Goal: Task Accomplishment & Management: Use online tool/utility

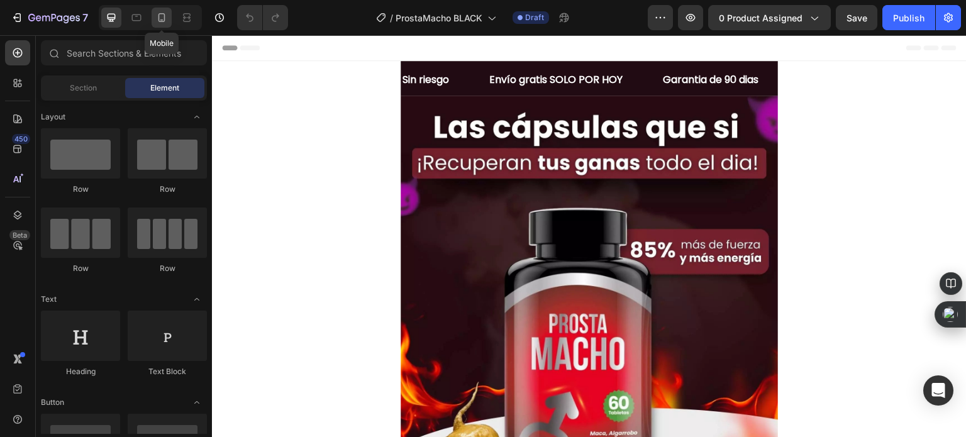
click at [163, 26] on div at bounding box center [162, 18] width 20 height 20
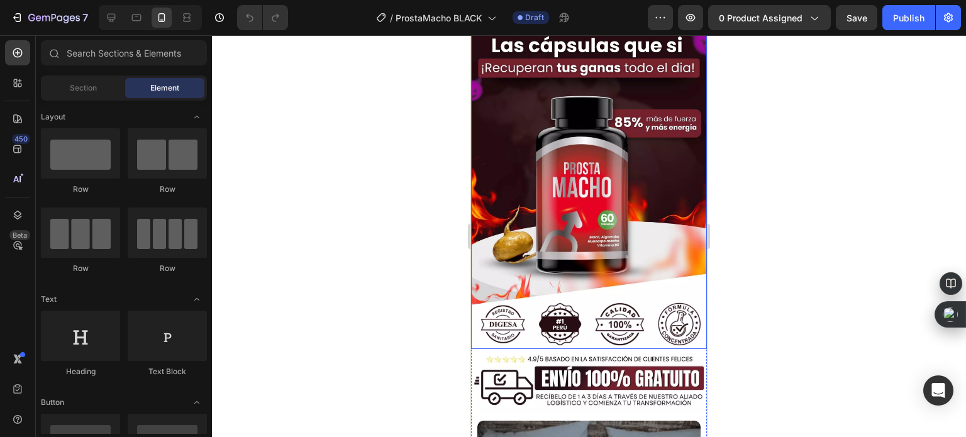
scroll to position [63, 0]
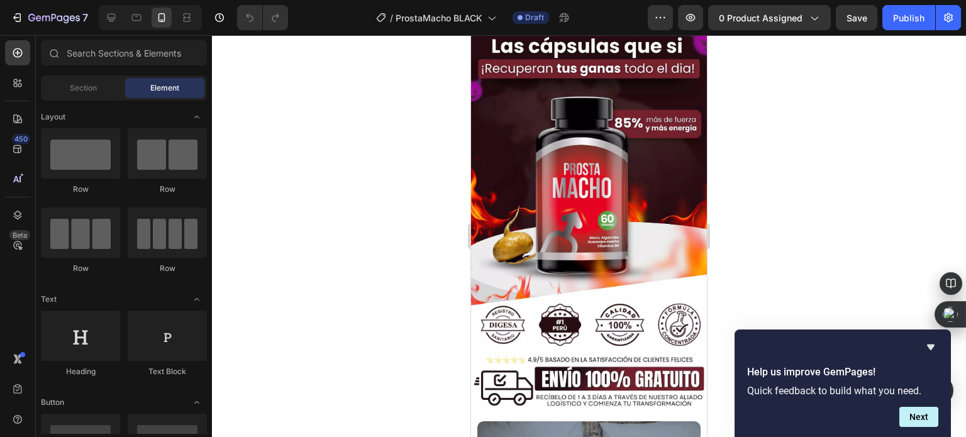
click at [378, 143] on div at bounding box center [589, 236] width 754 height 402
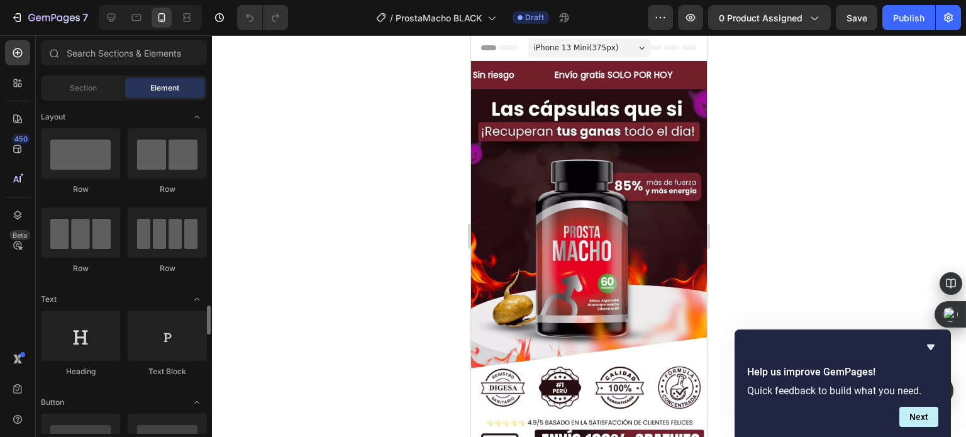
scroll to position [189, 0]
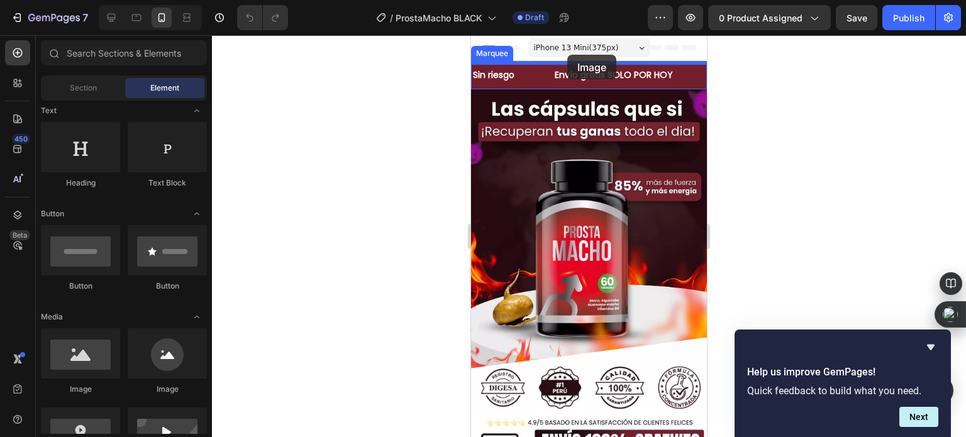
drag, startPoint x: 750, startPoint y: 254, endPoint x: 897, endPoint y: 165, distance: 171.6
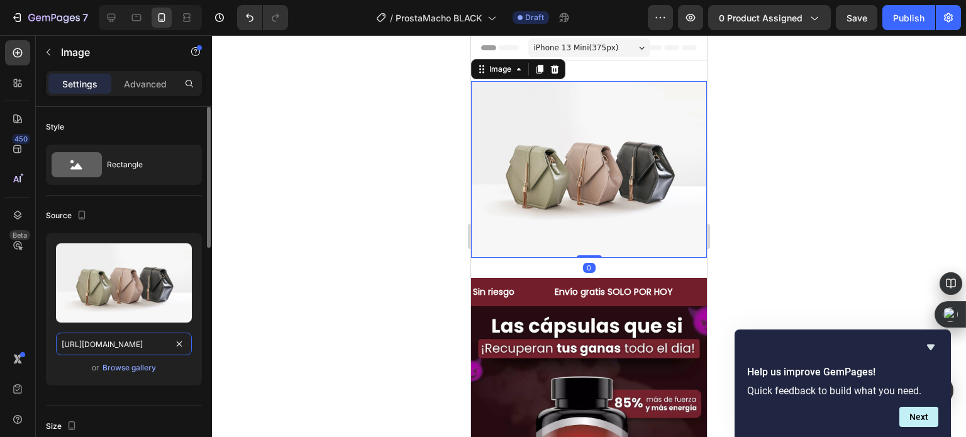
click at [153, 338] on input "[URL][DOMAIN_NAME]" at bounding box center [124, 344] width 136 height 23
paste input "0779/7977/9325/files/11425374.webp?v=1758962519"
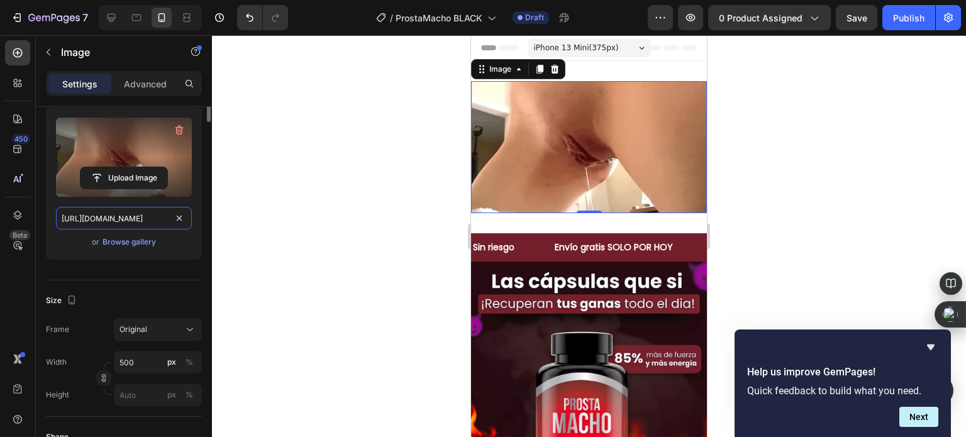
scroll to position [0, 0]
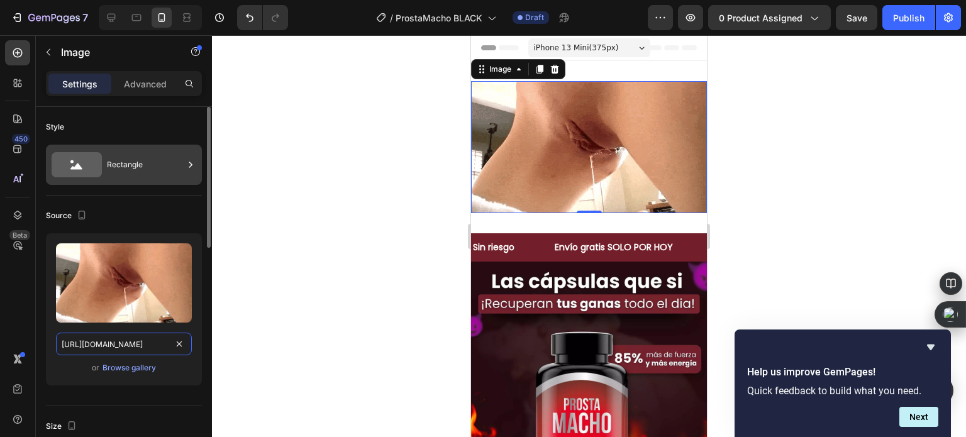
type input "https://cdn.shopify.com/s/files/1/0779/7977/9325/files/11425374.webp?v=17589625…"
click at [87, 172] on icon at bounding box center [77, 164] width 50 height 25
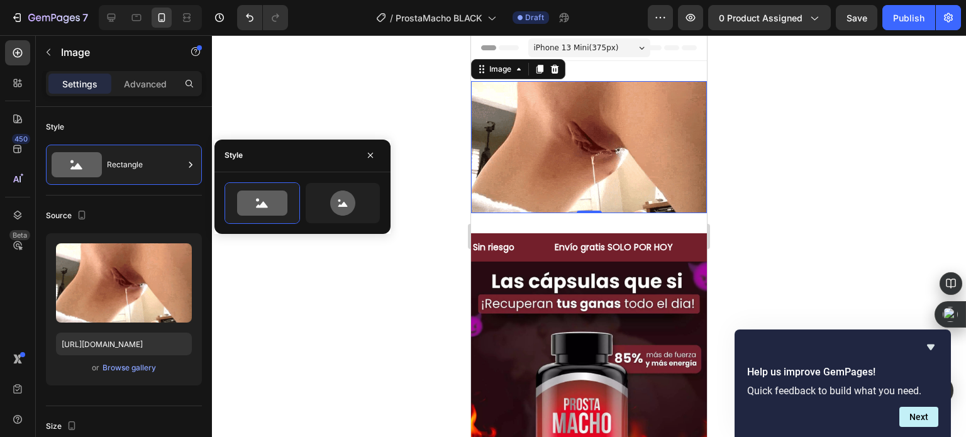
click at [290, 266] on div at bounding box center [589, 236] width 754 height 402
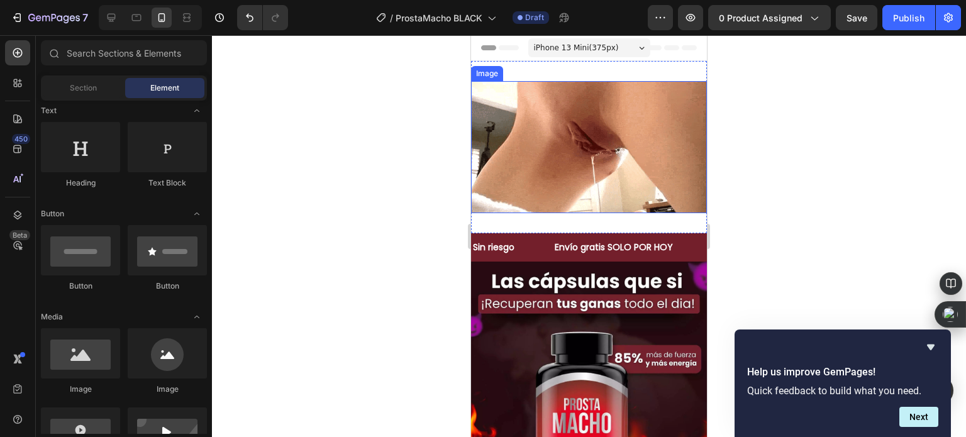
click at [528, 131] on img at bounding box center [589, 147] width 236 height 132
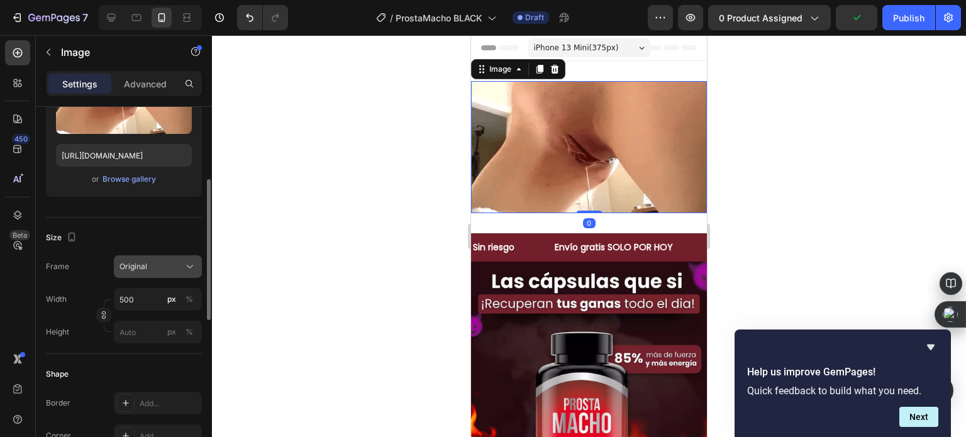
scroll to position [314, 0]
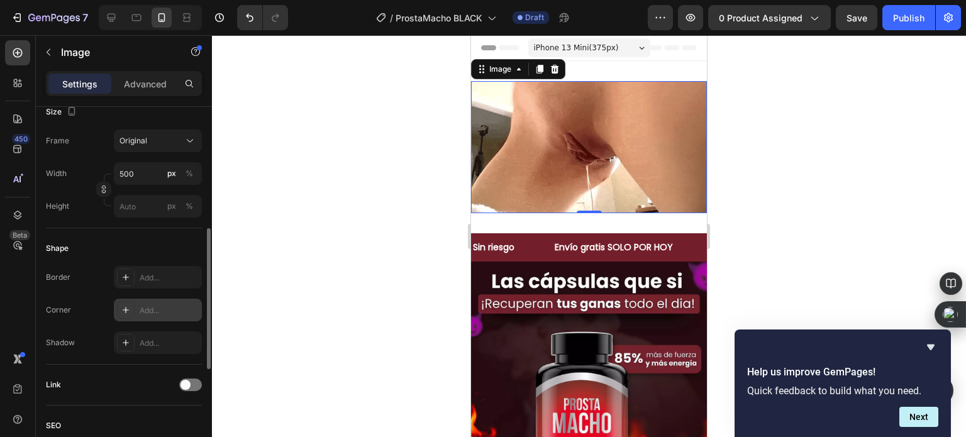
click at [143, 309] on div "Add..." at bounding box center [169, 310] width 59 height 11
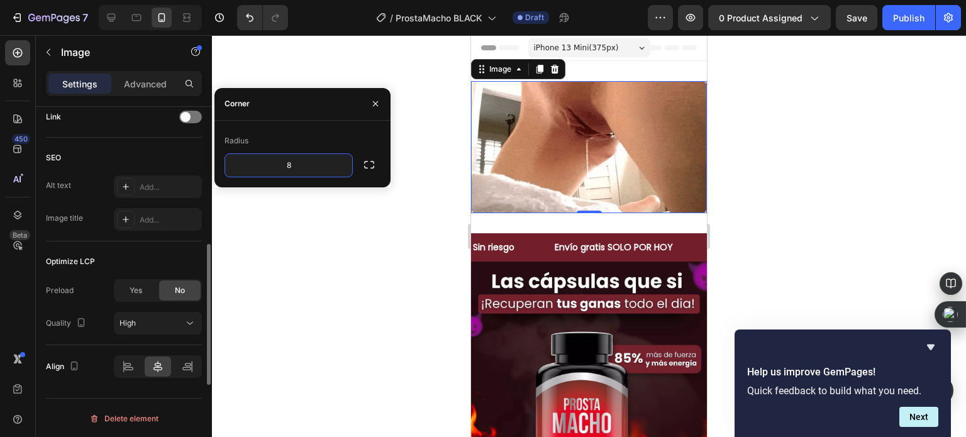
scroll to position [457, 0]
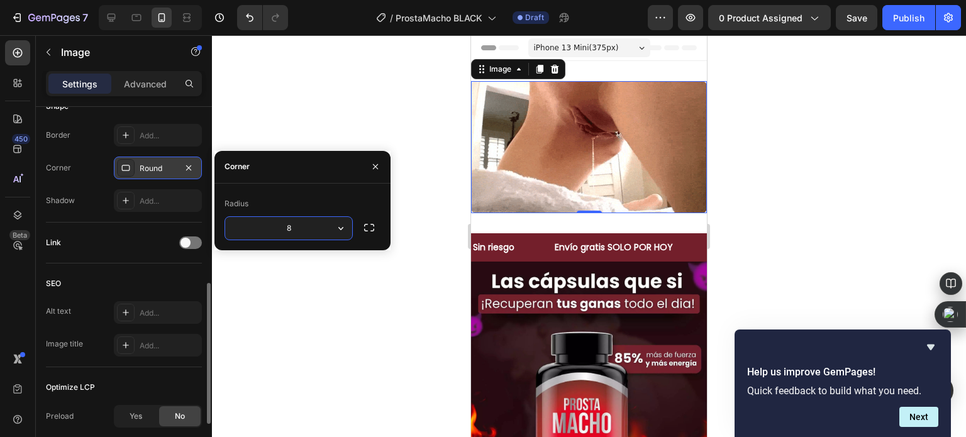
click at [275, 216] on div "8" at bounding box center [288, 228] width 128 height 24
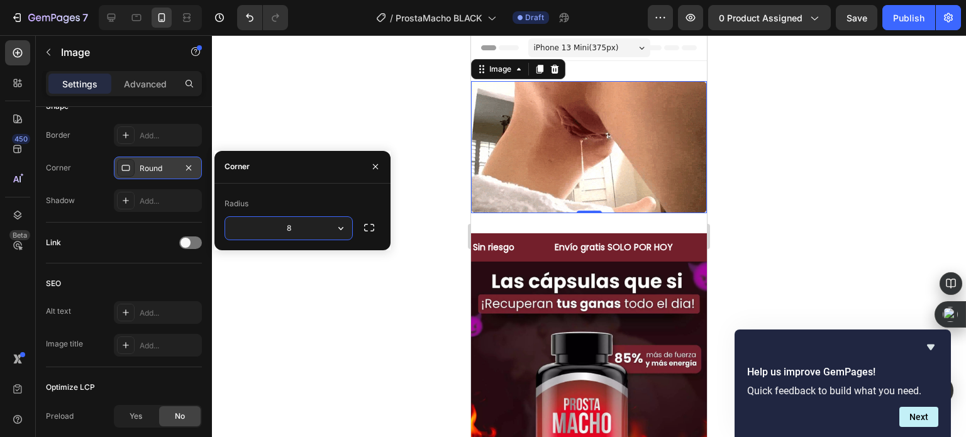
click at [284, 221] on input "8" at bounding box center [288, 228] width 127 height 23
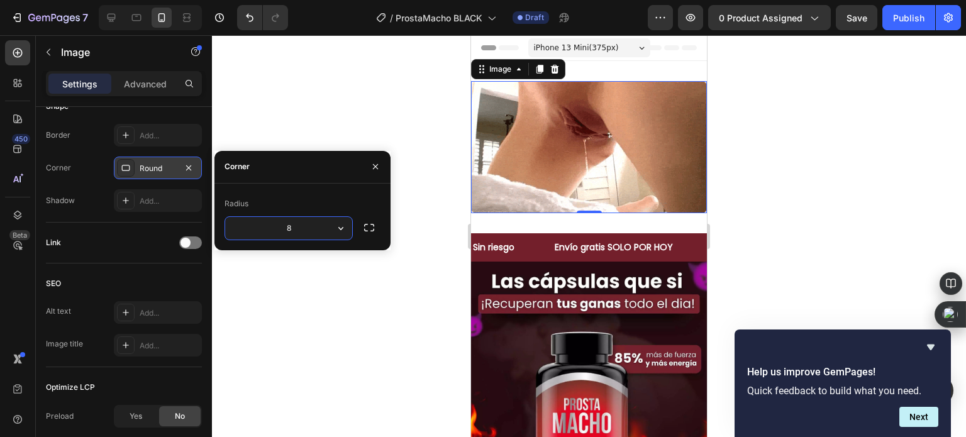
click at [284, 221] on input "8" at bounding box center [288, 228] width 127 height 23
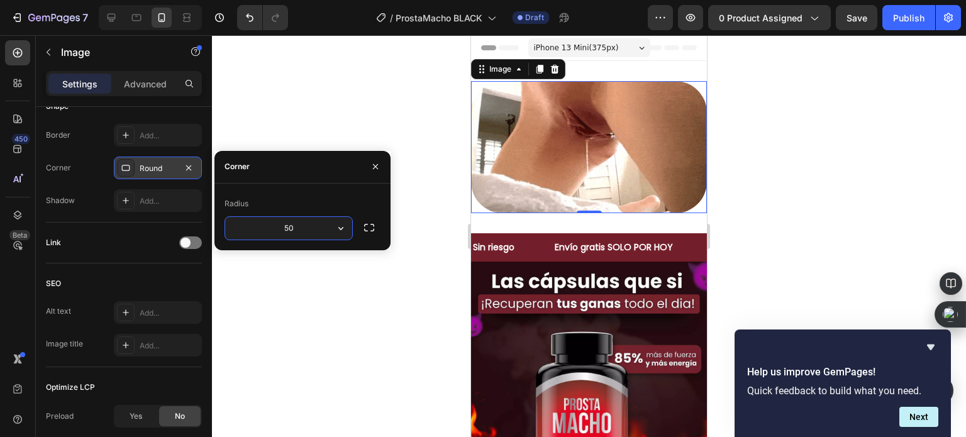
click at [284, 221] on input "50" at bounding box center [288, 228] width 127 height 23
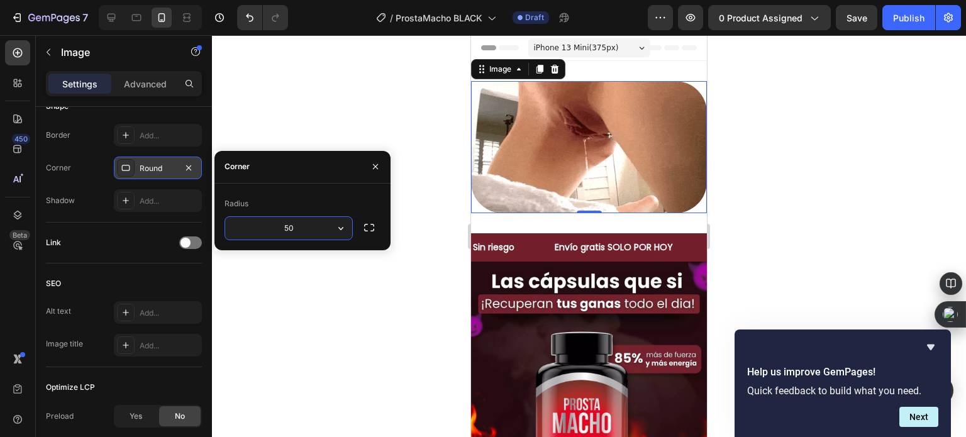
click at [284, 221] on input "50" at bounding box center [288, 228] width 127 height 23
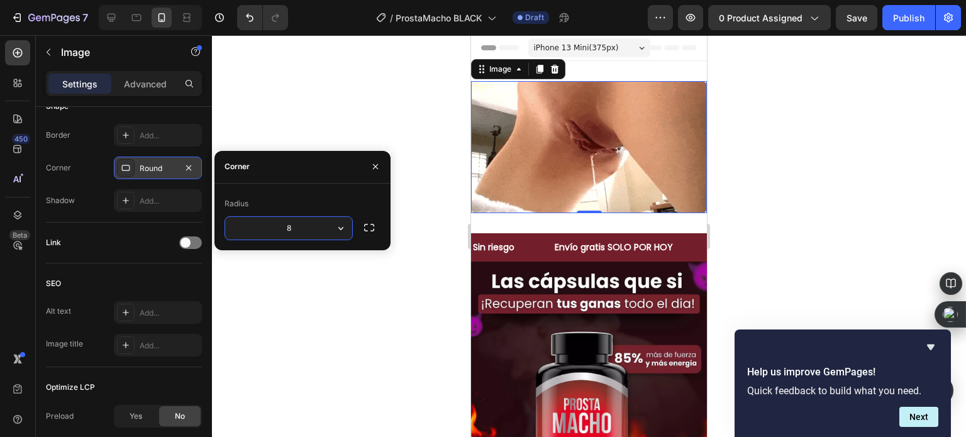
type input "80"
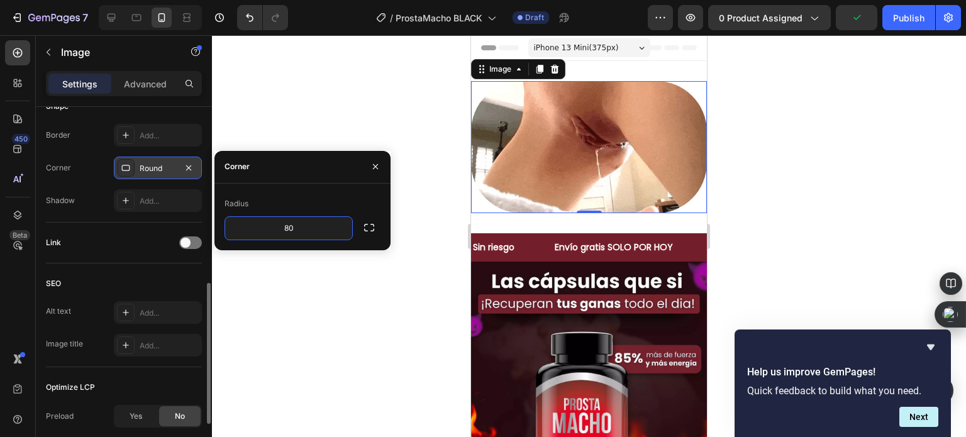
click at [116, 223] on div "Link" at bounding box center [124, 243] width 156 height 41
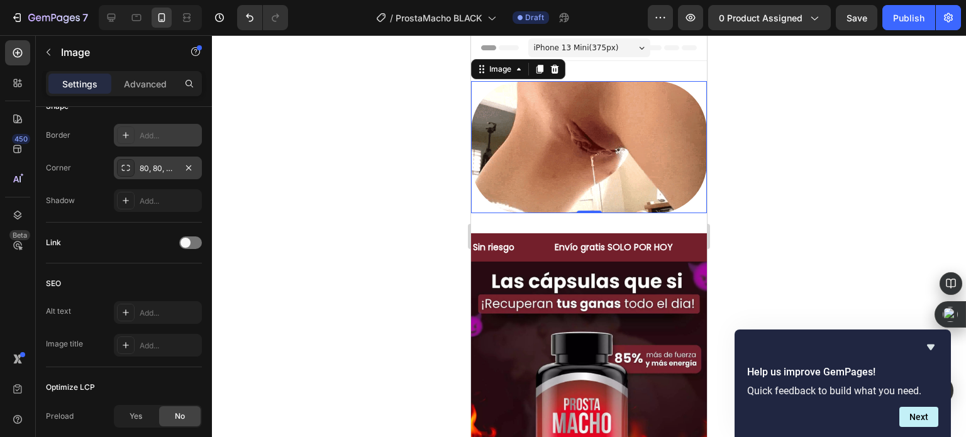
click at [135, 133] on div "Add..." at bounding box center [158, 135] width 88 height 23
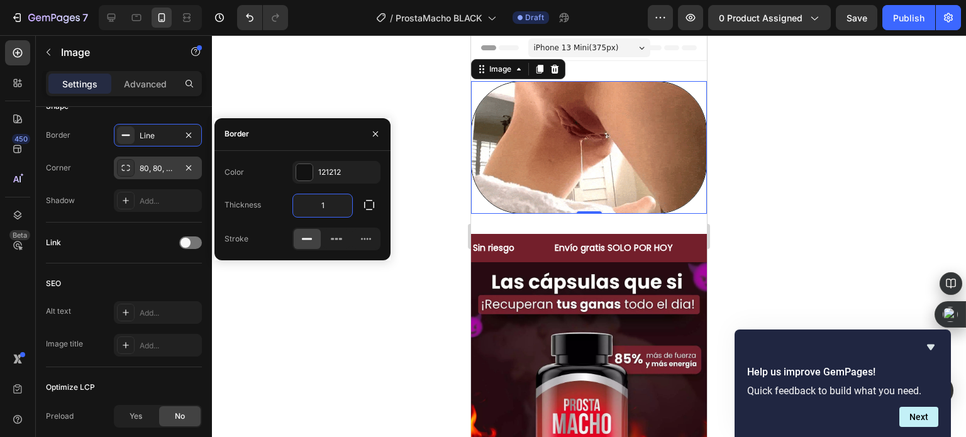
click at [330, 208] on input "1" at bounding box center [322, 205] width 59 height 23
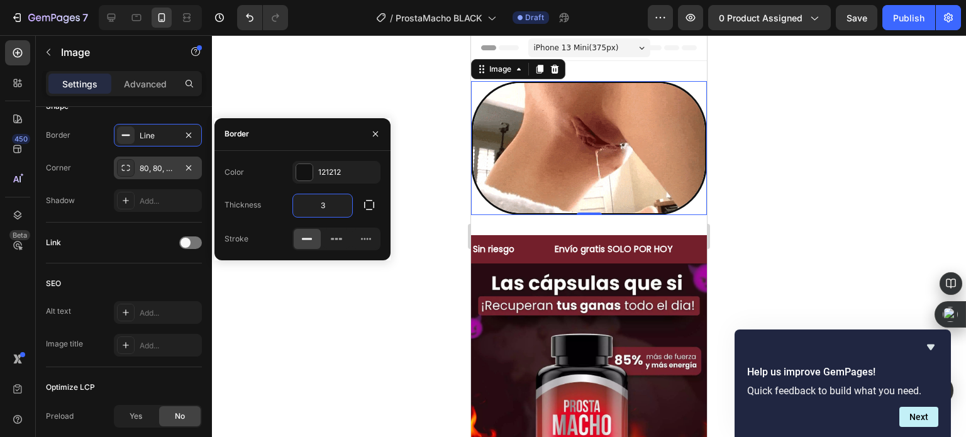
click at [330, 208] on input "3" at bounding box center [322, 205] width 59 height 23
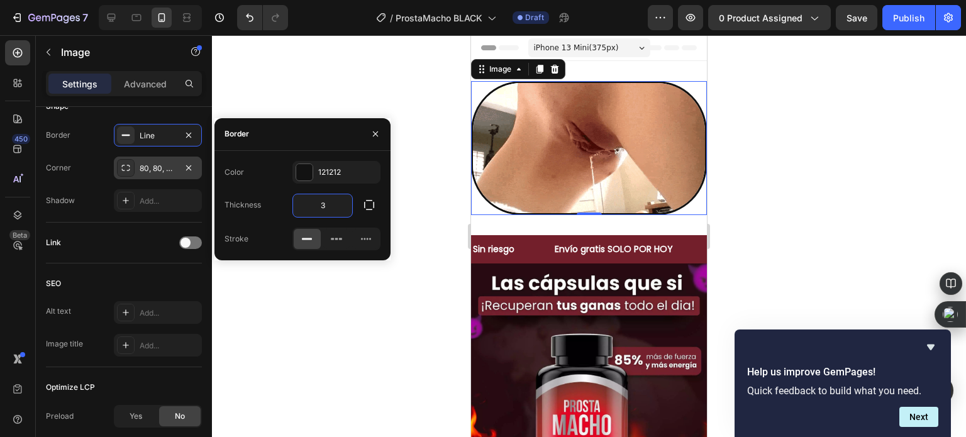
click at [330, 208] on input "3" at bounding box center [322, 205] width 59 height 23
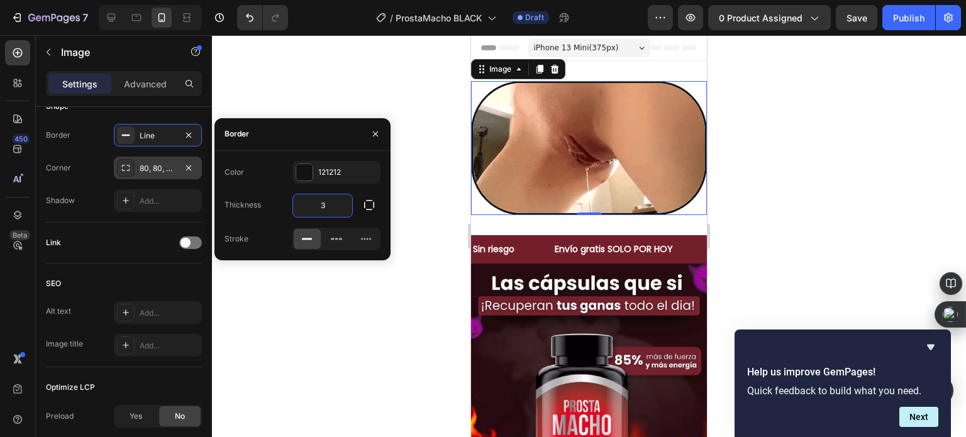
type input "2"
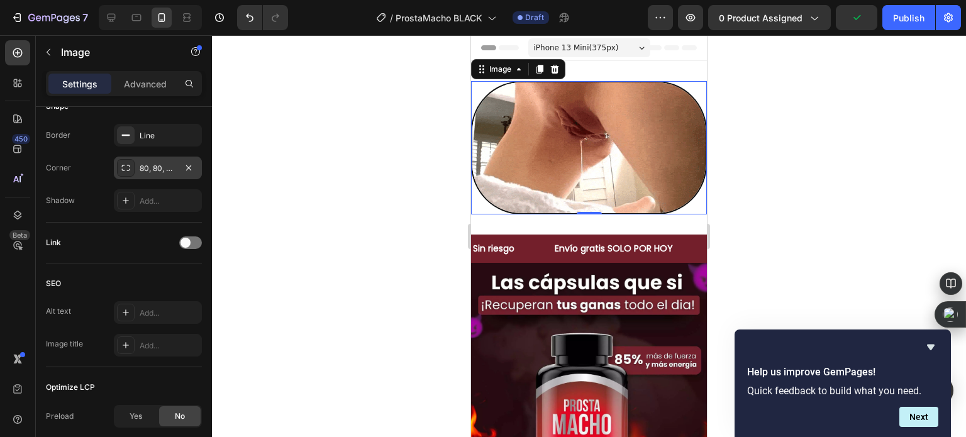
click at [324, 311] on div at bounding box center [589, 236] width 754 height 402
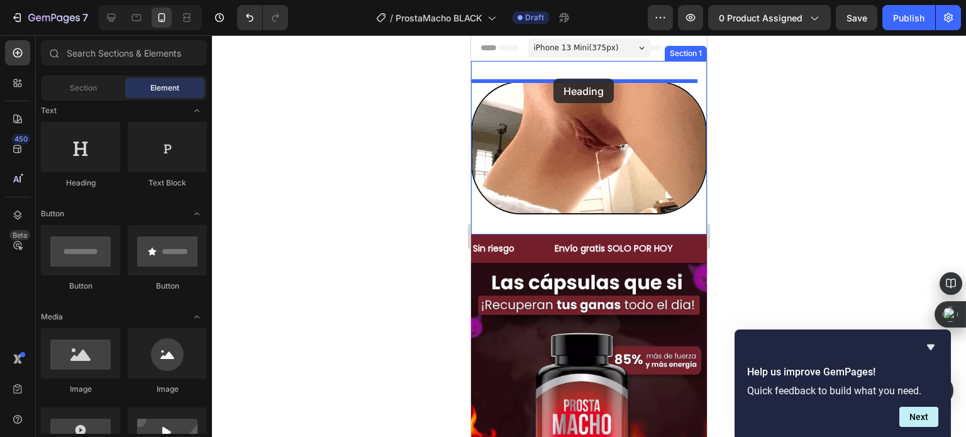
drag, startPoint x: 565, startPoint y: 195, endPoint x: 553, endPoint y: 79, distance: 116.9
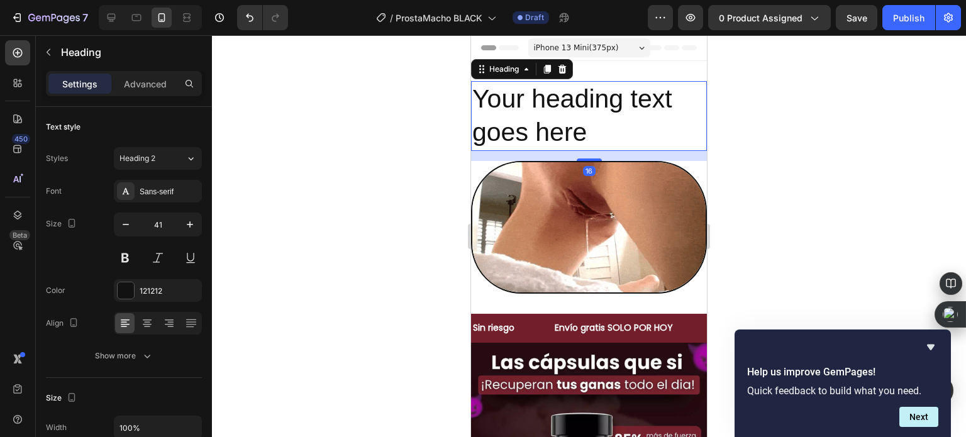
click at [561, 108] on h2 "Your heading text goes here" at bounding box center [589, 116] width 236 height 70
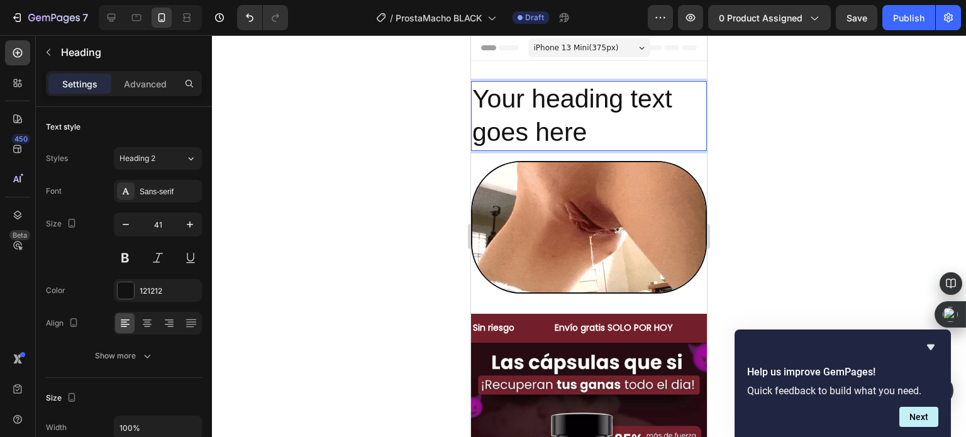
click at [546, 112] on p "Your heading text goes here" at bounding box center [588, 115] width 233 height 67
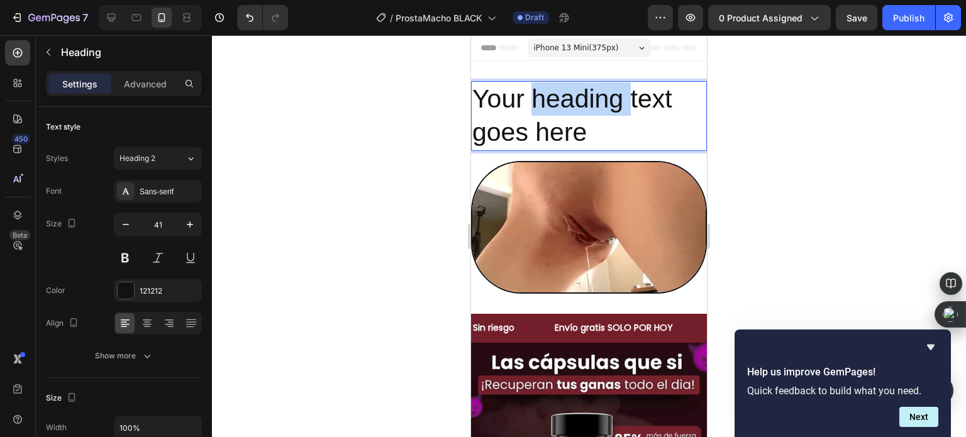
click at [546, 112] on p "Your heading text goes here" at bounding box center [588, 115] width 233 height 67
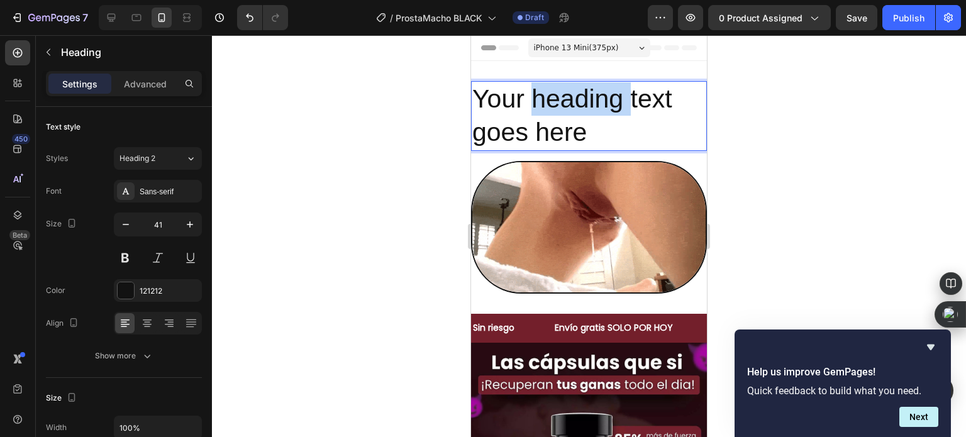
click at [546, 112] on p "Your heading text goes here" at bounding box center [588, 115] width 233 height 67
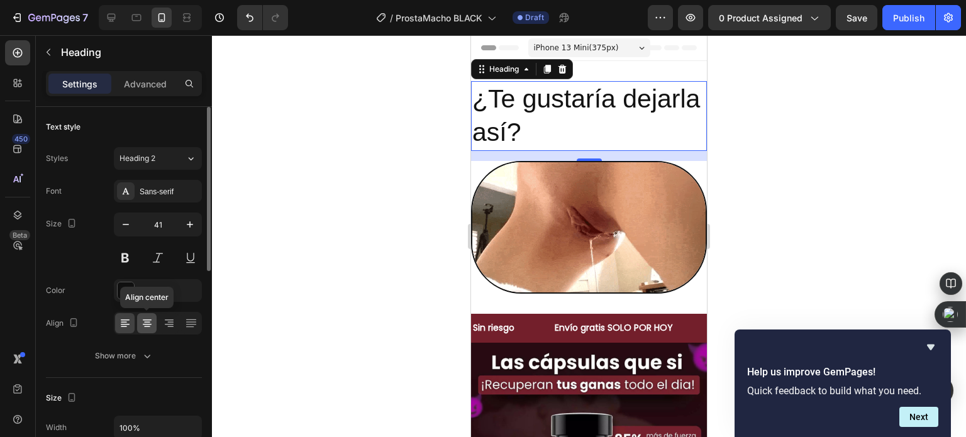
click at [147, 330] on div at bounding box center [146, 323] width 19 height 20
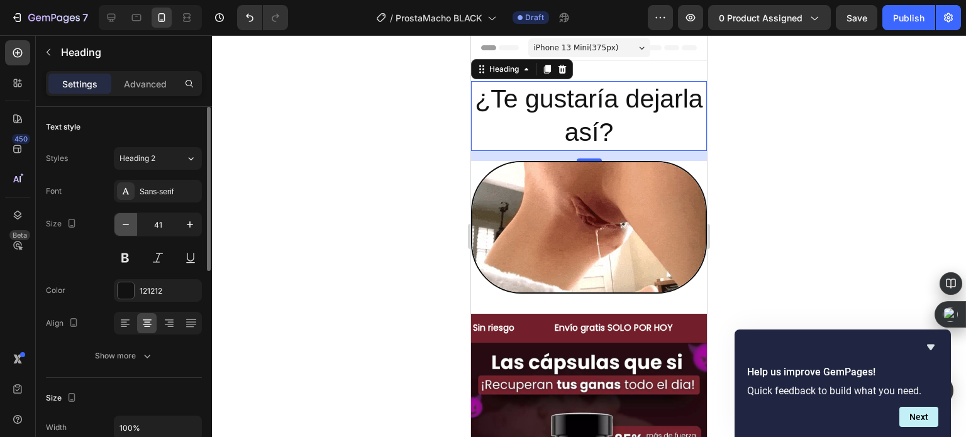
click at [131, 221] on icon "button" at bounding box center [125, 224] width 13 height 13
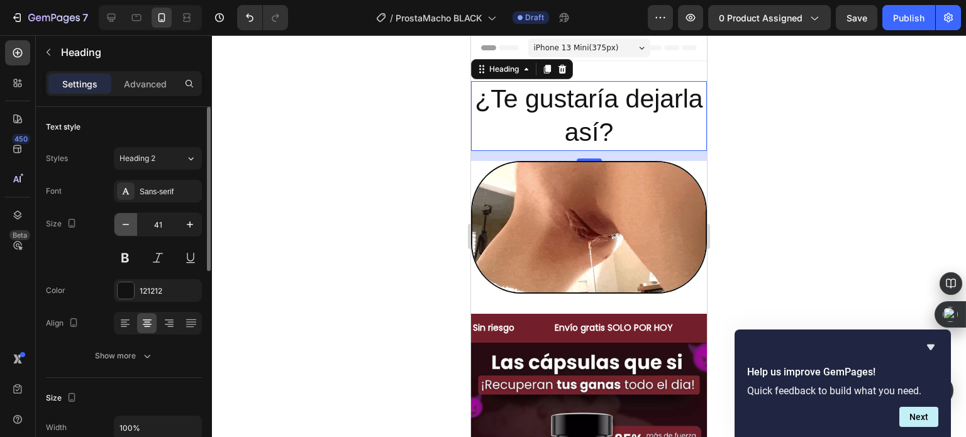
click at [131, 221] on icon "button" at bounding box center [125, 224] width 13 height 13
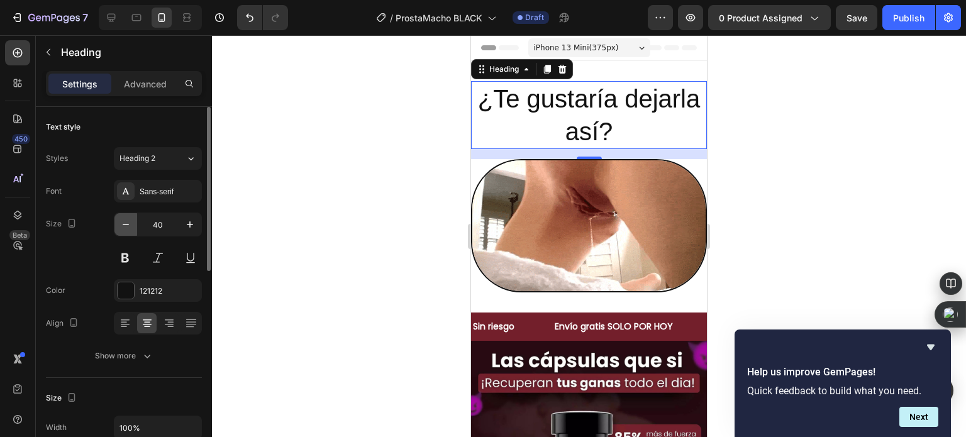
click at [131, 221] on icon "button" at bounding box center [125, 224] width 13 height 13
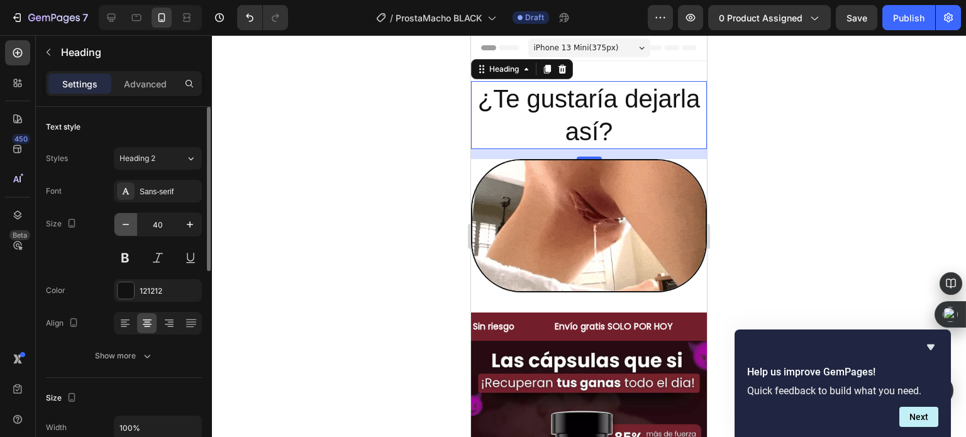
click at [131, 221] on icon "button" at bounding box center [125, 224] width 13 height 13
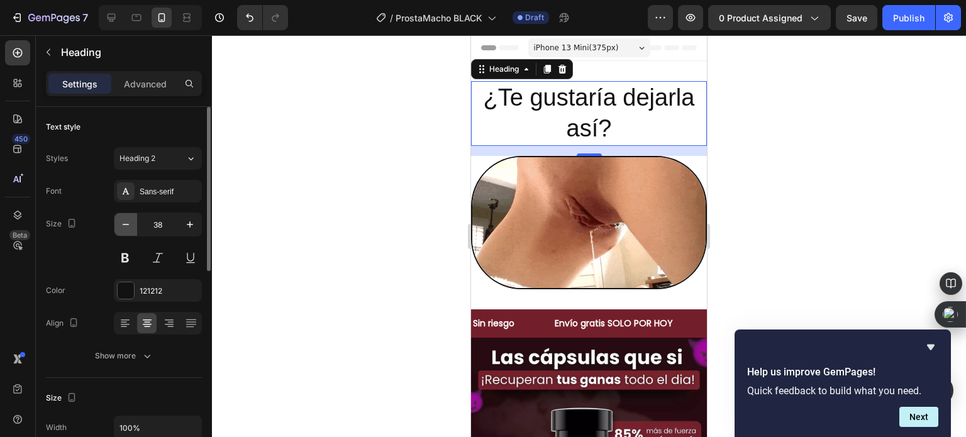
click at [131, 221] on icon "button" at bounding box center [125, 224] width 13 height 13
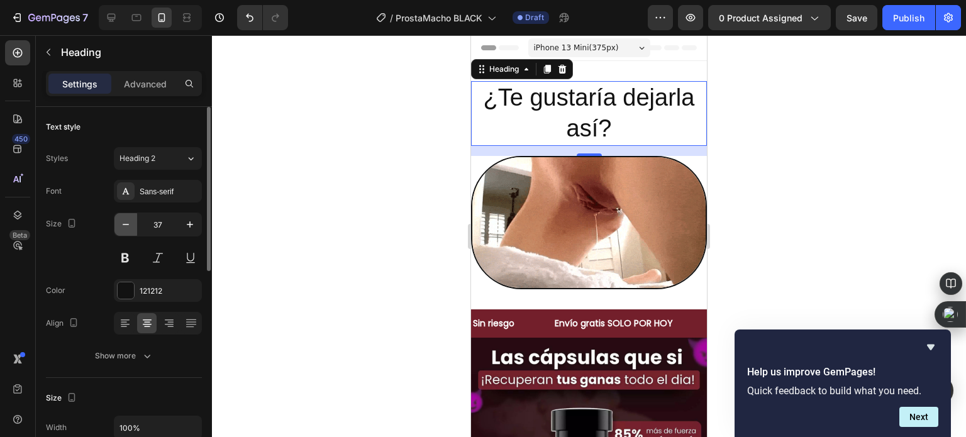
click at [131, 221] on icon "button" at bounding box center [125, 224] width 13 height 13
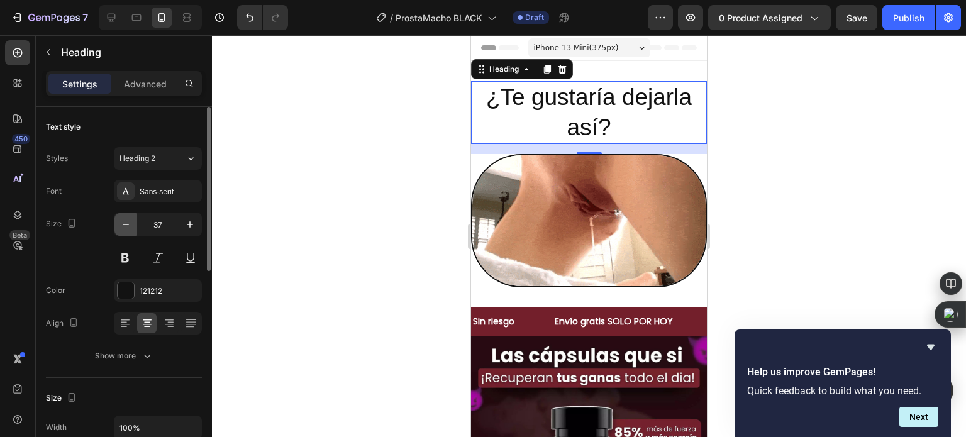
click at [131, 221] on icon "button" at bounding box center [125, 224] width 13 height 13
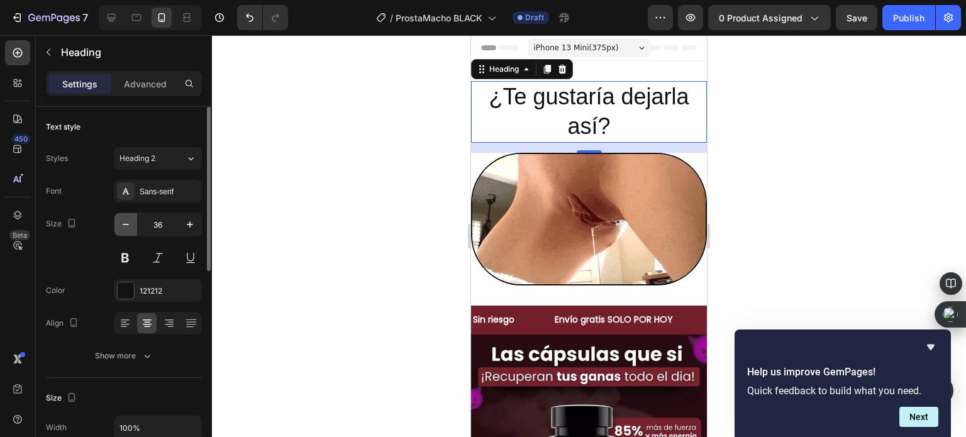
click at [131, 221] on icon "button" at bounding box center [125, 224] width 13 height 13
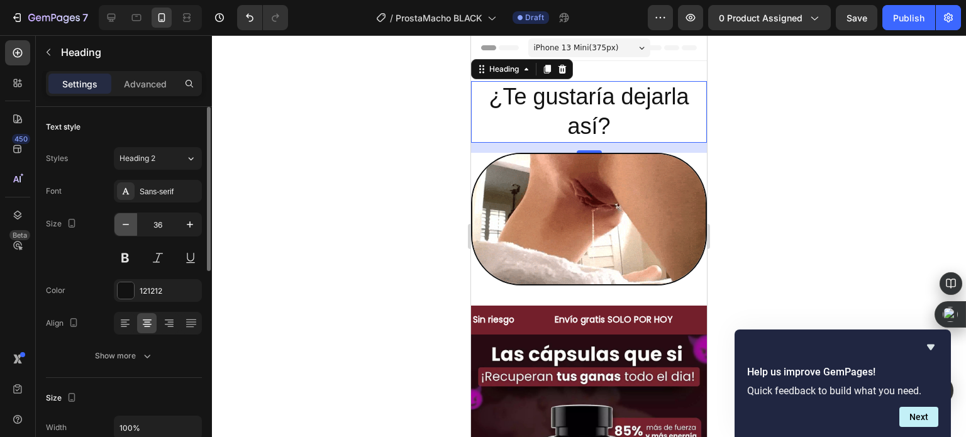
click at [131, 221] on icon "button" at bounding box center [125, 224] width 13 height 13
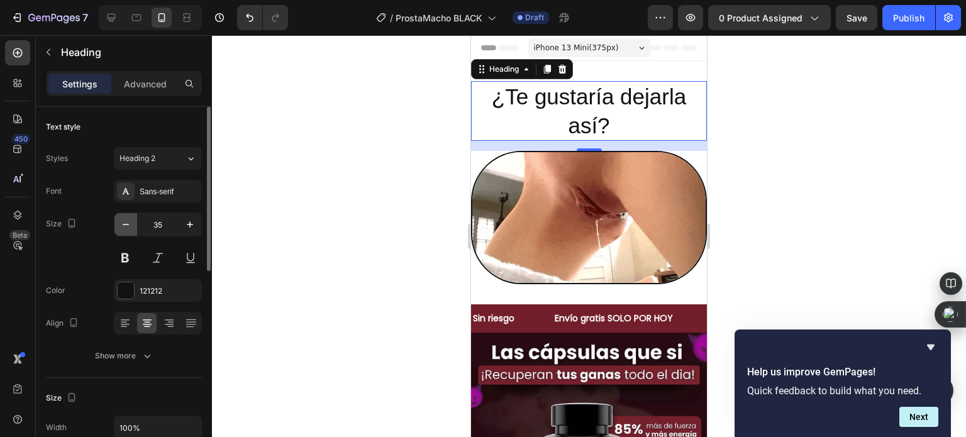
click at [131, 221] on icon "button" at bounding box center [125, 224] width 13 height 13
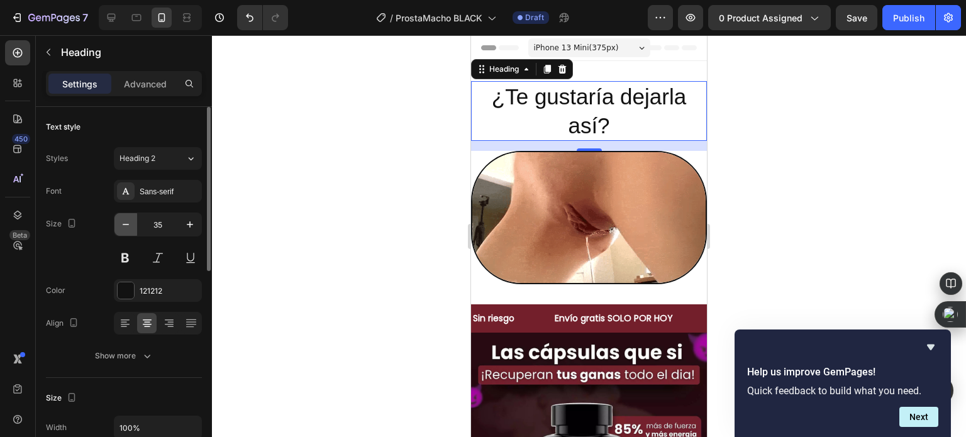
click at [131, 221] on icon "button" at bounding box center [125, 224] width 13 height 13
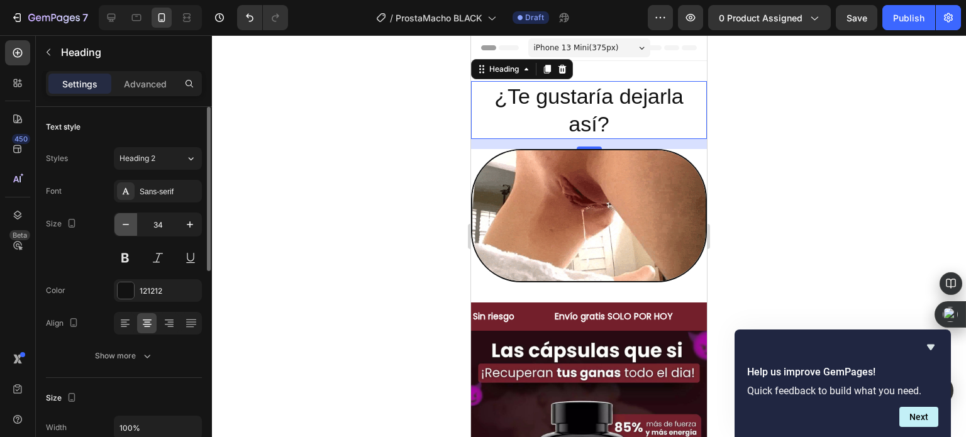
click at [131, 221] on icon "button" at bounding box center [125, 224] width 13 height 13
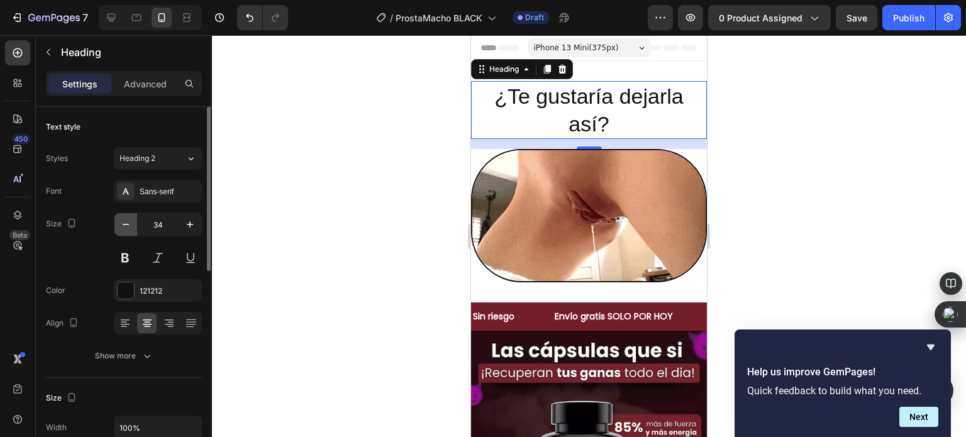
click at [131, 221] on icon "button" at bounding box center [125, 224] width 13 height 13
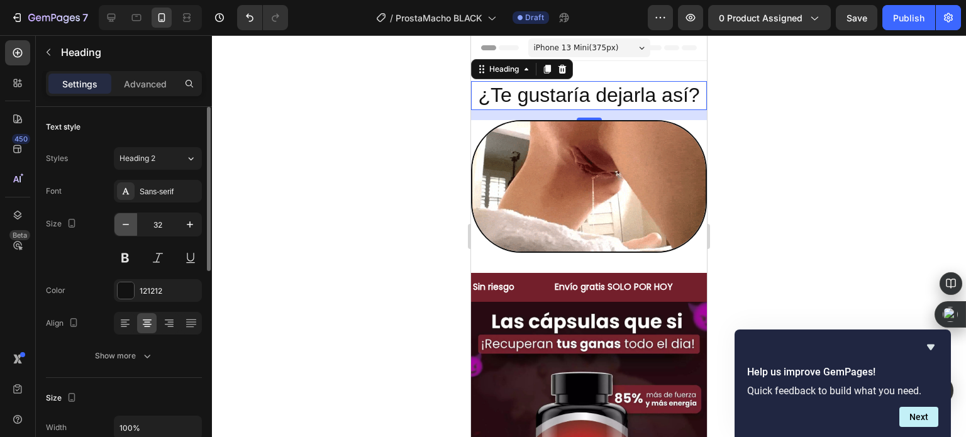
click at [131, 221] on icon "button" at bounding box center [125, 224] width 13 height 13
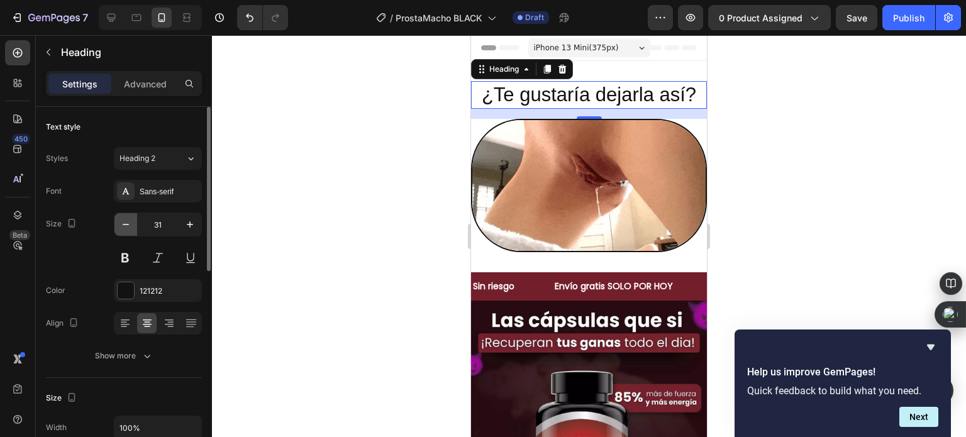
click at [131, 221] on icon "button" at bounding box center [125, 224] width 13 height 13
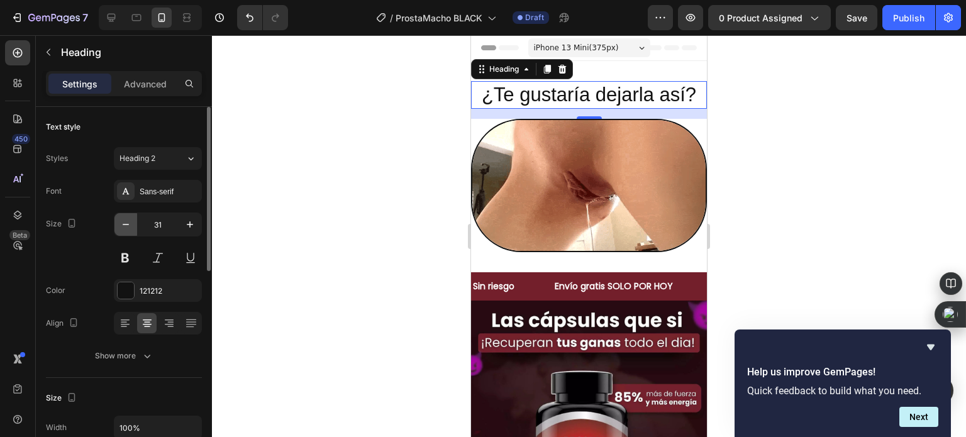
click at [131, 221] on icon "button" at bounding box center [125, 224] width 13 height 13
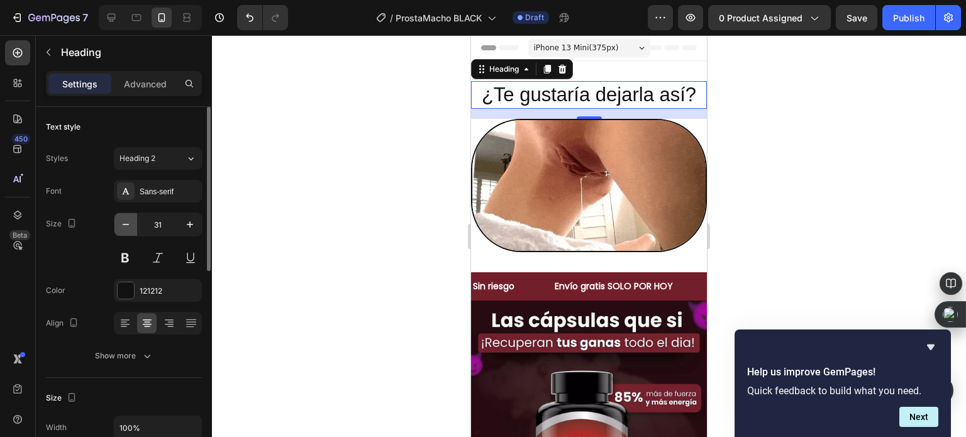
click at [131, 221] on icon "button" at bounding box center [125, 224] width 13 height 13
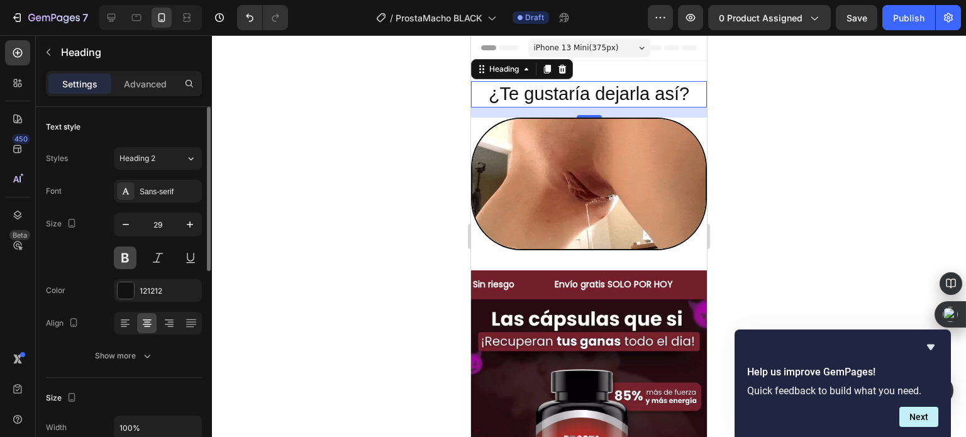
click at [126, 250] on button at bounding box center [125, 258] width 23 height 23
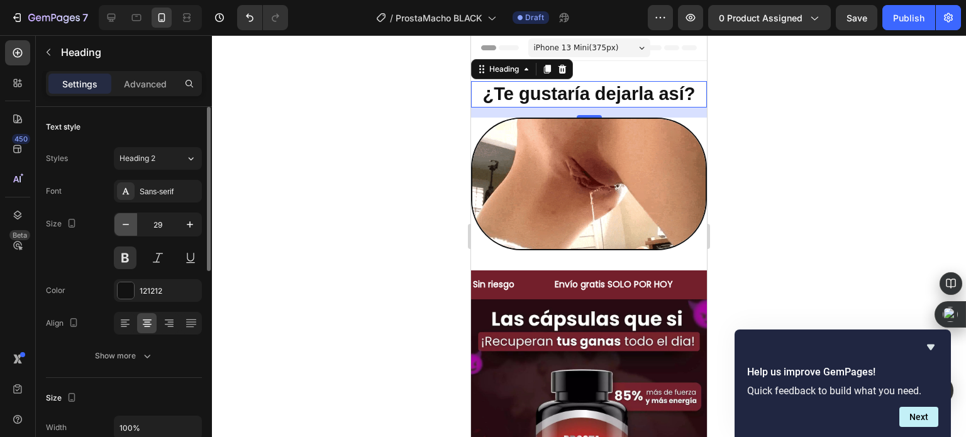
click at [126, 228] on icon "button" at bounding box center [125, 224] width 13 height 13
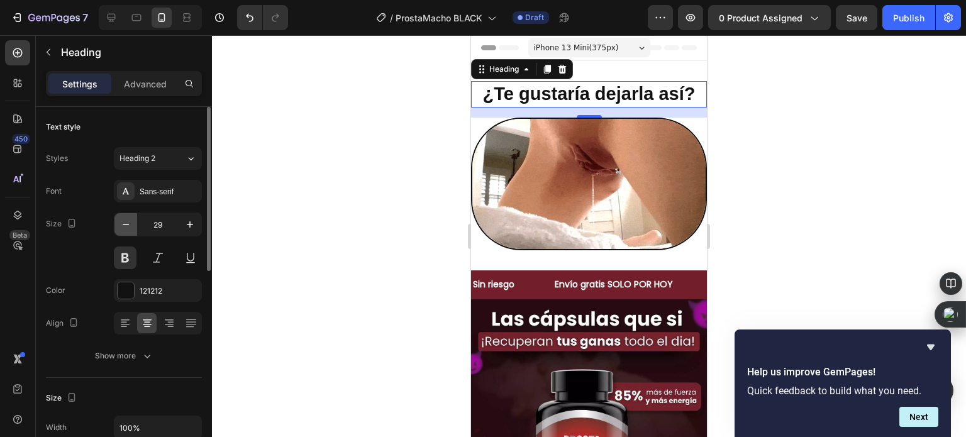
click at [126, 228] on icon "button" at bounding box center [125, 224] width 13 height 13
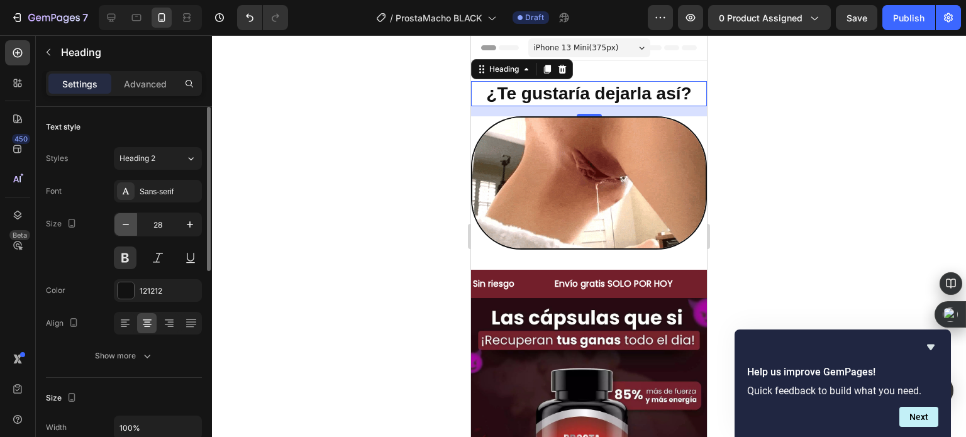
click at [126, 228] on icon "button" at bounding box center [125, 224] width 13 height 13
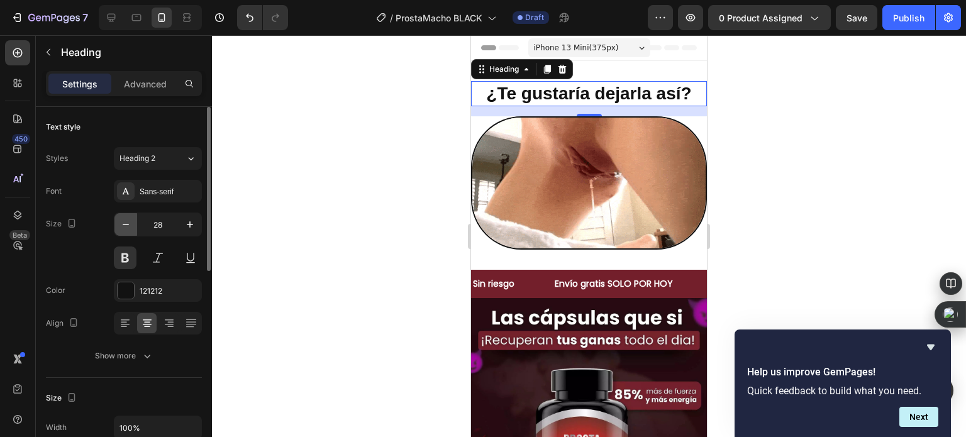
click at [126, 228] on icon "button" at bounding box center [125, 224] width 13 height 13
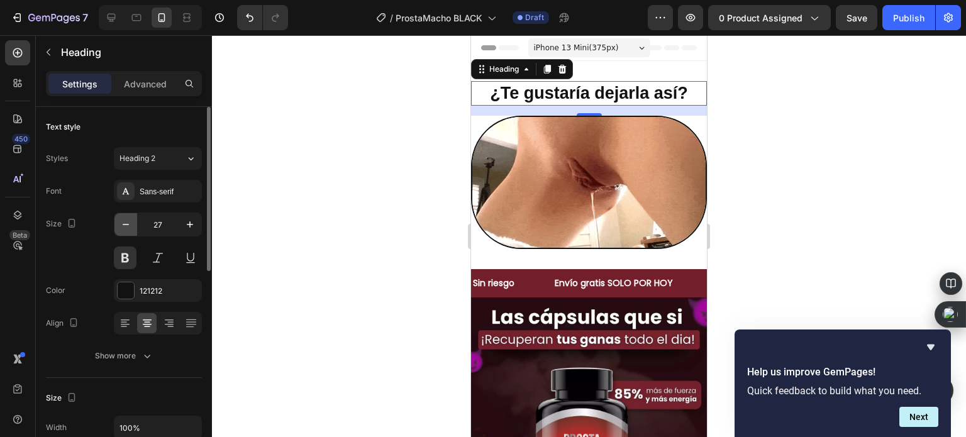
click at [126, 228] on icon "button" at bounding box center [125, 224] width 13 height 13
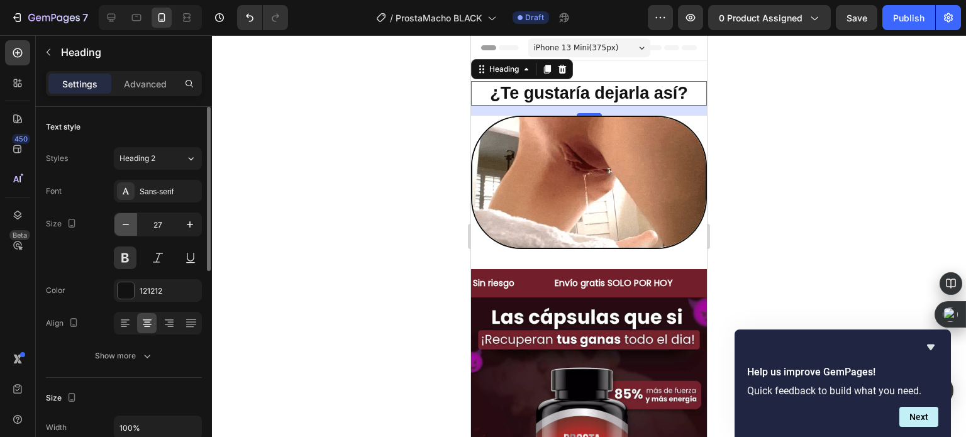
type input "26"
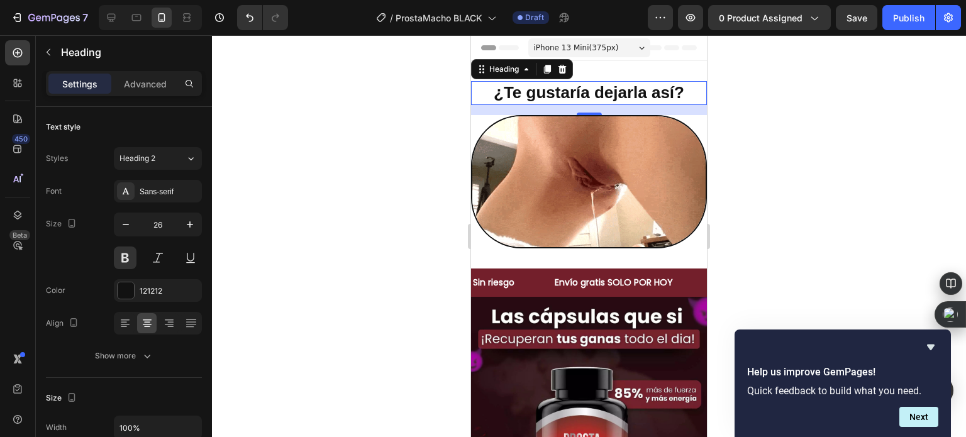
click at [506, 94] on p "¿Te gustaría dejarla así?" at bounding box center [588, 92] width 233 height 21
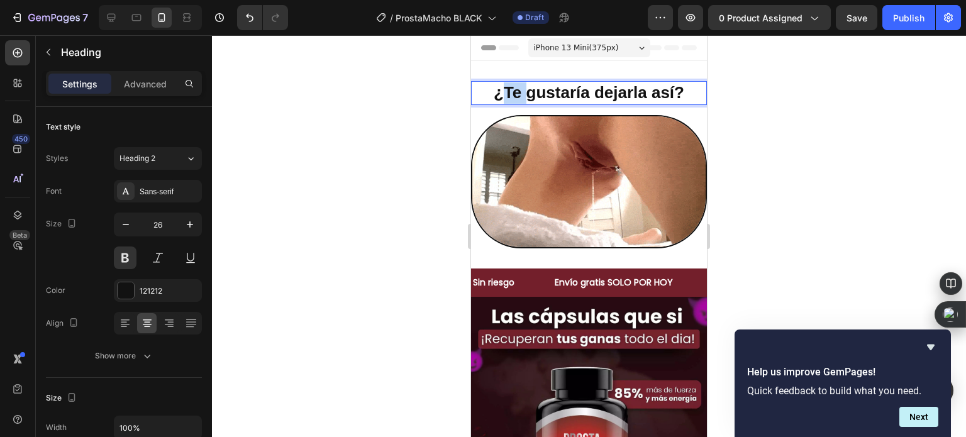
click at [506, 94] on p "¿Te gustaría dejarla así?" at bounding box center [588, 92] width 233 height 21
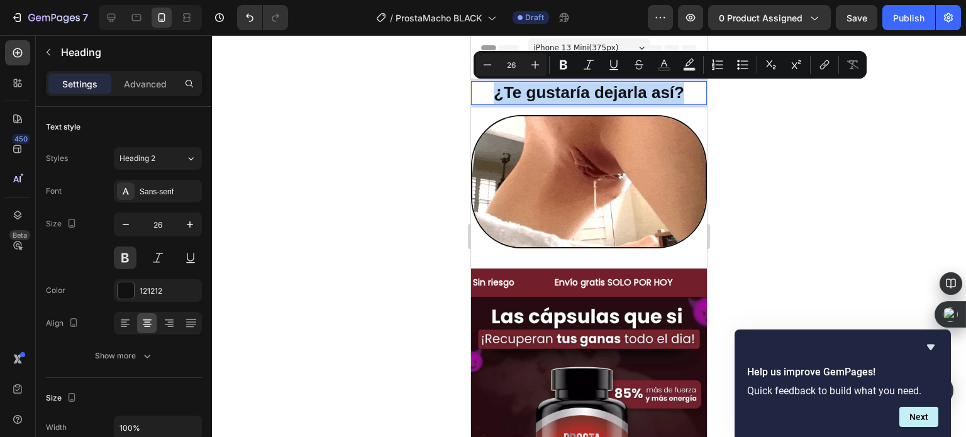
click at [506, 94] on p "¿Te gustaría dejarla así?" at bounding box center [588, 92] width 233 height 21
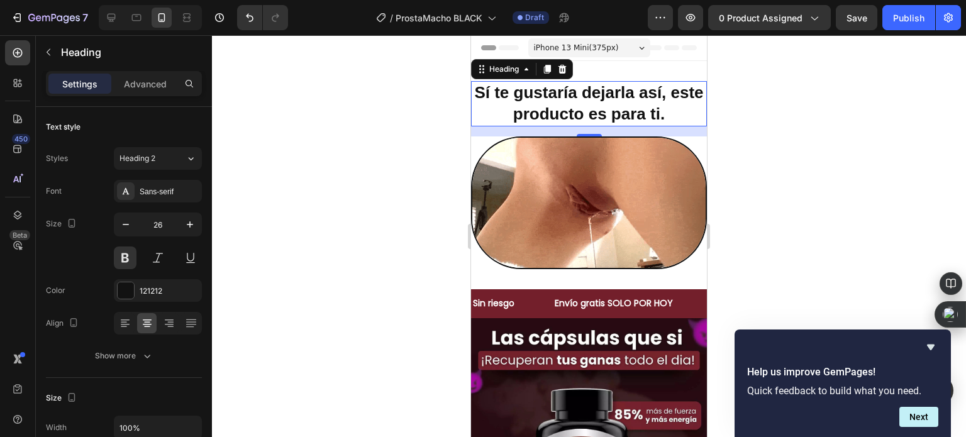
click at [435, 133] on div at bounding box center [589, 236] width 754 height 402
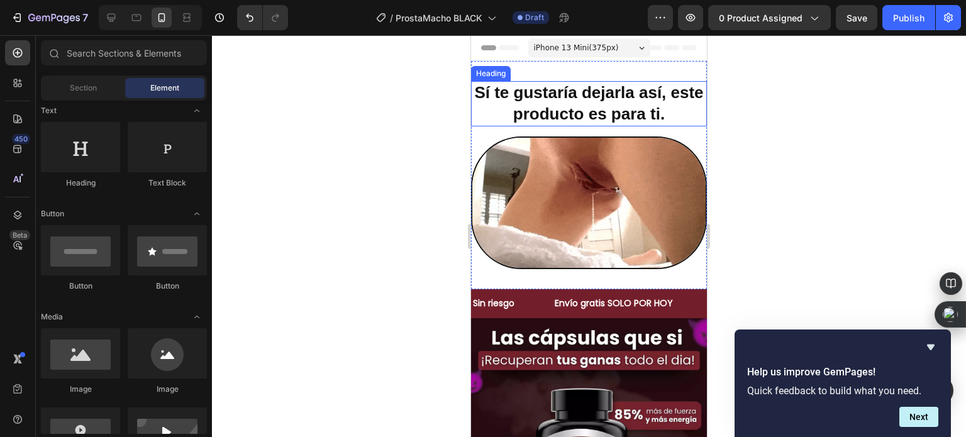
click at [580, 116] on p "Sí te gustaría dejarla así, este producto es para ti." at bounding box center [588, 103] width 233 height 43
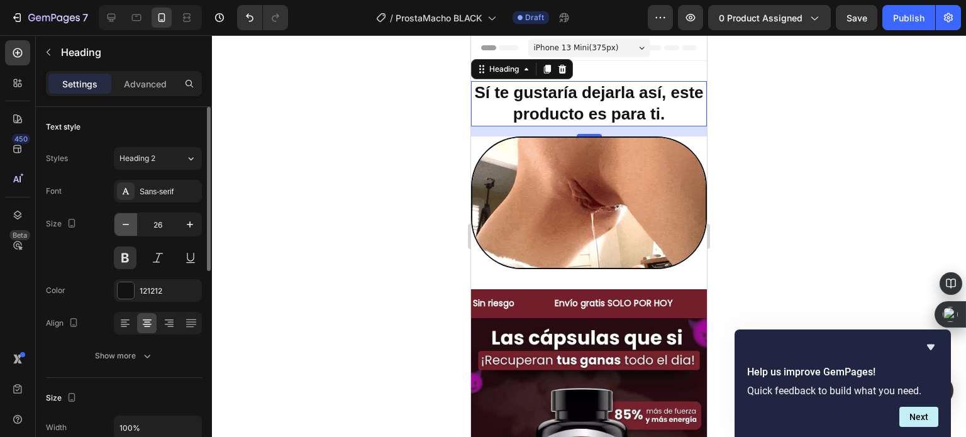
click at [125, 226] on icon "button" at bounding box center [125, 224] width 13 height 13
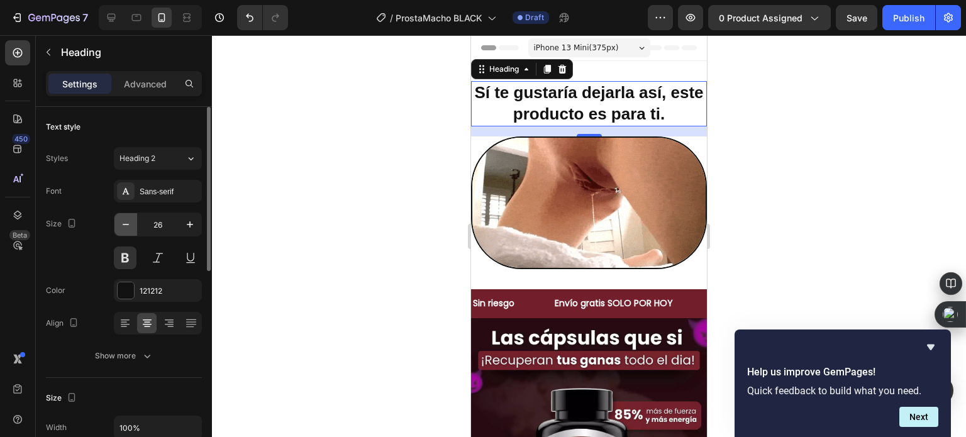
type input "25"
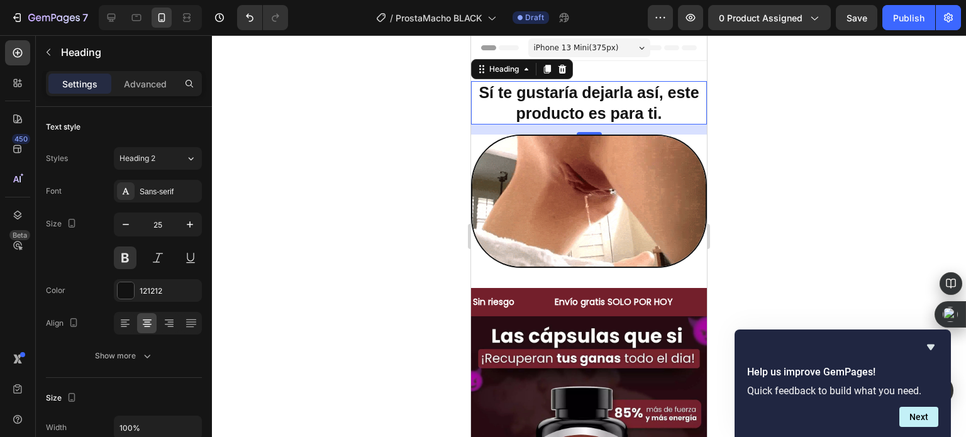
click at [428, 179] on div at bounding box center [589, 236] width 754 height 402
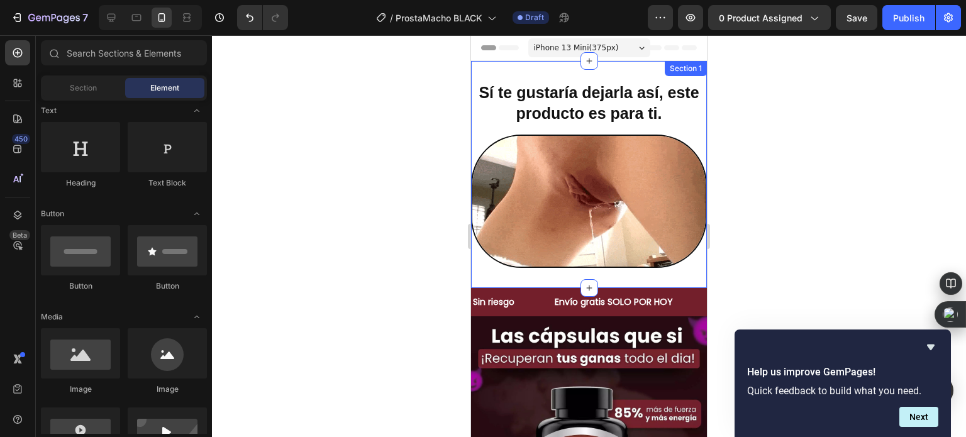
click at [517, 70] on div "Sí te gustaría dejarla así, este producto es para ti. Heading Image Section 1" at bounding box center [589, 174] width 236 height 227
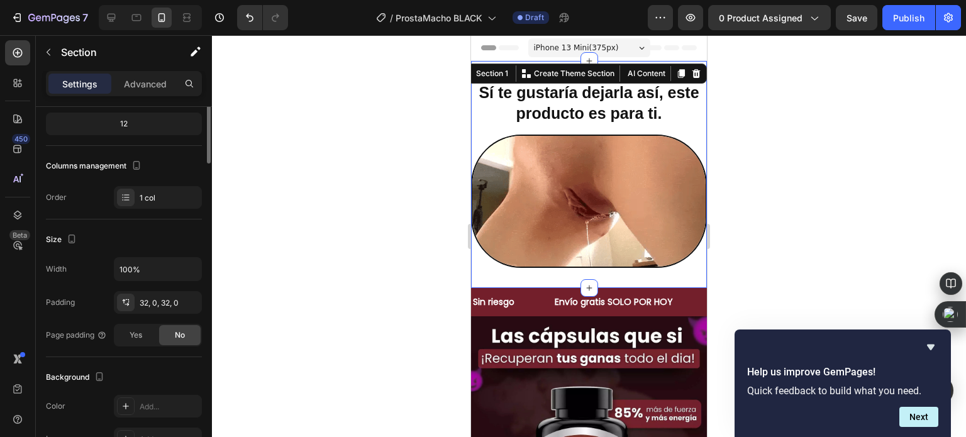
scroll to position [0, 0]
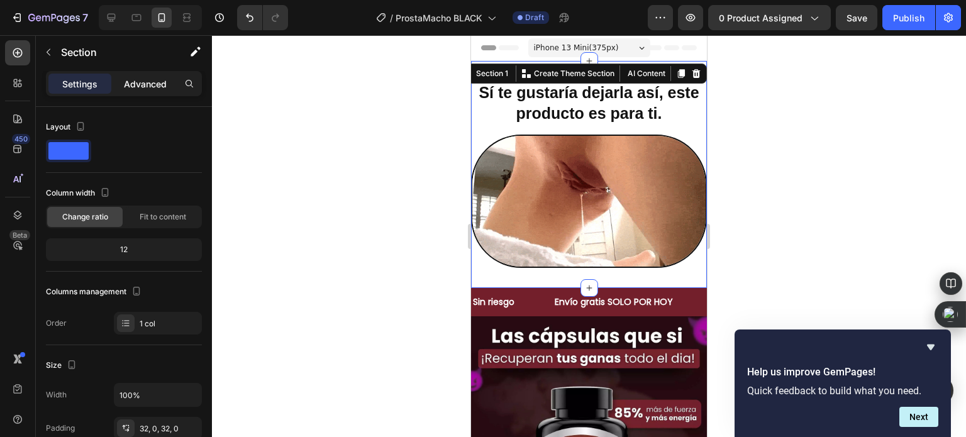
click at [134, 87] on p "Advanced" at bounding box center [145, 83] width 43 height 13
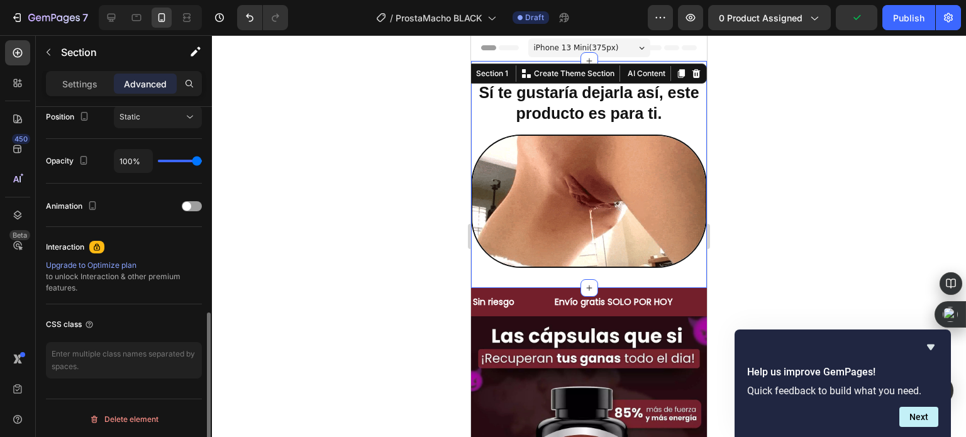
scroll to position [31, 0]
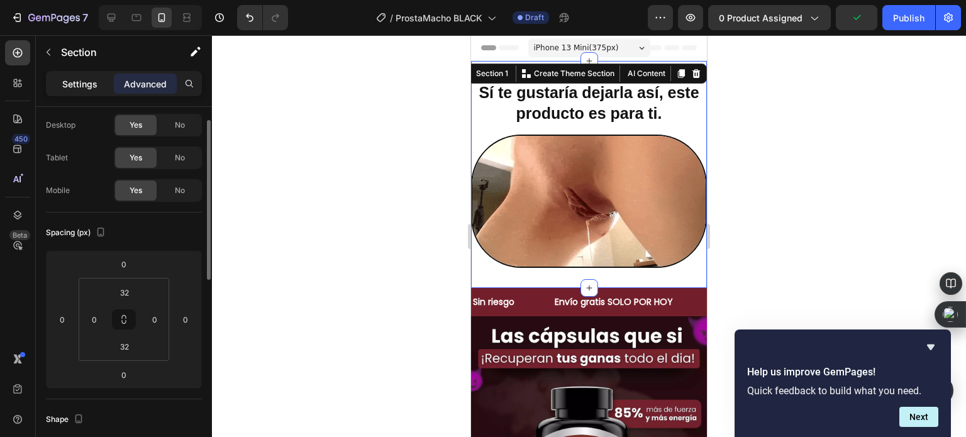
click at [83, 79] on p "Settings" at bounding box center [79, 83] width 35 height 13
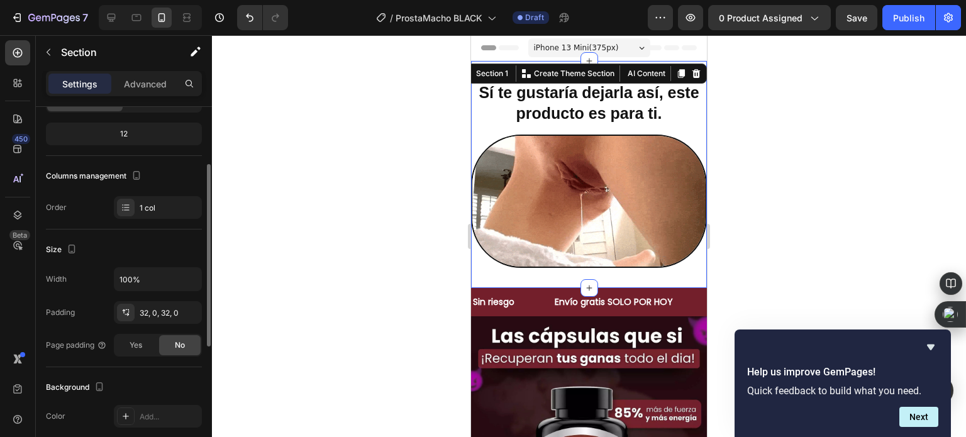
scroll to position [0, 0]
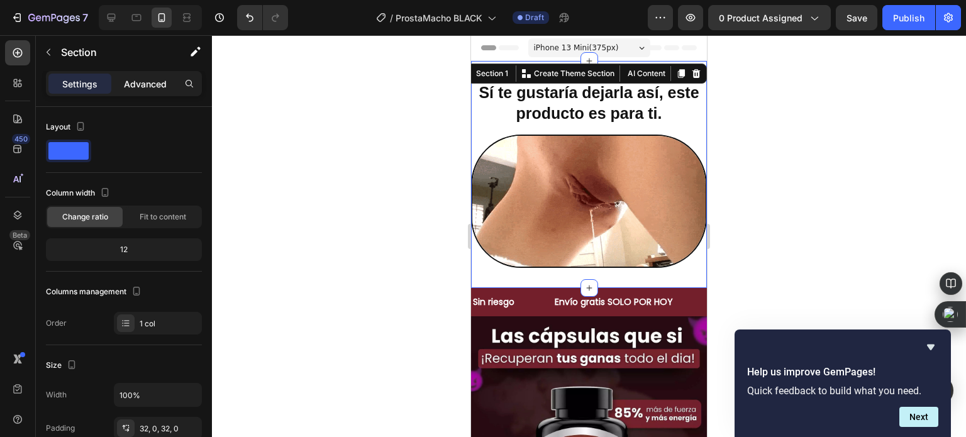
click at [145, 80] on p "Advanced" at bounding box center [145, 83] width 43 height 13
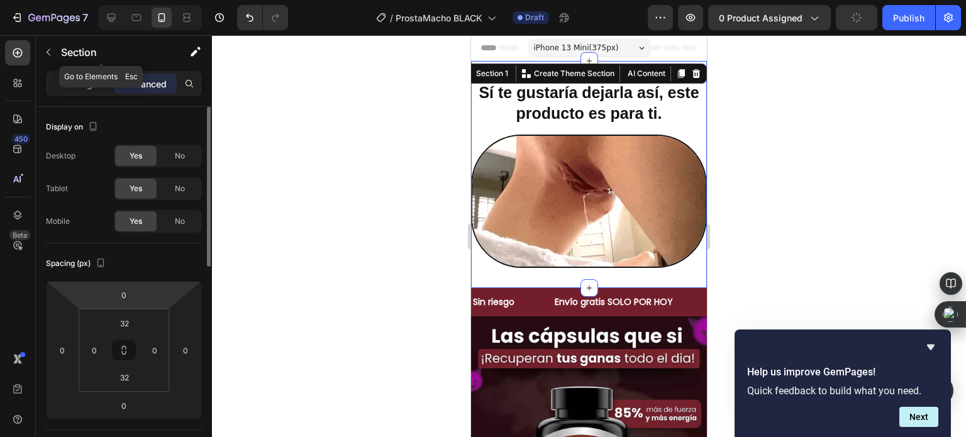
click at [82, 69] on div "Section" at bounding box center [101, 53] width 131 height 36
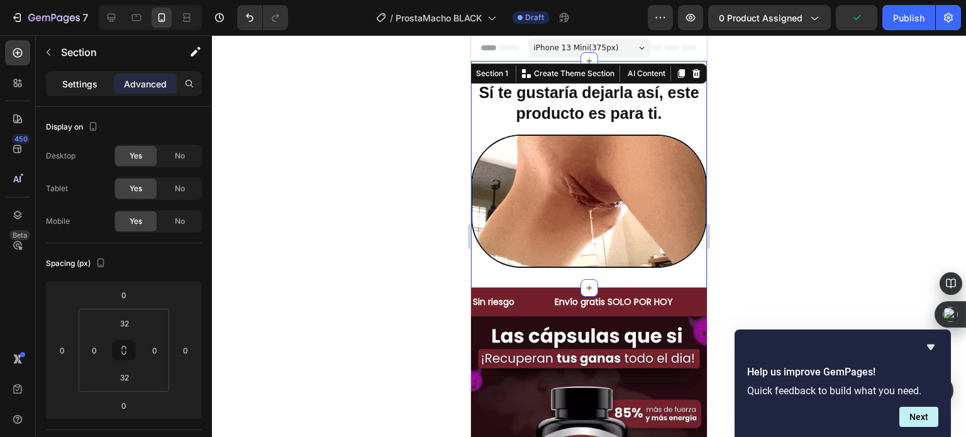
click at [81, 84] on p "Settings" at bounding box center [79, 83] width 35 height 13
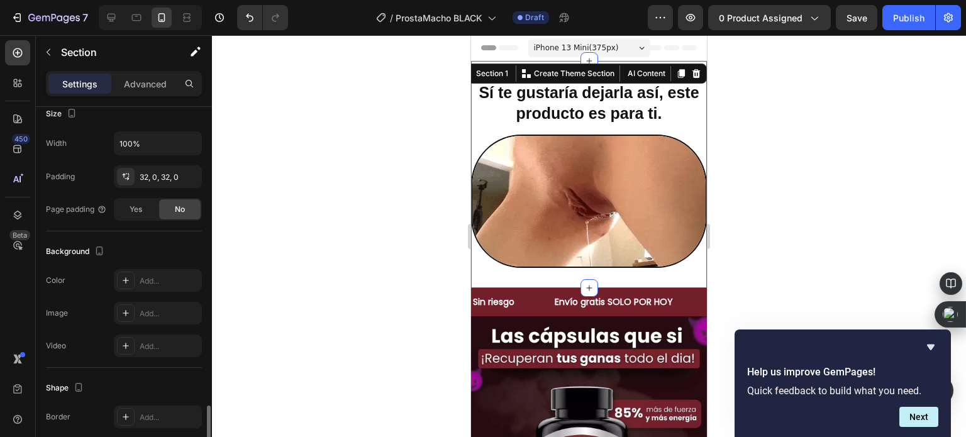
scroll to position [367, 0]
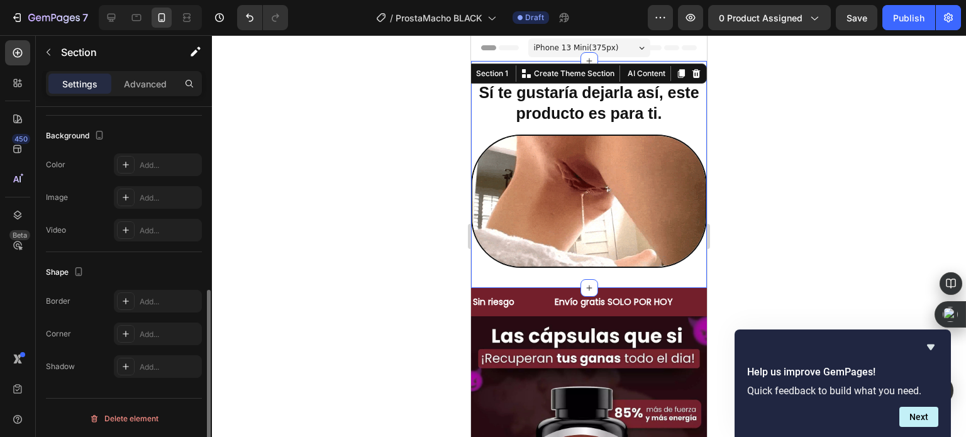
click at [351, 167] on div at bounding box center [589, 236] width 754 height 402
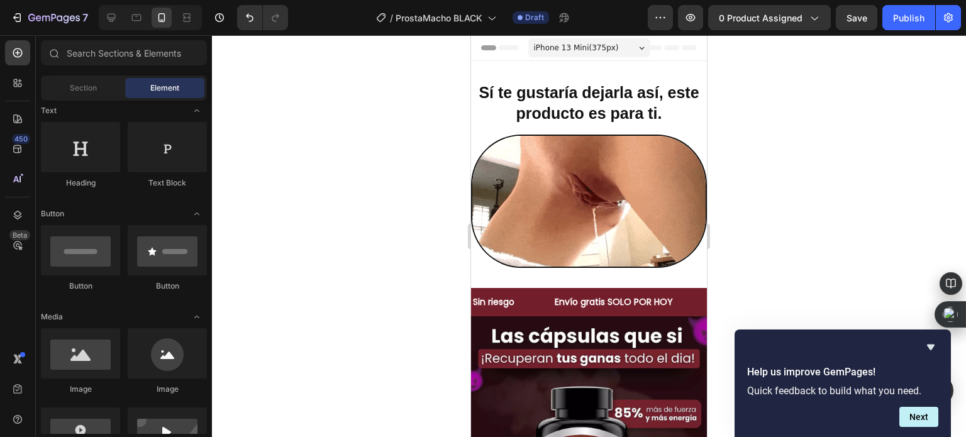
click at [351, 167] on div at bounding box center [589, 236] width 754 height 402
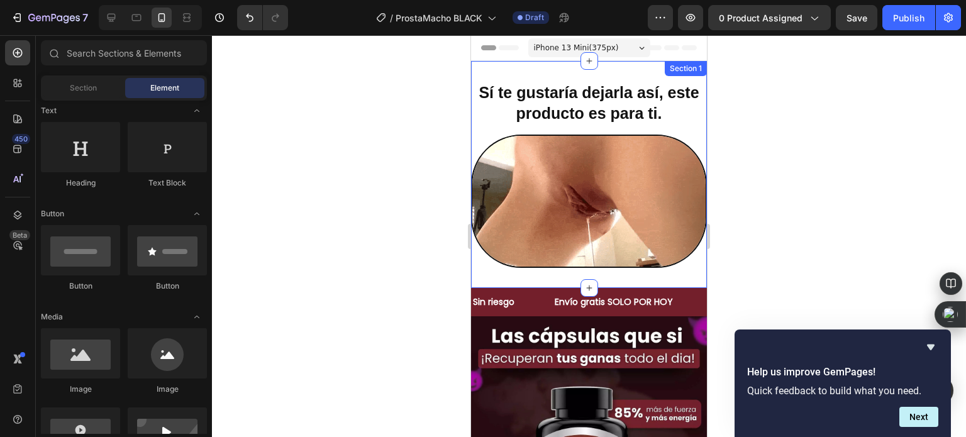
click at [542, 72] on div "Sí te gustaría dejarla así, este producto es para ti. Heading Image Section 1" at bounding box center [589, 174] width 236 height 227
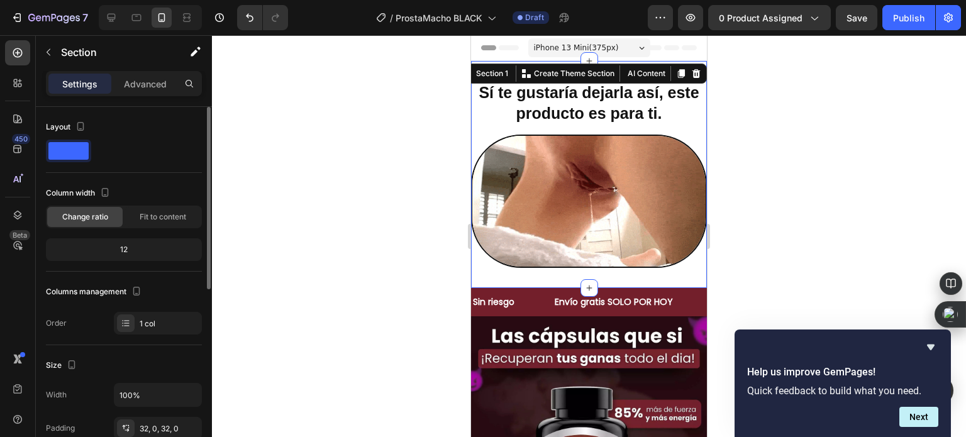
click at [69, 148] on span at bounding box center [68, 151] width 40 height 18
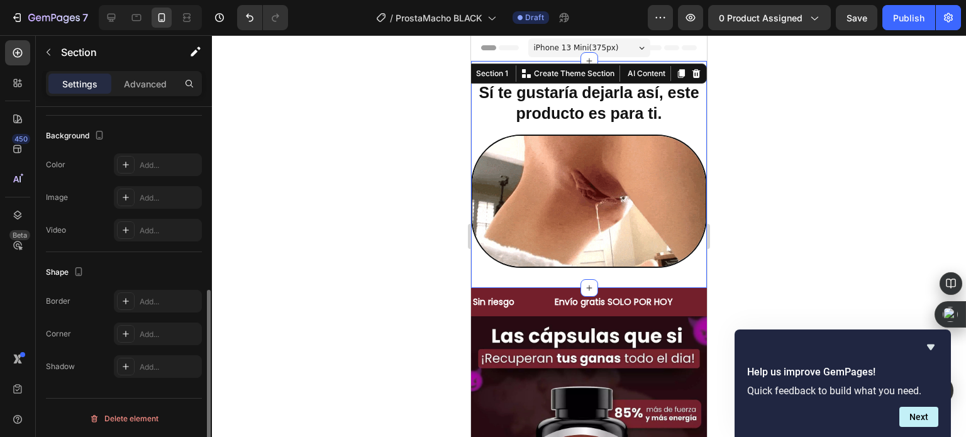
scroll to position [304, 0]
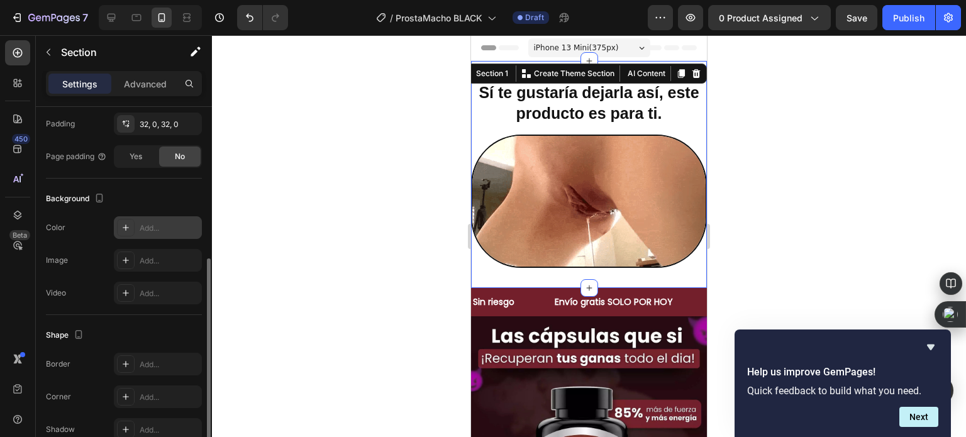
click at [135, 226] on div "Add..." at bounding box center [158, 227] width 88 height 23
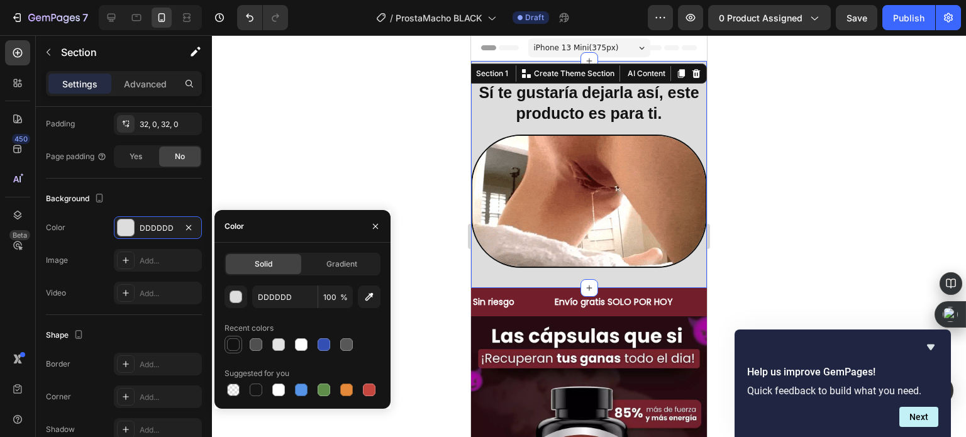
click at [230, 353] on div at bounding box center [233, 345] width 18 height 18
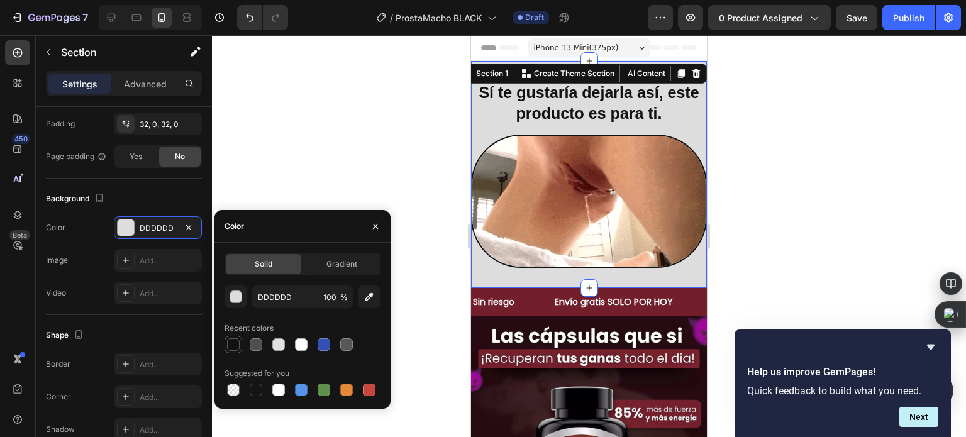
type input "121212"
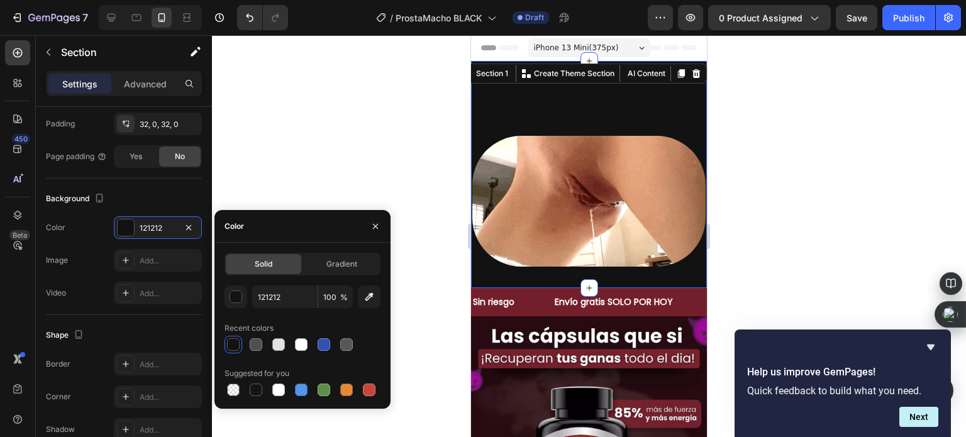
click at [310, 195] on div at bounding box center [589, 236] width 754 height 402
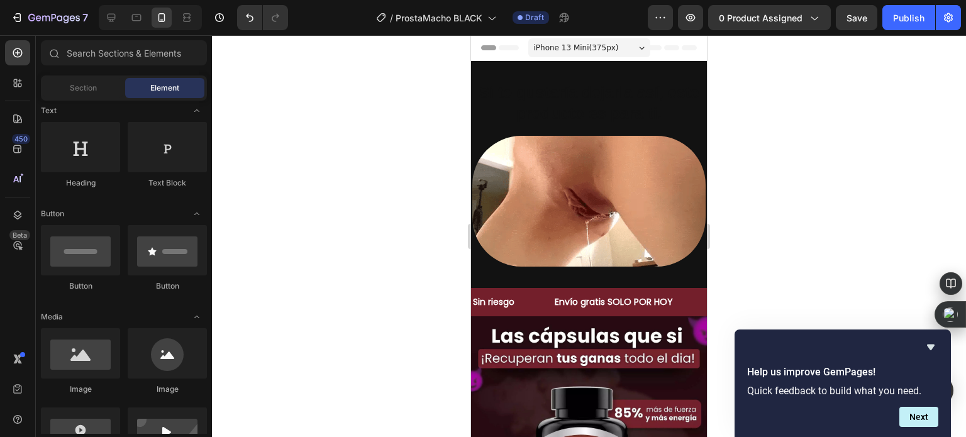
click at [310, 195] on div at bounding box center [589, 236] width 754 height 402
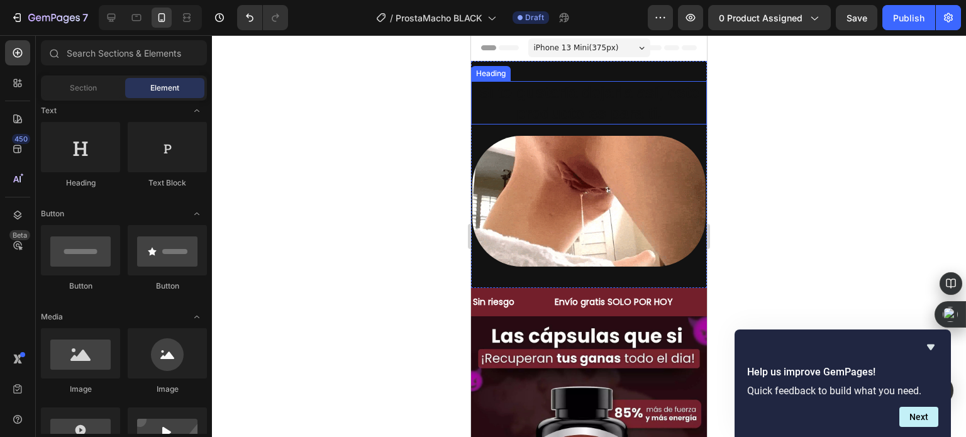
click at [582, 93] on p "Sí te gustaría dejarla así, este producto es para ti." at bounding box center [588, 102] width 233 height 41
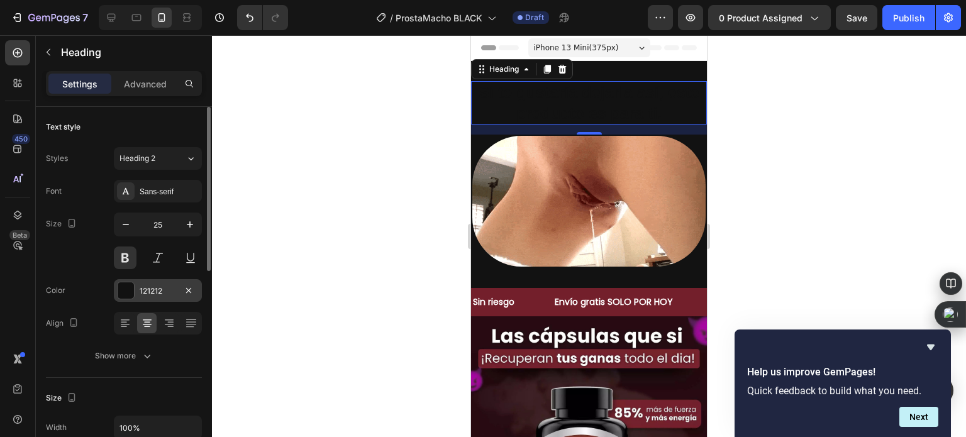
click at [123, 285] on div at bounding box center [126, 290] width 16 height 16
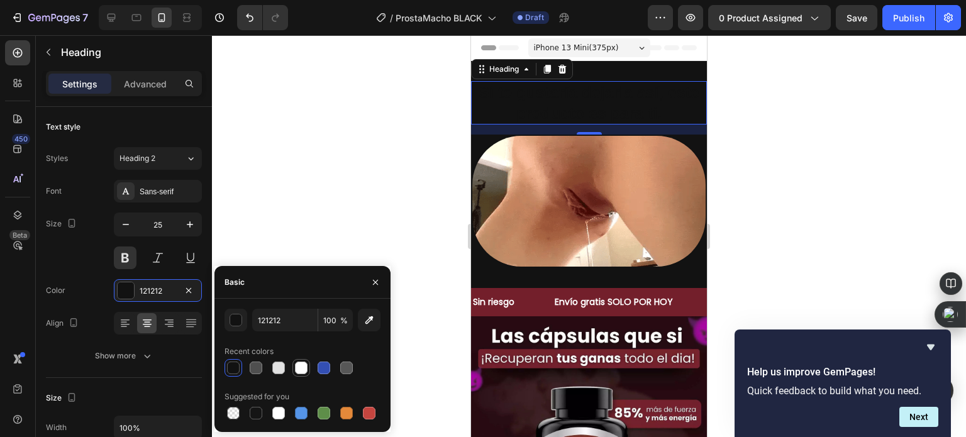
click at [308, 372] on div at bounding box center [301, 367] width 15 height 15
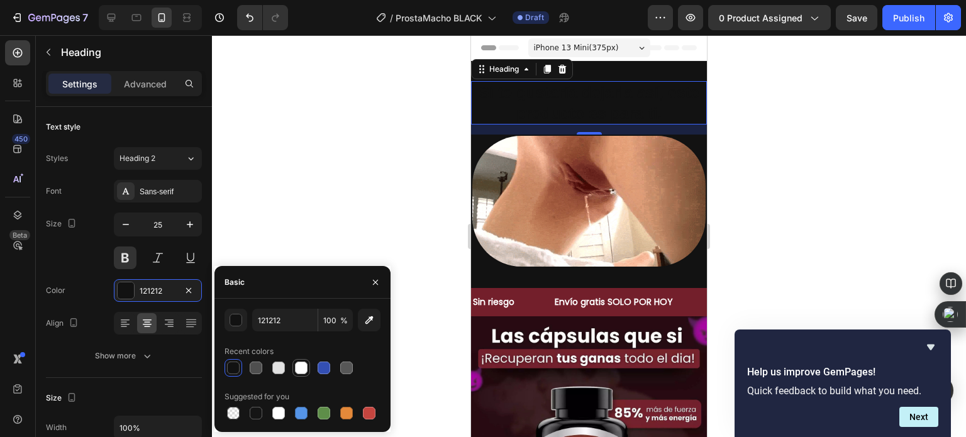
type input "FFFFFF"
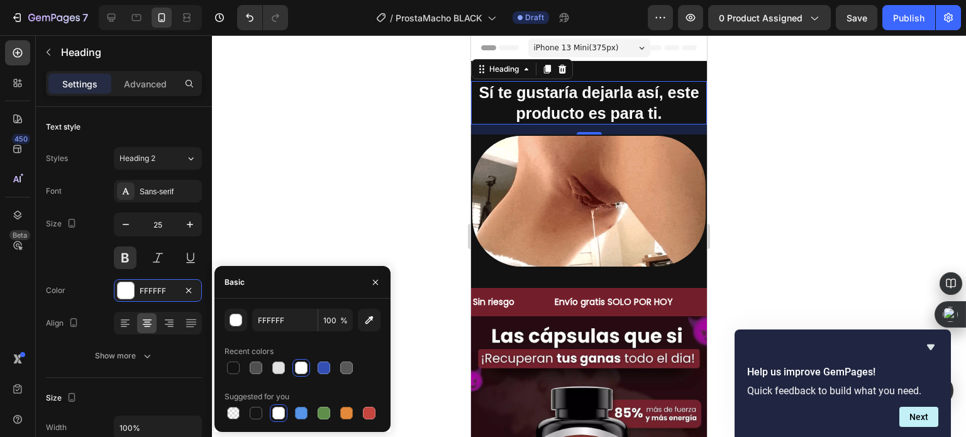
click at [346, 235] on div at bounding box center [589, 236] width 754 height 402
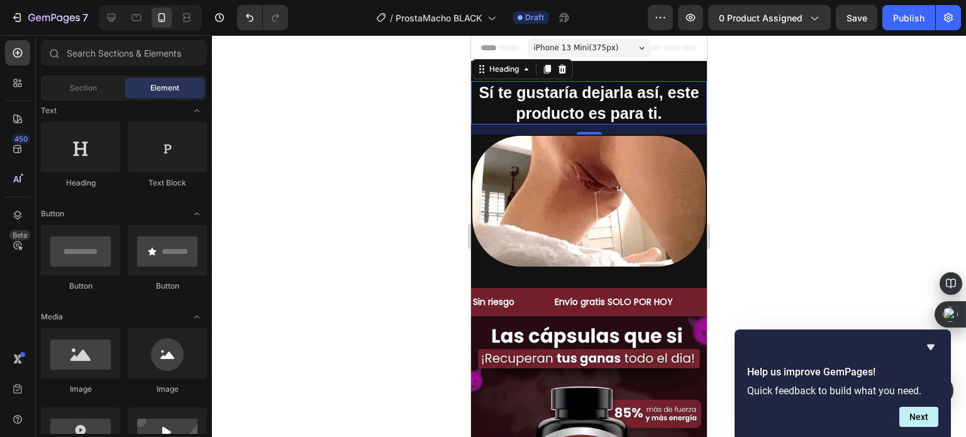
click at [346, 235] on div at bounding box center [589, 236] width 754 height 402
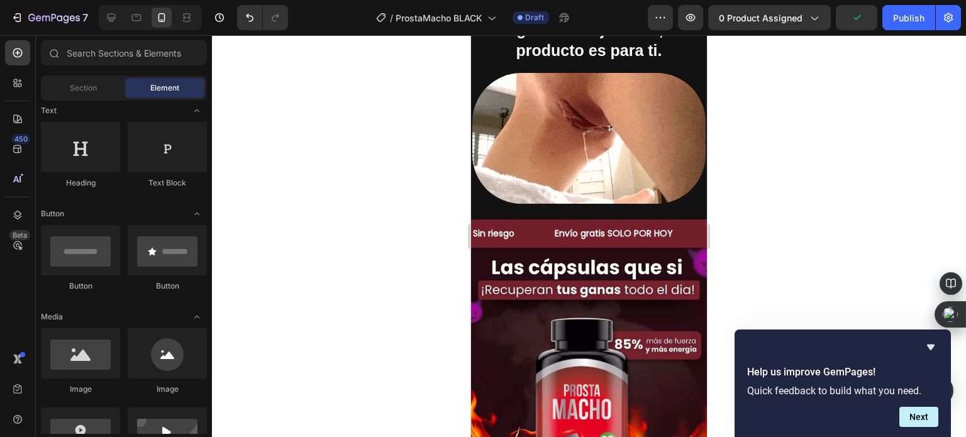
scroll to position [0, 0]
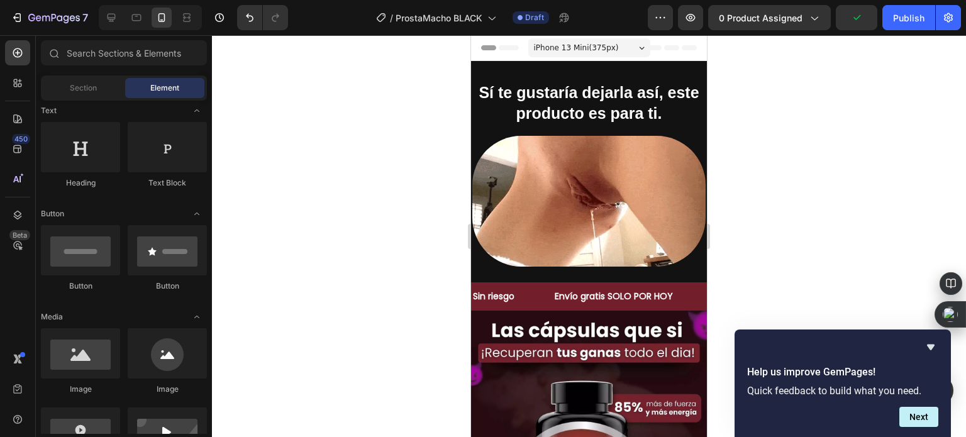
click at [359, 192] on div at bounding box center [589, 236] width 754 height 402
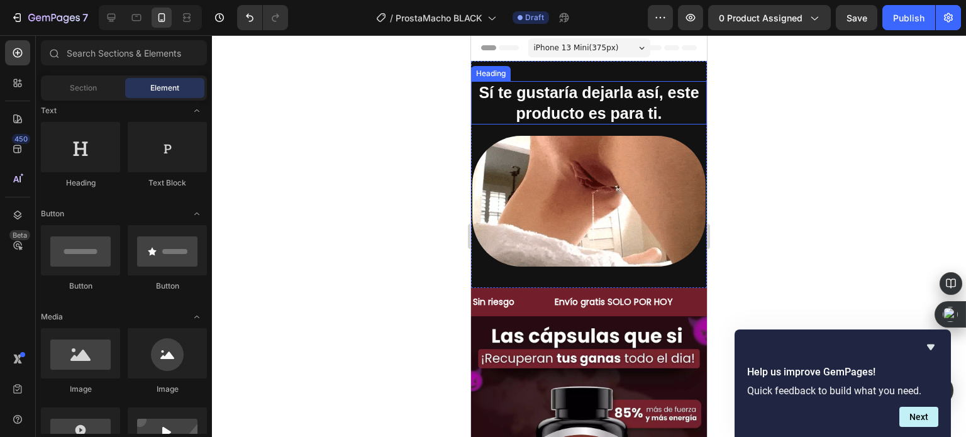
click at [579, 104] on h2 "Sí te gustaría dejarla así, este producto es para ti." at bounding box center [589, 102] width 236 height 43
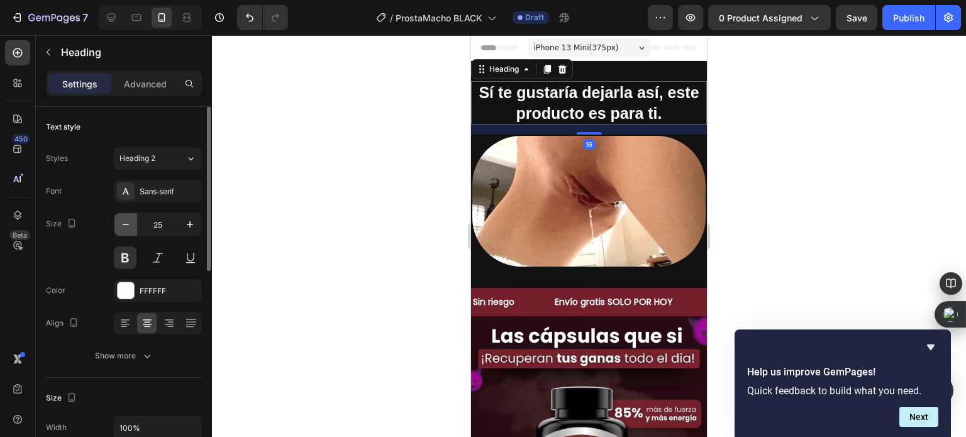
click at [129, 223] on icon "button" at bounding box center [125, 224] width 13 height 13
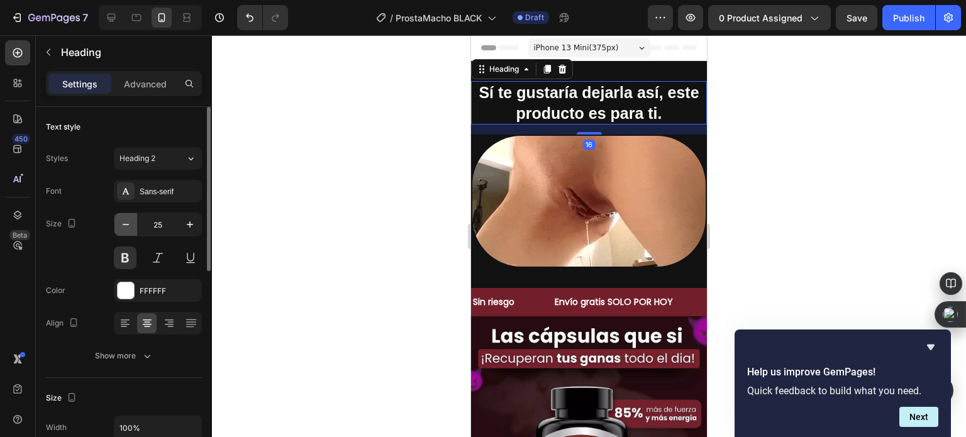
click at [129, 223] on icon "button" at bounding box center [125, 224] width 13 height 13
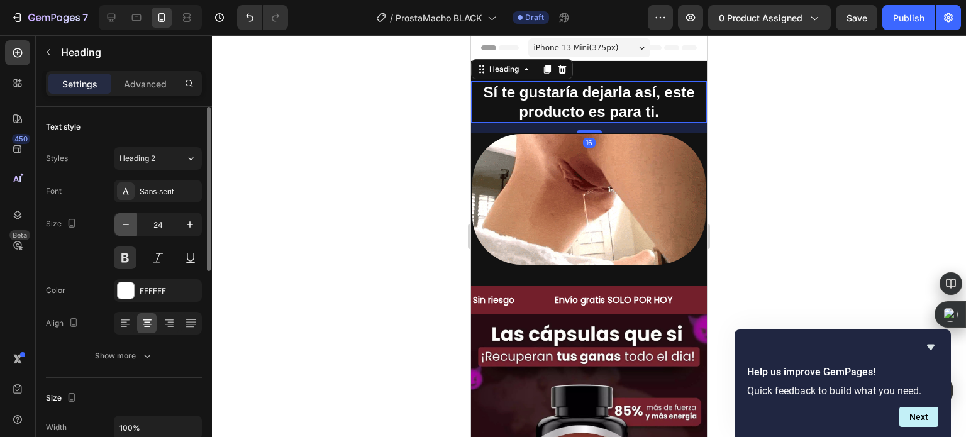
type input "23"
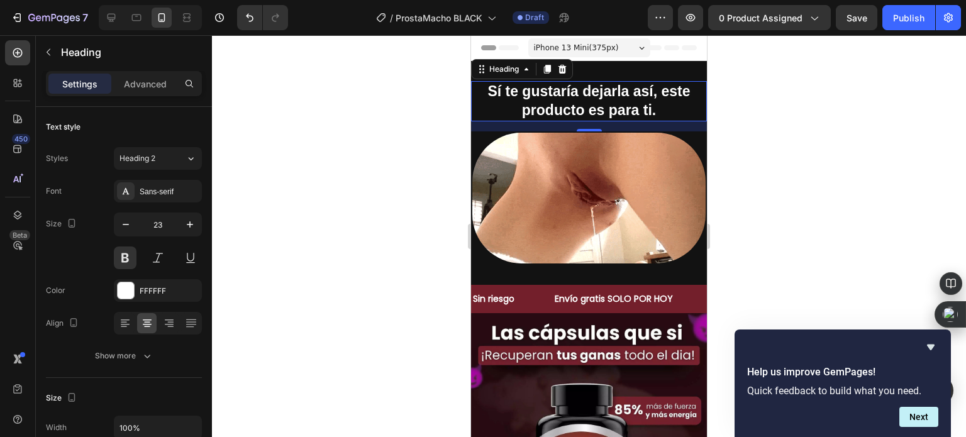
click at [396, 150] on div at bounding box center [589, 236] width 754 height 402
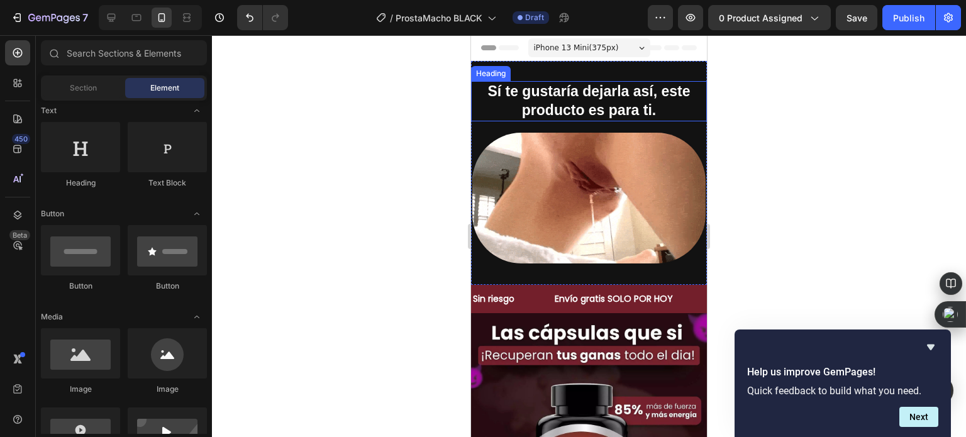
click at [539, 93] on h2 "Sí te gustaría dejarla así, este producto es para ti." at bounding box center [589, 101] width 236 height 40
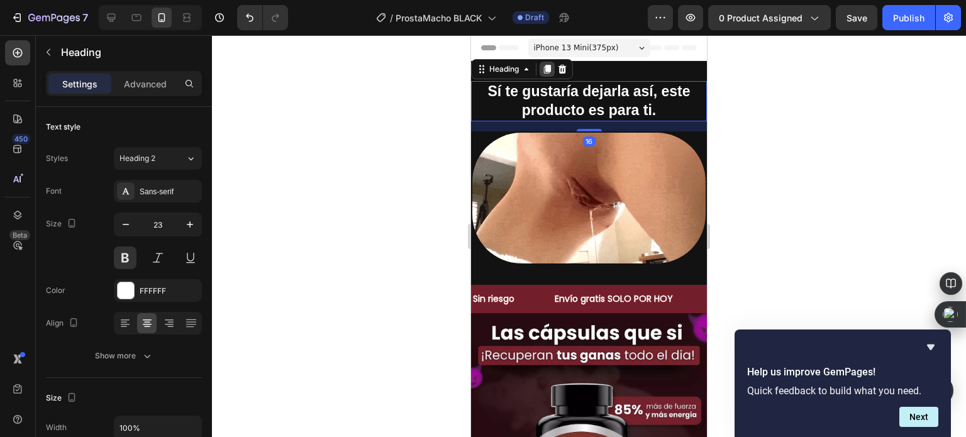
click at [543, 75] on div at bounding box center [547, 69] width 15 height 15
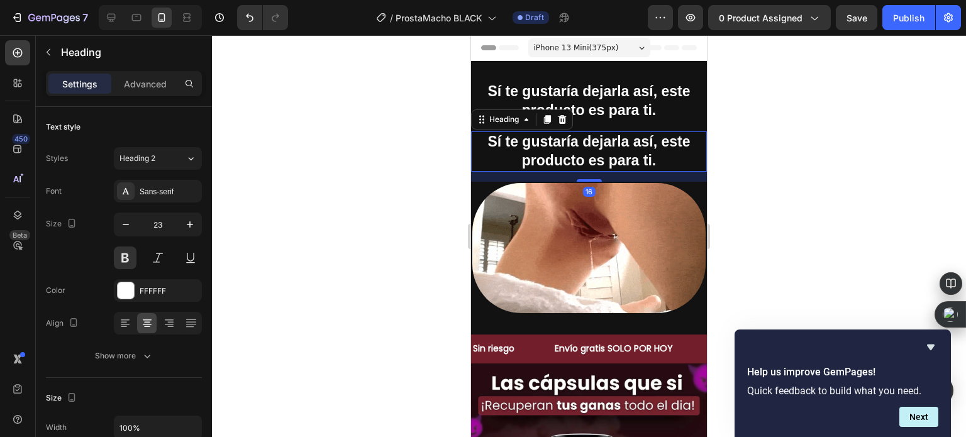
scroll to position [304, 0]
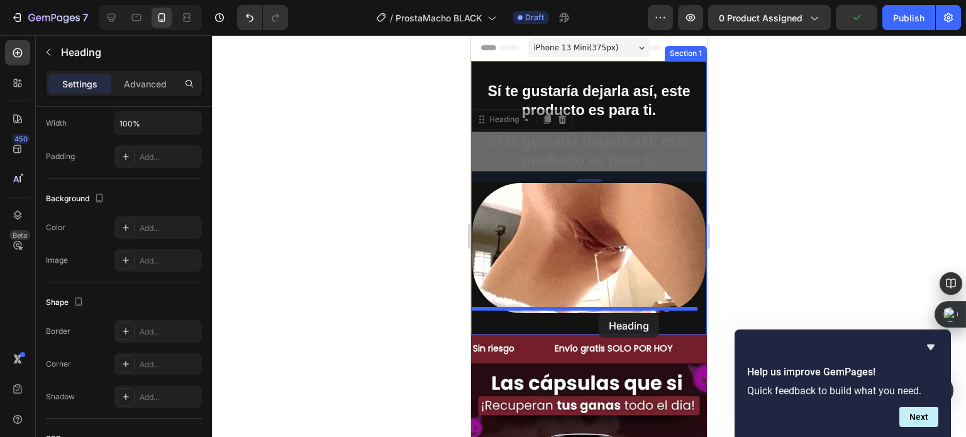
drag, startPoint x: 506, startPoint y: 125, endPoint x: 599, endPoint y: 313, distance: 209.5
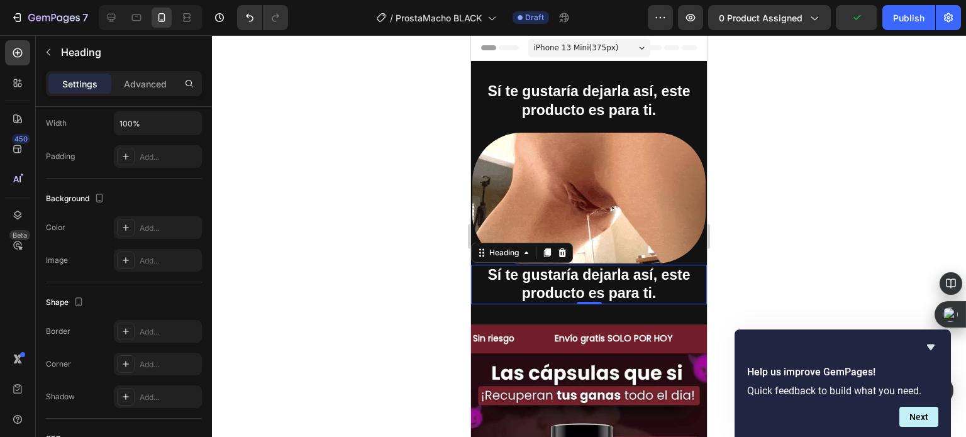
click at [345, 226] on div at bounding box center [589, 236] width 754 height 402
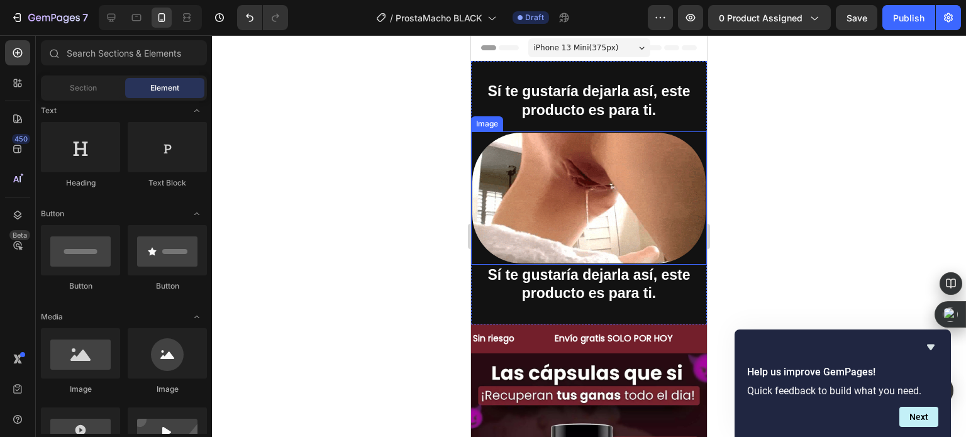
click at [617, 241] on img at bounding box center [589, 197] width 236 height 133
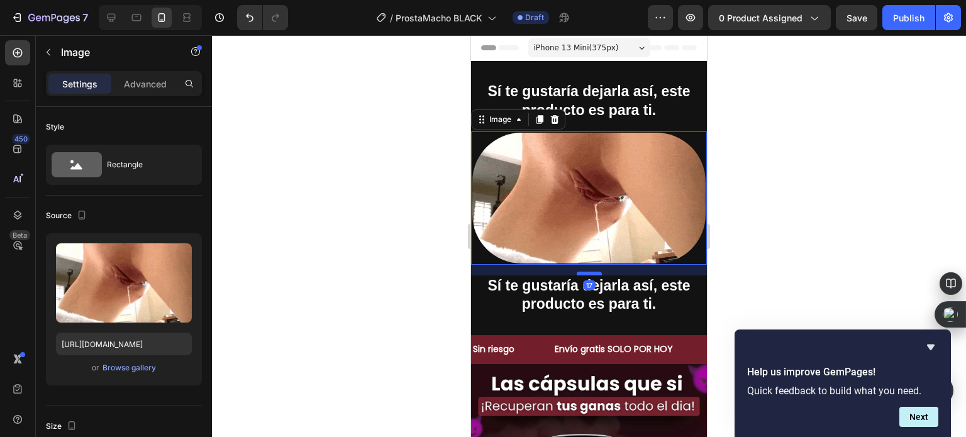
drag, startPoint x: 587, startPoint y: 256, endPoint x: 592, endPoint y: 267, distance: 11.8
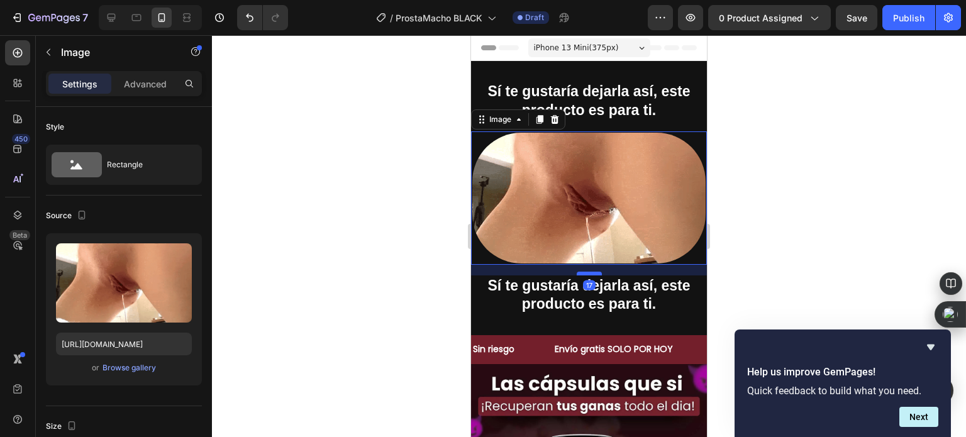
click at [592, 272] on div at bounding box center [589, 274] width 25 height 4
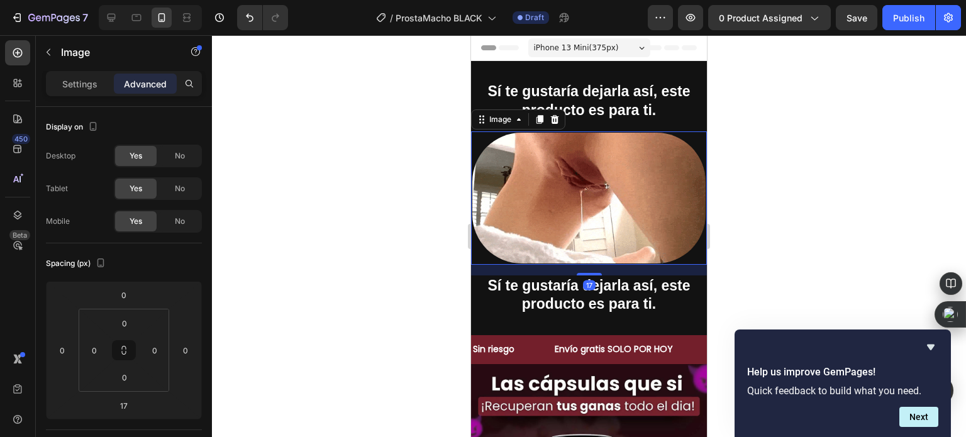
click at [404, 255] on div at bounding box center [589, 236] width 754 height 402
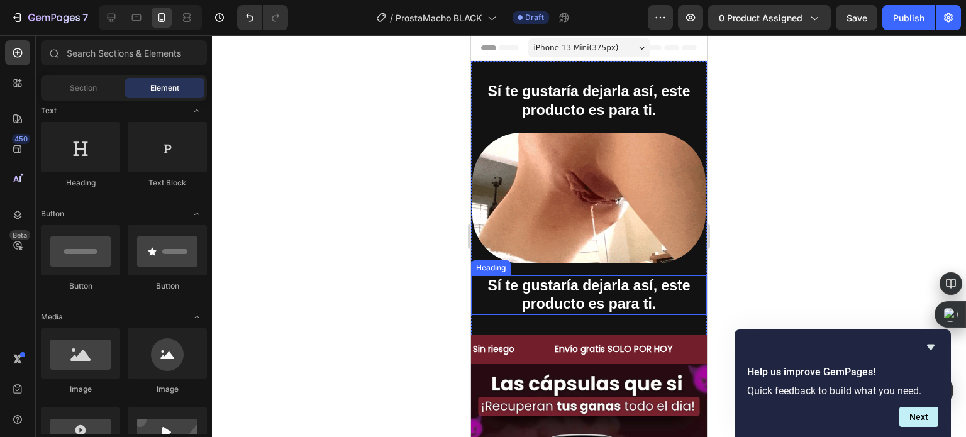
click at [531, 280] on h2 "Sí te gustaría dejarla así, este producto es para ti." at bounding box center [589, 295] width 236 height 40
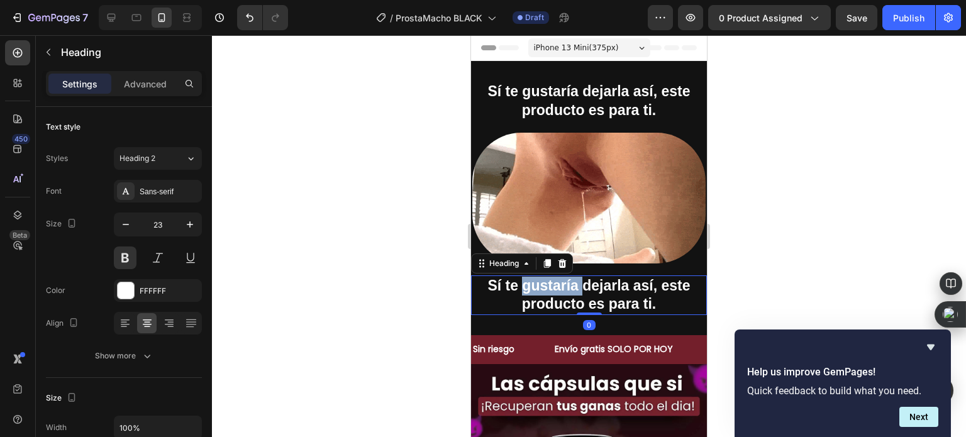
click at [531, 280] on h2 "Sí te gustaría dejarla así, este producto es para ti." at bounding box center [589, 295] width 236 height 40
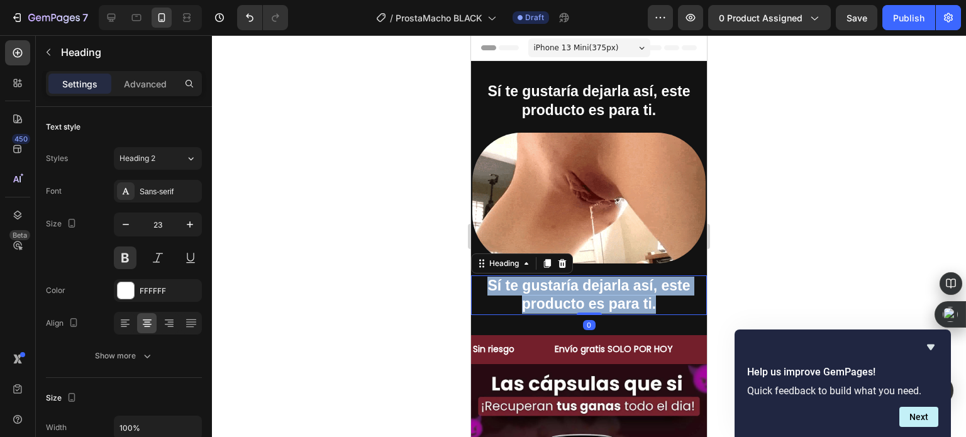
click at [531, 280] on p "Sí te gustaría dejarla así, este producto es para ti." at bounding box center [588, 296] width 233 height 38
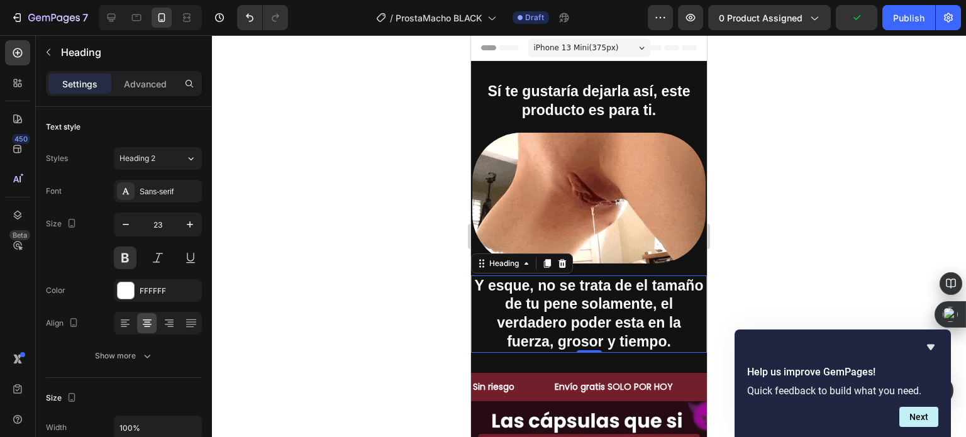
click at [306, 212] on div at bounding box center [589, 236] width 754 height 402
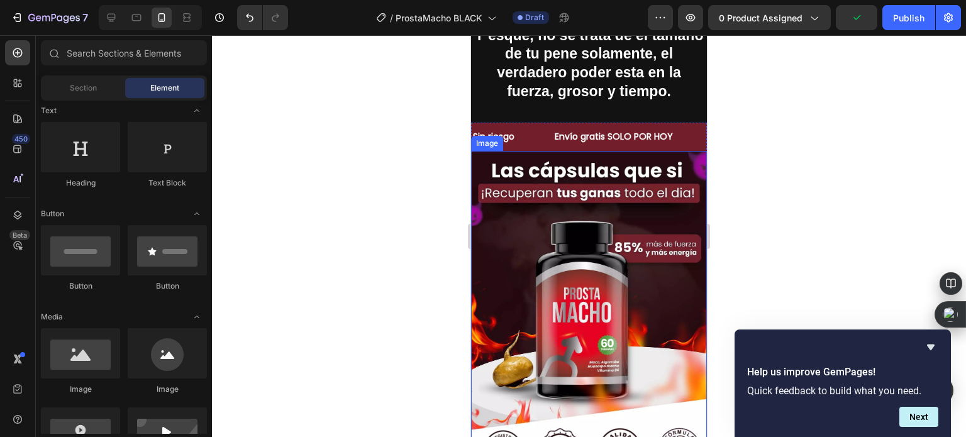
scroll to position [252, 0]
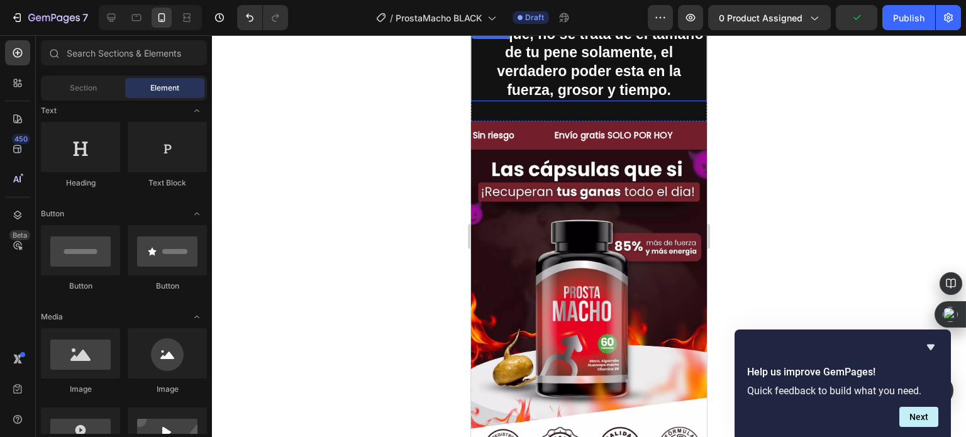
click at [575, 88] on p "Y esque, no se trata de el tamaño de tu pene solamente, el verdadero poder esta…" at bounding box center [588, 62] width 233 height 75
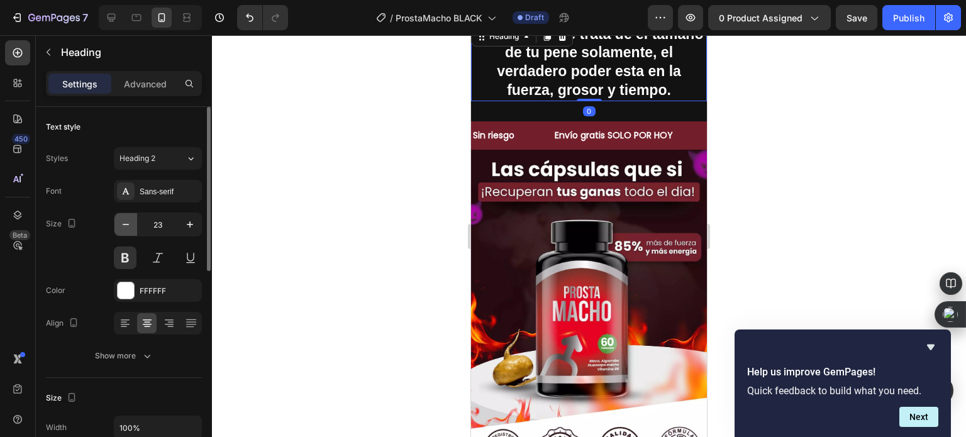
click at [128, 226] on icon "button" at bounding box center [125, 224] width 13 height 13
type input "21"
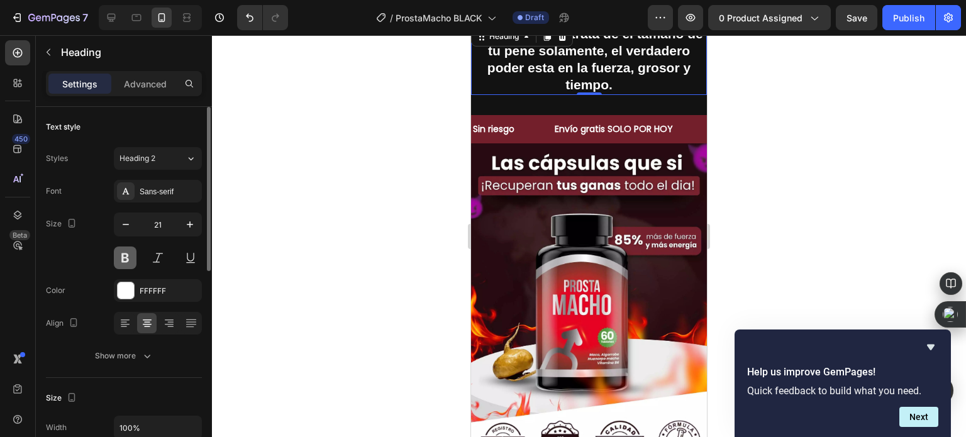
click at [131, 258] on button at bounding box center [125, 258] width 23 height 23
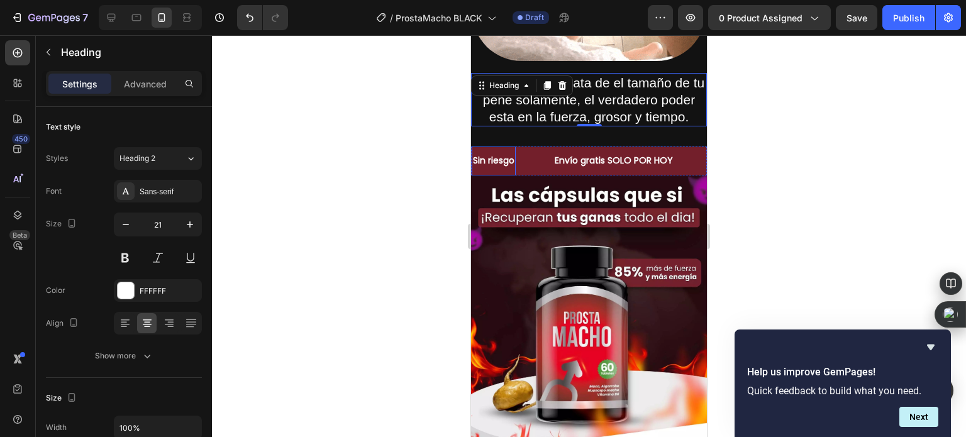
scroll to position [189, 0]
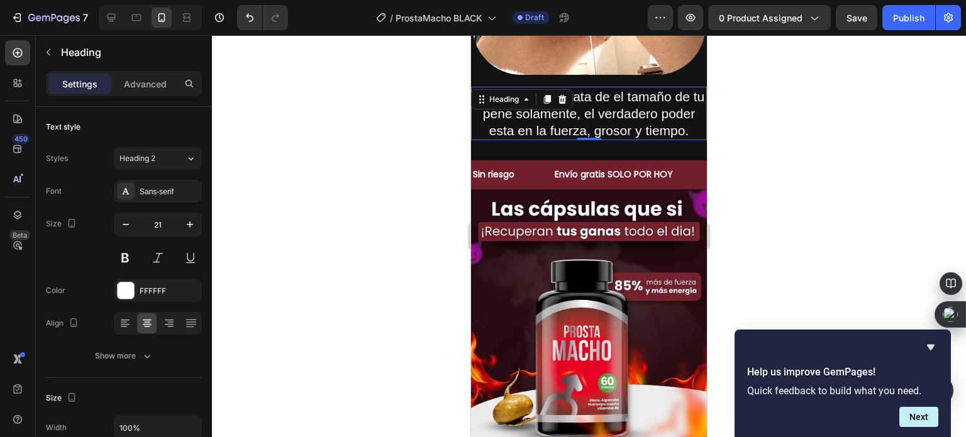
click at [387, 180] on div at bounding box center [589, 236] width 754 height 402
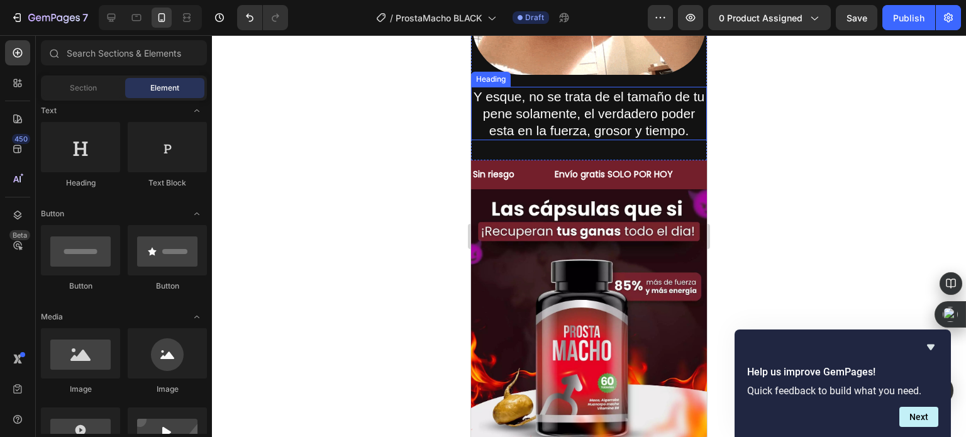
click at [594, 115] on p "Y esque, no se trata de el tamaño de tu pene solamente, el verdadero poder esta…" at bounding box center [588, 114] width 233 height 52
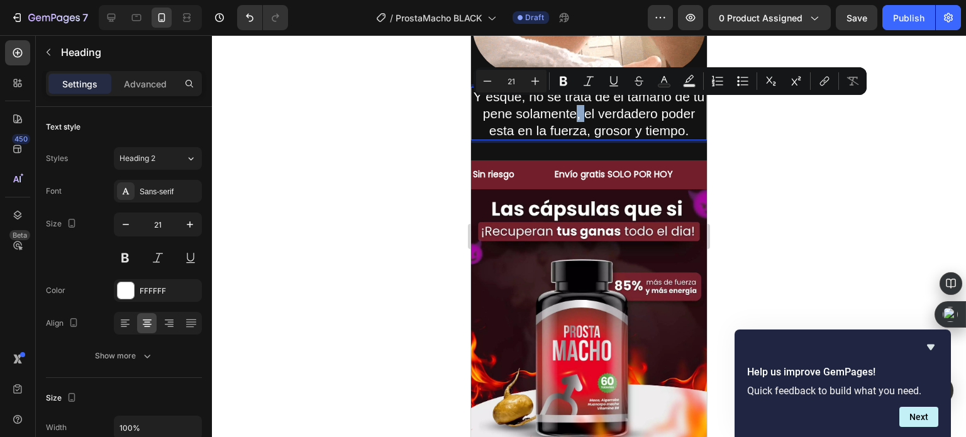
click at [606, 113] on p "Y esque, no se trata de el tamaño de tu pene solamente, el verdadero poder esta…" at bounding box center [588, 114] width 233 height 52
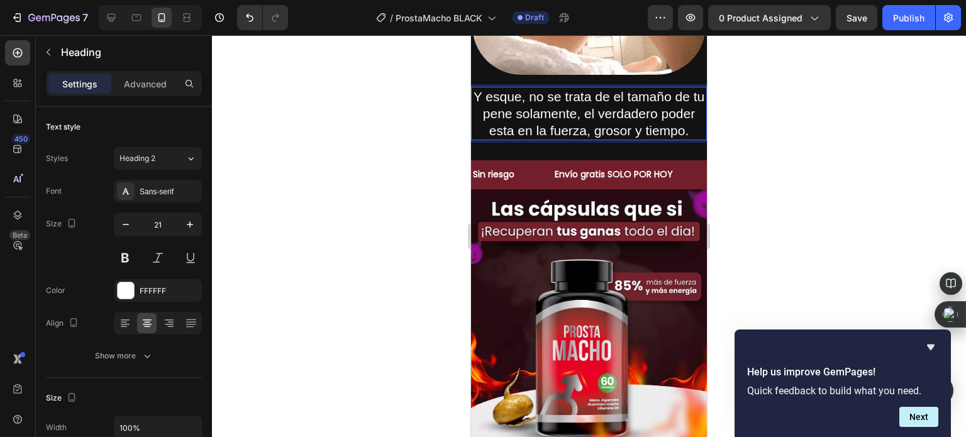
click at [529, 122] on p "Y esque, no se trata de el tamaño de tu pene solamente, el verdadero poder esta…" at bounding box center [588, 114] width 233 height 52
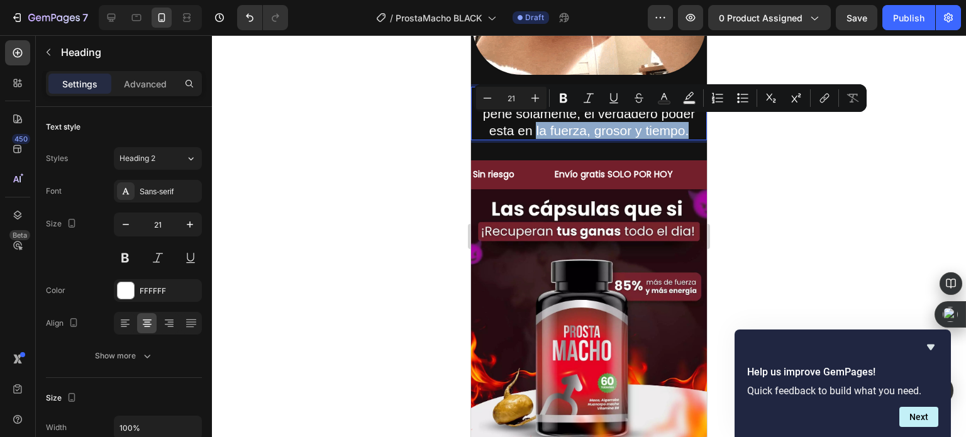
drag, startPoint x: 574, startPoint y: 129, endPoint x: 617, endPoint y: 145, distance: 45.6
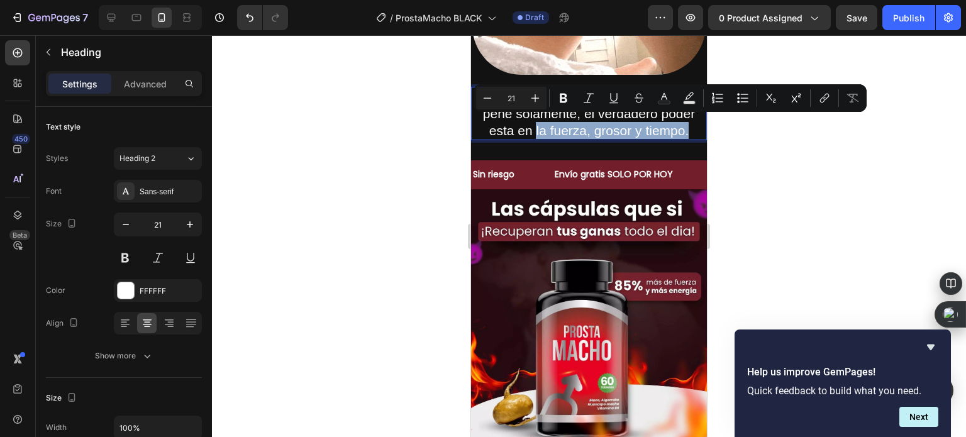
click at [617, 140] on p "Y esque, no se trata de el tamaño de tu pene solamente, el verdadero poder esta…" at bounding box center [588, 114] width 233 height 52
click at [565, 96] on icon "Editor contextual toolbar" at bounding box center [564, 98] width 8 height 9
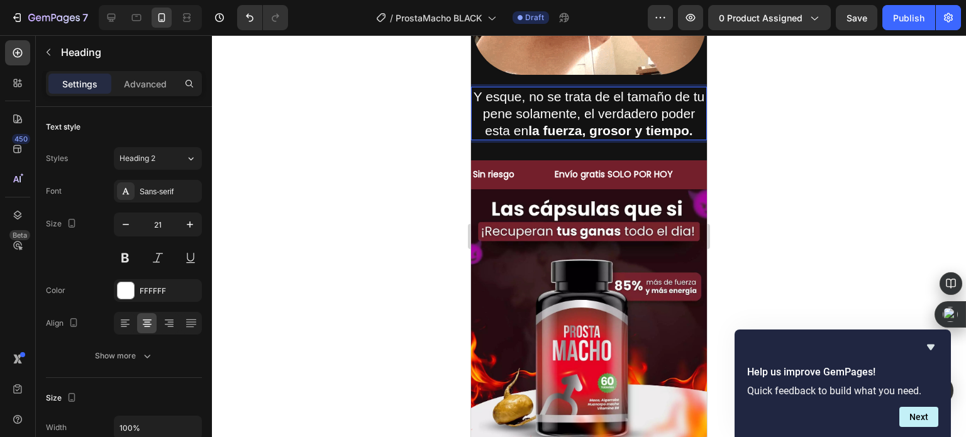
drag, startPoint x: 436, startPoint y: 126, endPoint x: 6, endPoint y: 78, distance: 432.2
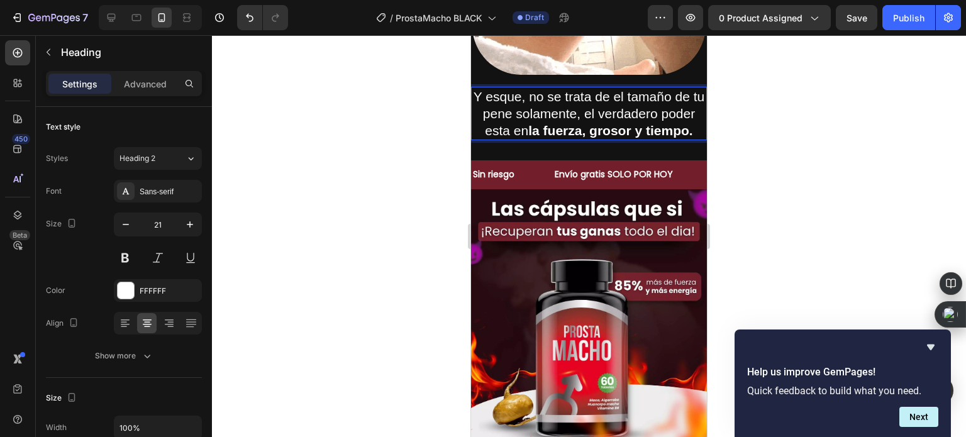
click at [436, 126] on div at bounding box center [589, 236] width 754 height 402
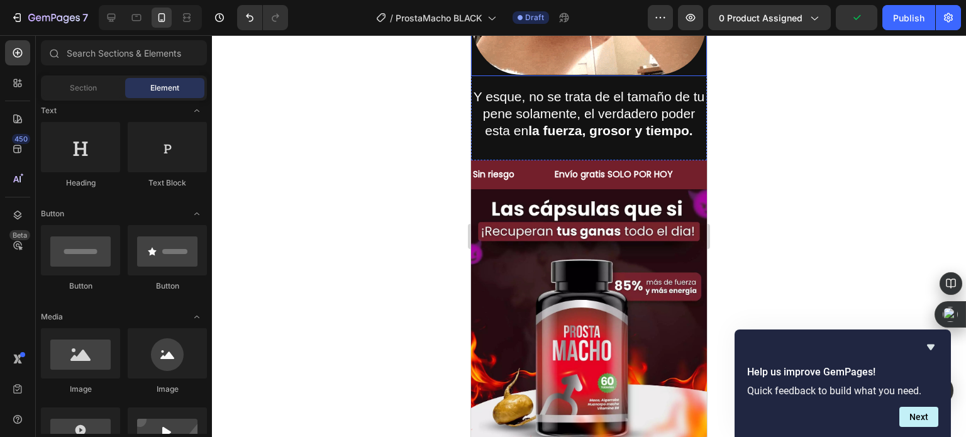
click at [594, 62] on img at bounding box center [589, 9] width 236 height 133
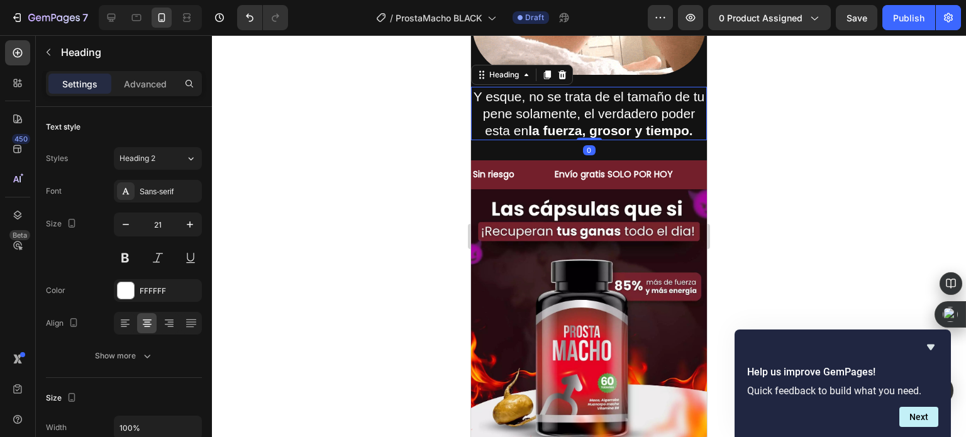
click at [593, 87] on h2 "Y esque, no se trata de el tamaño de tu pene solamente, el verdadero poder esta…" at bounding box center [589, 114] width 236 height 54
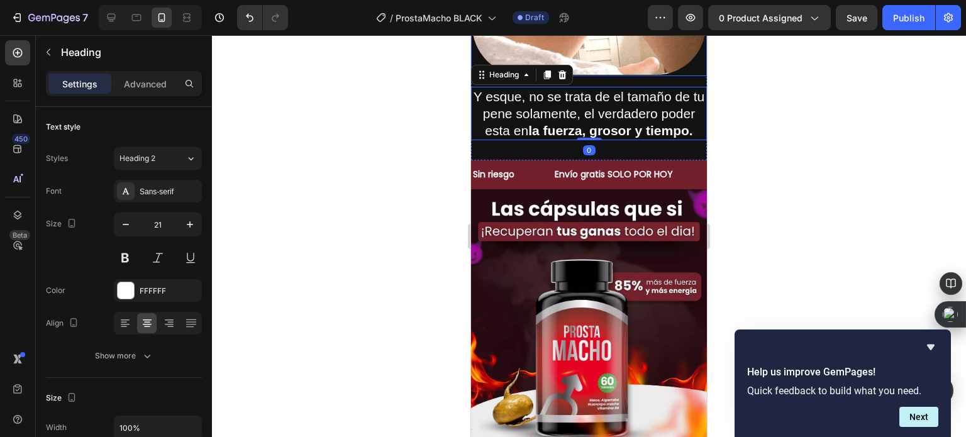
click at [594, 62] on img at bounding box center [589, 9] width 236 height 133
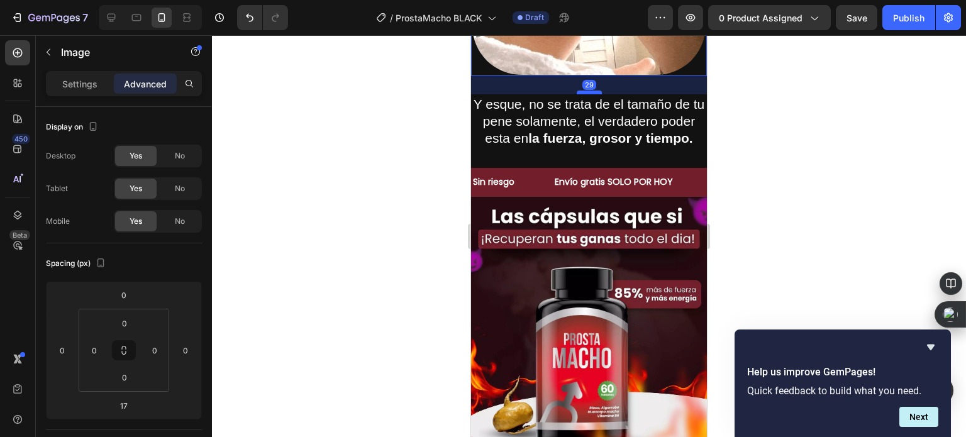
drag, startPoint x: 594, startPoint y: 79, endPoint x: 594, endPoint y: 86, distance: 7.5
click at [594, 91] on div at bounding box center [589, 93] width 25 height 4
type input "29"
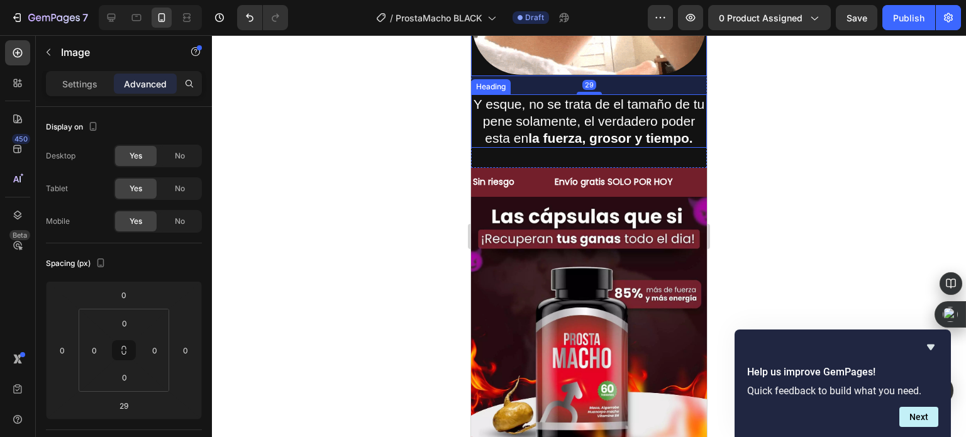
click at [414, 138] on div at bounding box center [589, 236] width 754 height 402
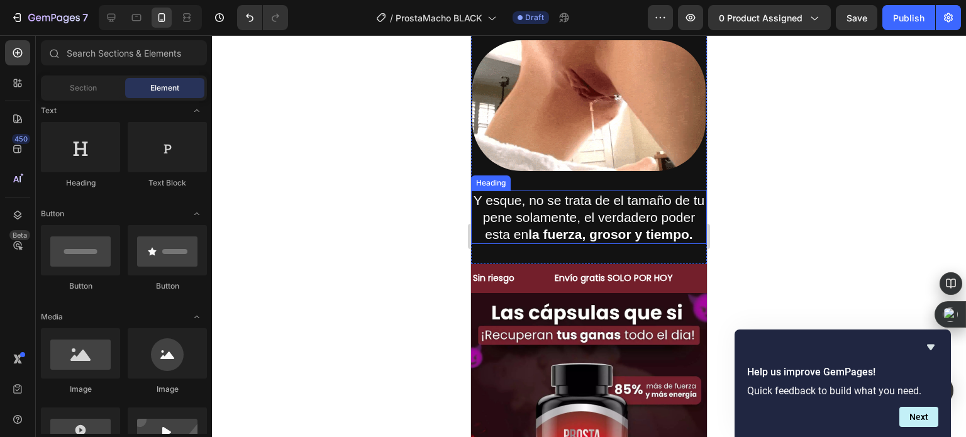
scroll to position [0, 0]
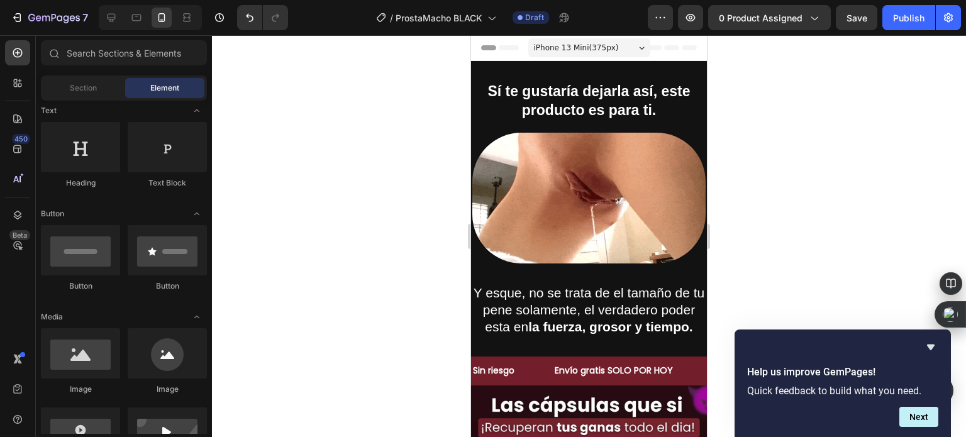
click at [367, 172] on div at bounding box center [589, 236] width 754 height 402
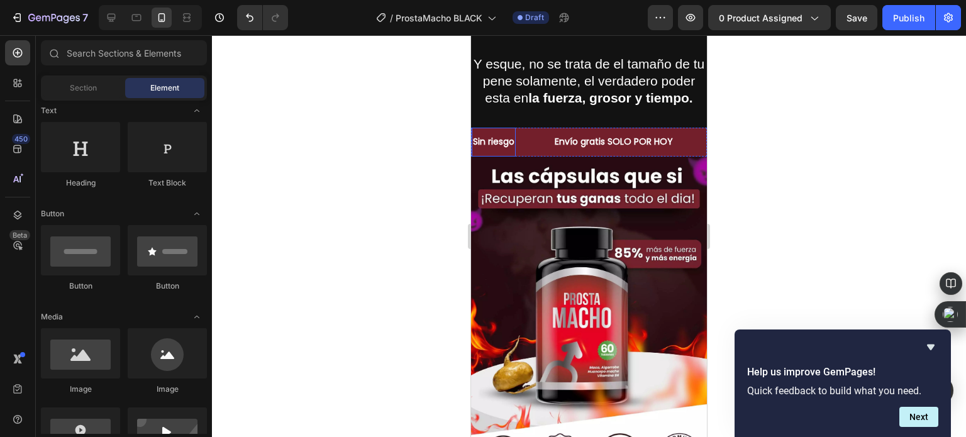
scroll to position [252, 0]
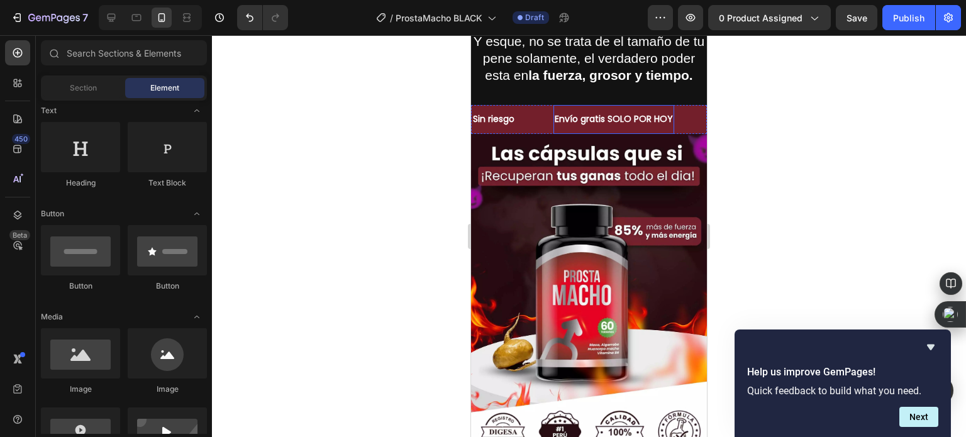
click at [575, 127] on p "Envío gratis SOLO POR HOY" at bounding box center [614, 119] width 118 height 16
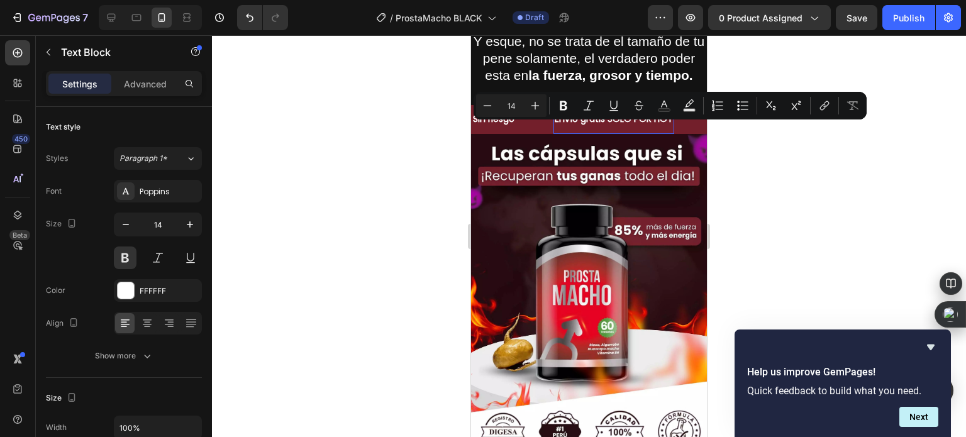
click at [392, 172] on div at bounding box center [589, 236] width 754 height 402
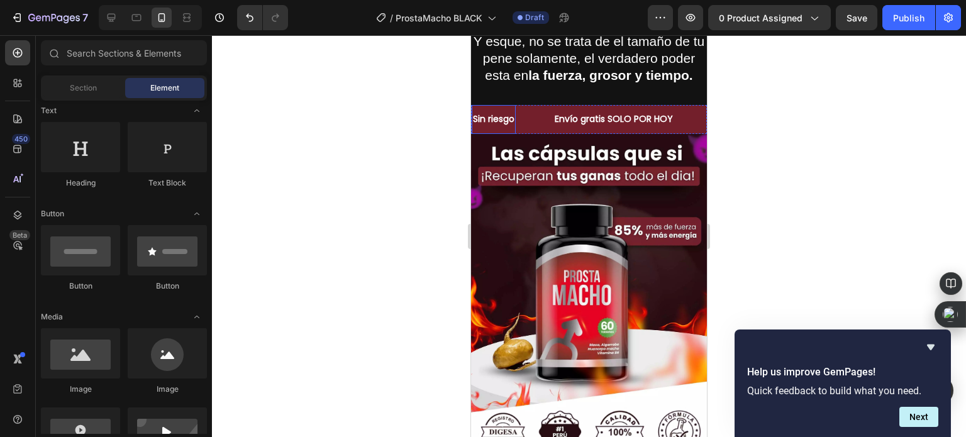
click at [496, 127] on p "Sin riesgo" at bounding box center [494, 119] width 42 height 16
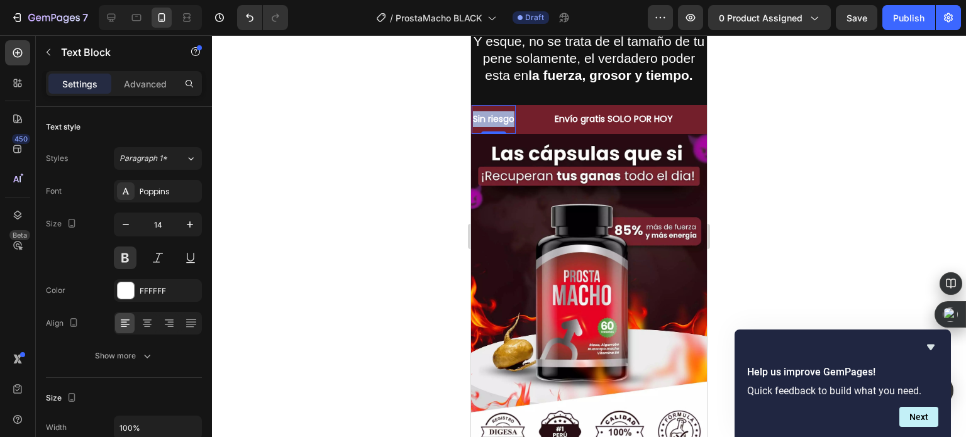
click at [496, 127] on p "Sin riesgo" at bounding box center [494, 119] width 42 height 16
click at [445, 135] on div at bounding box center [589, 236] width 754 height 402
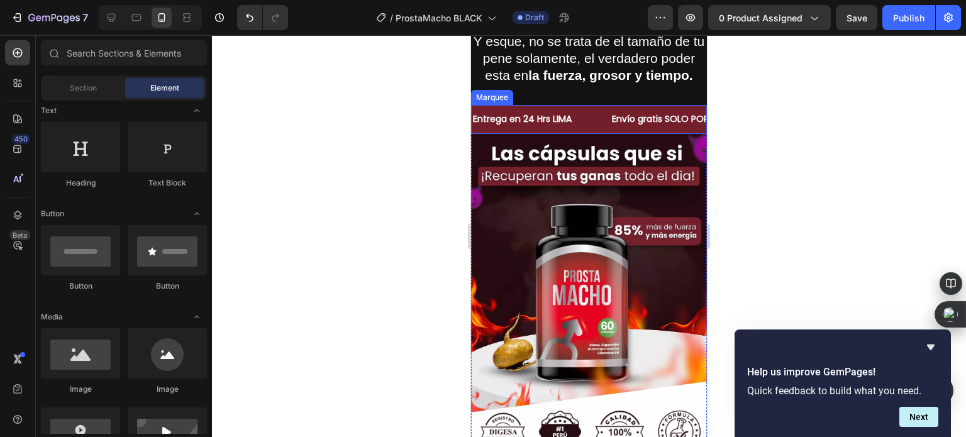
click at [589, 133] on div "Entrega en 24 Hrs LIMA Text Block" at bounding box center [541, 119] width 139 height 28
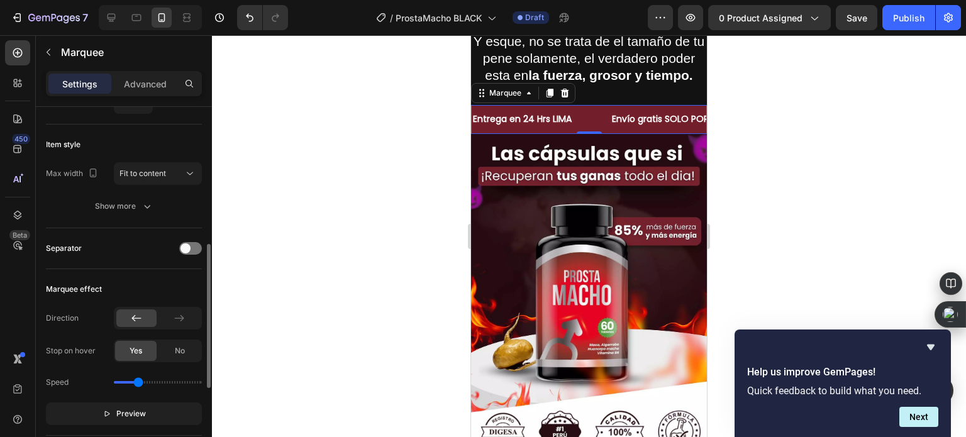
scroll to position [189, 0]
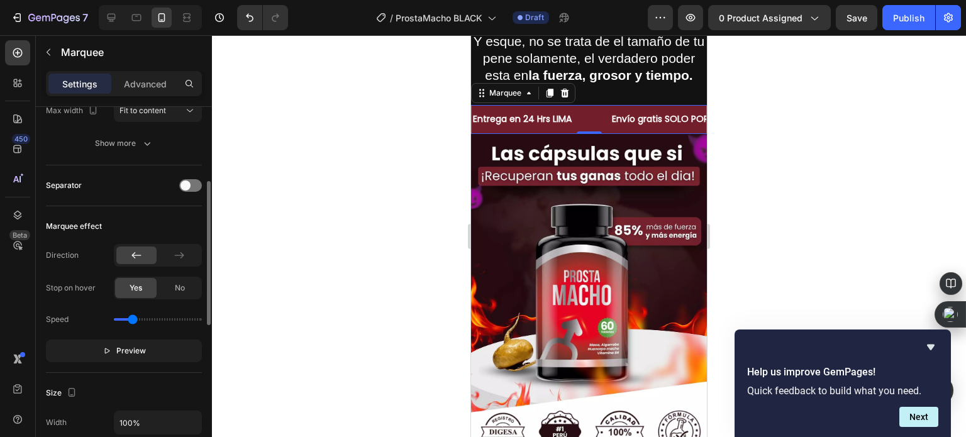
drag, startPoint x: 140, startPoint y: 321, endPoint x: 133, endPoint y: 321, distance: 6.9
type input "0.7"
click at [133, 321] on input "range" at bounding box center [158, 319] width 88 height 3
drag, startPoint x: 344, startPoint y: 227, endPoint x: 38, endPoint y: 168, distance: 311.9
click at [344, 227] on div at bounding box center [589, 236] width 754 height 402
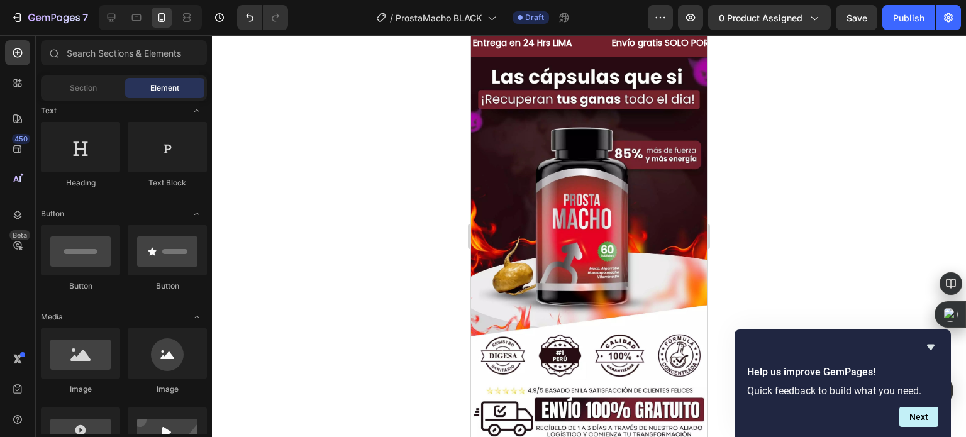
scroll to position [345, 0]
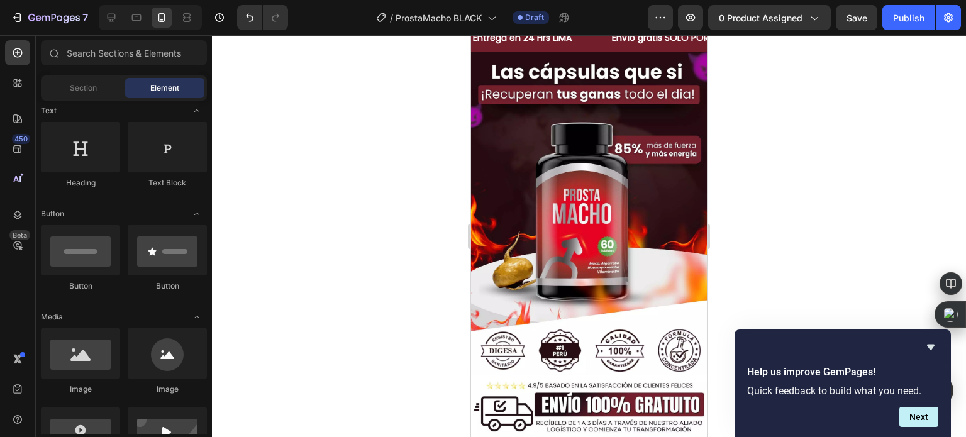
drag, startPoint x: 702, startPoint y: 70, endPoint x: 1178, endPoint y: 140, distance: 481.7
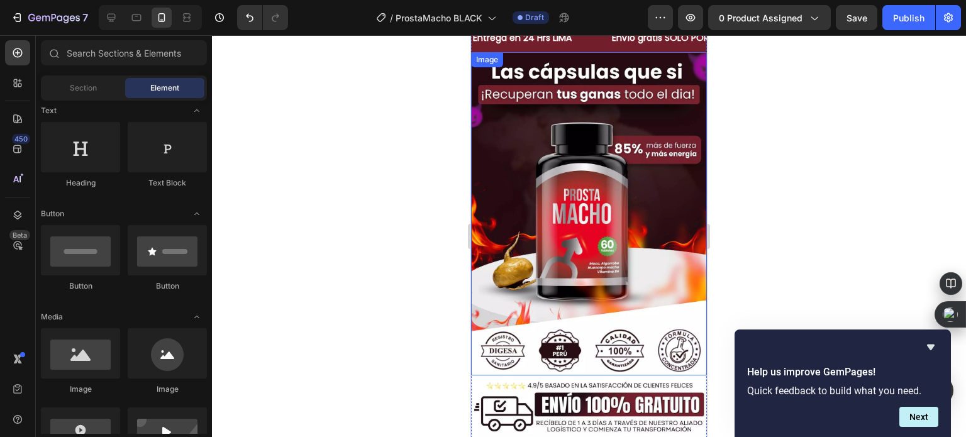
click at [553, 121] on img at bounding box center [589, 213] width 236 height 323
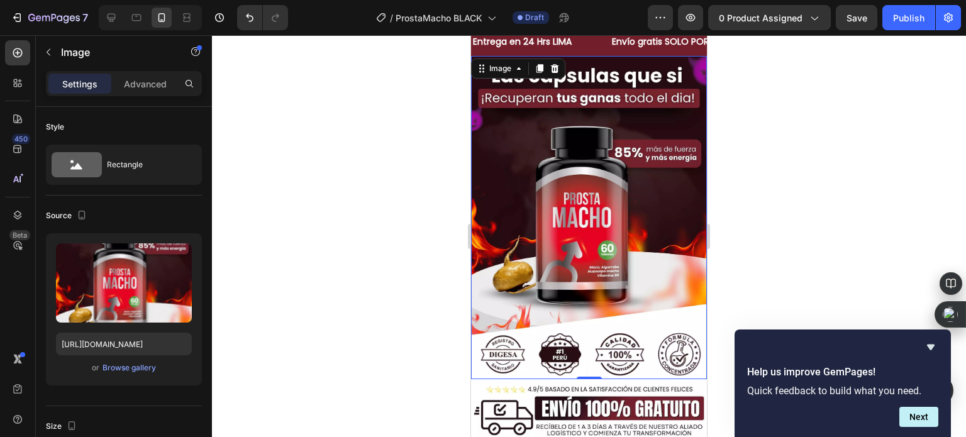
scroll to position [0, 0]
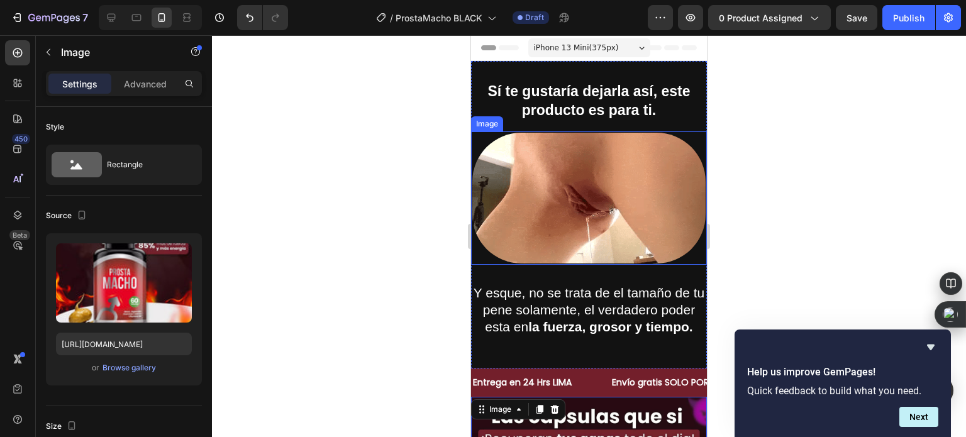
click at [388, 129] on div at bounding box center [589, 236] width 754 height 402
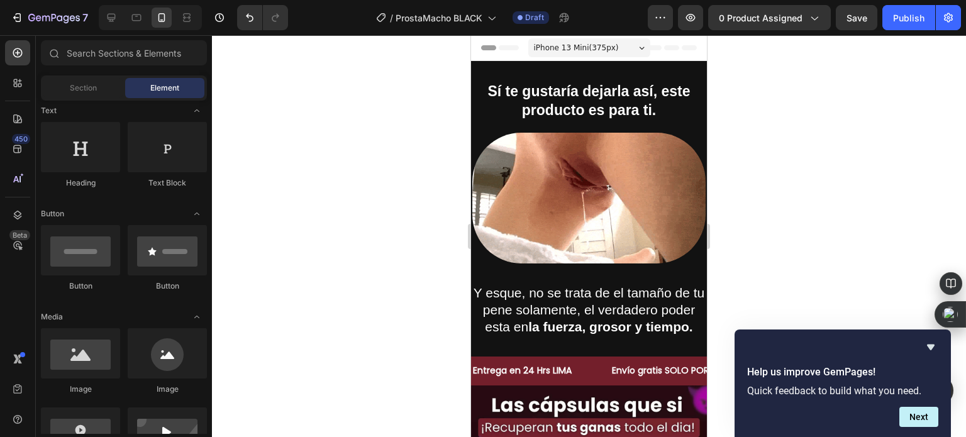
click at [365, 221] on div at bounding box center [589, 236] width 754 height 402
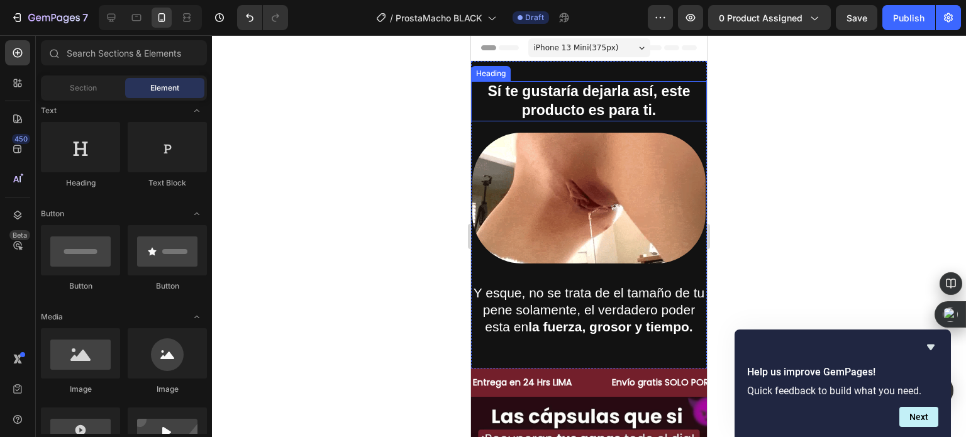
click at [621, 106] on h2 "Sí te gustaría dejarla así, este producto es para ti." at bounding box center [589, 101] width 236 height 40
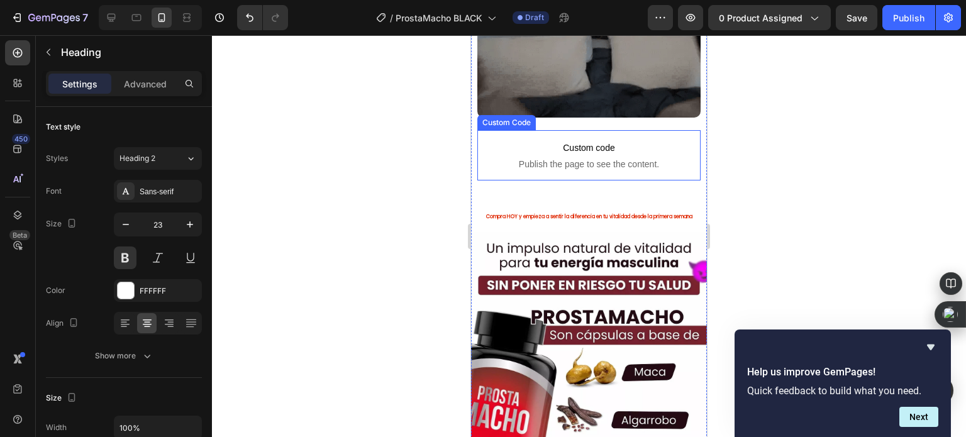
scroll to position [817, 0]
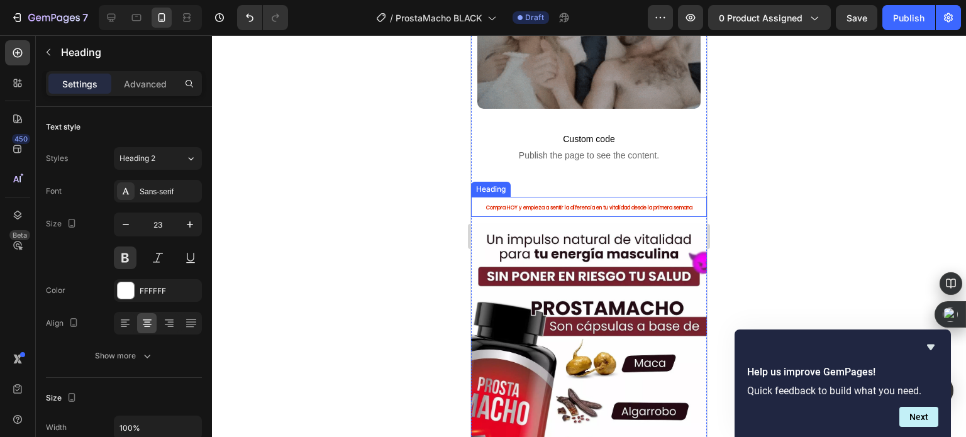
click at [624, 204] on strong "Compra HOY y empieza a sentir la diferencia en tu vitalidad desde la primera se…" at bounding box center [589, 207] width 206 height 7
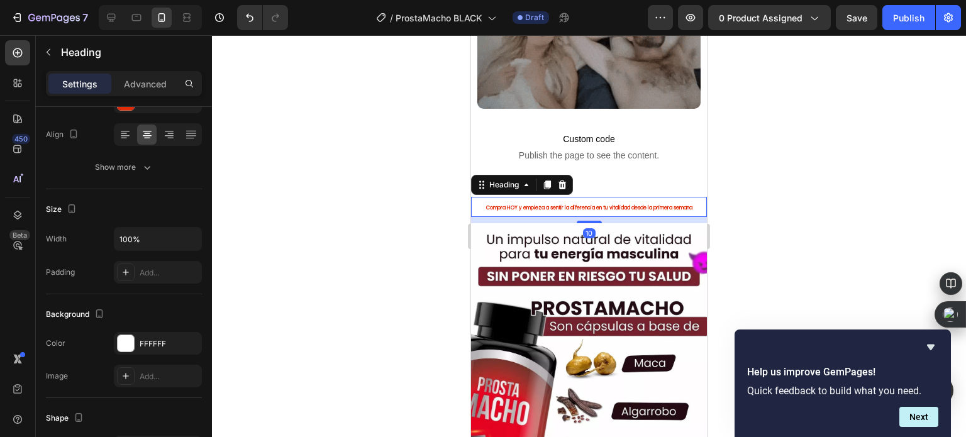
scroll to position [0, 0]
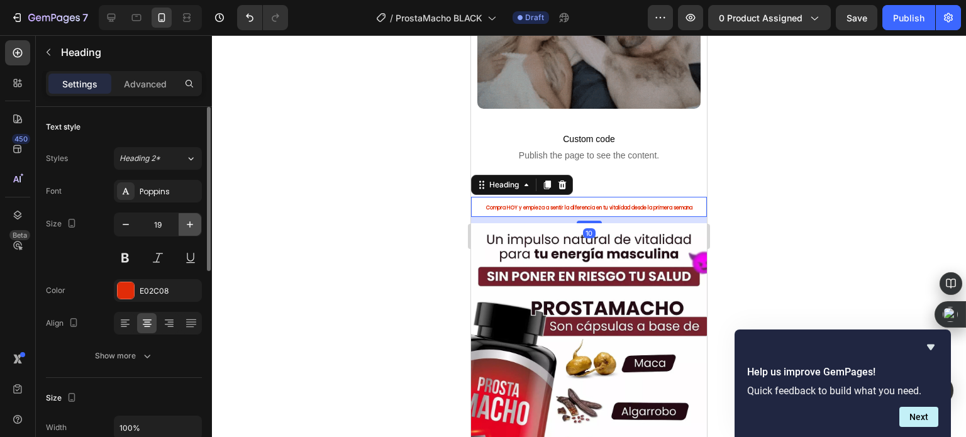
click at [187, 220] on icon "button" at bounding box center [190, 224] width 13 height 13
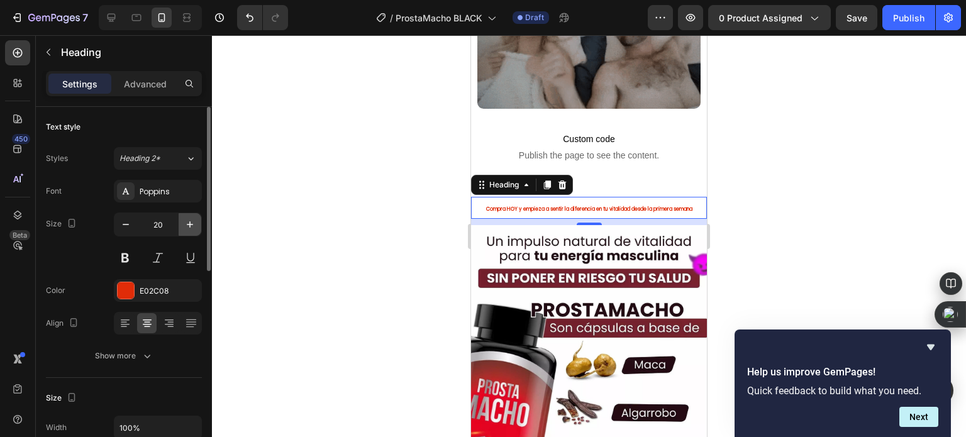
click at [187, 220] on icon "button" at bounding box center [190, 224] width 13 height 13
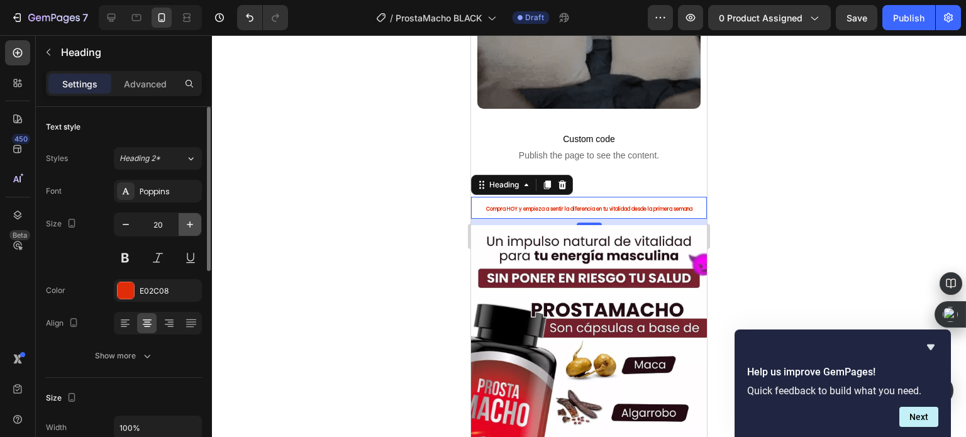
click at [187, 220] on icon "button" at bounding box center [190, 224] width 13 height 13
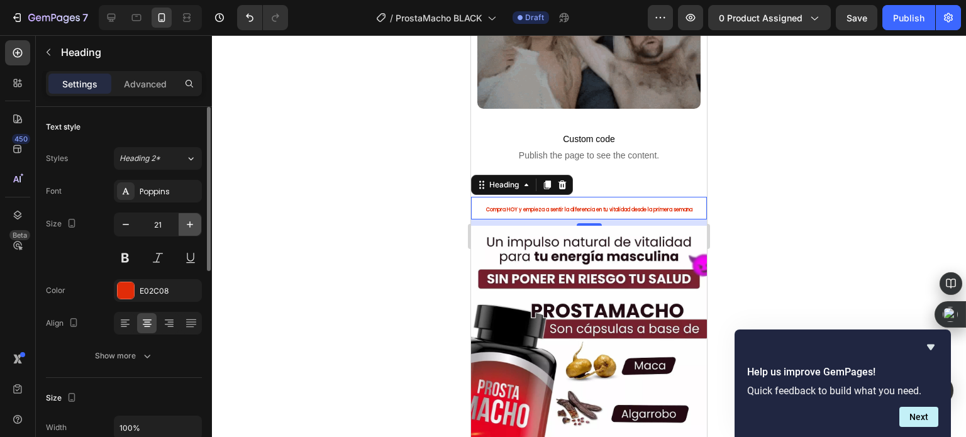
click at [187, 220] on icon "button" at bounding box center [190, 224] width 13 height 13
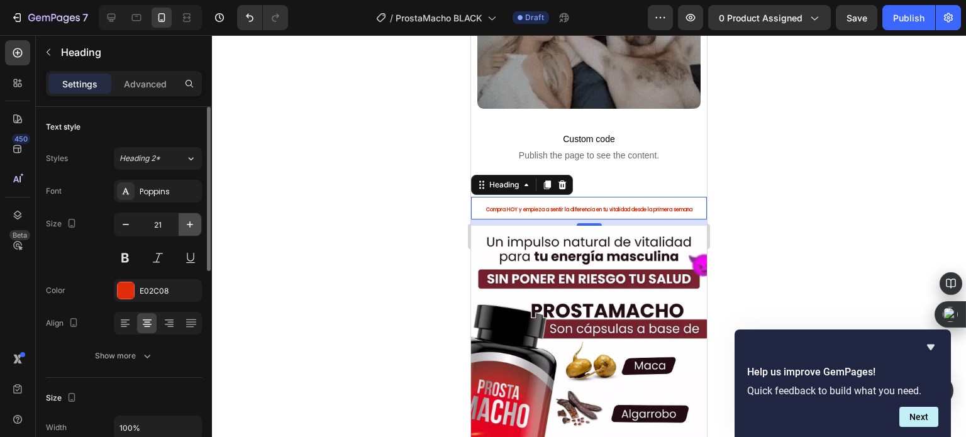
type input "22"
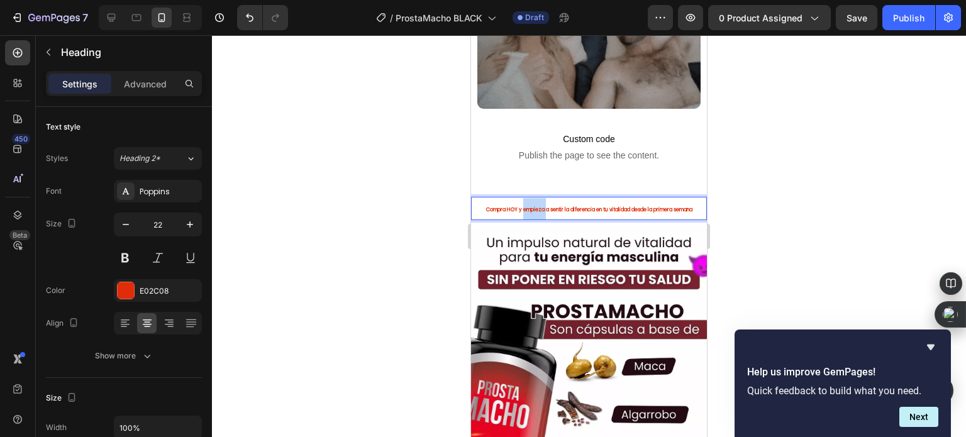
click at [520, 206] on strong "Compra HOY y empieza a sentir la diferencia en tu vitalidad desde la primera se…" at bounding box center [589, 209] width 206 height 7
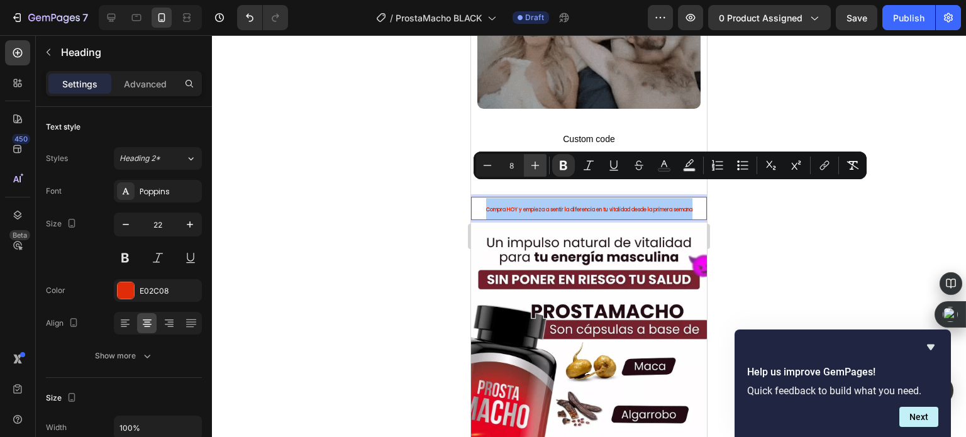
click at [531, 162] on icon "Editor contextual toolbar" at bounding box center [535, 165] width 13 height 13
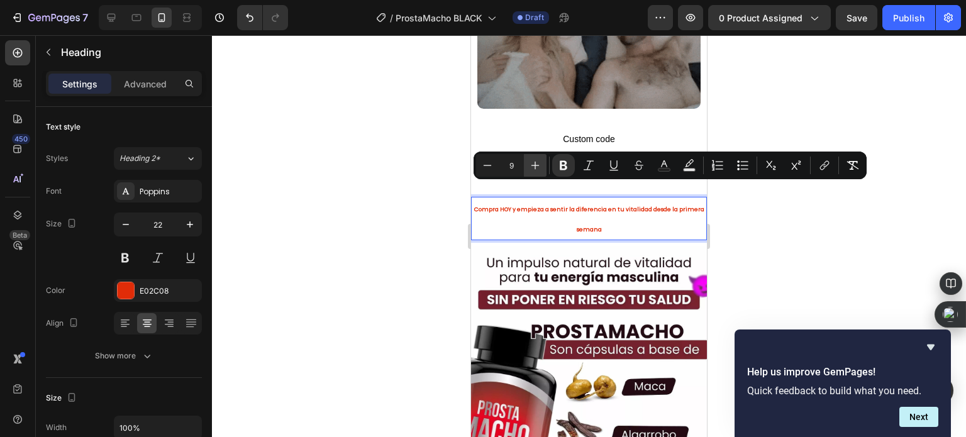
click at [531, 162] on icon "Editor contextual toolbar" at bounding box center [535, 165] width 13 height 13
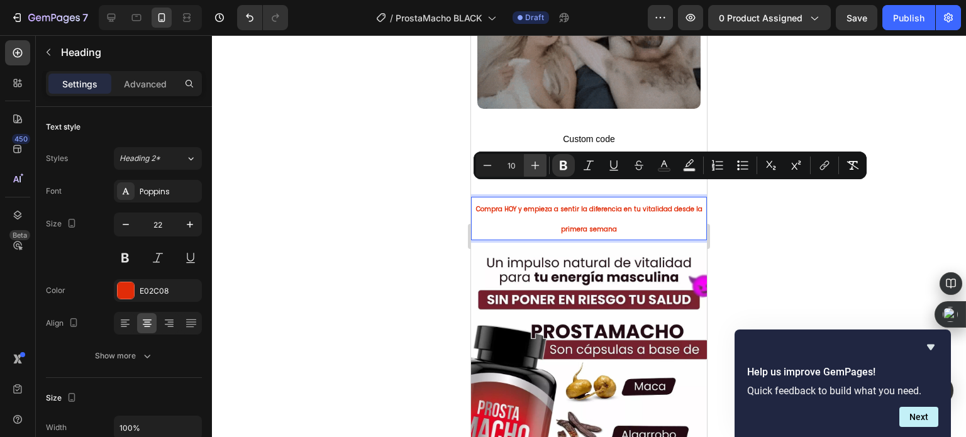
click at [531, 162] on icon "Editor contextual toolbar" at bounding box center [535, 165] width 13 height 13
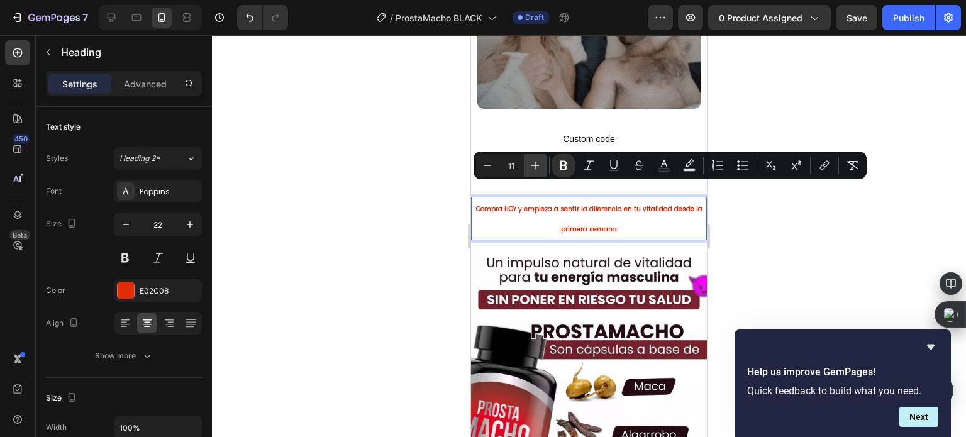
click at [531, 162] on icon "Editor contextual toolbar" at bounding box center [535, 165] width 13 height 13
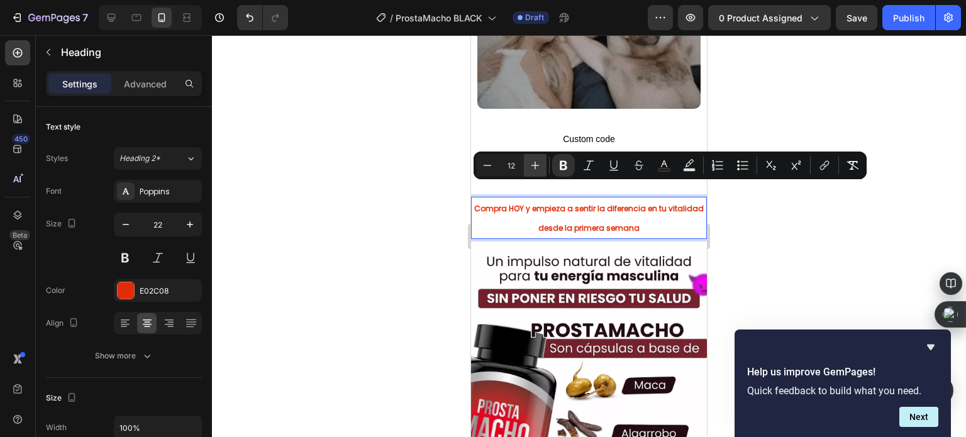
click at [531, 162] on icon "Editor contextual toolbar" at bounding box center [535, 165] width 13 height 13
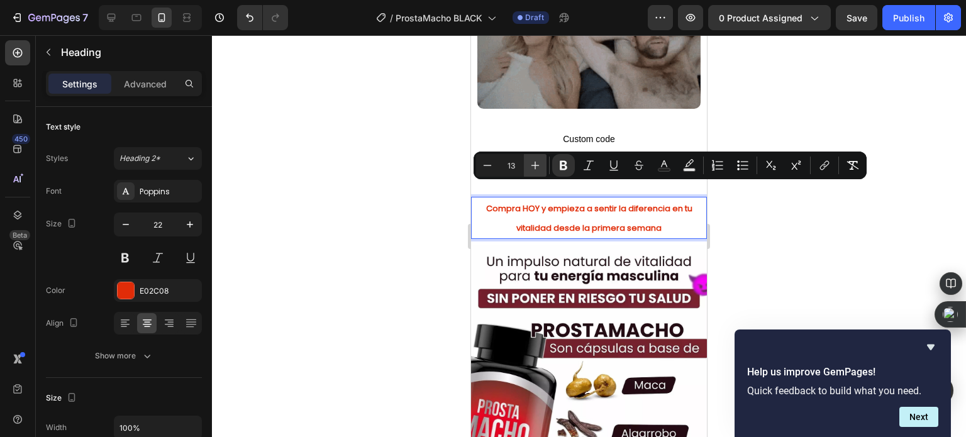
click at [531, 162] on icon "Editor contextual toolbar" at bounding box center [535, 165] width 13 height 13
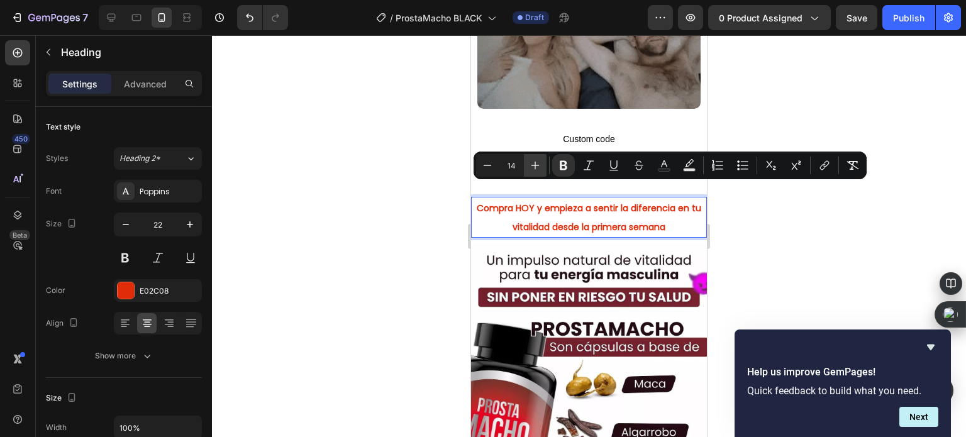
click at [531, 162] on icon "Editor contextual toolbar" at bounding box center [535, 165] width 13 height 13
click at [494, 165] on button "Minus" at bounding box center [487, 165] width 23 height 23
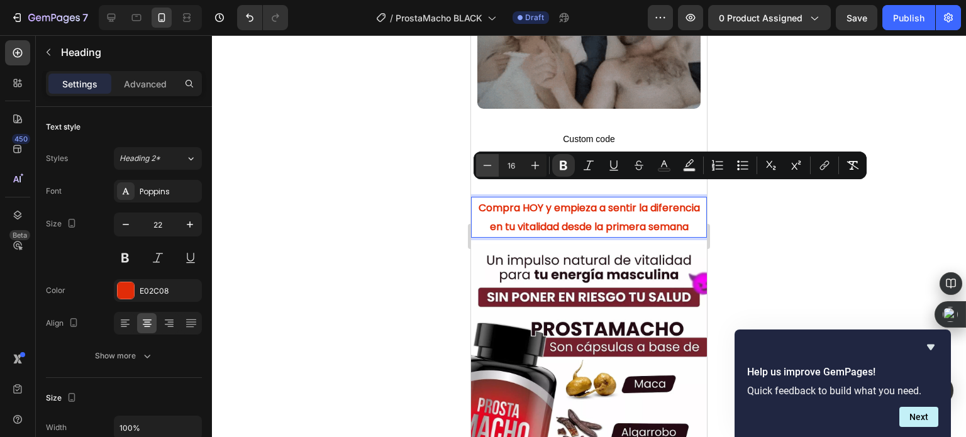
type input "15"
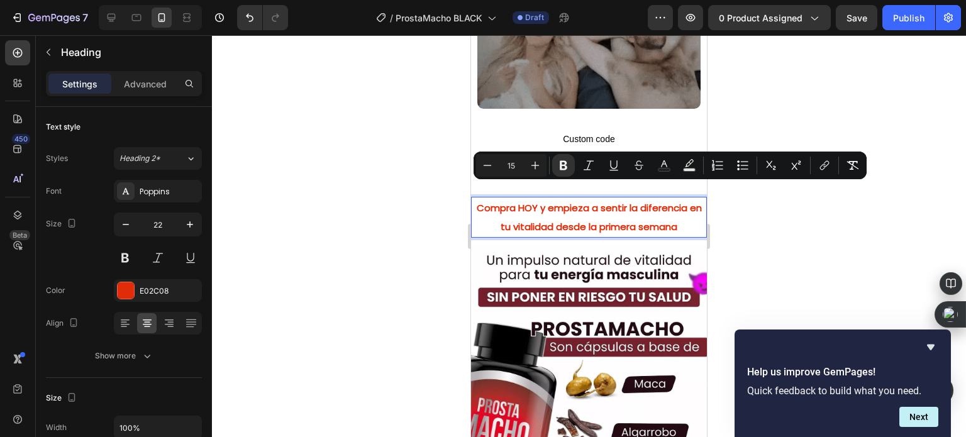
click at [409, 203] on div at bounding box center [589, 236] width 754 height 402
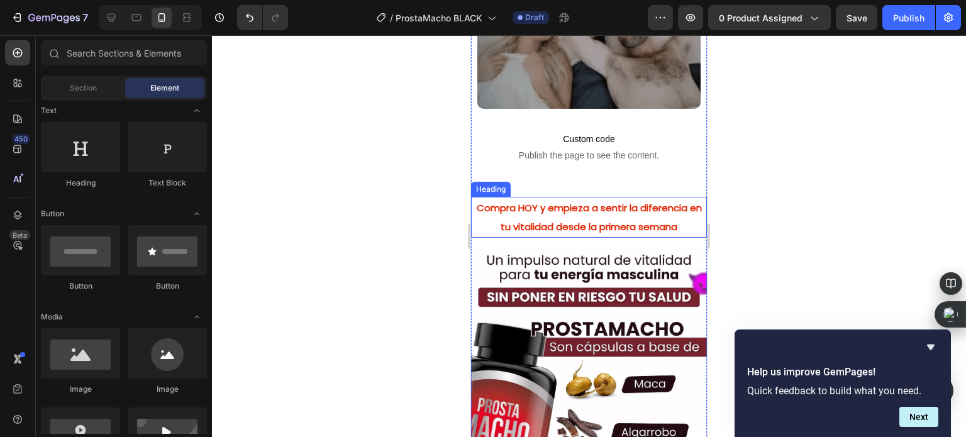
click at [598, 198] on p "⁠⁠⁠⁠⁠⁠⁠ Compra HOY y empieza a sentir la diferencia en tu vitalidad desde la pr…" at bounding box center [588, 217] width 233 height 38
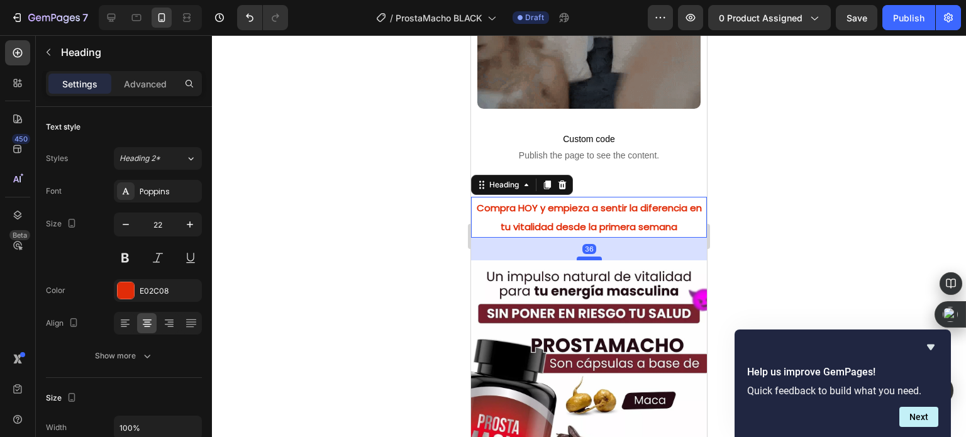
drag, startPoint x: 588, startPoint y: 221, endPoint x: 590, endPoint y: 237, distance: 16.5
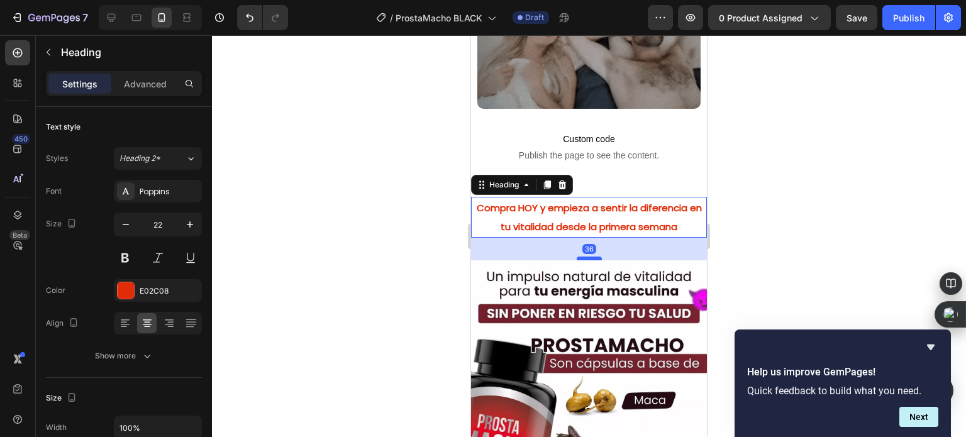
click at [590, 257] on div at bounding box center [589, 259] width 25 height 4
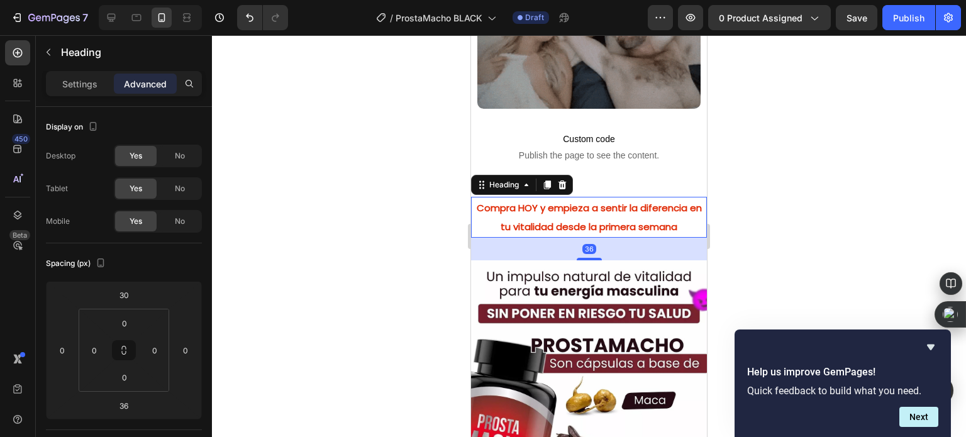
click at [443, 251] on div at bounding box center [589, 236] width 754 height 402
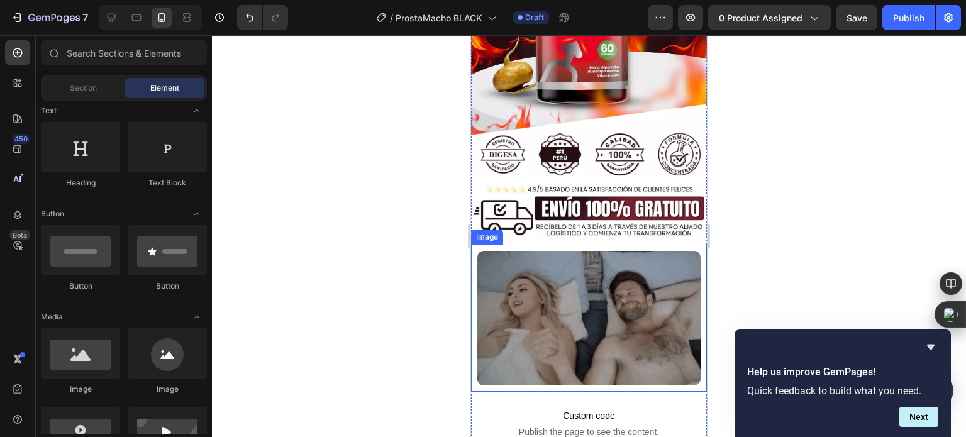
scroll to position [503, 0]
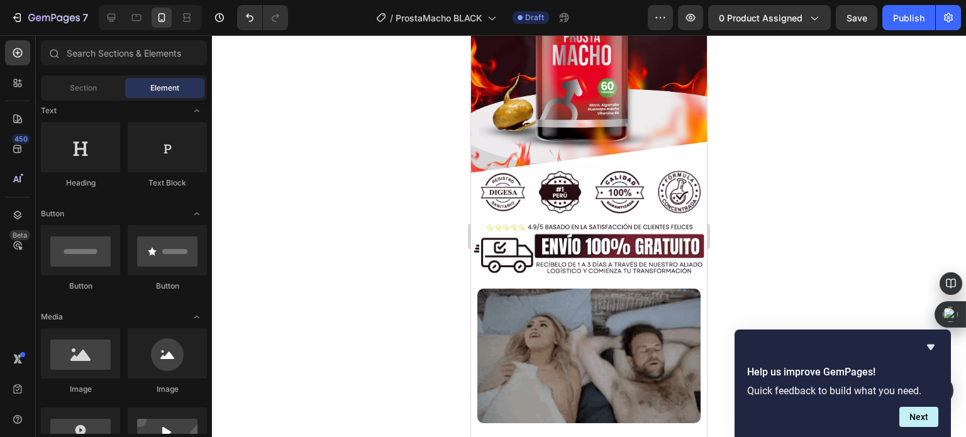
click at [341, 209] on div at bounding box center [589, 236] width 754 height 402
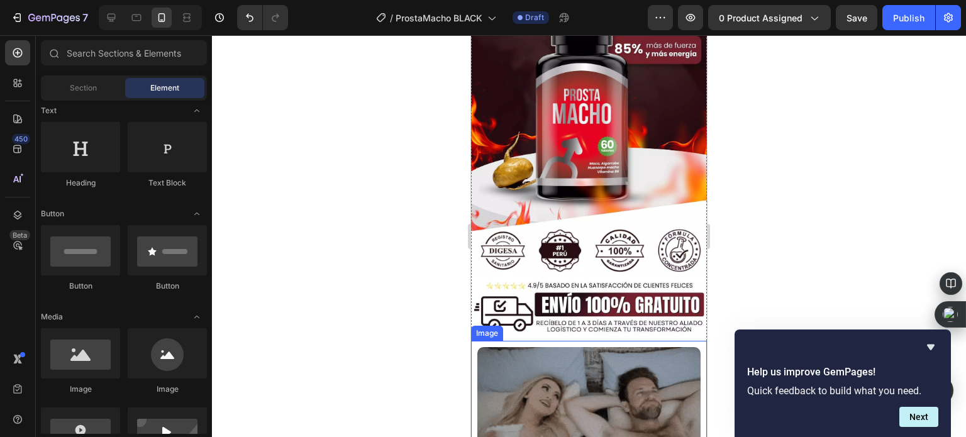
scroll to position [440, 0]
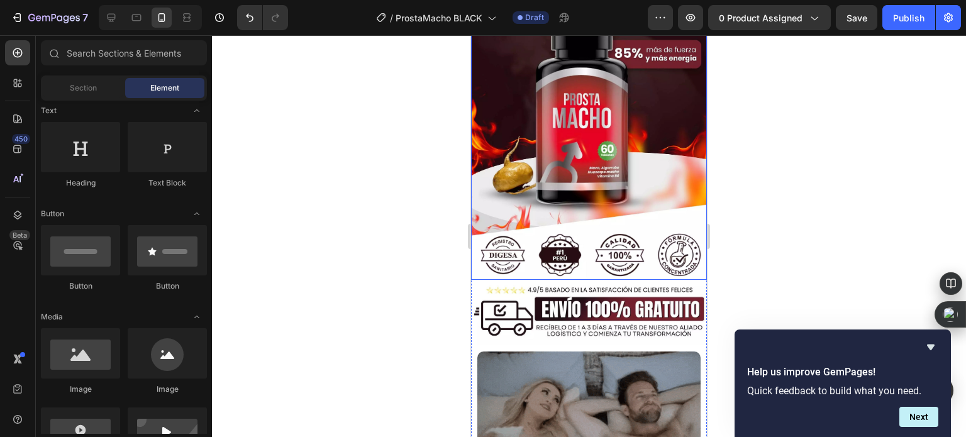
click at [639, 100] on img at bounding box center [589, 118] width 236 height 323
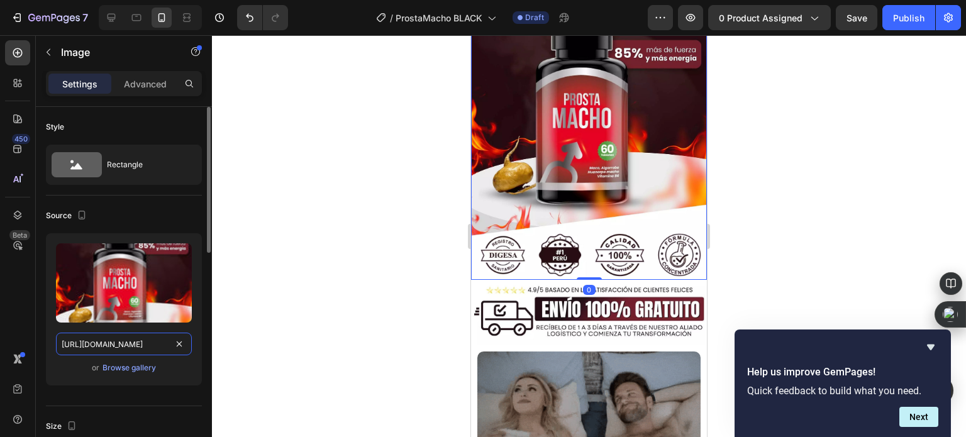
click at [143, 352] on input "https://cdn.shopify.com/s/files/1/0779/7977/9325/files/gempages_585849153544782…" at bounding box center [124, 344] width 136 height 23
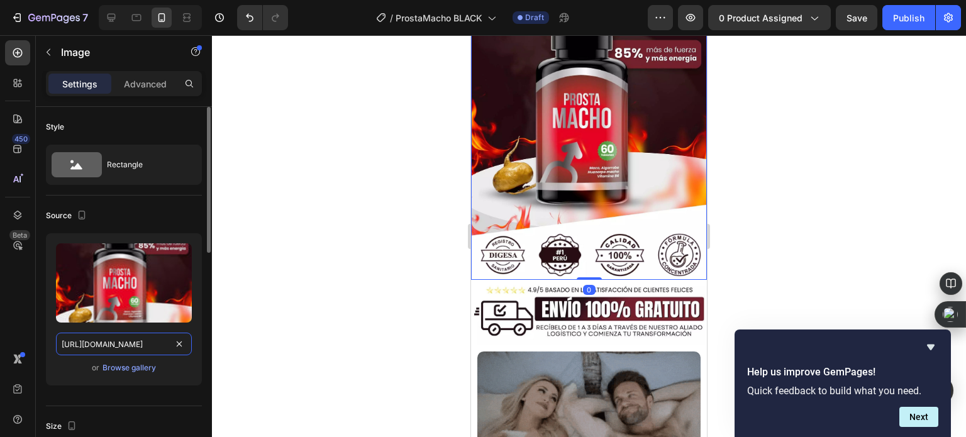
click at [143, 352] on input "https://cdn.shopify.com/s/files/1/0779/7977/9325/files/gempages_585849153544782…" at bounding box center [124, 344] width 136 height 23
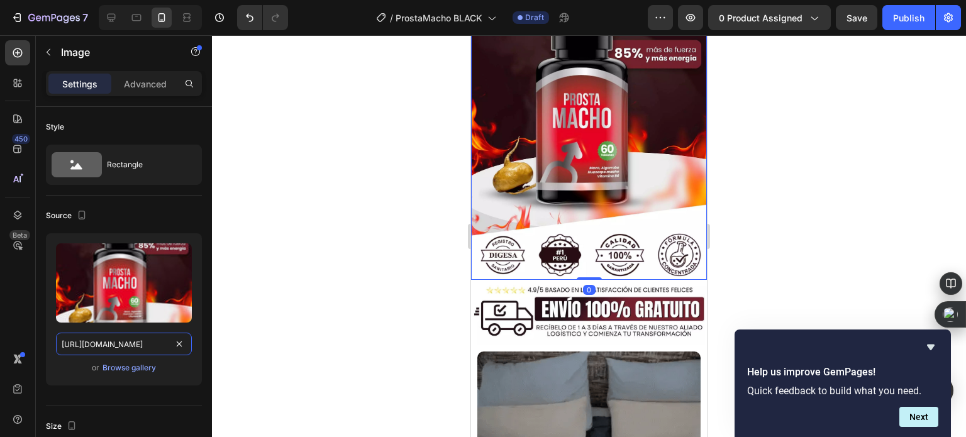
paste input "Copia_de_ESTRUCTURA_LANDING_5.webp?v=1758966078"
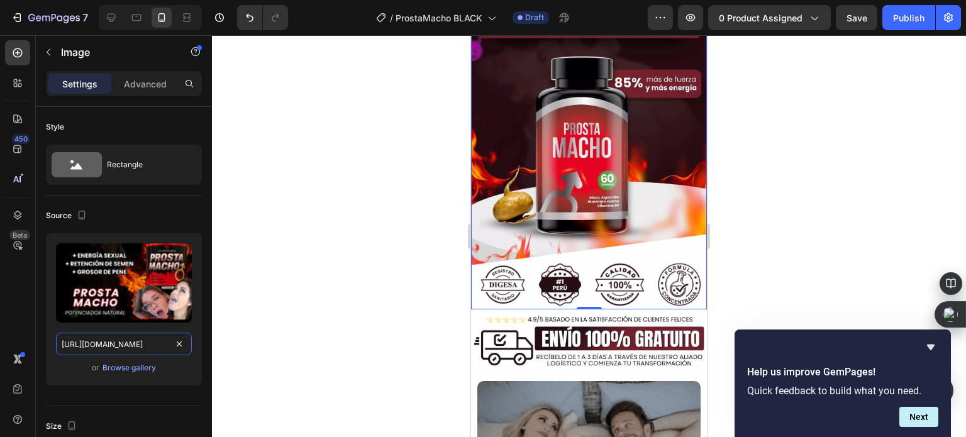
scroll to position [314, 0]
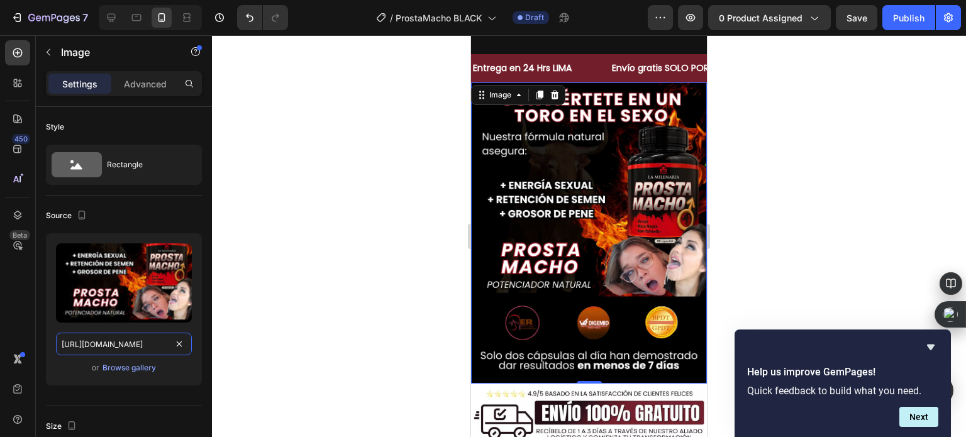
type input "https://cdn.shopify.com/s/files/1/0779/7977/9325/files/Copia_de_ESTRUCTURA_LAND…"
click at [385, 209] on div at bounding box center [589, 236] width 754 height 402
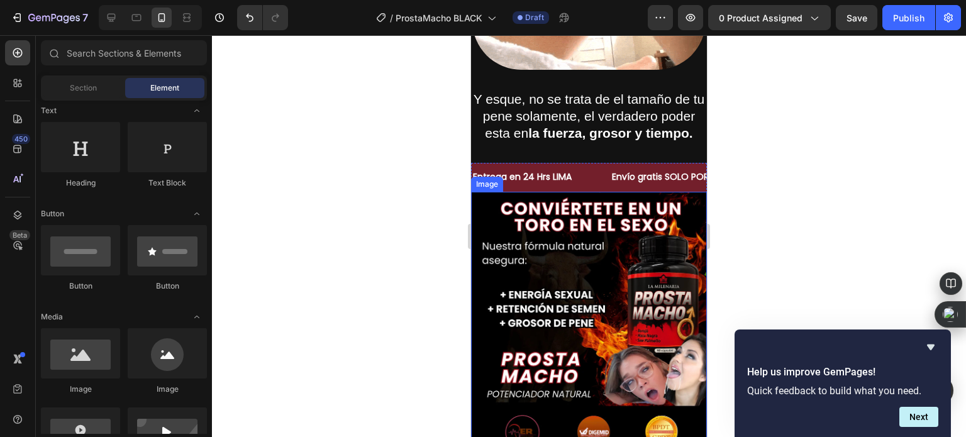
scroll to position [189, 0]
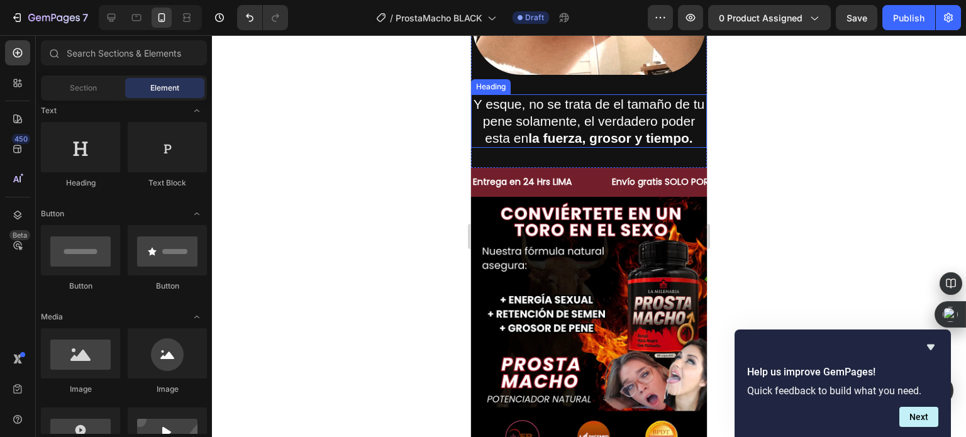
click at [564, 129] on h2 "Y esque, no se trata de el tamaño de tu pene solamente, el verdadero poder esta…" at bounding box center [589, 121] width 236 height 54
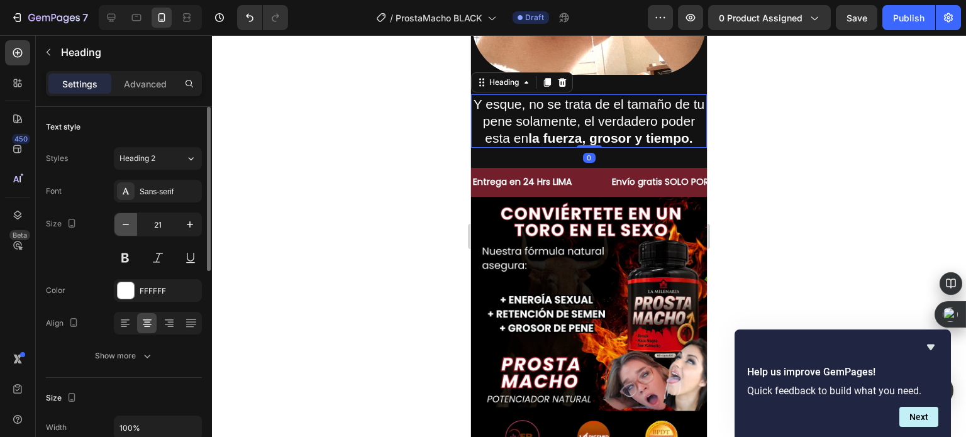
click at [123, 214] on button "button" at bounding box center [125, 224] width 23 height 23
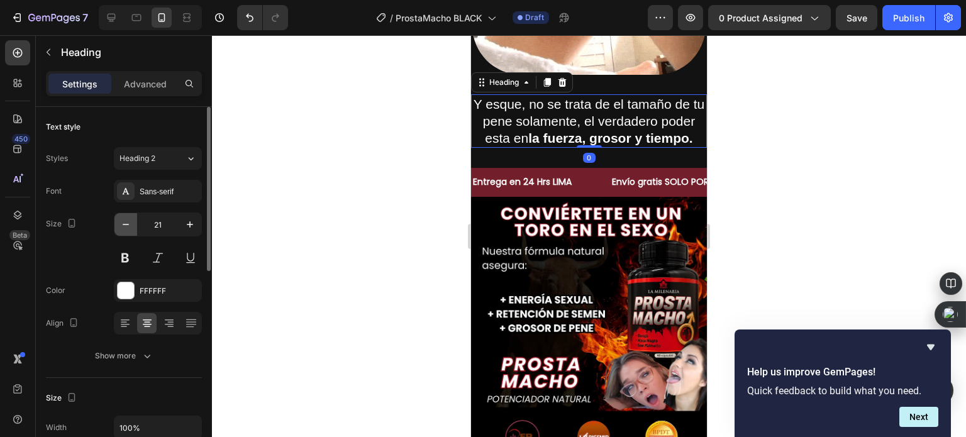
click at [123, 214] on button "button" at bounding box center [125, 224] width 23 height 23
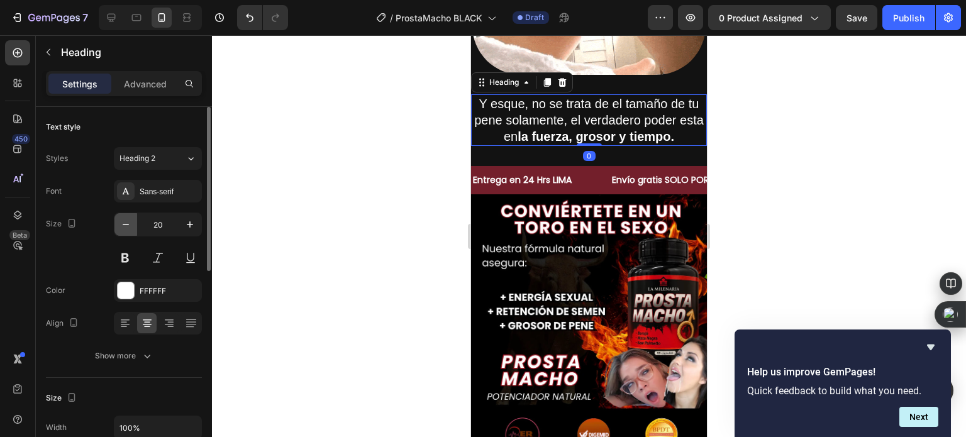
click at [123, 214] on button "button" at bounding box center [125, 224] width 23 height 23
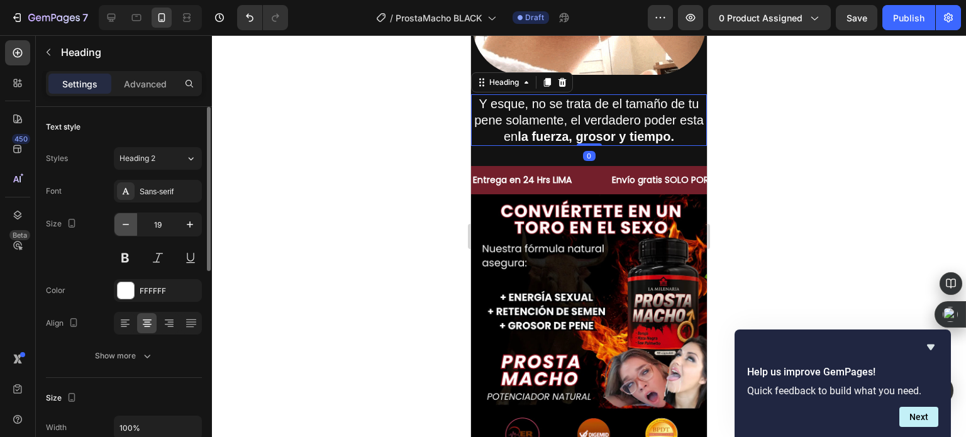
type input "18"
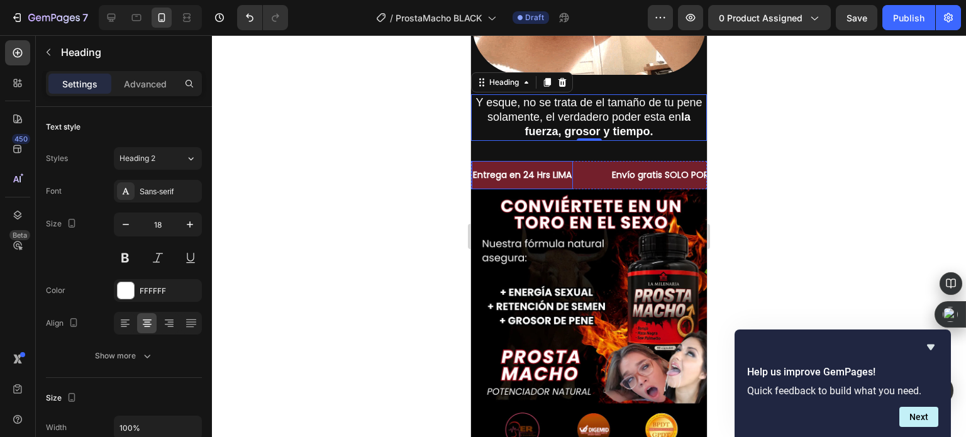
scroll to position [0, 0]
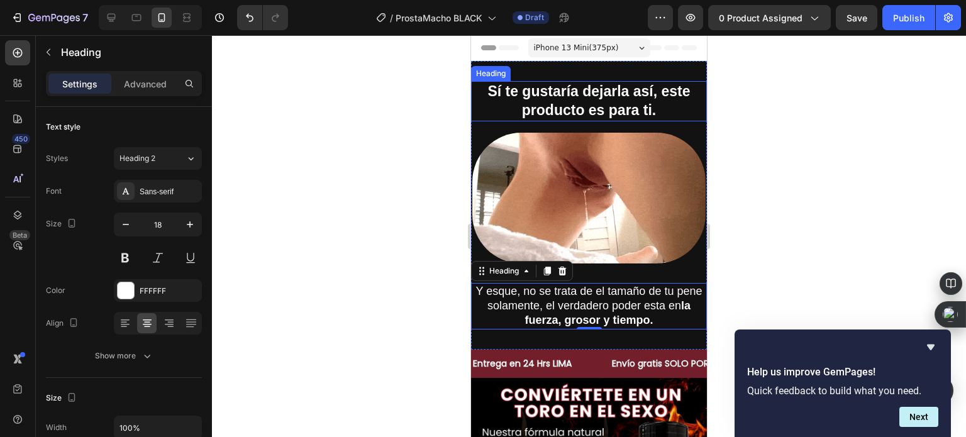
drag, startPoint x: 559, startPoint y: 113, endPoint x: 551, endPoint y: 118, distance: 9.6
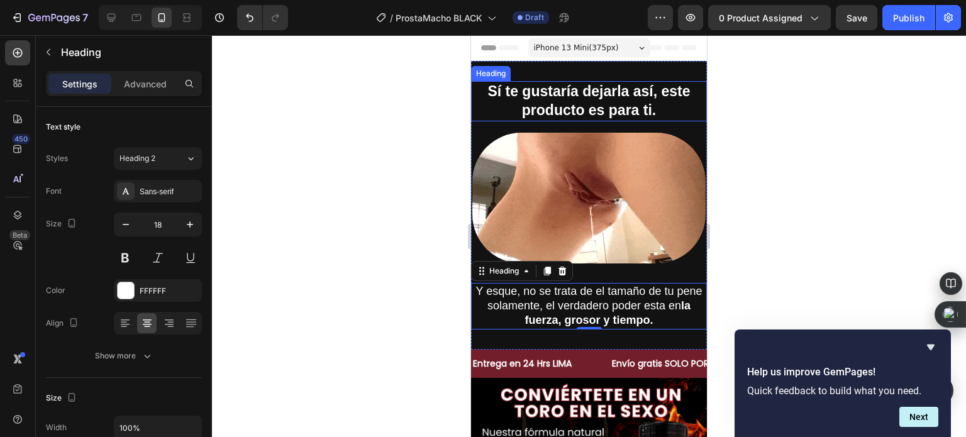
click at [558, 113] on h2 "Sí te gustaría dejarla así, este producto es para ti." at bounding box center [589, 101] width 236 height 40
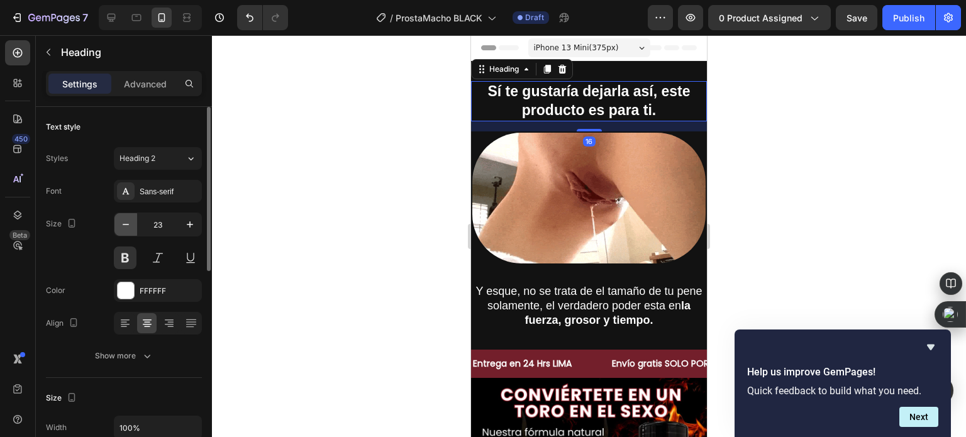
click at [122, 221] on icon "button" at bounding box center [125, 224] width 13 height 13
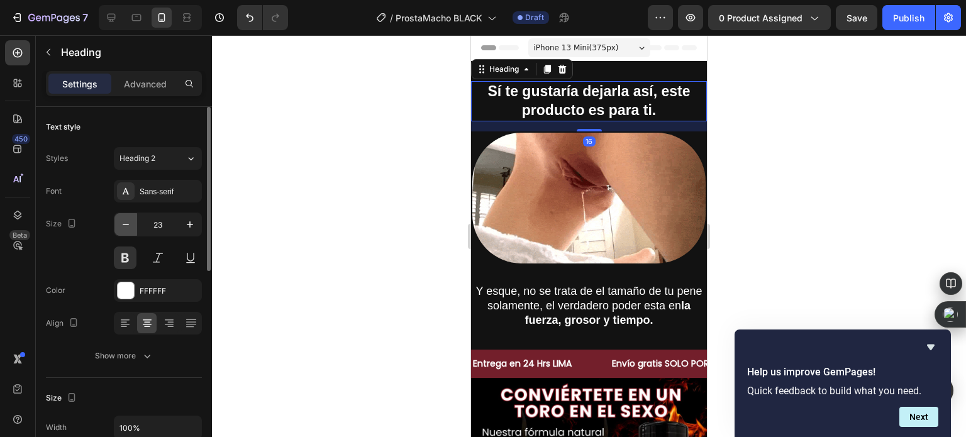
click at [122, 221] on icon "button" at bounding box center [125, 224] width 13 height 13
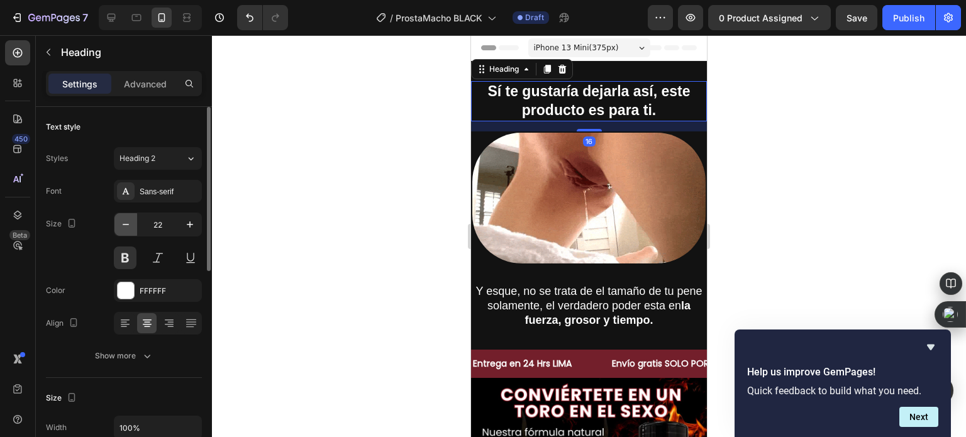
click at [122, 221] on icon "button" at bounding box center [125, 224] width 13 height 13
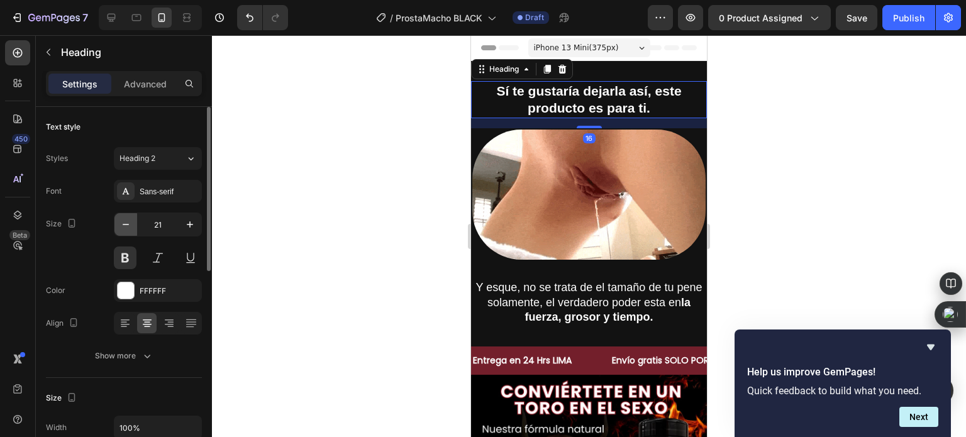
type input "20"
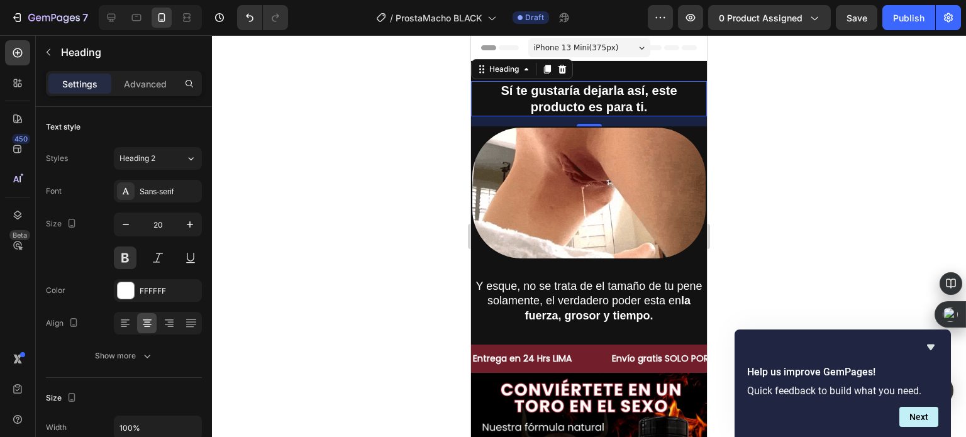
click at [381, 192] on div at bounding box center [589, 236] width 754 height 402
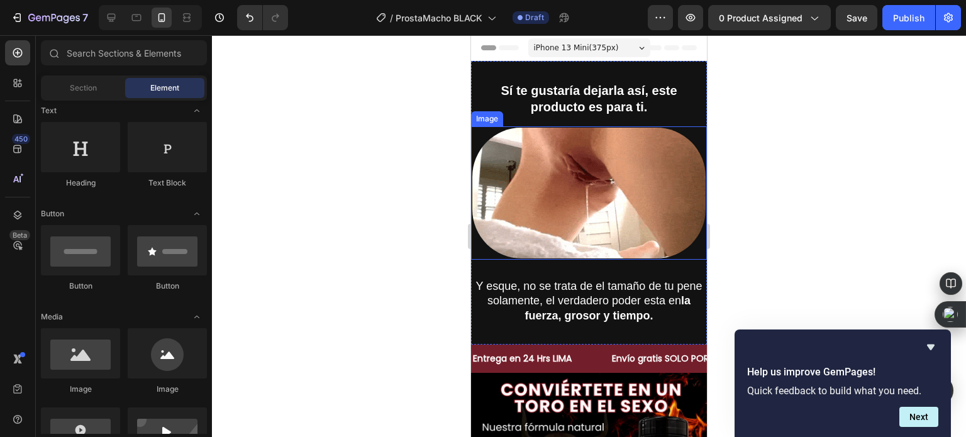
click at [573, 220] on img at bounding box center [589, 192] width 236 height 133
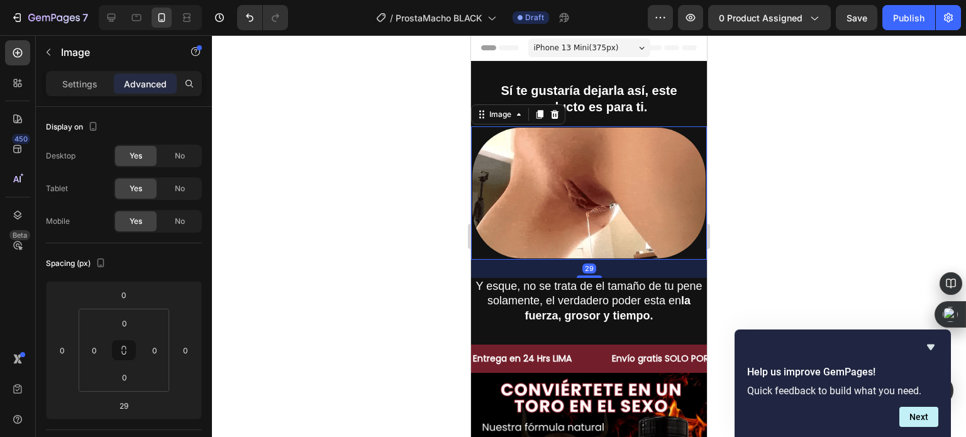
click at [414, 228] on div at bounding box center [589, 236] width 754 height 402
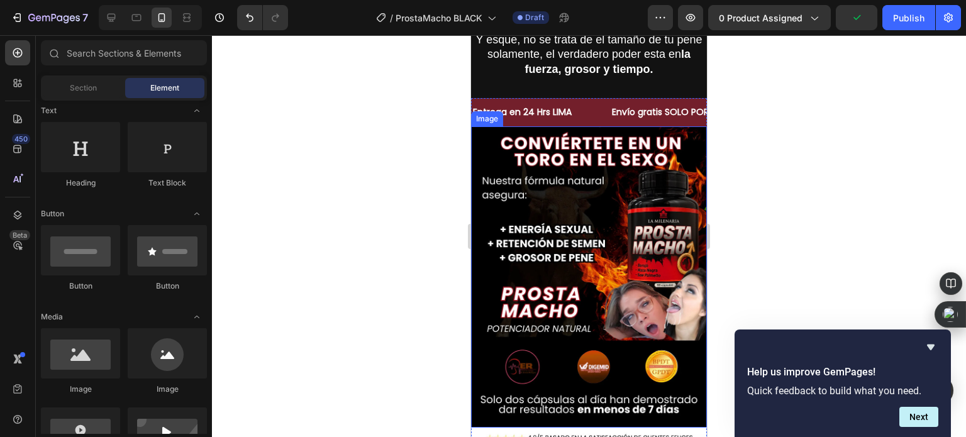
scroll to position [252, 0]
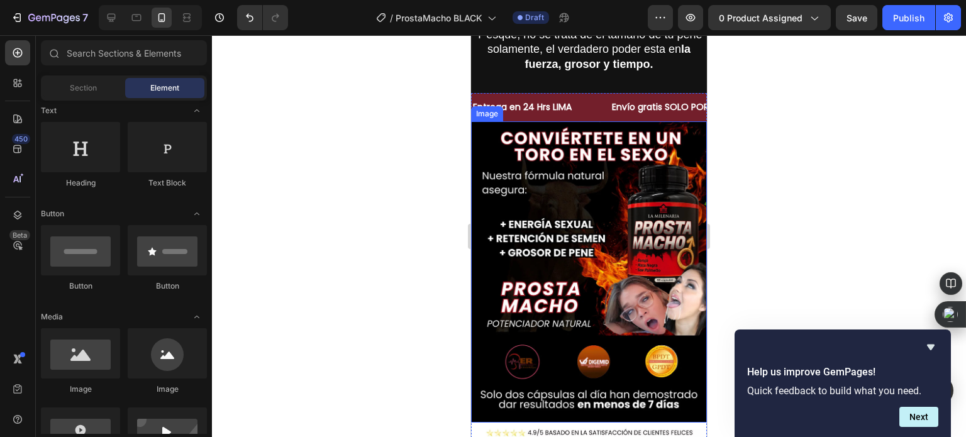
click at [391, 234] on div at bounding box center [589, 236] width 754 height 402
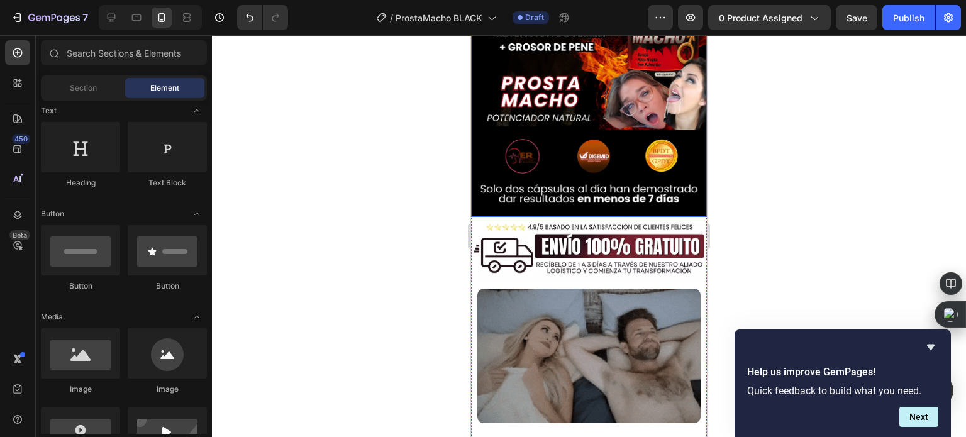
scroll to position [503, 0]
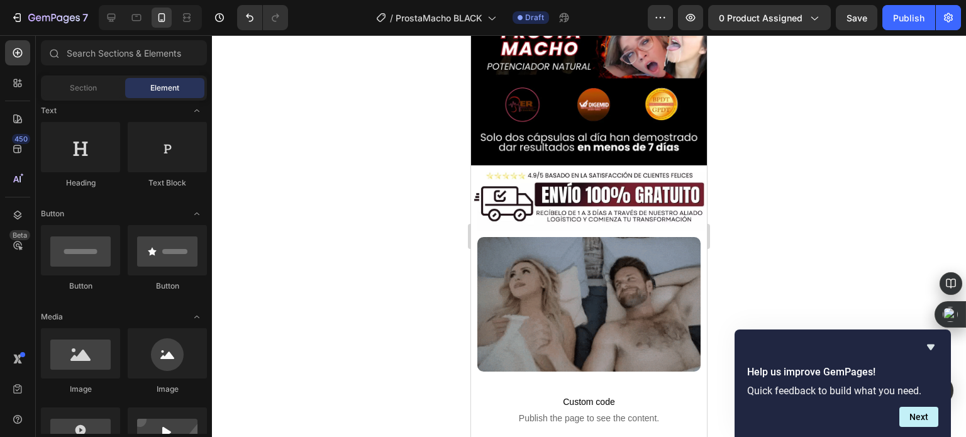
click at [360, 206] on div at bounding box center [589, 236] width 754 height 402
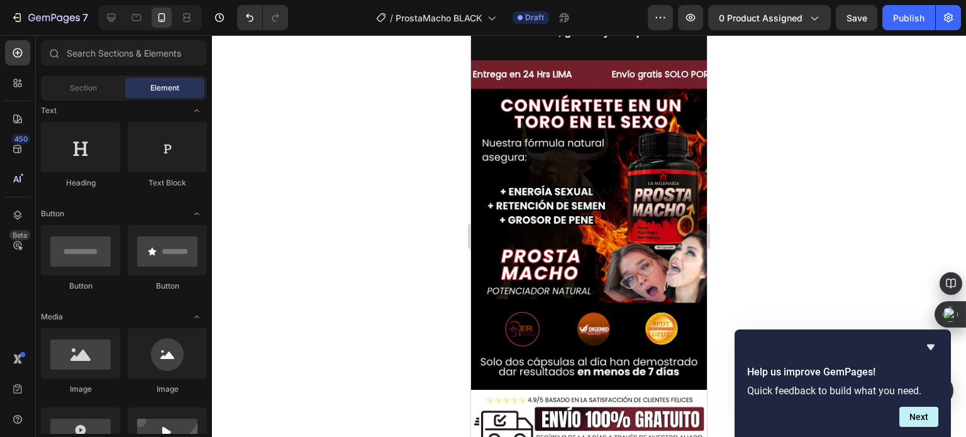
scroll to position [0, 0]
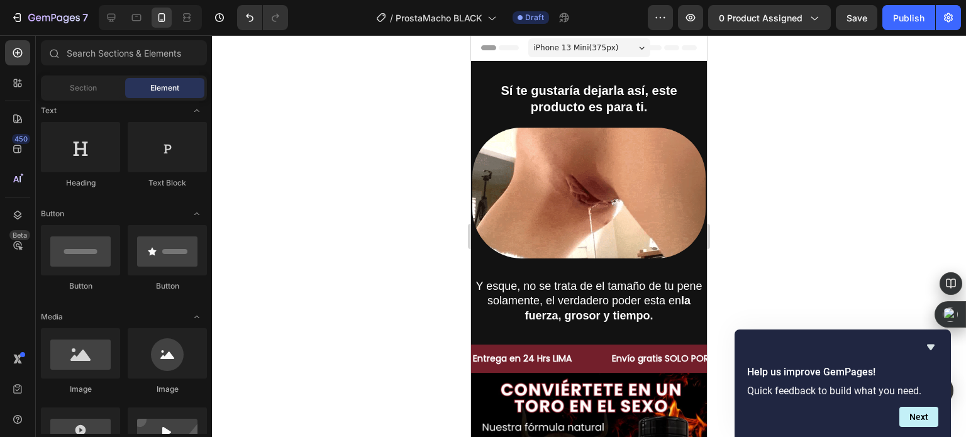
click at [551, 218] on img at bounding box center [589, 192] width 236 height 133
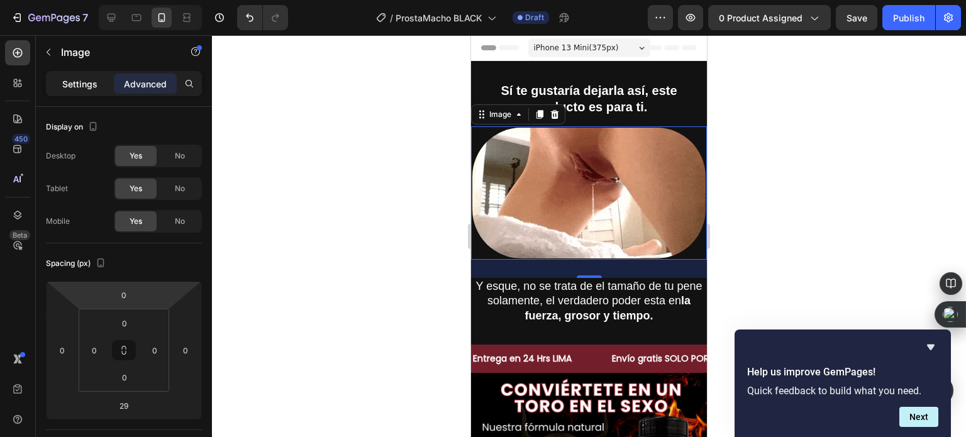
click at [93, 84] on p "Settings" at bounding box center [79, 83] width 35 height 13
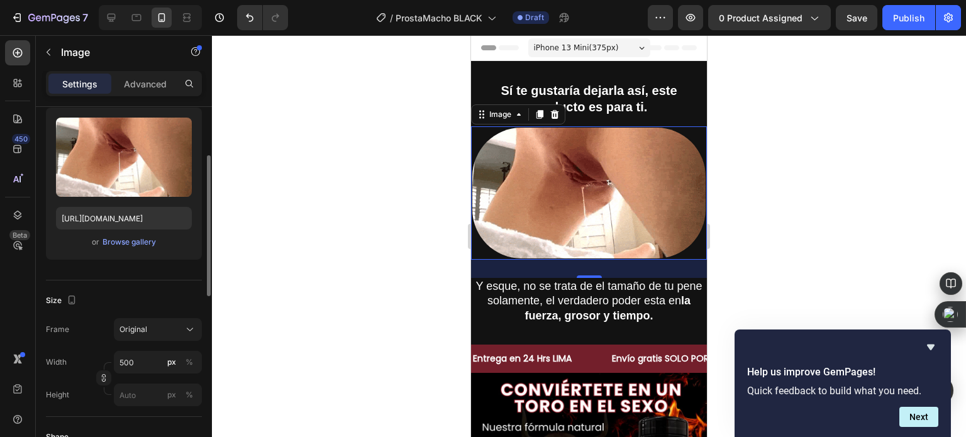
scroll to position [189, 0]
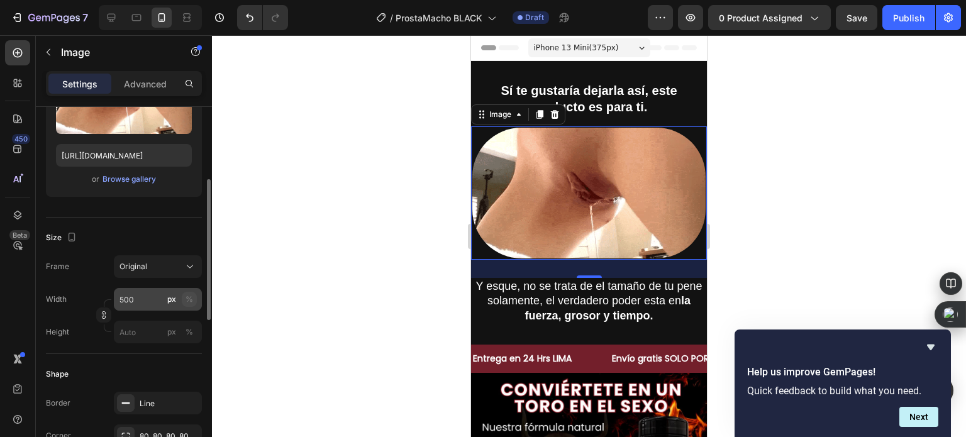
click at [190, 302] on div "%" at bounding box center [190, 299] width 8 height 11
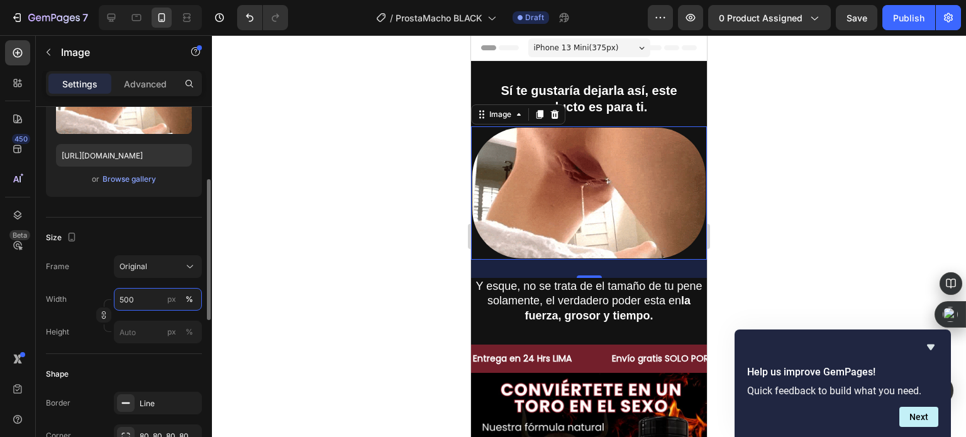
click at [147, 297] on input "500" at bounding box center [158, 299] width 88 height 23
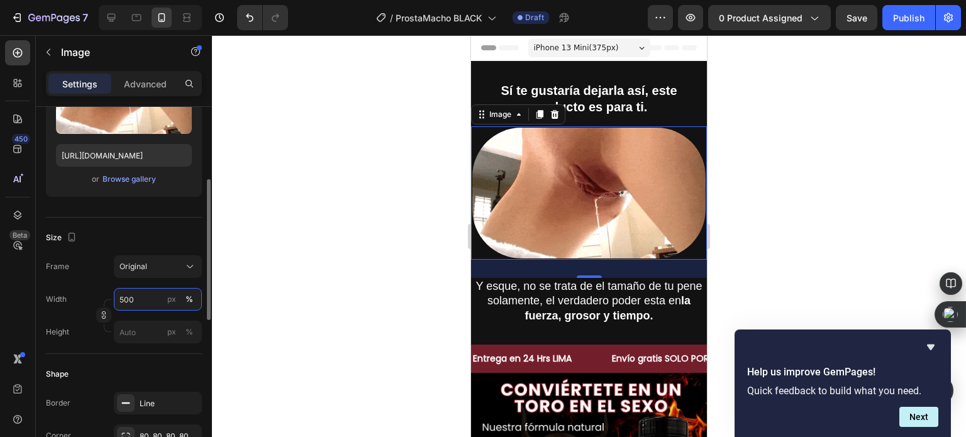
click at [147, 297] on input "500" at bounding box center [158, 299] width 88 height 23
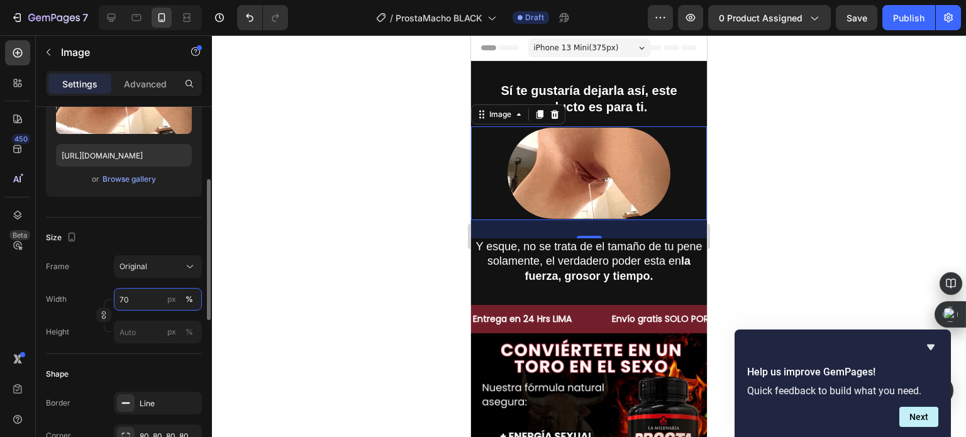
type input "7"
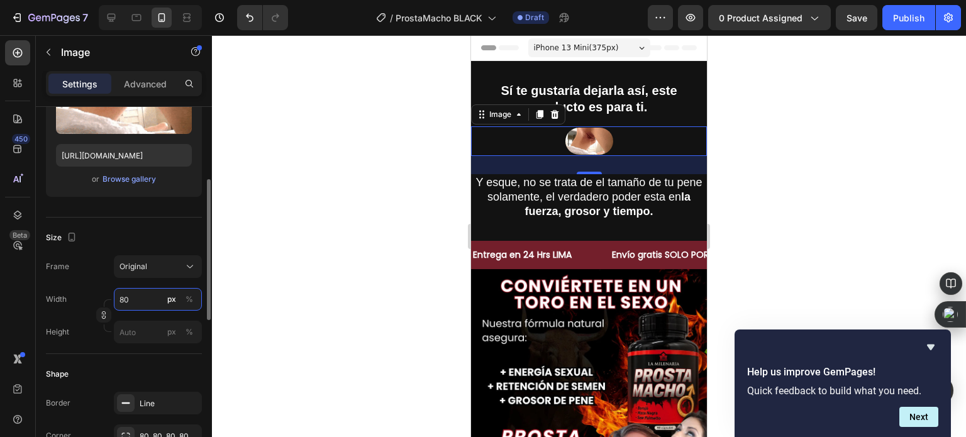
click at [147, 297] on input "80" at bounding box center [158, 299] width 88 height 23
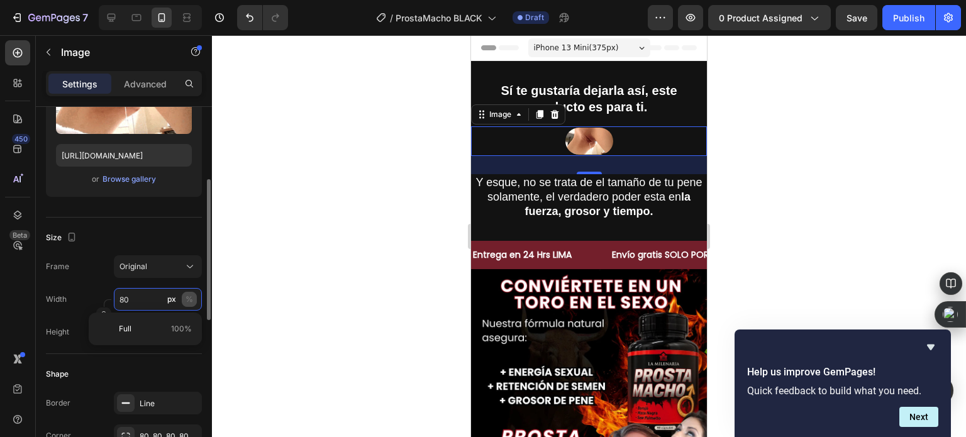
type input "80"
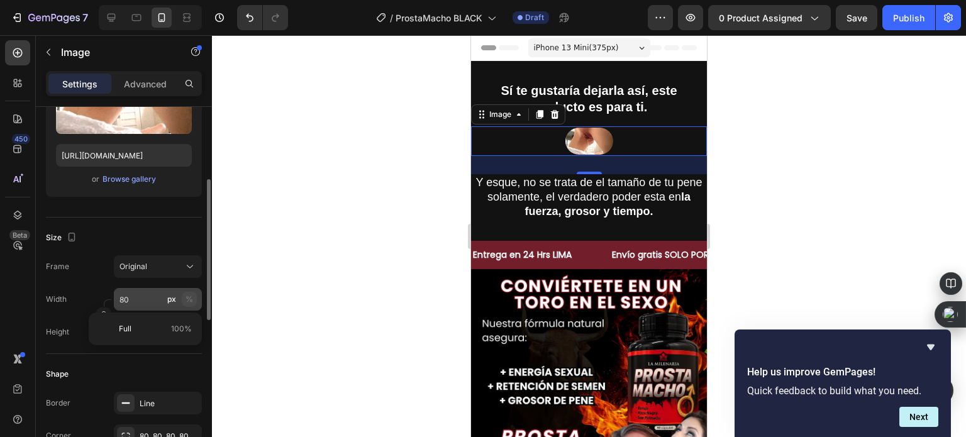
click at [187, 302] on div "%" at bounding box center [190, 299] width 8 height 11
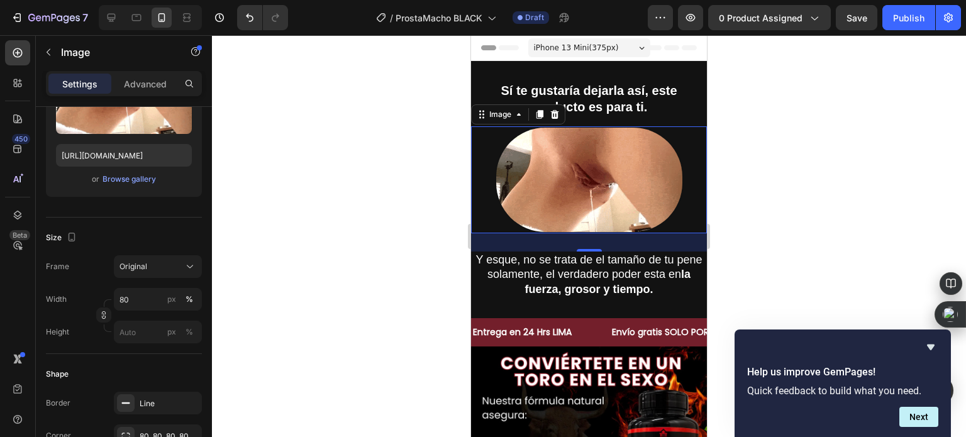
click at [335, 209] on div at bounding box center [589, 236] width 754 height 402
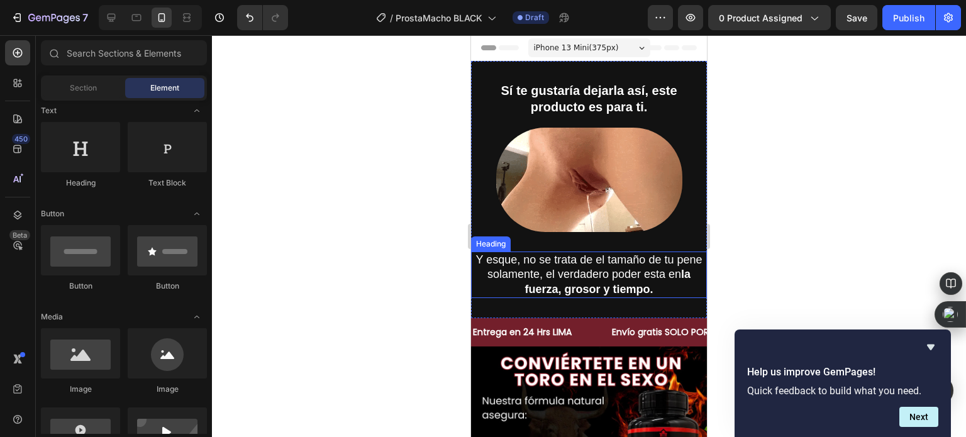
click at [524, 278] on strong "la fuerza, grosor y tiempo." at bounding box center [607, 281] width 166 height 27
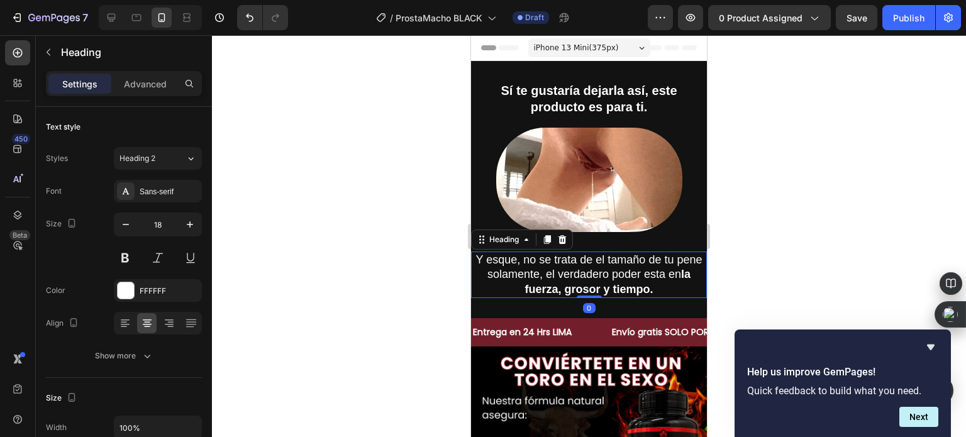
click at [355, 243] on div at bounding box center [589, 236] width 754 height 402
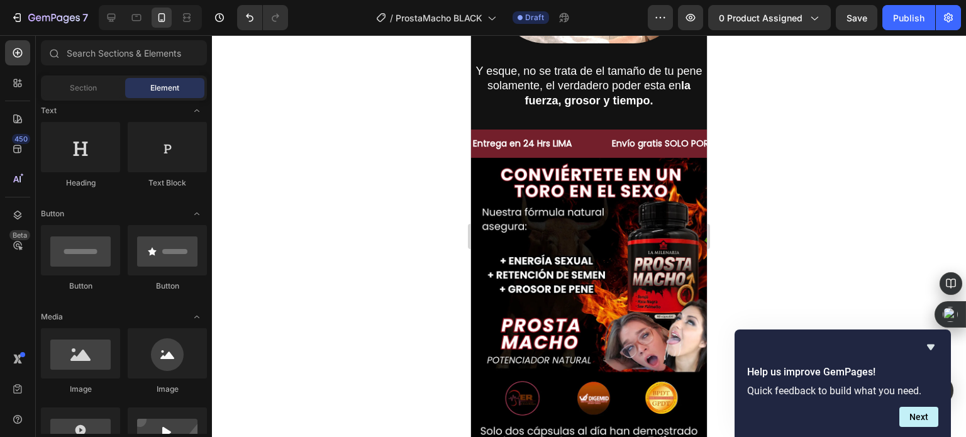
click at [807, 167] on div at bounding box center [589, 236] width 754 height 402
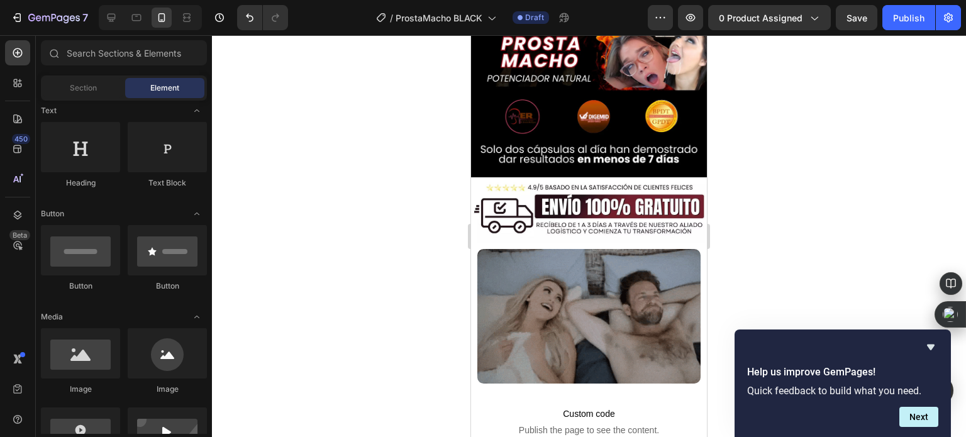
scroll to position [470, 0]
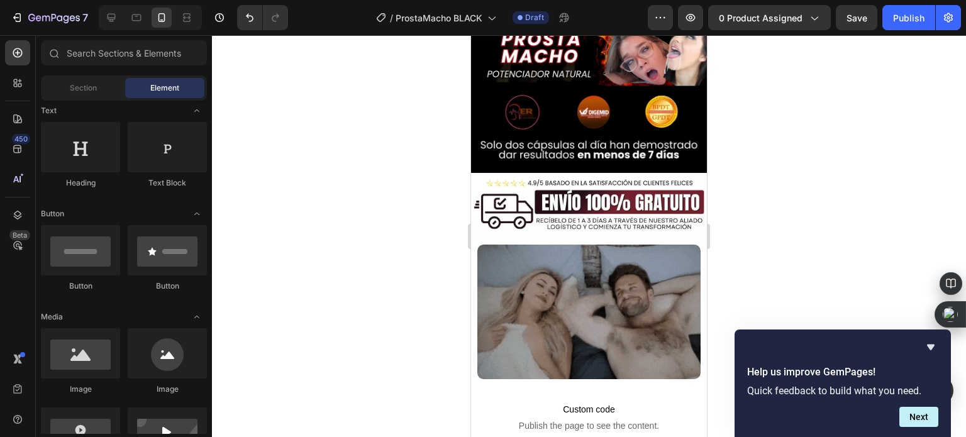
drag, startPoint x: 702, startPoint y: 91, endPoint x: 1203, endPoint y: 155, distance: 505.4
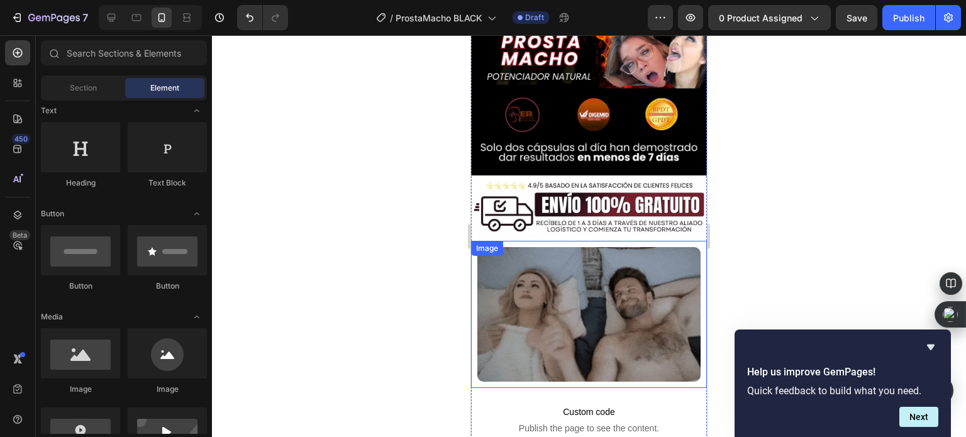
scroll to position [418, 0]
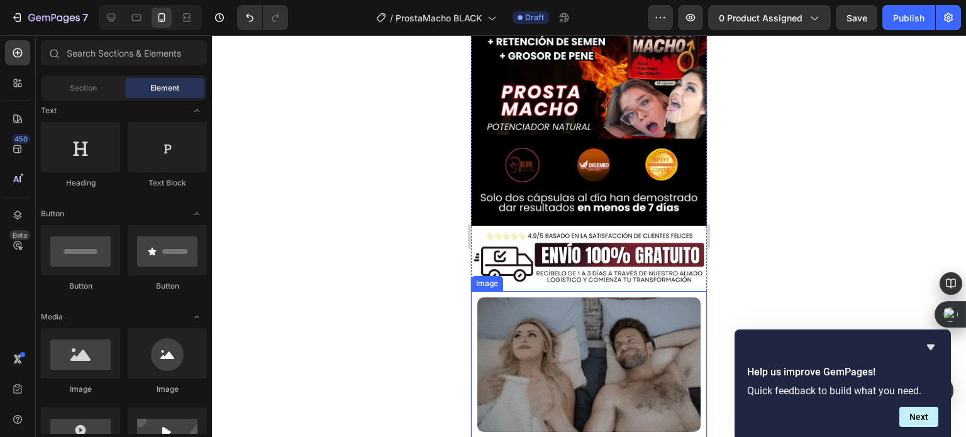
click at [593, 304] on img at bounding box center [588, 364] width 223 height 135
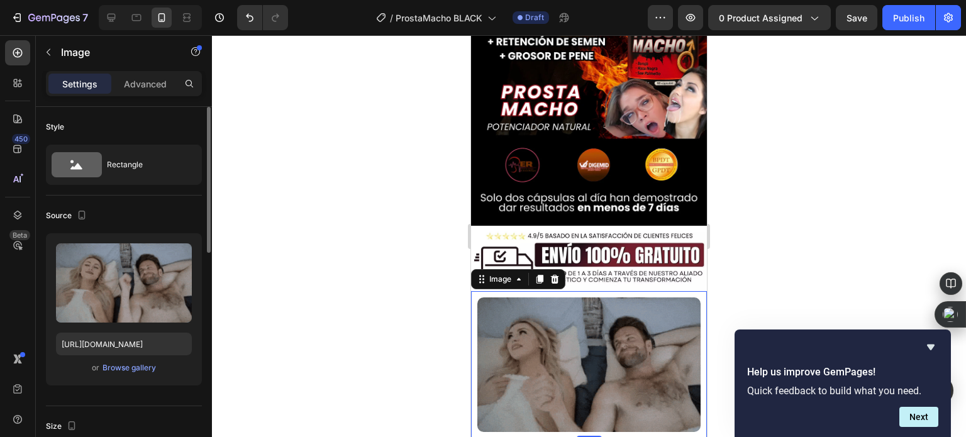
click at [136, 333] on div "https://cdn.shopify.com/s/files/1/0779/7977/9325/files/gempages_585849153544782…" at bounding box center [124, 344] width 136 height 23
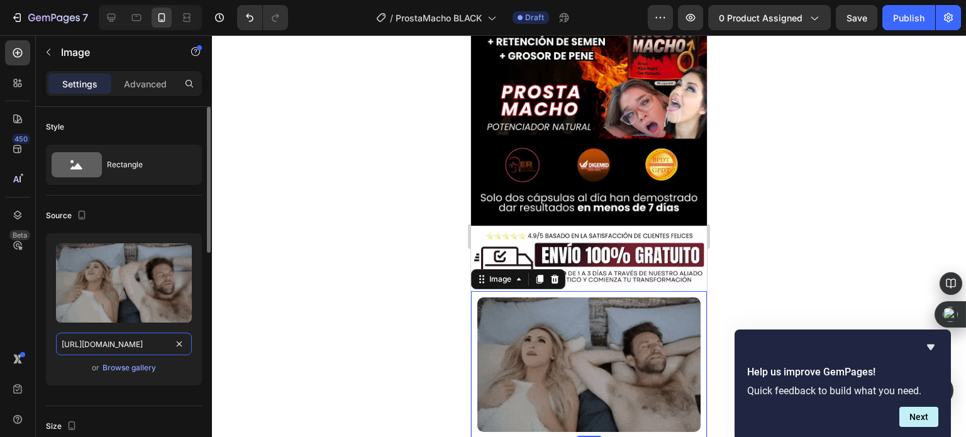
click at [137, 336] on input "https://cdn.shopify.com/s/files/1/0779/7977/9325/files/gempages_585849153544782…" at bounding box center [124, 344] width 136 height 23
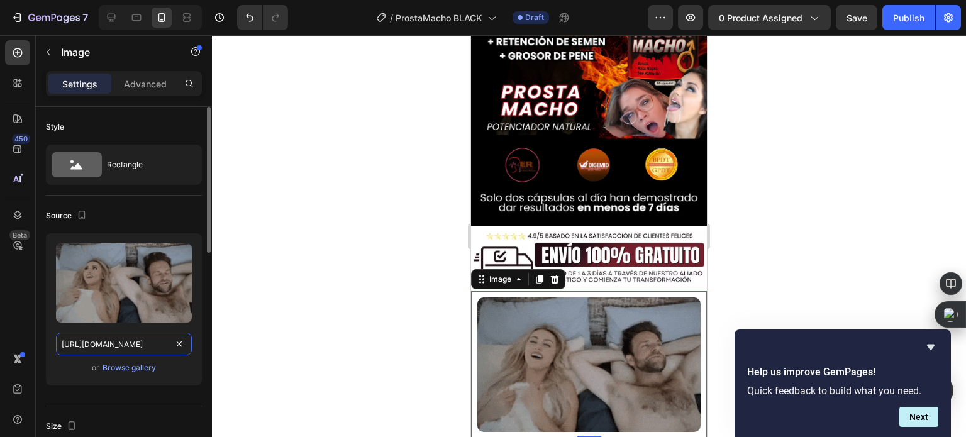
click at [137, 336] on input "https://cdn.shopify.com/s/files/1/0779/7977/9325/files/gempages_585849153544782…" at bounding box center [124, 344] width 136 height 23
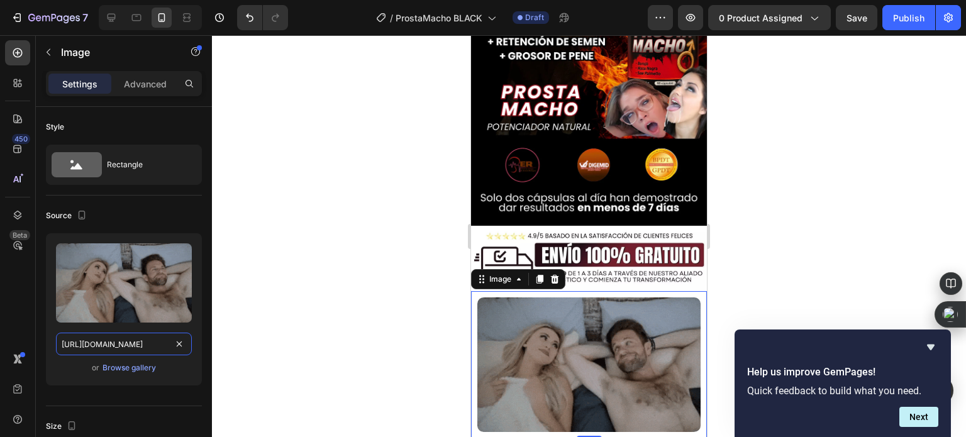
paste input "13649726.webp?v=1758966519"
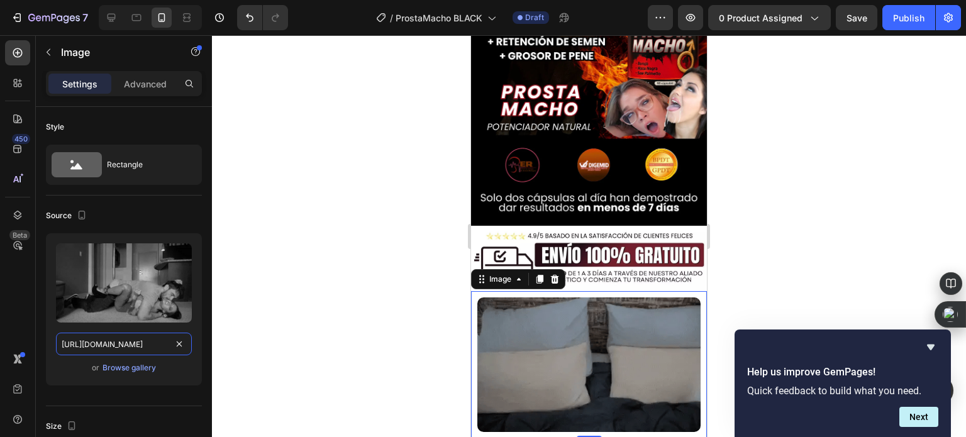
scroll to position [0, 204]
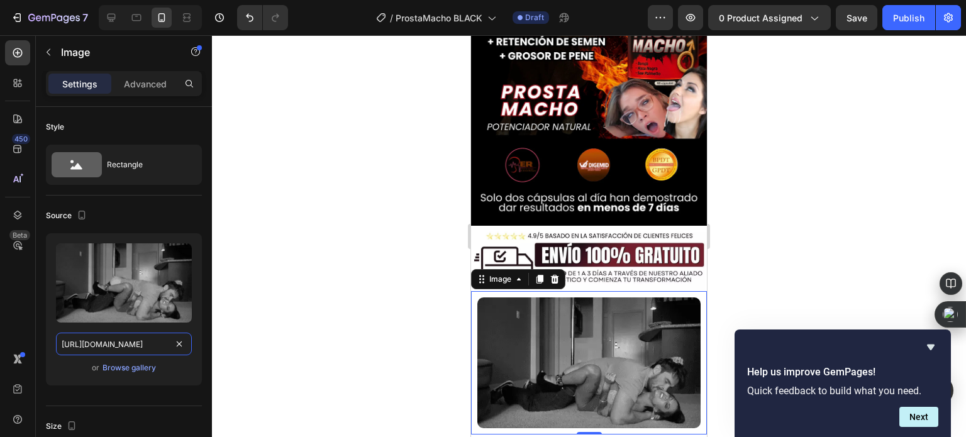
type input "https://cdn.shopify.com/s/files/1/0779/7977/9325/files/13649726.webp?v=17589665…"
click at [384, 296] on div at bounding box center [589, 236] width 754 height 402
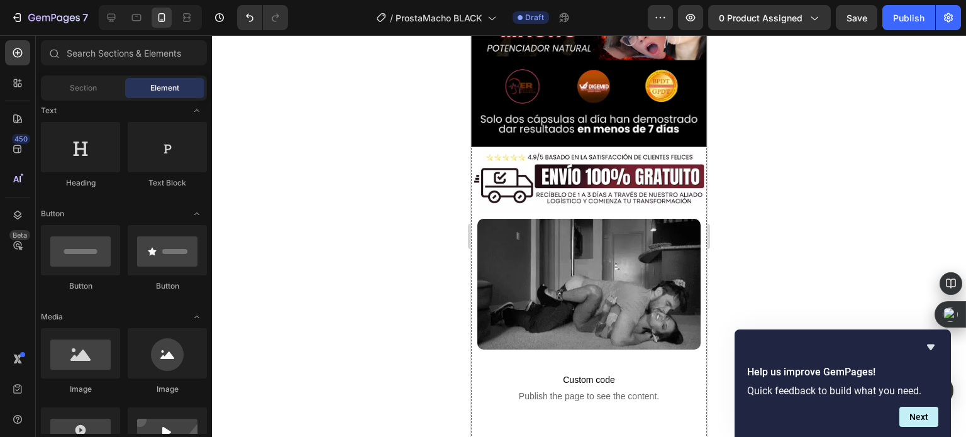
scroll to position [503, 0]
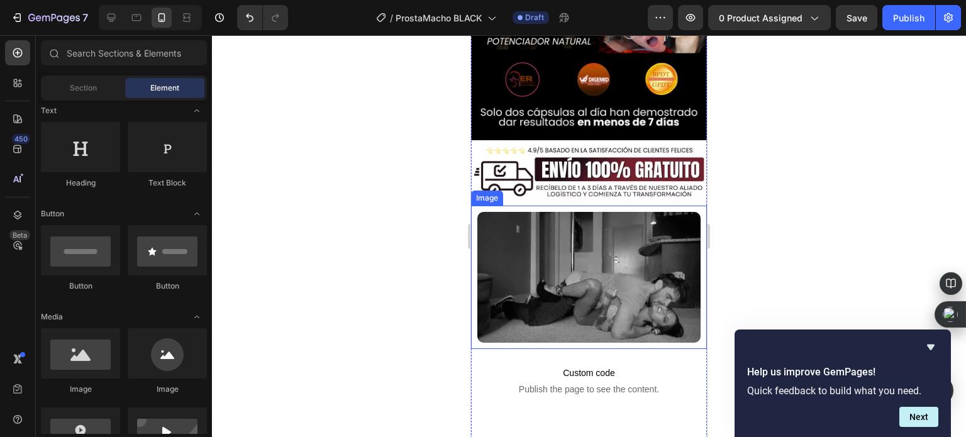
click at [596, 257] on img at bounding box center [588, 277] width 223 height 131
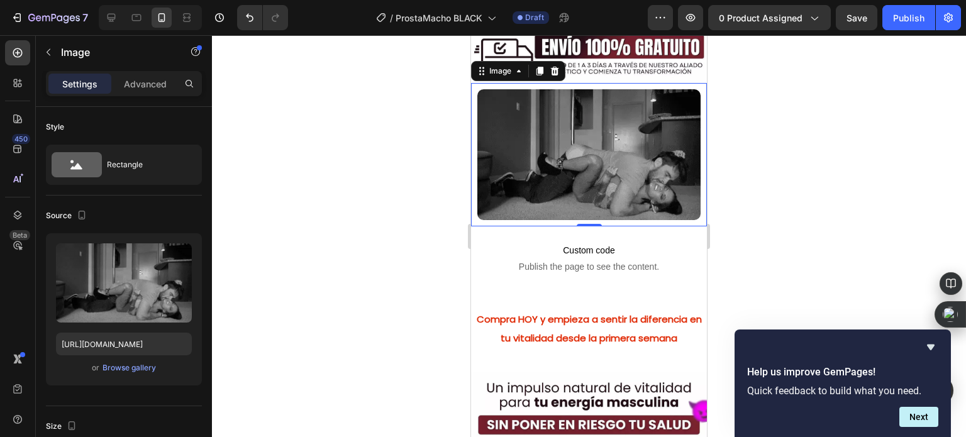
scroll to position [629, 0]
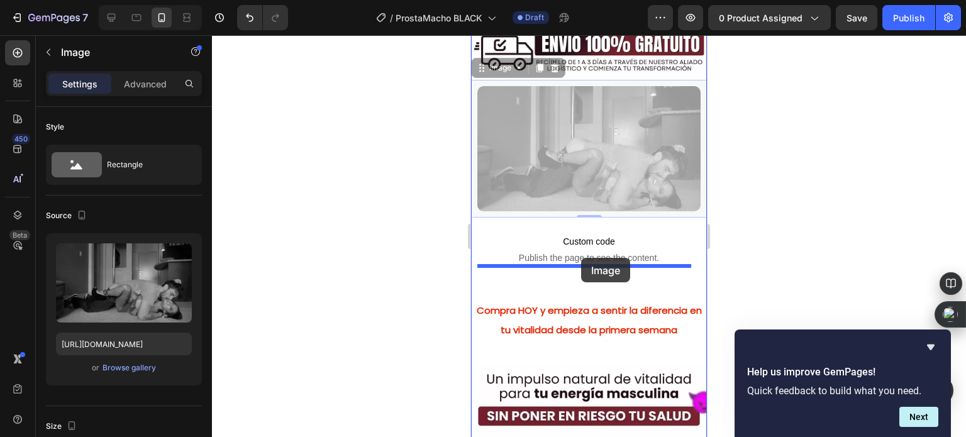
drag, startPoint x: 498, startPoint y: 60, endPoint x: 581, endPoint y: 258, distance: 214.8
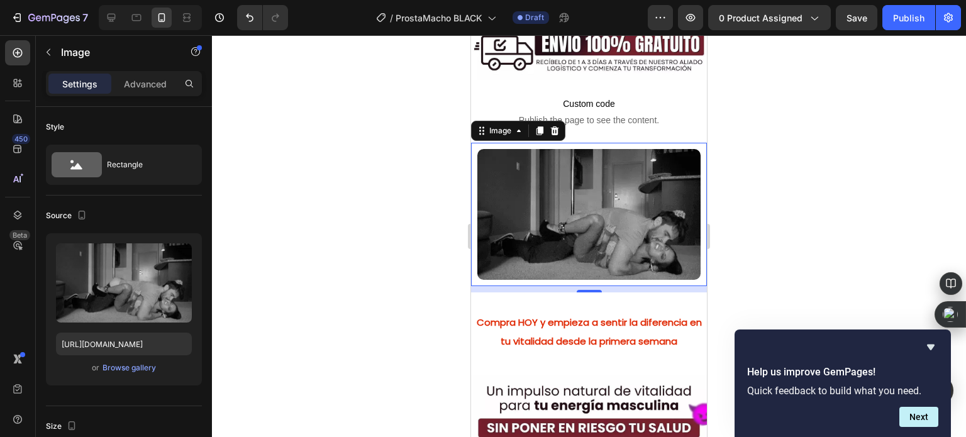
click at [366, 194] on div at bounding box center [589, 236] width 754 height 402
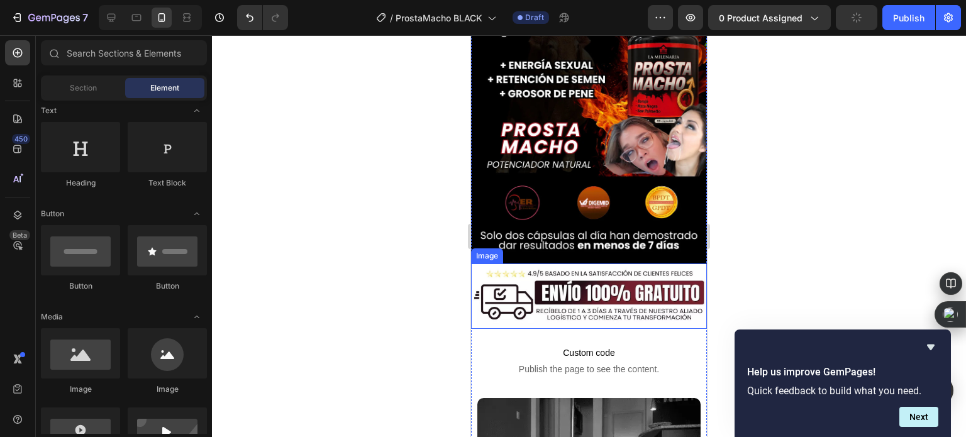
scroll to position [440, 0]
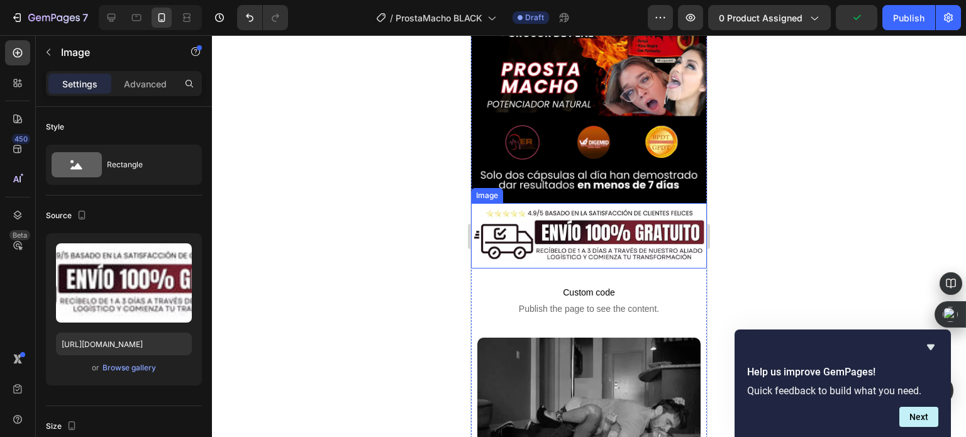
click at [538, 216] on img at bounding box center [589, 235] width 236 height 65
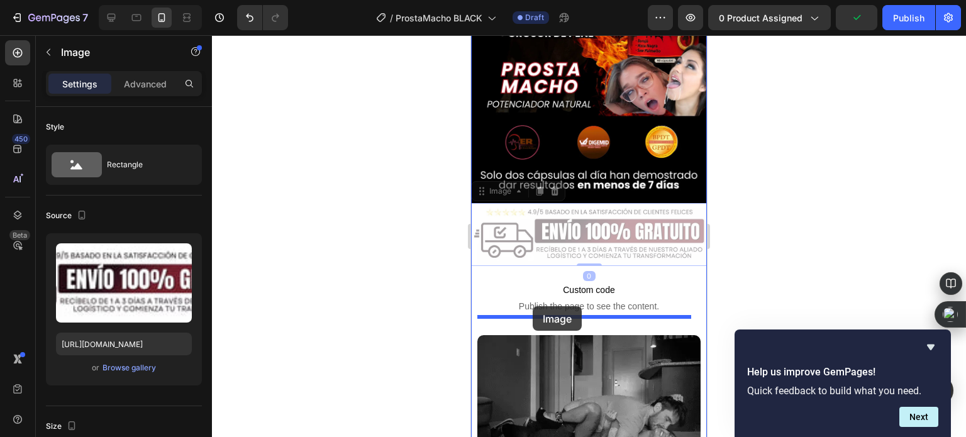
drag, startPoint x: 500, startPoint y: 185, endPoint x: 533, endPoint y: 306, distance: 125.7
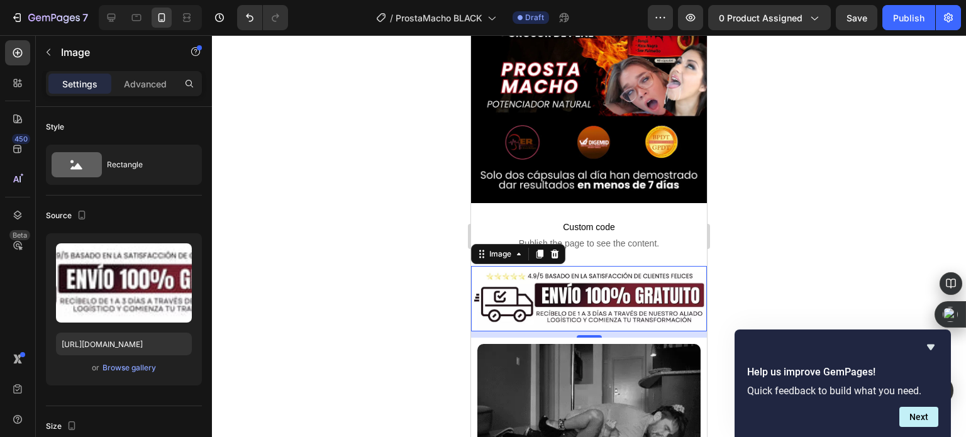
click at [410, 260] on div at bounding box center [589, 236] width 754 height 402
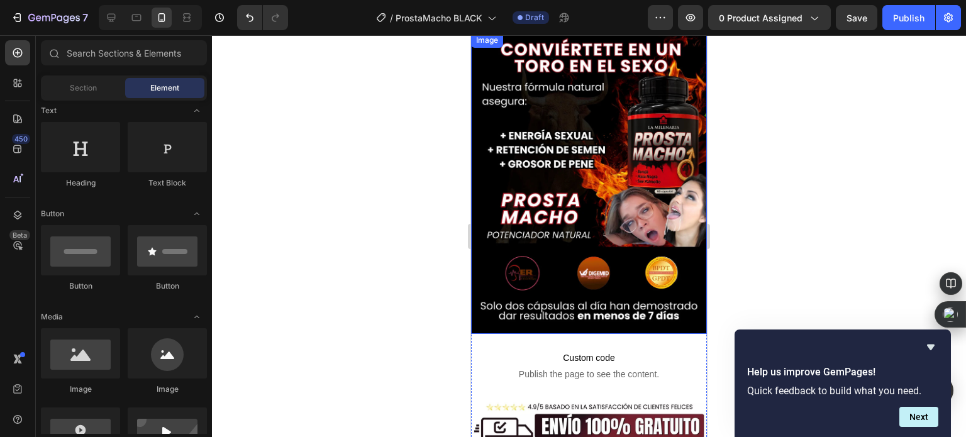
scroll to position [314, 0]
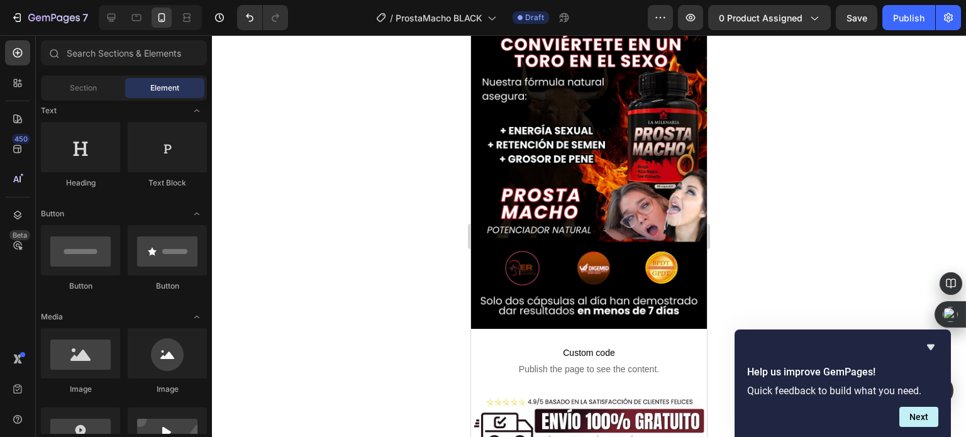
click at [402, 92] on div at bounding box center [589, 236] width 754 height 402
click at [733, 13] on span "0 product assigned" at bounding box center [761, 17] width 84 height 13
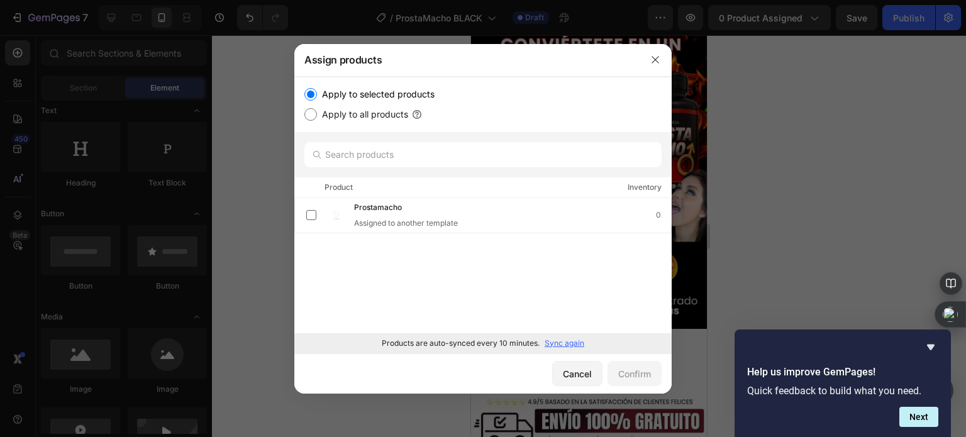
click at [568, 339] on p "Sync again" at bounding box center [565, 343] width 40 height 11
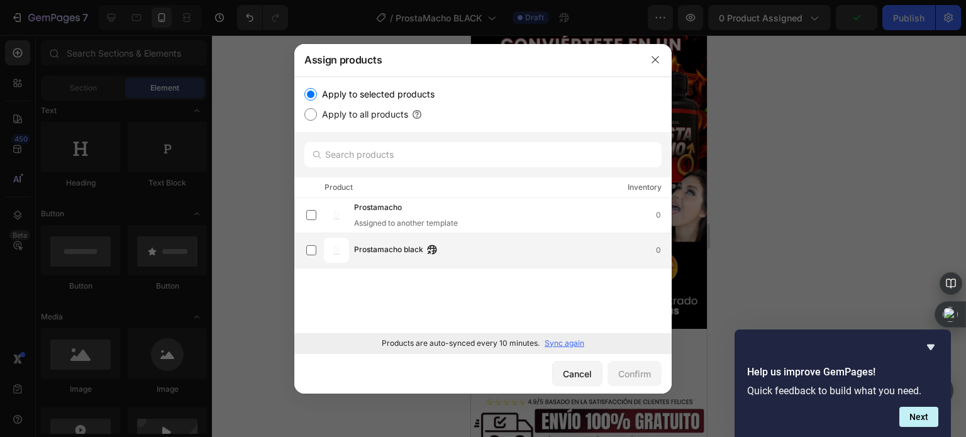
click at [484, 253] on div "Prostamacho black 0" at bounding box center [512, 250] width 317 height 14
click at [624, 375] on div "Confirm" at bounding box center [634, 373] width 33 height 13
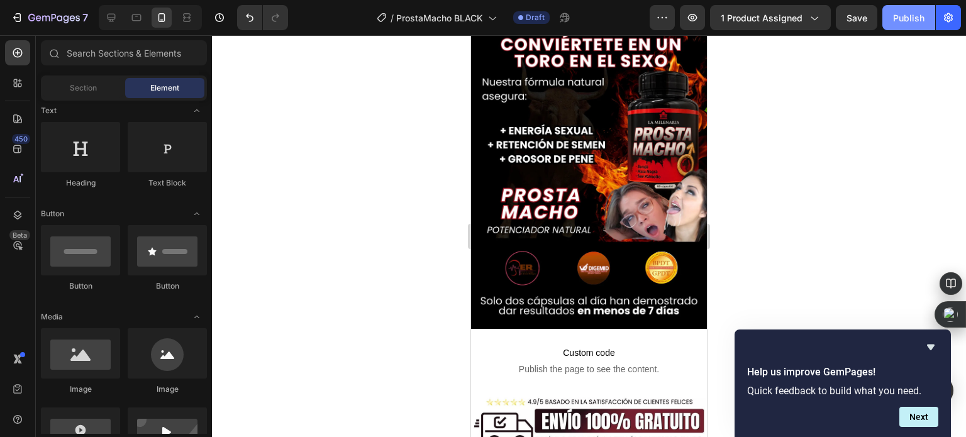
click at [899, 19] on div "Publish" at bounding box center [908, 17] width 31 height 13
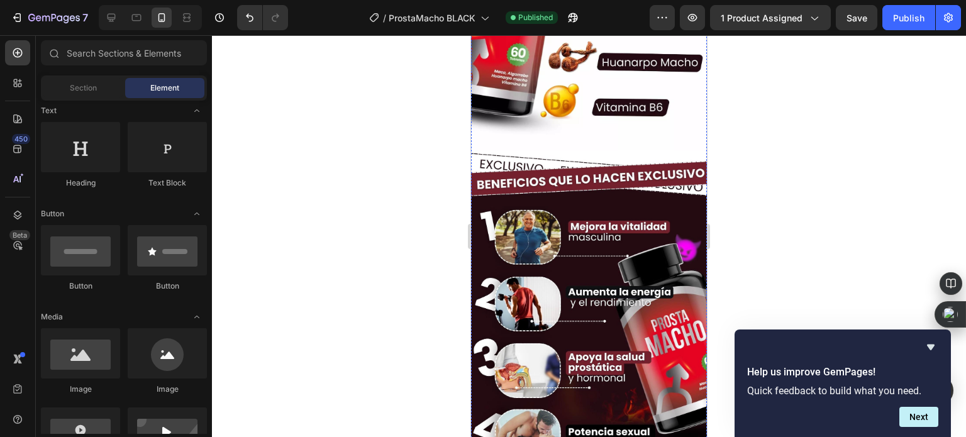
scroll to position [1195, 0]
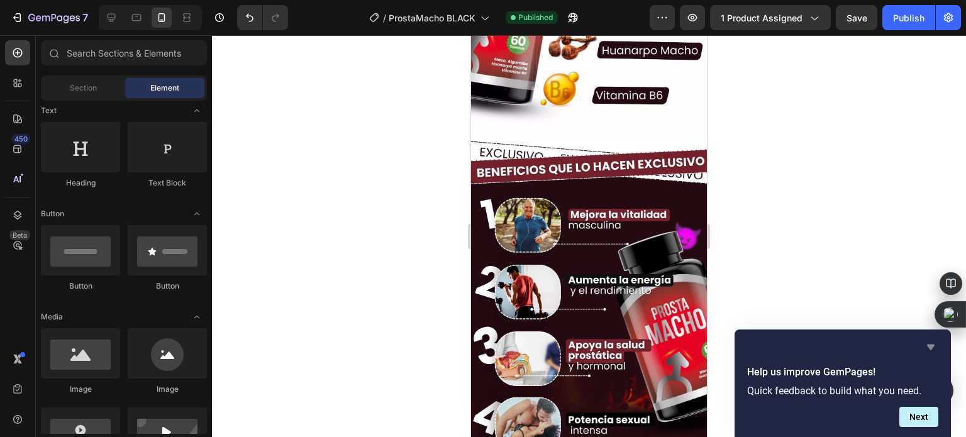
click at [929, 346] on icon "Hide survey" at bounding box center [931, 348] width 8 height 6
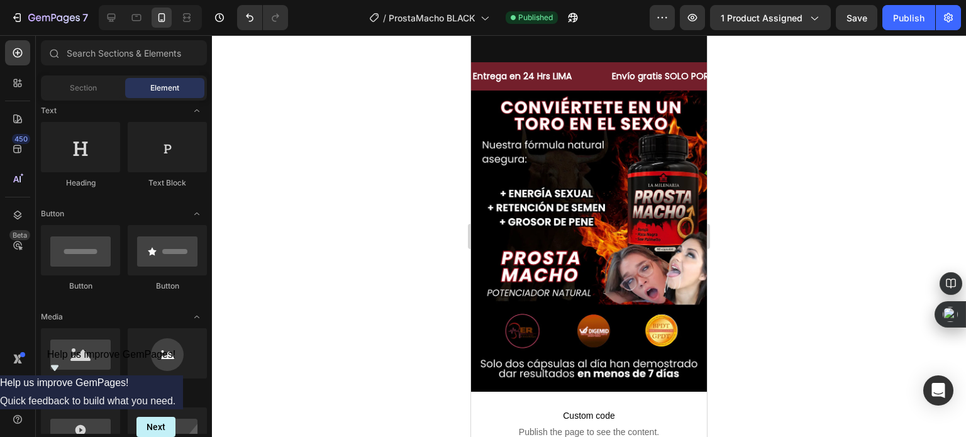
scroll to position [350, 0]
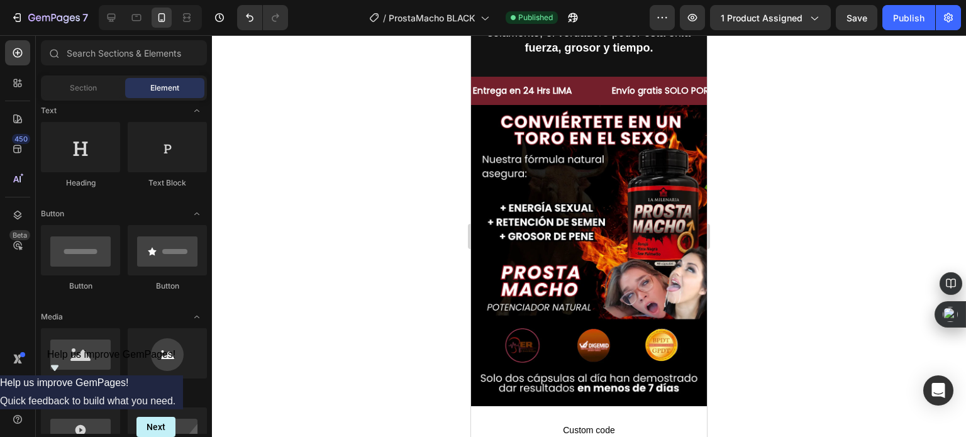
drag, startPoint x: 702, startPoint y: 274, endPoint x: 1190, endPoint y: 135, distance: 507.2
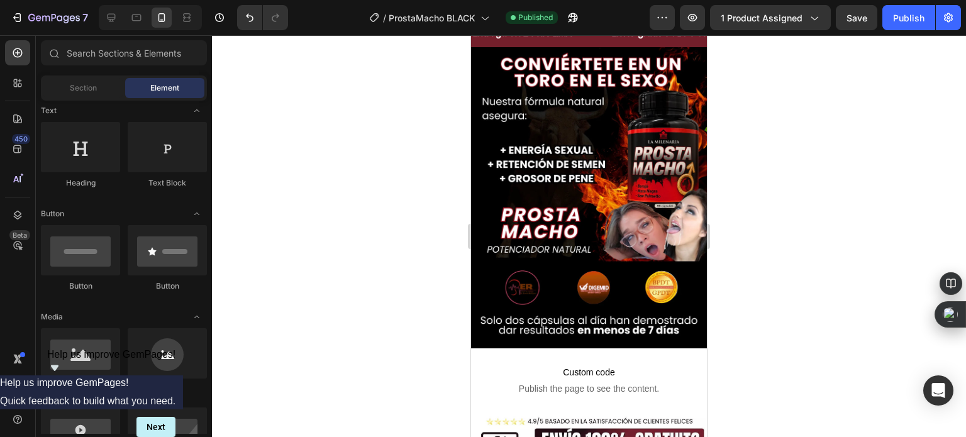
scroll to position [304, 0]
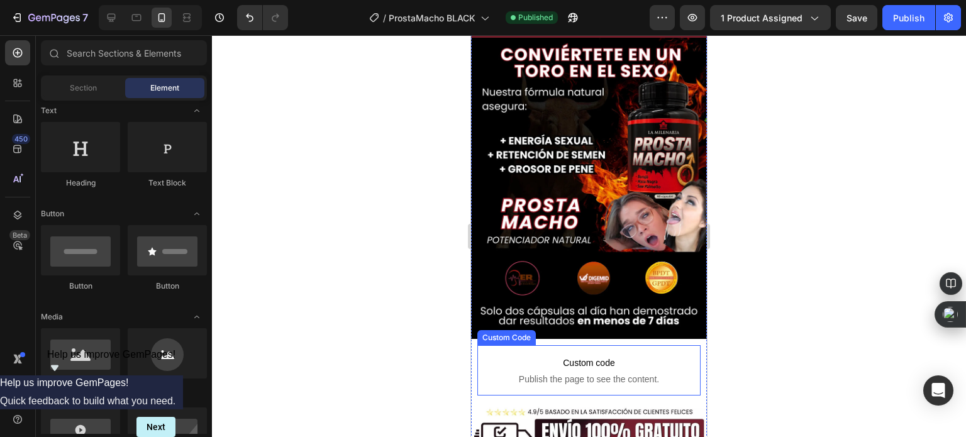
click at [596, 355] on span "Custom code" at bounding box center [588, 362] width 223 height 15
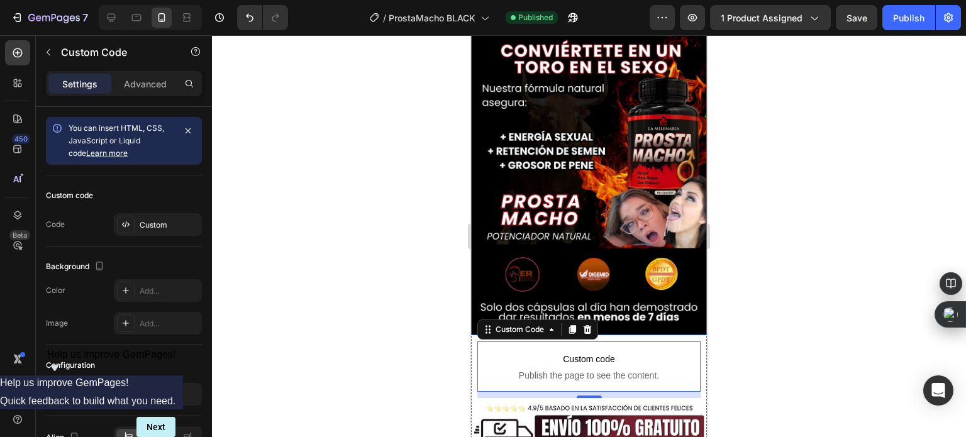
scroll to position [440, 0]
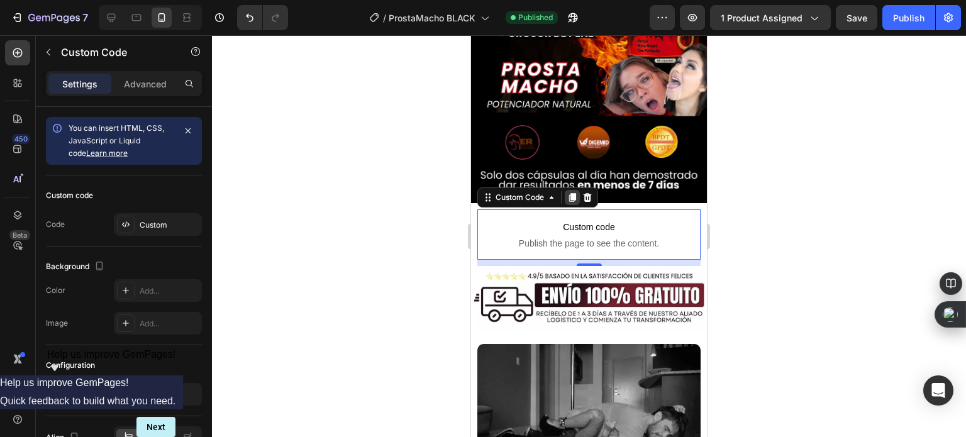
click at [571, 193] on icon at bounding box center [572, 197] width 7 height 9
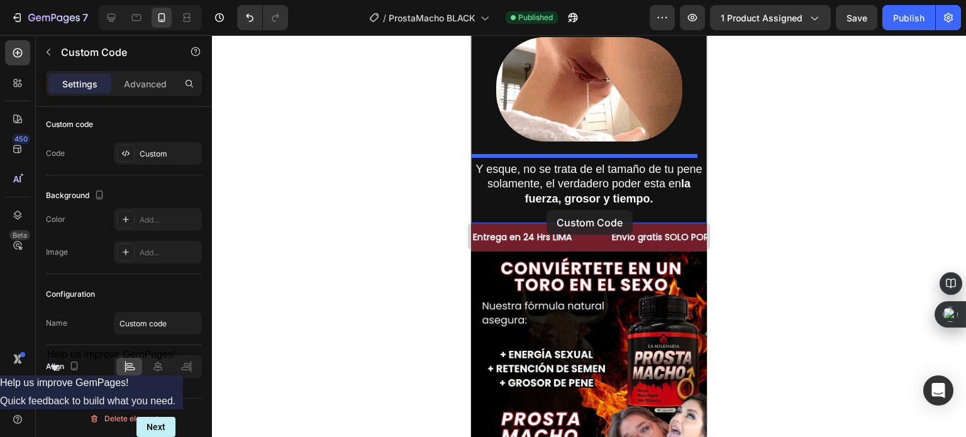
scroll to position [63, 0]
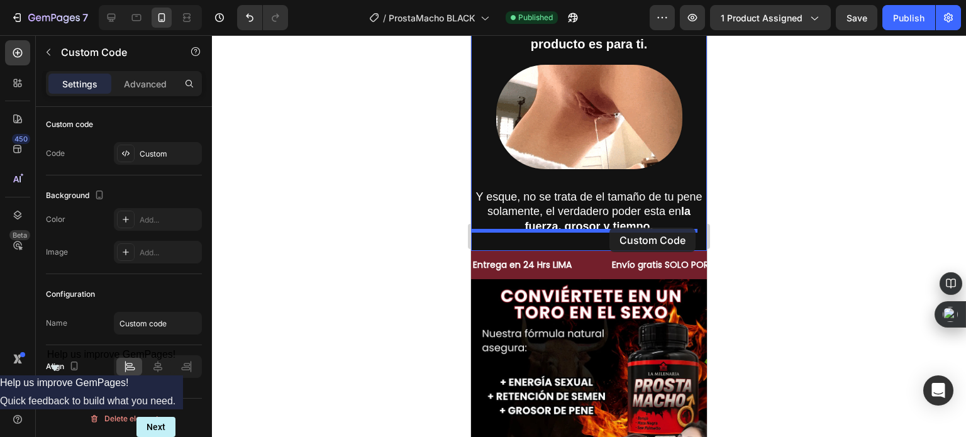
drag, startPoint x: 524, startPoint y: 243, endPoint x: 609, endPoint y: 228, distance: 86.3
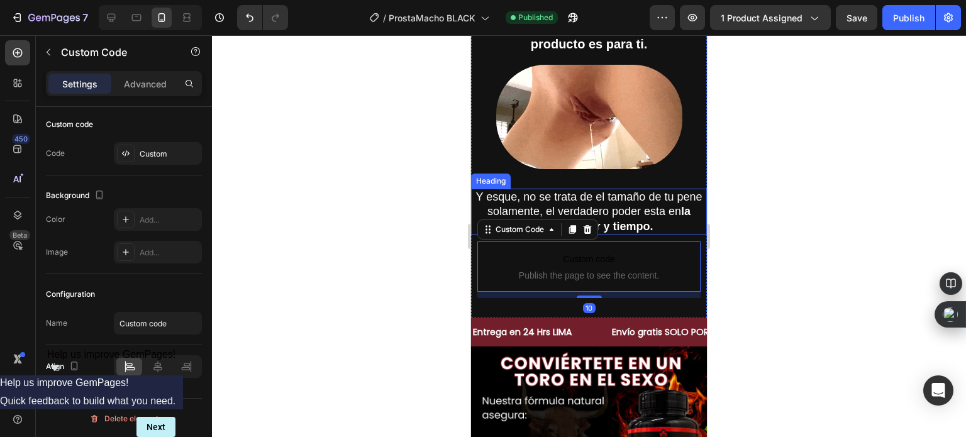
click at [609, 213] on h2 "Y esque, no se trata de el tamaño de tu pene solamente, el verdadero poder esta…" at bounding box center [589, 212] width 236 height 47
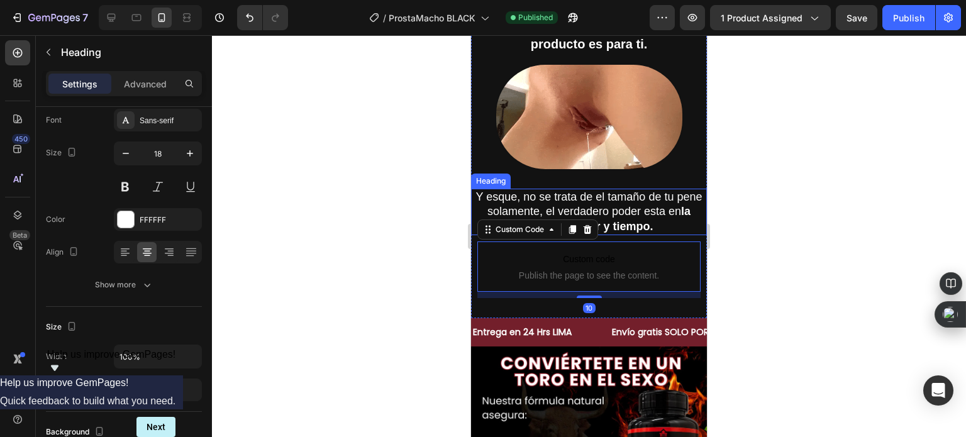
scroll to position [0, 0]
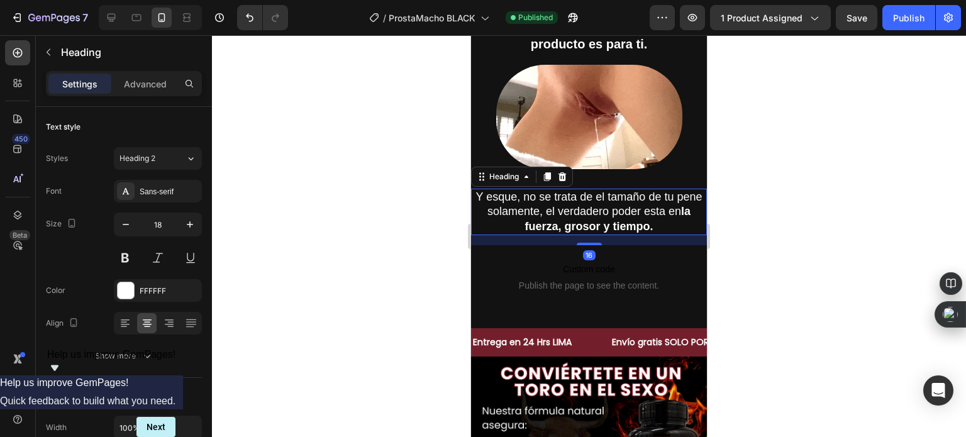
drag, startPoint x: 590, startPoint y: 228, endPoint x: 565, endPoint y: 241, distance: 28.7
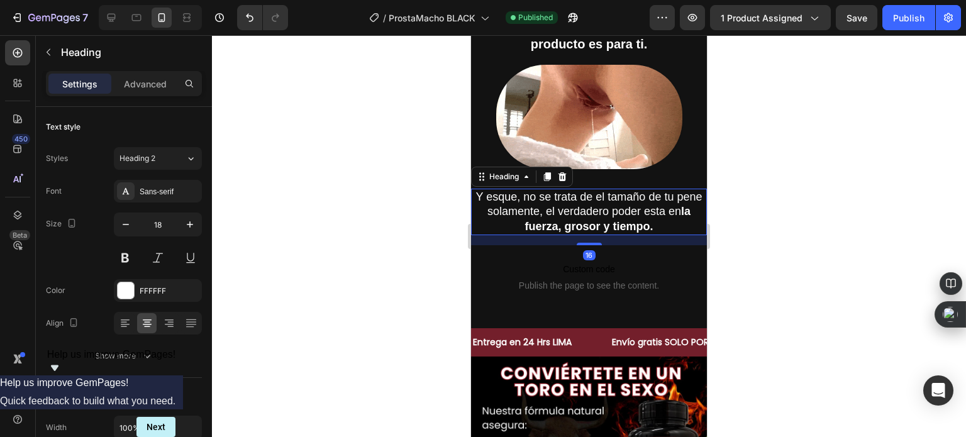
click at [590, 243] on div at bounding box center [589, 244] width 25 height 3
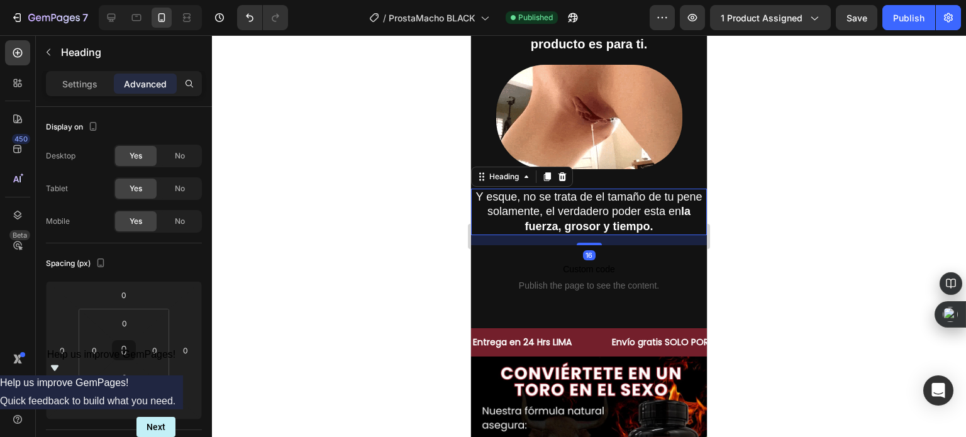
click at [387, 240] on div at bounding box center [589, 236] width 754 height 402
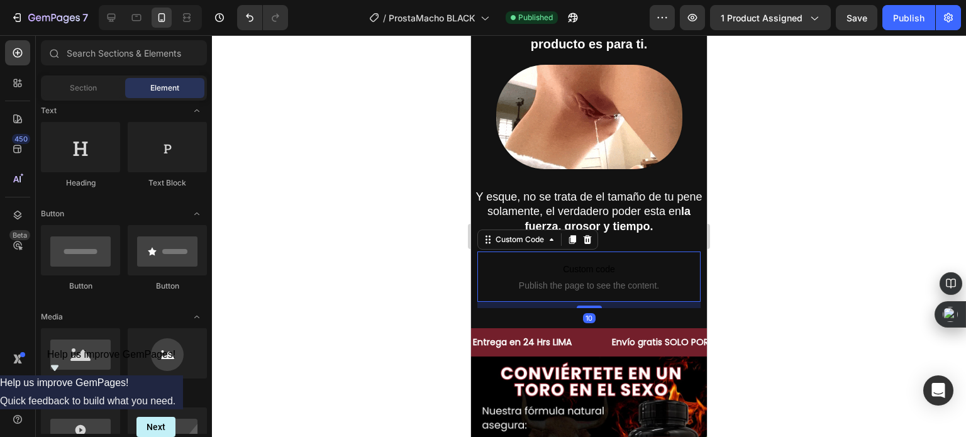
click at [590, 287] on span "Publish the page to see the content." at bounding box center [588, 285] width 223 height 13
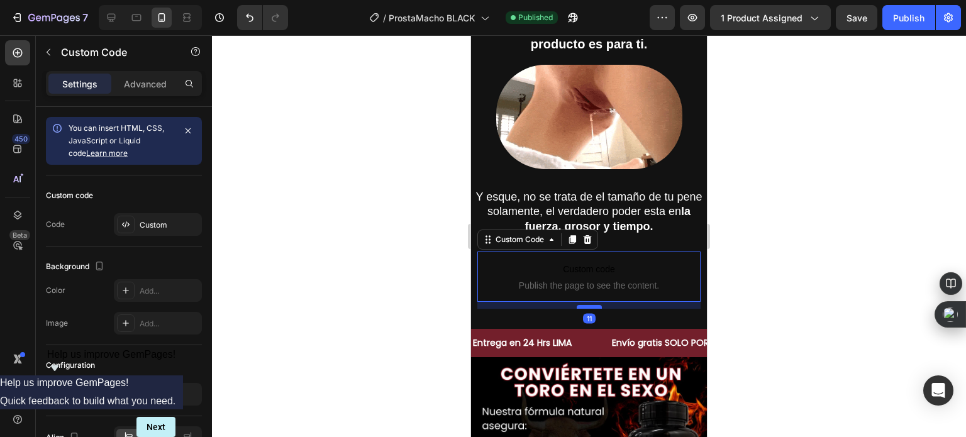
click at [586, 305] on div at bounding box center [589, 307] width 25 height 4
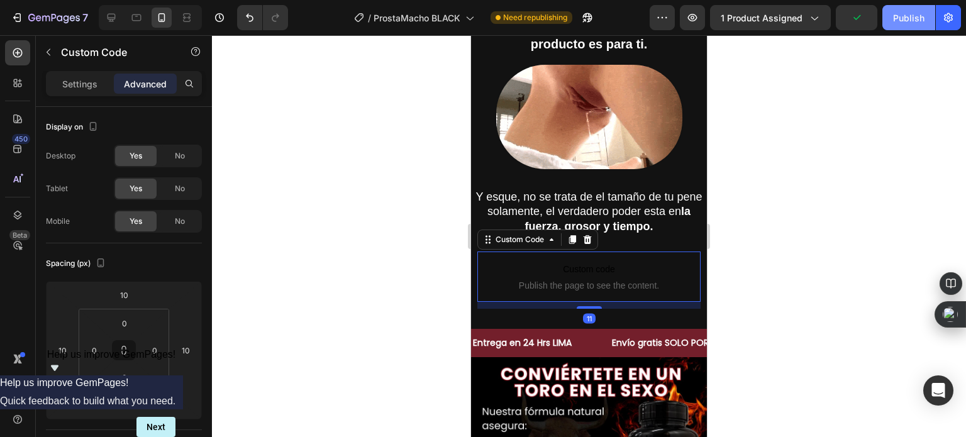
click at [895, 20] on div "Publish" at bounding box center [908, 17] width 31 height 13
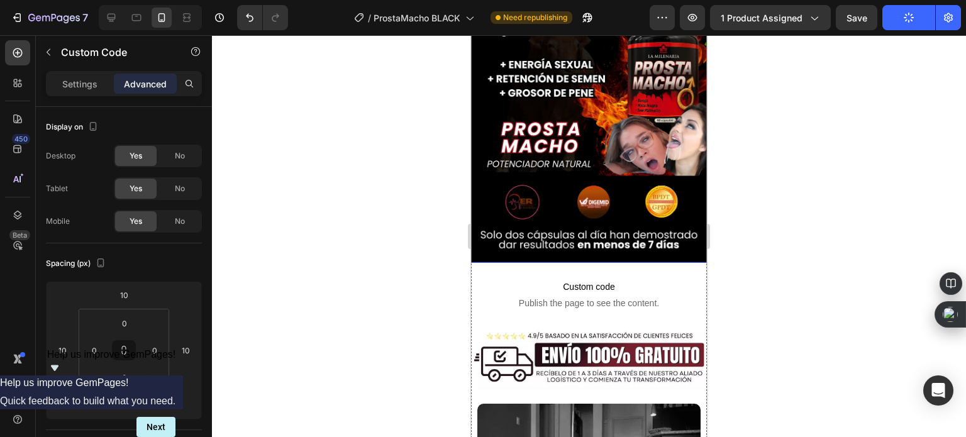
scroll to position [503, 0]
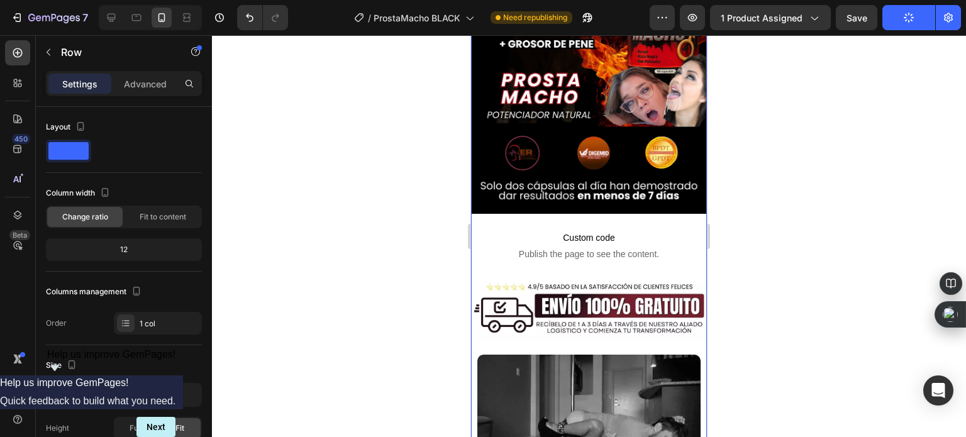
click at [148, 77] on p "Advanced" at bounding box center [145, 83] width 43 height 13
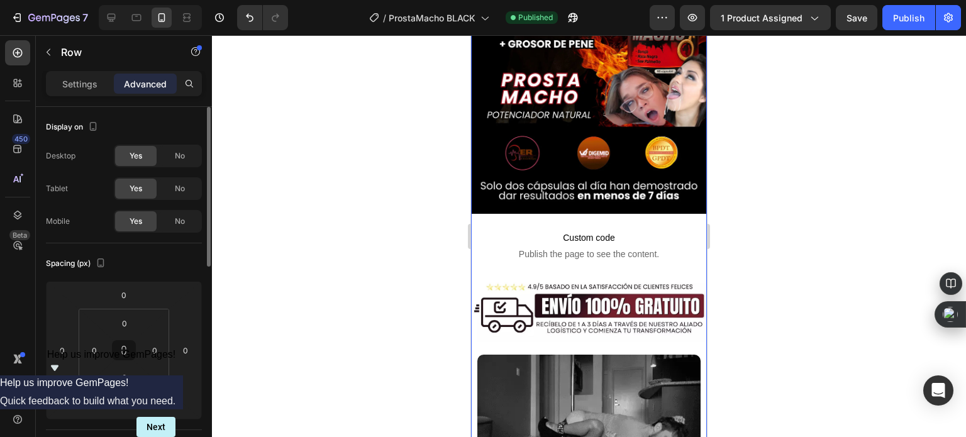
scroll to position [252, 0]
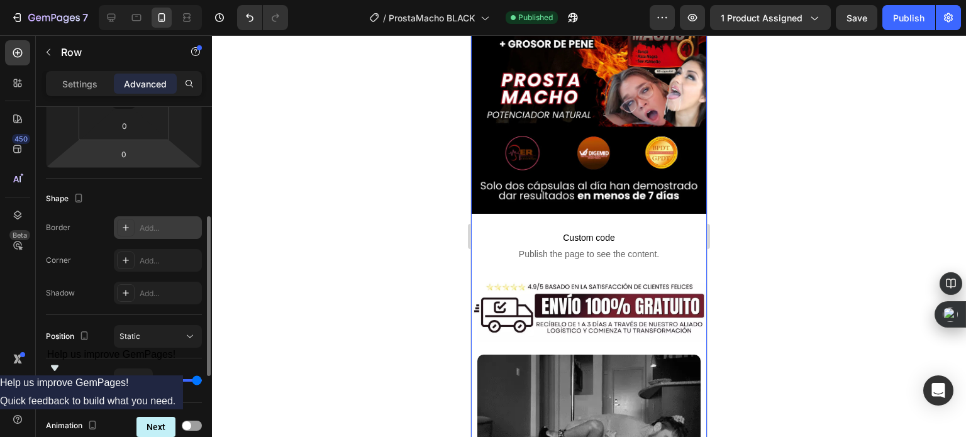
click at [147, 230] on div "Add..." at bounding box center [169, 228] width 59 height 11
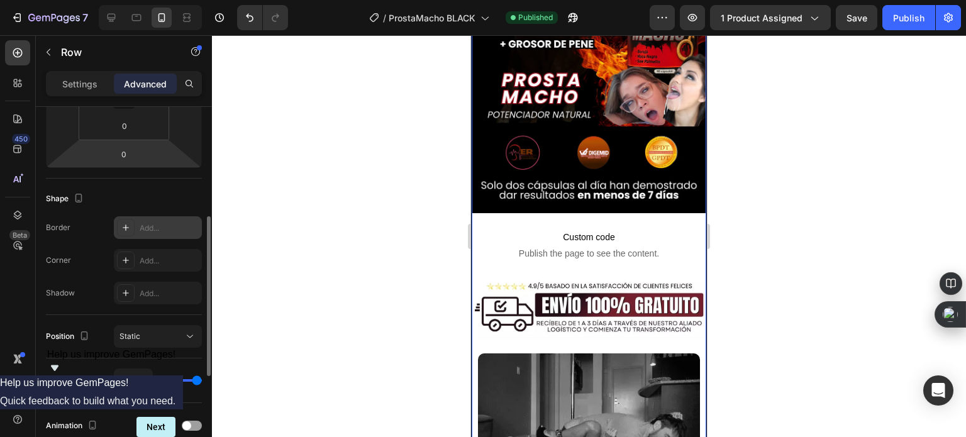
scroll to position [503, 0]
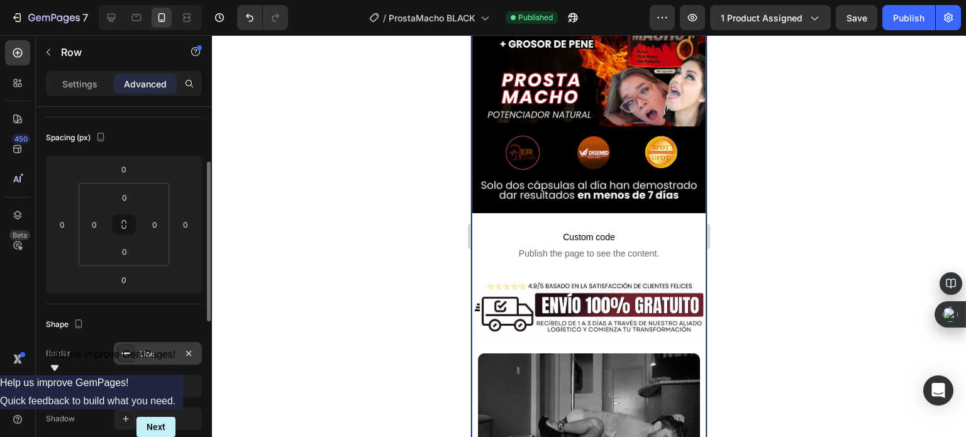
click at [84, 297] on div "Spacing (px) 0 0 0 0 0 0 0 0" at bounding box center [124, 211] width 156 height 187
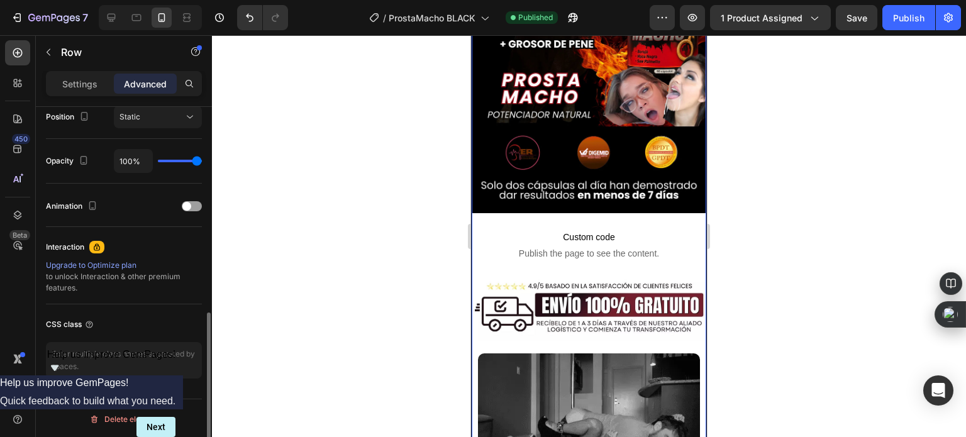
scroll to position [345, 0]
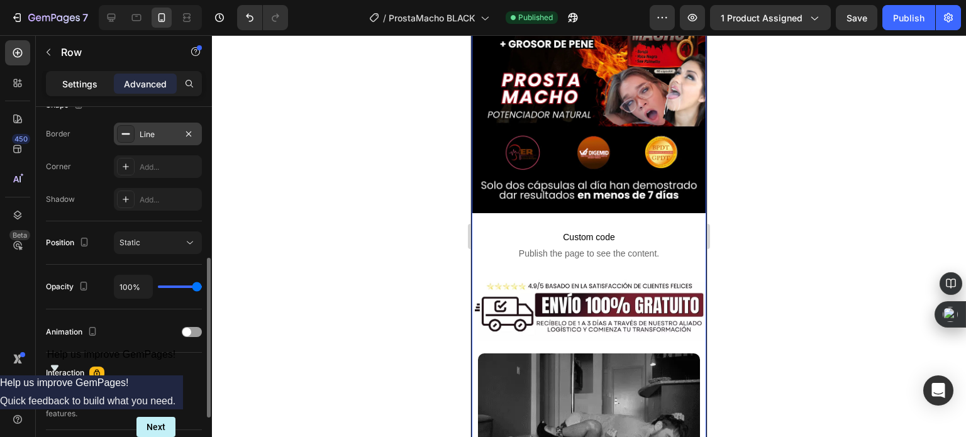
click at [67, 85] on p "Settings" at bounding box center [79, 83] width 35 height 13
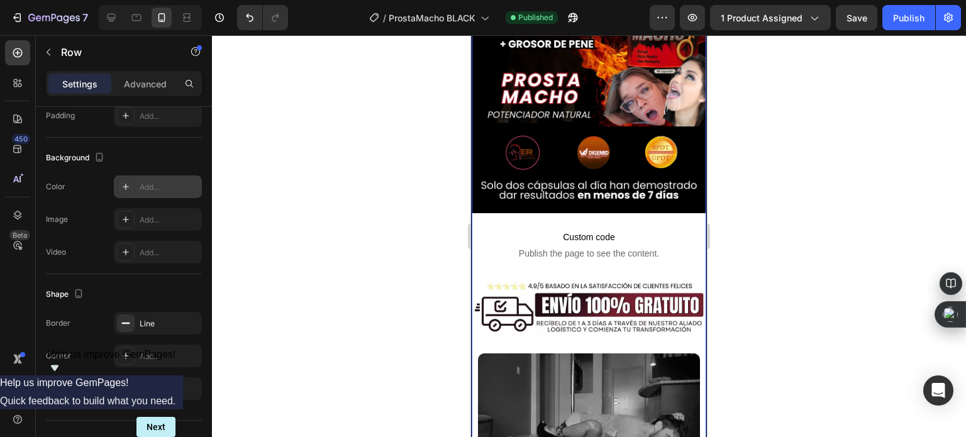
click at [153, 190] on div "Add..." at bounding box center [169, 187] width 59 height 11
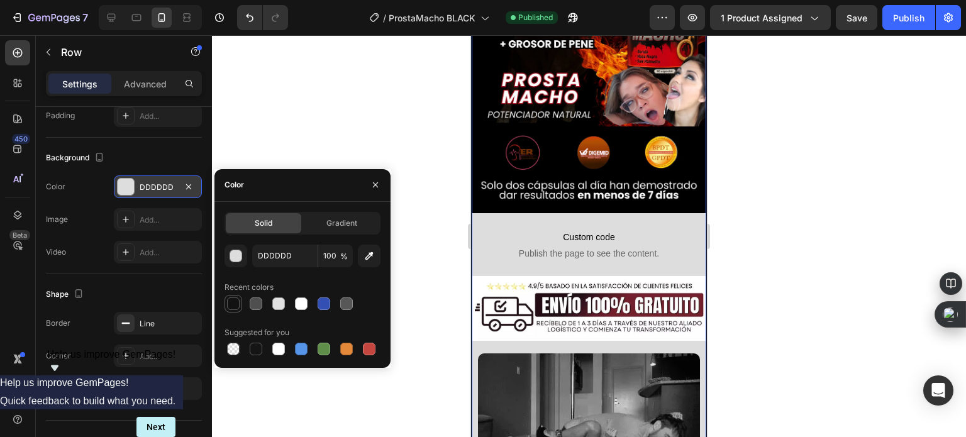
click at [239, 302] on div at bounding box center [233, 303] width 13 height 13
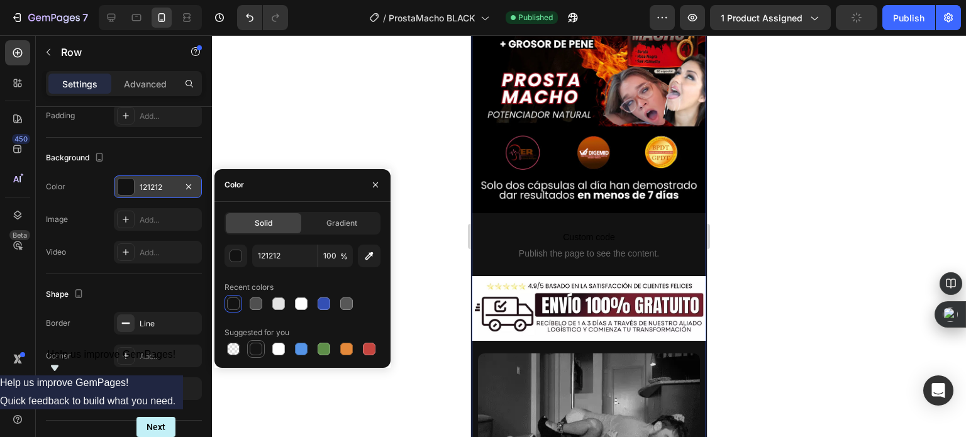
click at [257, 345] on div at bounding box center [256, 349] width 13 height 13
click at [236, 255] on div "button" at bounding box center [236, 256] width 13 height 13
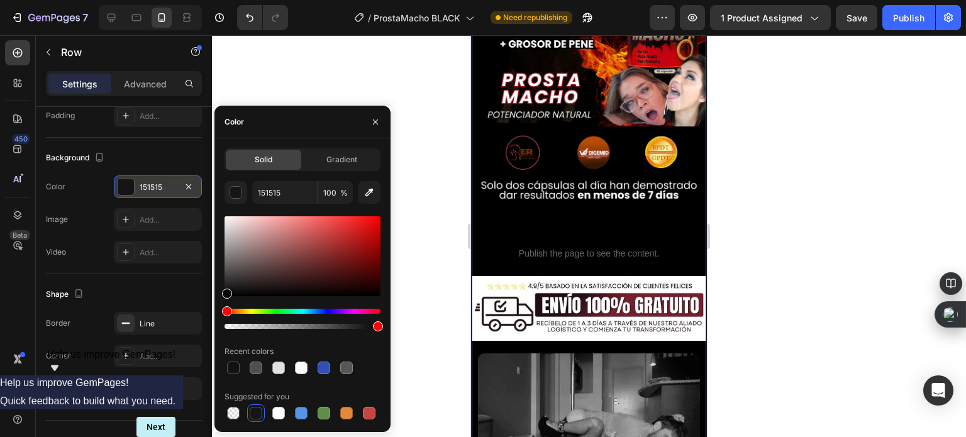
type input "000000"
drag, startPoint x: 229, startPoint y: 291, endPoint x: 218, endPoint y: 314, distance: 25.0
click at [218, 314] on div "Solid Gradient 000000 100 % Recent colors Suggested for you" at bounding box center [302, 285] width 176 height 274
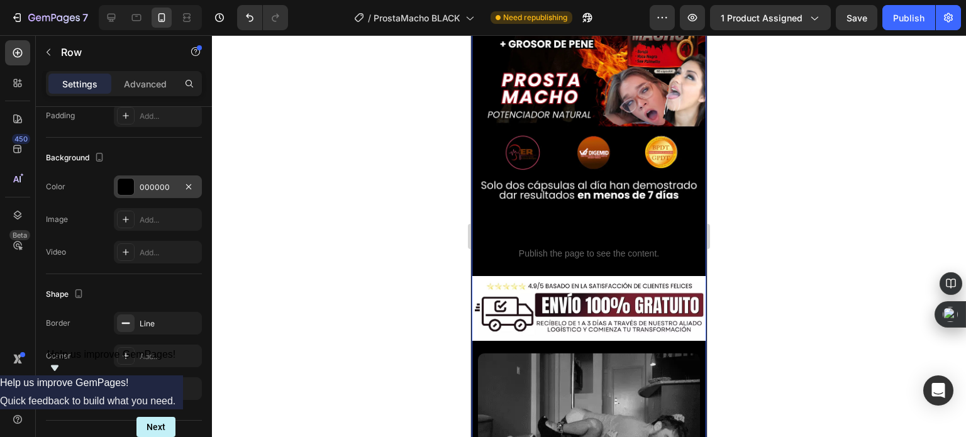
click at [436, 211] on div at bounding box center [589, 236] width 754 height 402
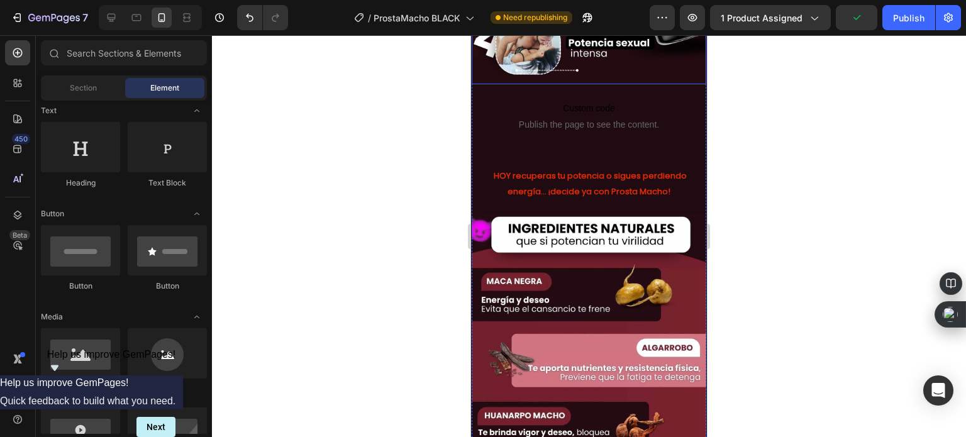
scroll to position [1572, 0]
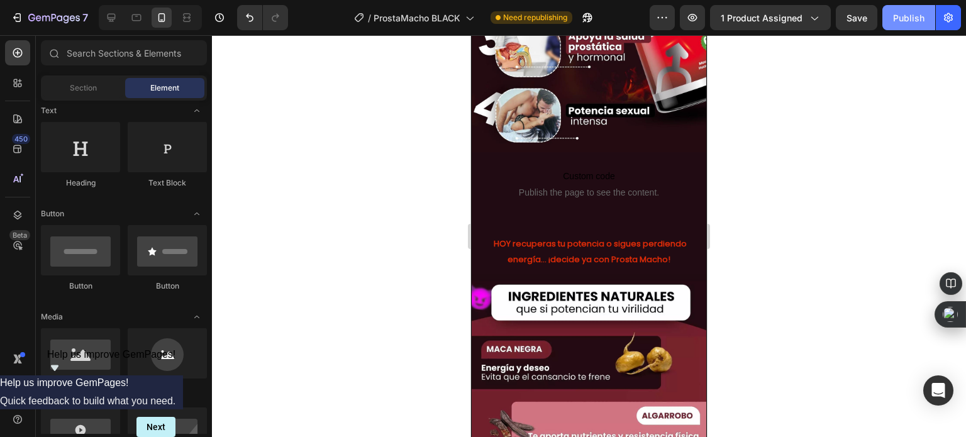
click at [894, 30] on button "Publish" at bounding box center [908, 17] width 53 height 25
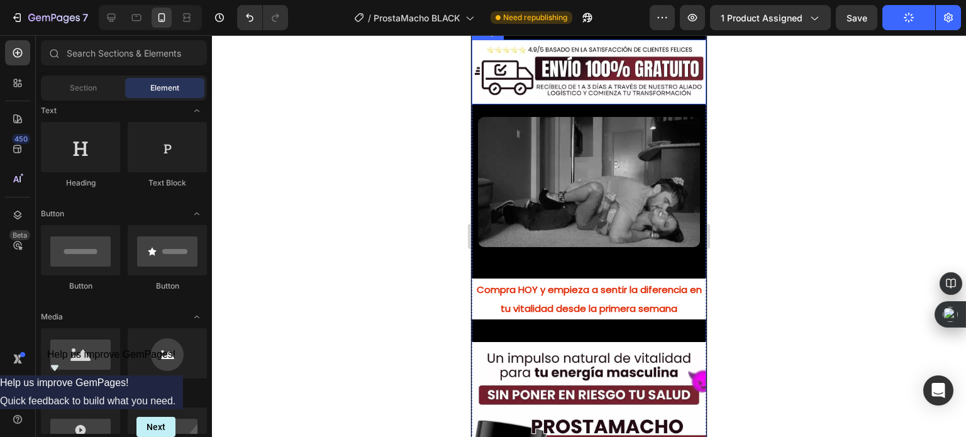
scroll to position [755, 0]
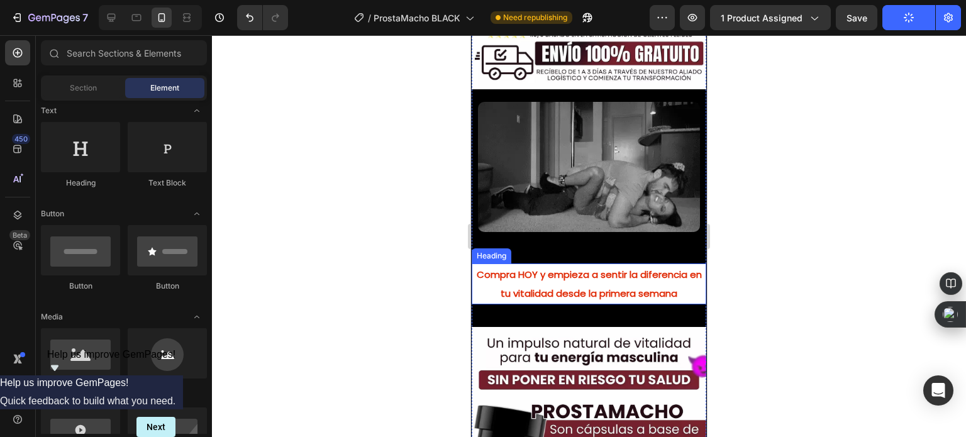
click at [570, 269] on strong "Compra HOY y empieza a sentir la diferencia en tu vitalidad desde la primera se…" at bounding box center [589, 284] width 225 height 33
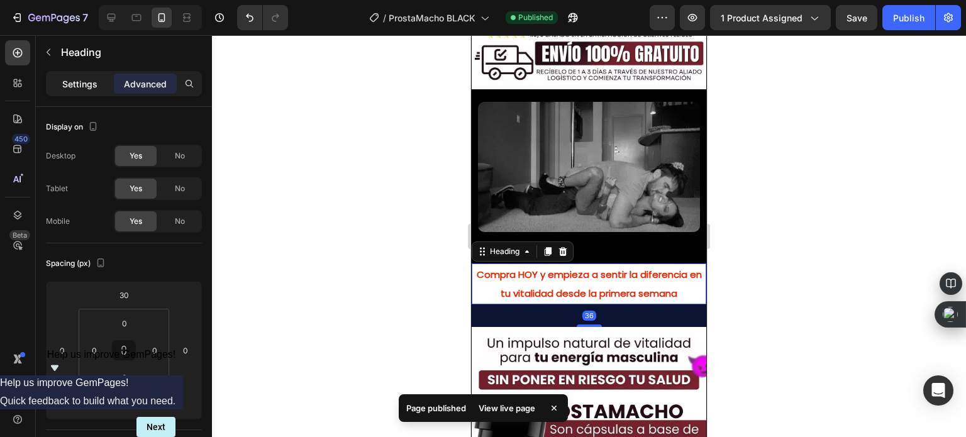
click at [96, 91] on div "Settings" at bounding box center [79, 84] width 63 height 20
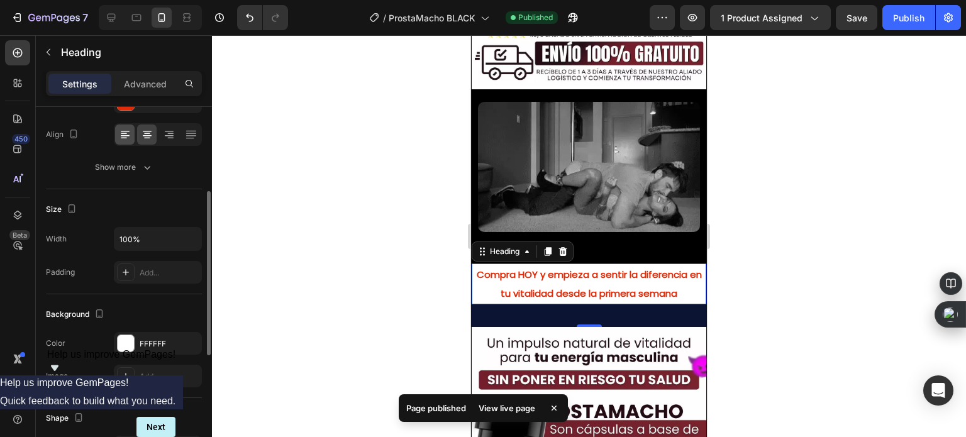
scroll to position [314, 0]
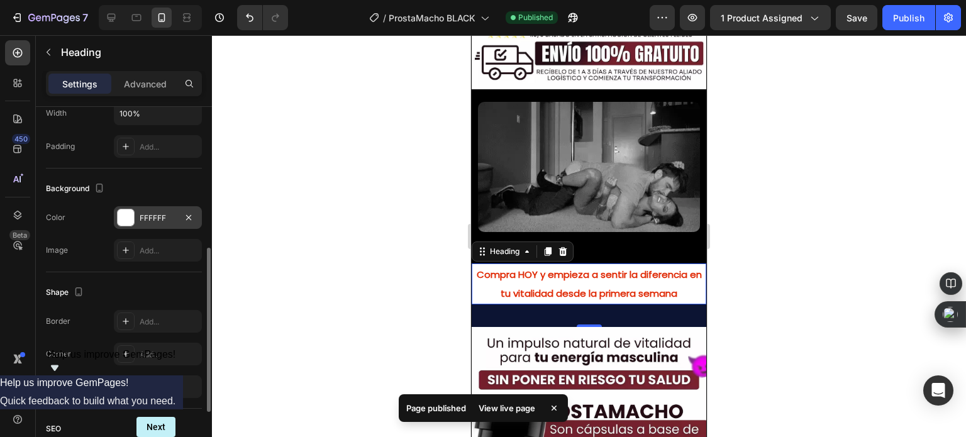
click at [125, 221] on div at bounding box center [126, 217] width 16 height 16
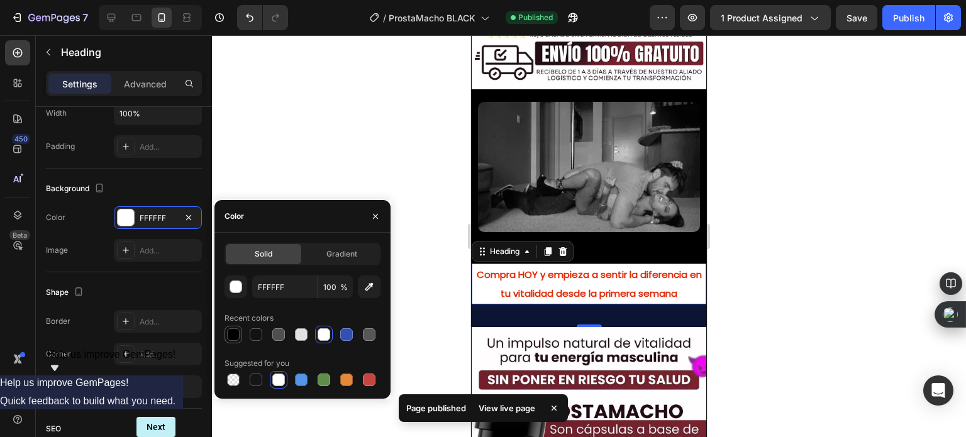
click at [238, 331] on div at bounding box center [233, 334] width 13 height 13
type input "000000"
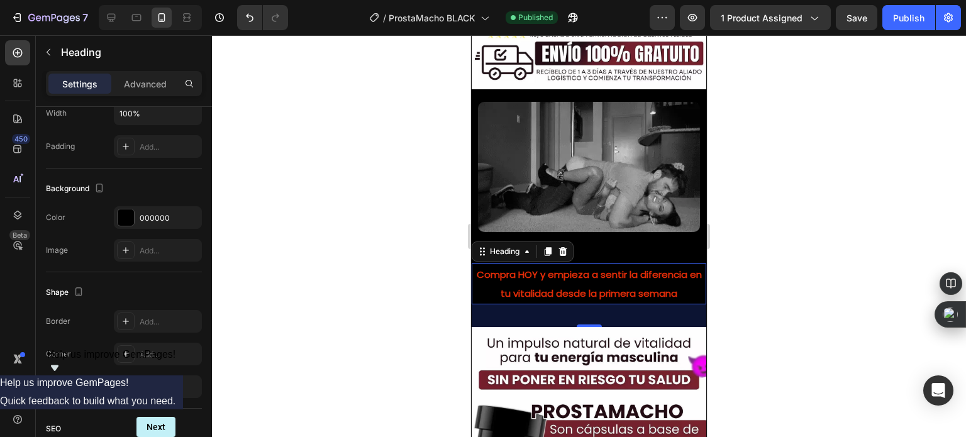
click at [334, 161] on div at bounding box center [589, 236] width 754 height 402
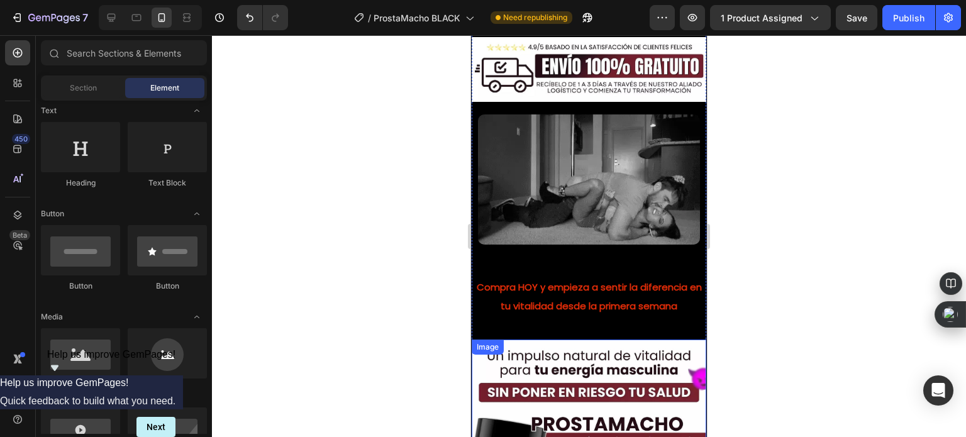
scroll to position [755, 0]
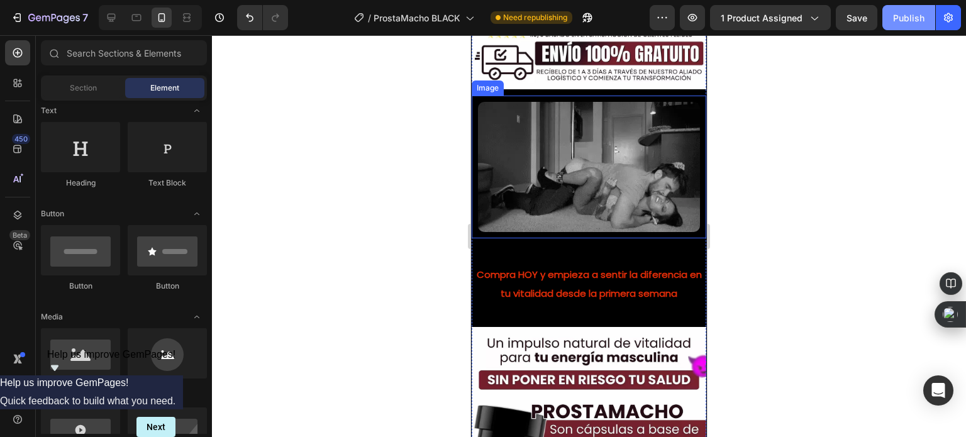
click at [895, 22] on div "Publish" at bounding box center [908, 17] width 31 height 13
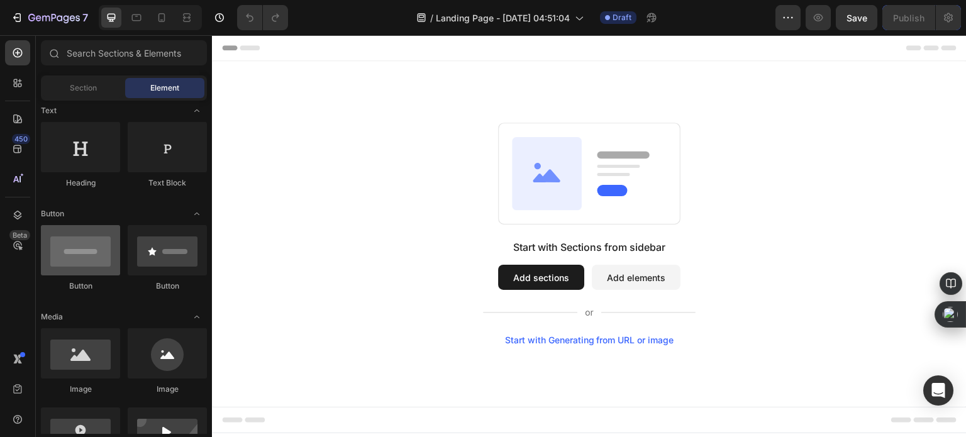
scroll to position [252, 0]
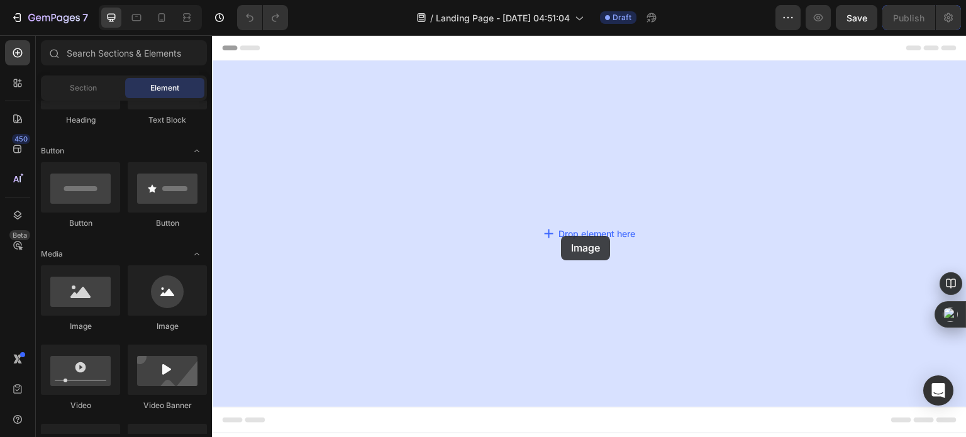
drag, startPoint x: 312, startPoint y: 340, endPoint x: 401, endPoint y: 319, distance: 90.9
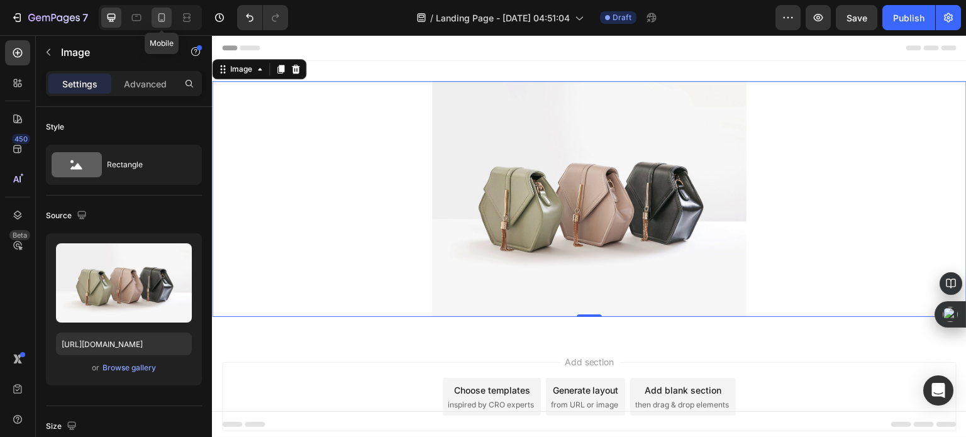
click at [156, 16] on icon at bounding box center [161, 17] width 13 height 13
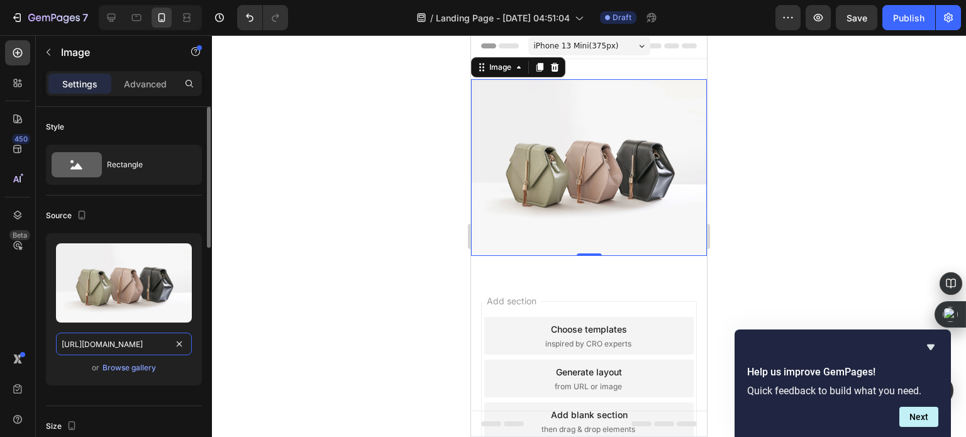
click at [102, 344] on input "[URL][DOMAIN_NAME]" at bounding box center [124, 344] width 136 height 23
paste input "0779/7977/9325/files/CONOCE_LA_SOLUCION_PARA_TUS_PROBLEMAS_EN_LA_CAMA.webp?v=17…"
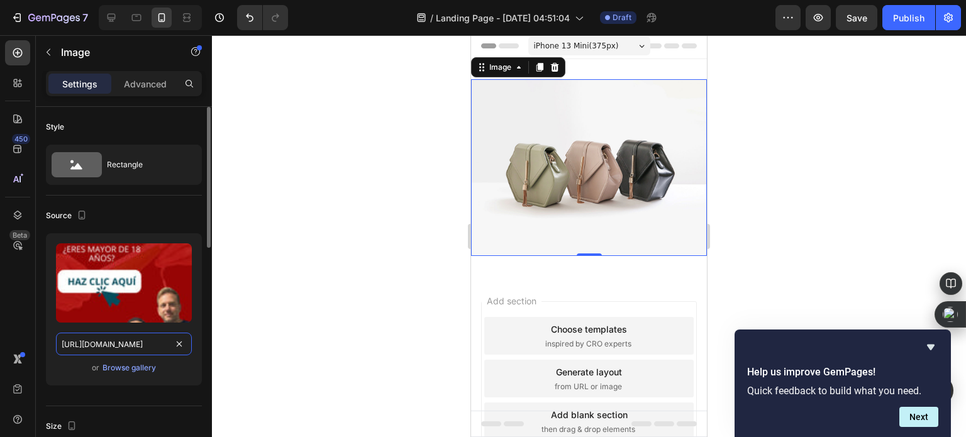
scroll to position [0, 404]
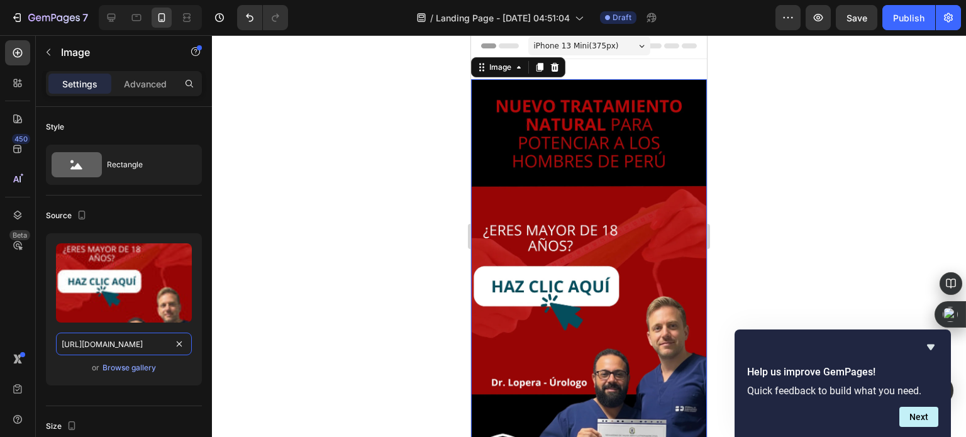
type input "[URL][DOMAIN_NAME]"
click at [294, 230] on div at bounding box center [589, 236] width 754 height 402
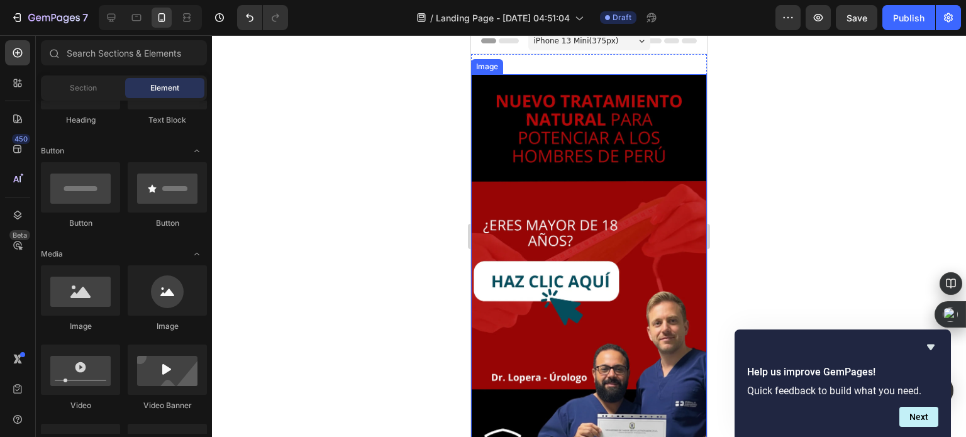
scroll to position [2, 0]
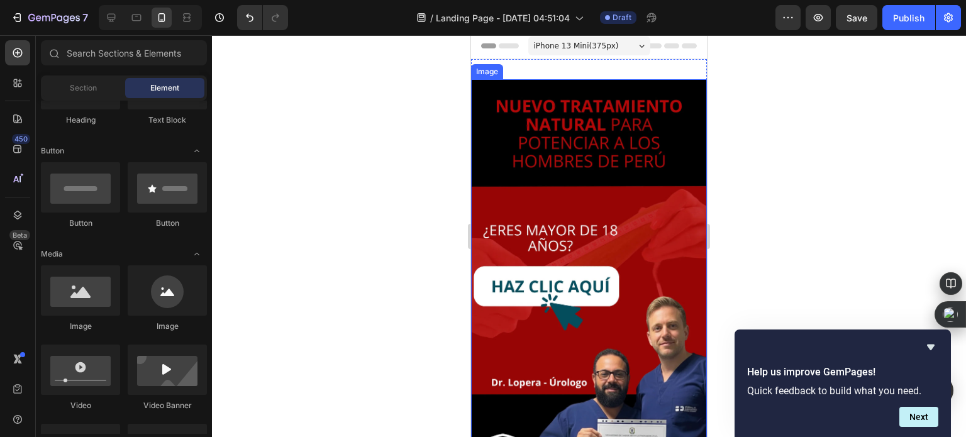
click at [626, 172] on img at bounding box center [589, 288] width 236 height 419
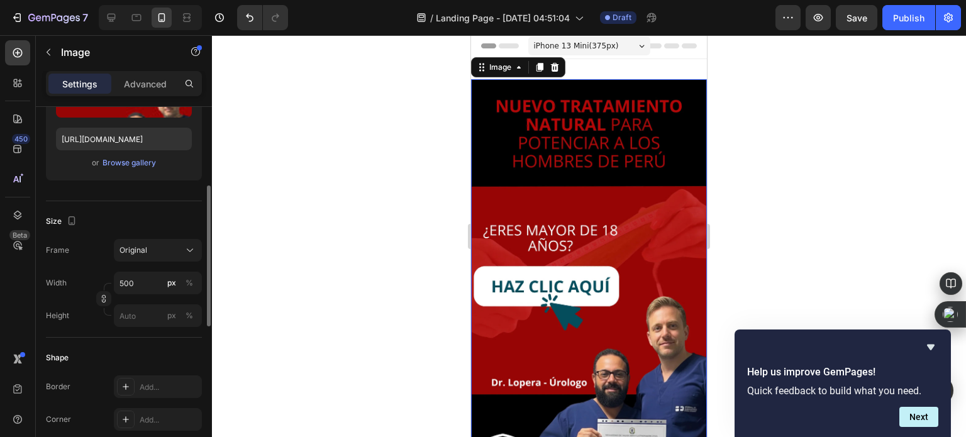
scroll to position [0, 0]
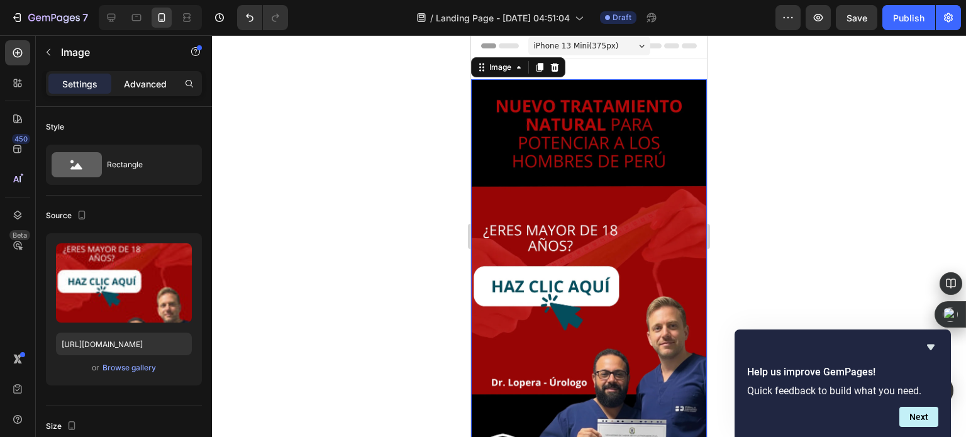
click at [152, 79] on p "Advanced" at bounding box center [145, 83] width 43 height 13
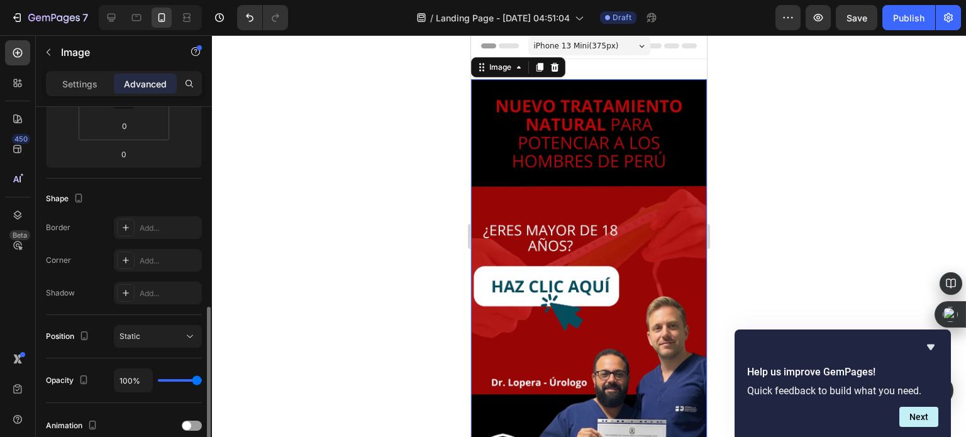
scroll to position [440, 0]
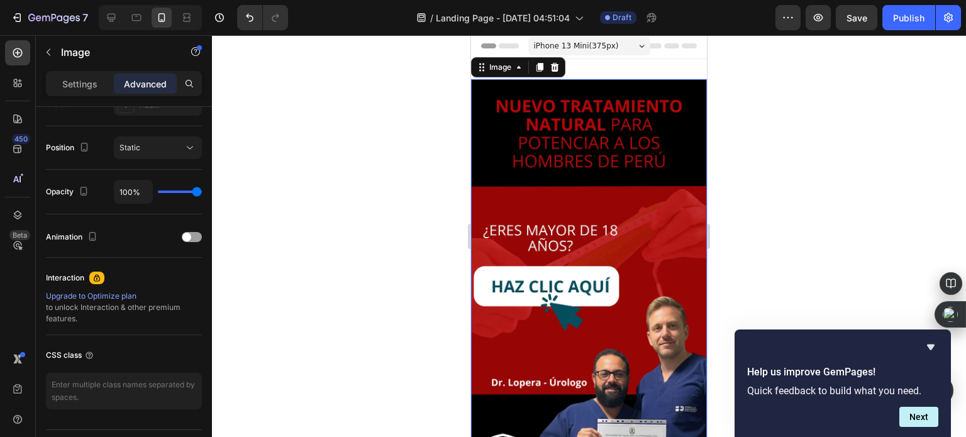
click at [302, 272] on div at bounding box center [589, 236] width 754 height 402
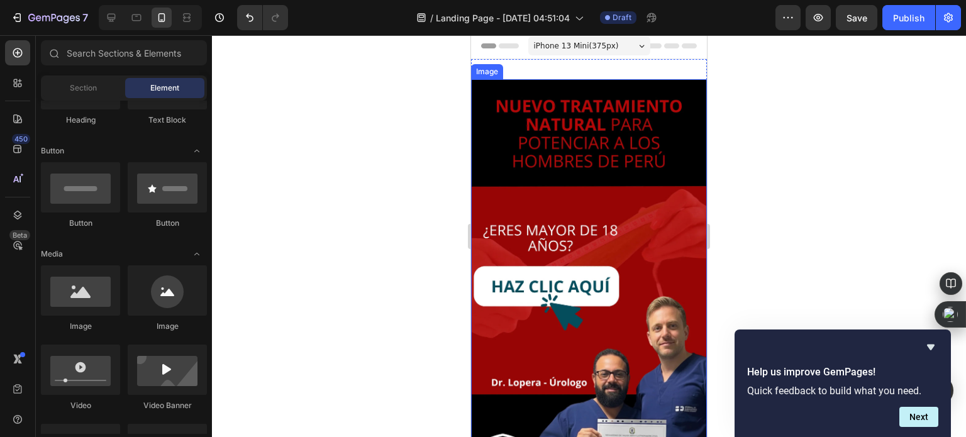
click at [497, 152] on img at bounding box center [589, 288] width 236 height 419
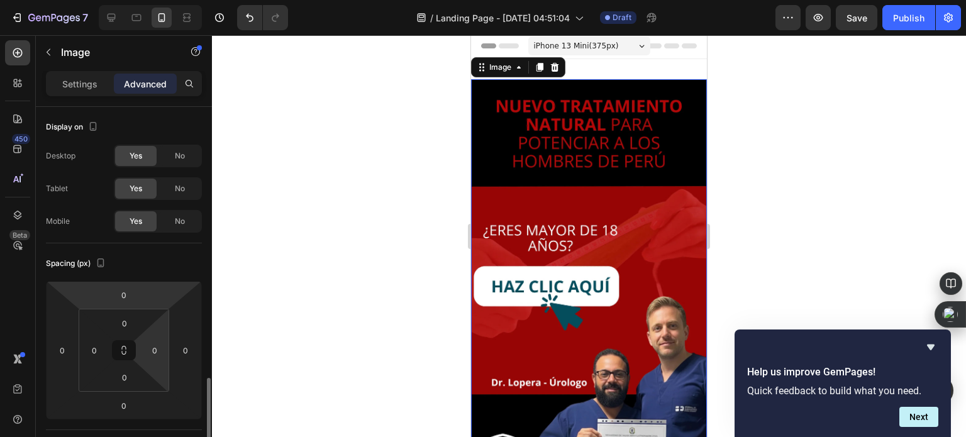
scroll to position [252, 0]
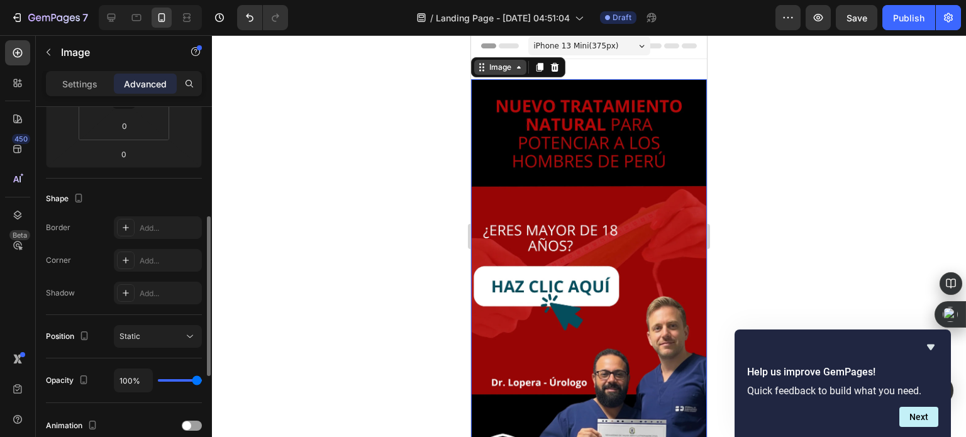
click at [502, 72] on div "Image" at bounding box center [500, 67] width 52 height 15
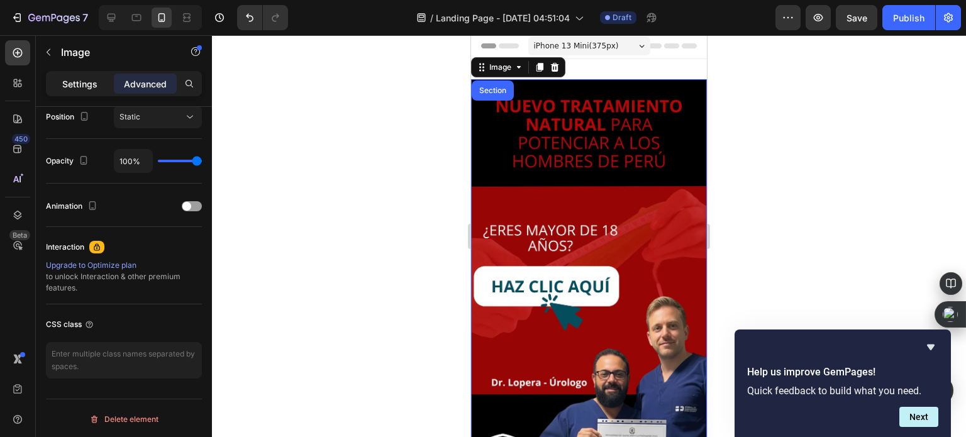
click at [70, 90] on div "Settings" at bounding box center [79, 84] width 63 height 20
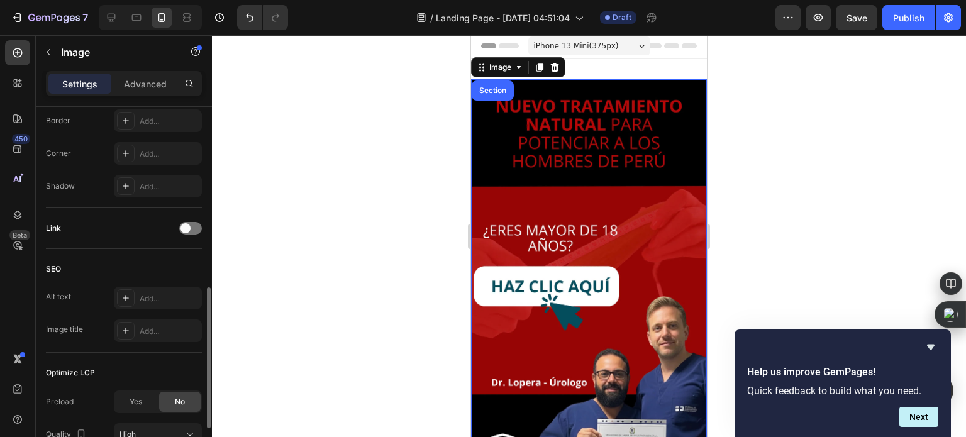
scroll to position [470, 0]
click at [191, 235] on div "Link" at bounding box center [124, 229] width 156 height 20
click at [191, 229] on div at bounding box center [190, 229] width 23 height 13
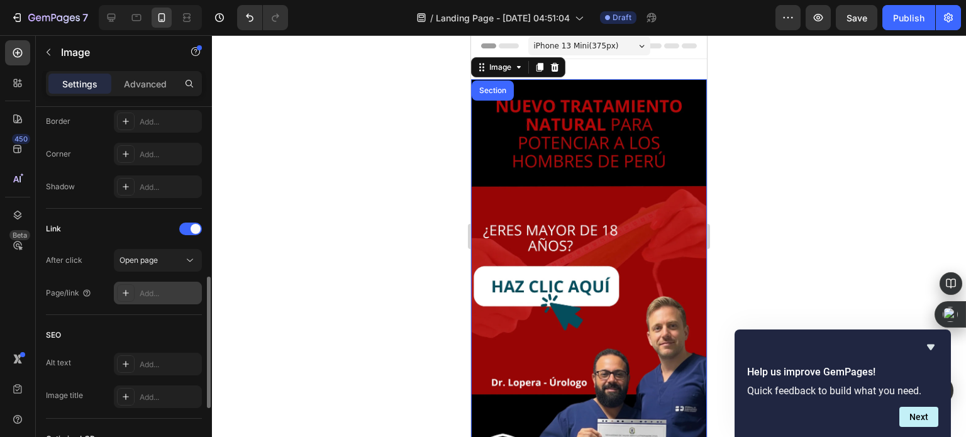
click at [153, 289] on div "Add..." at bounding box center [169, 293] width 59 height 11
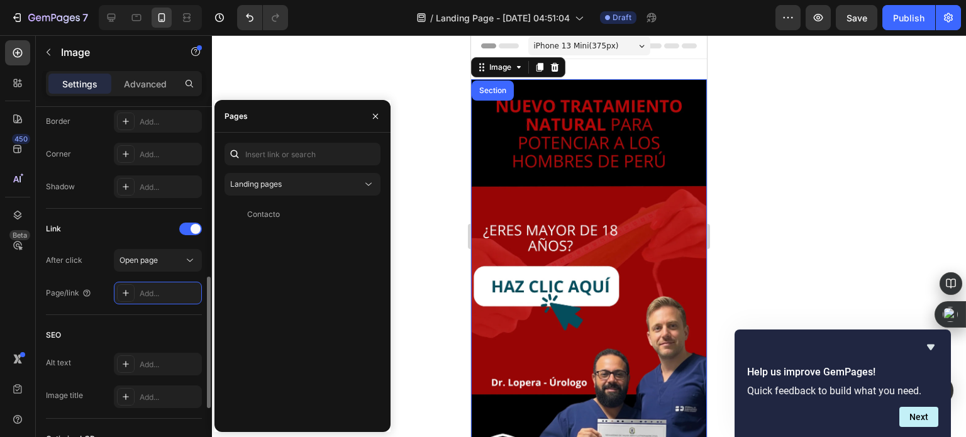
click at [155, 308] on div "Link After click Open page Page/link Add..." at bounding box center [124, 262] width 156 height 106
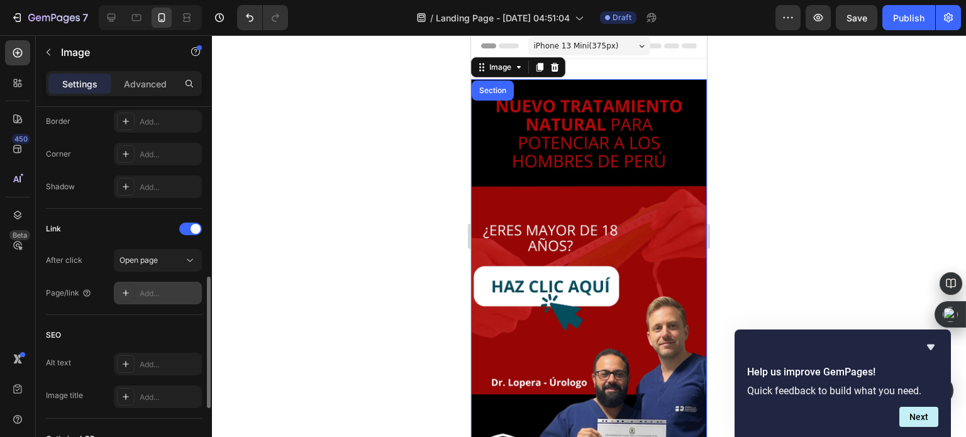
click at [155, 294] on div "Add..." at bounding box center [169, 293] width 59 height 11
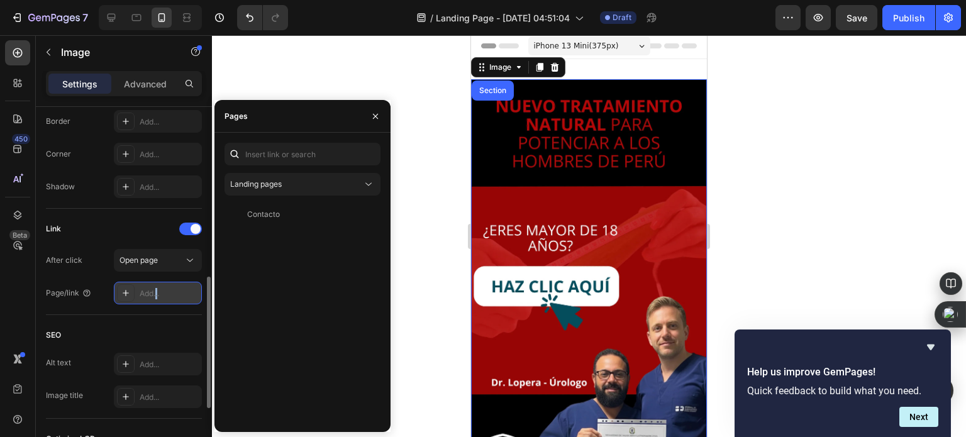
click at [155, 294] on div "Add..." at bounding box center [169, 293] width 59 height 11
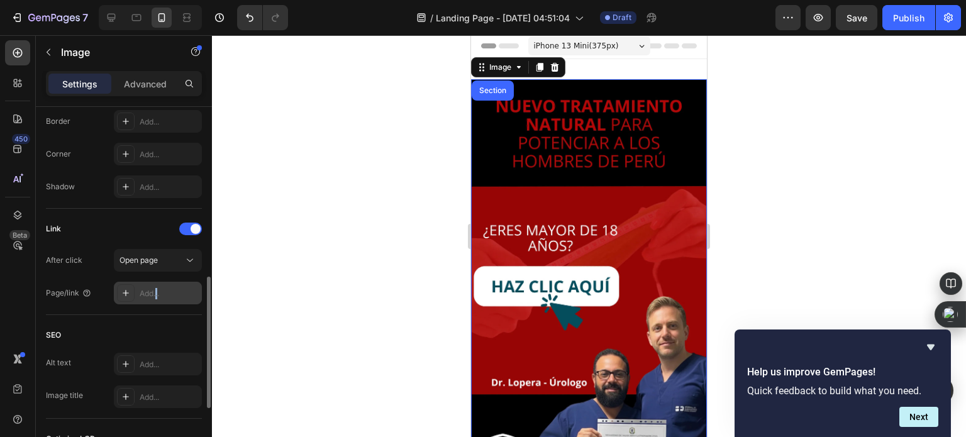
click at [155, 294] on div "Add..." at bounding box center [169, 293] width 59 height 11
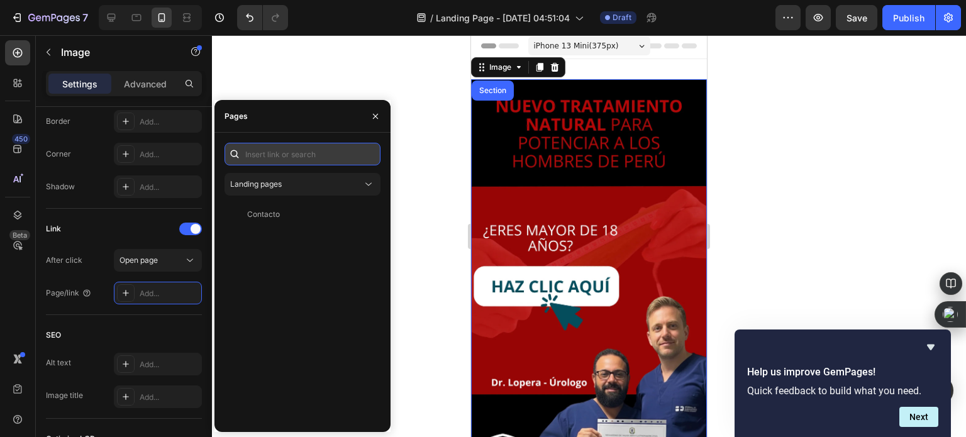
click at [281, 150] on input "text" at bounding box center [302, 154] width 156 height 23
paste input "[URL][DOMAIN_NAME]"
type input "[URL][DOMAIN_NAME]"
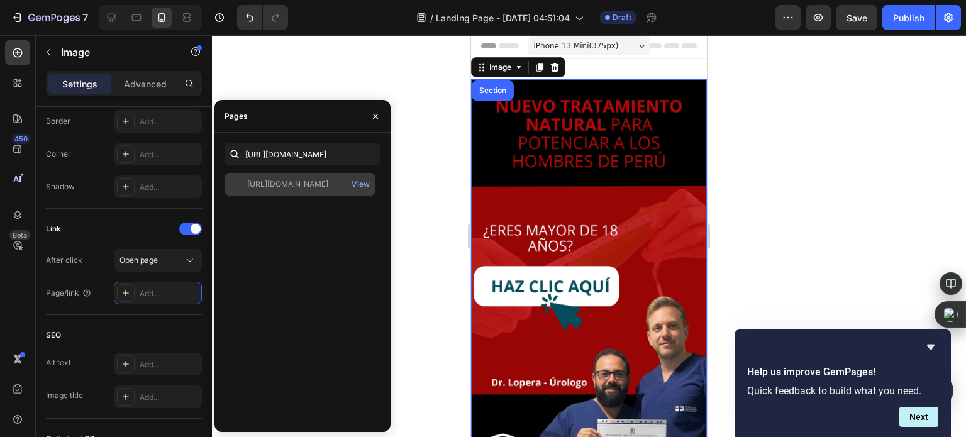
scroll to position [0, 0]
click at [328, 188] on div "[URL][DOMAIN_NAME]" at bounding box center [287, 184] width 81 height 11
click at [362, 183] on div "View" at bounding box center [361, 184] width 18 height 11
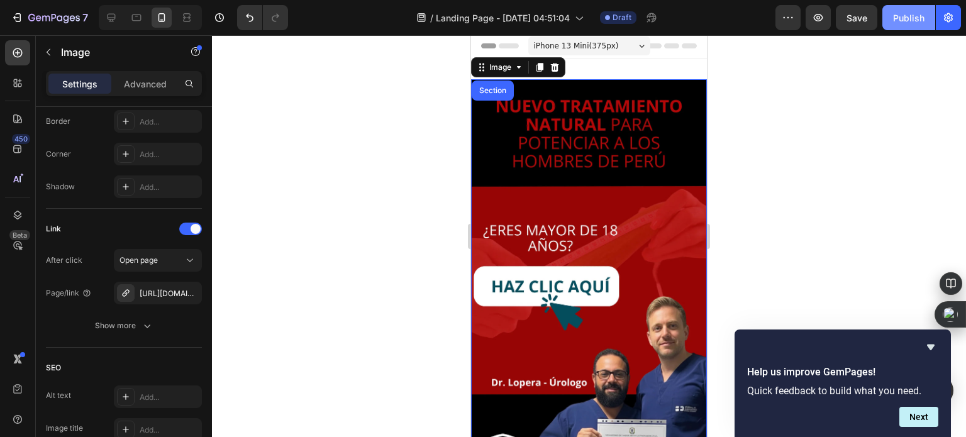
click at [916, 18] on div "Publish" at bounding box center [908, 17] width 31 height 13
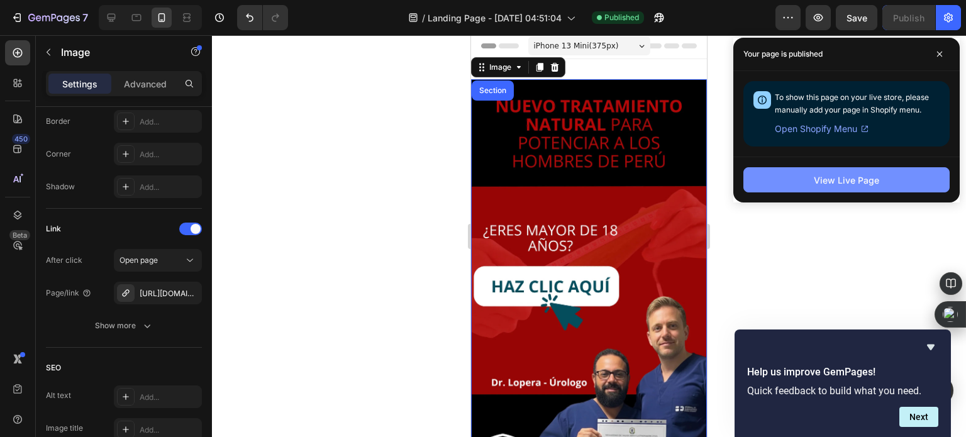
click at [831, 182] on div "View Live Page" at bounding box center [846, 180] width 65 height 13
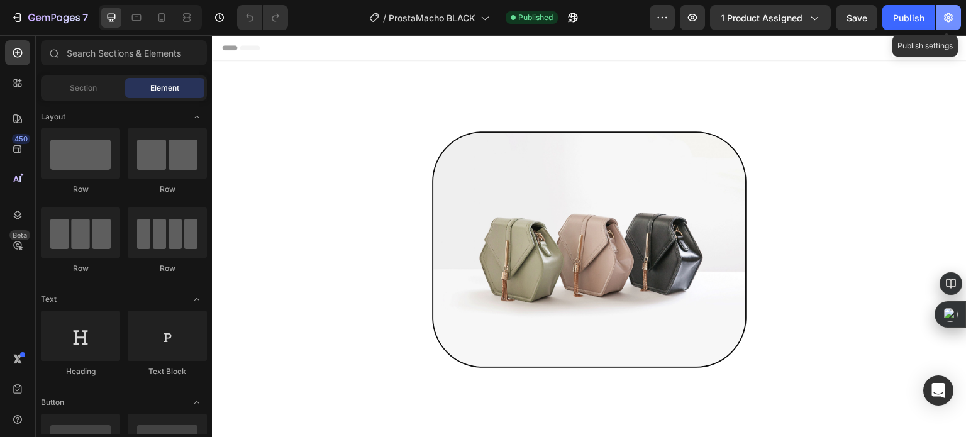
click at [951, 30] on button "button" at bounding box center [948, 17] width 25 height 25
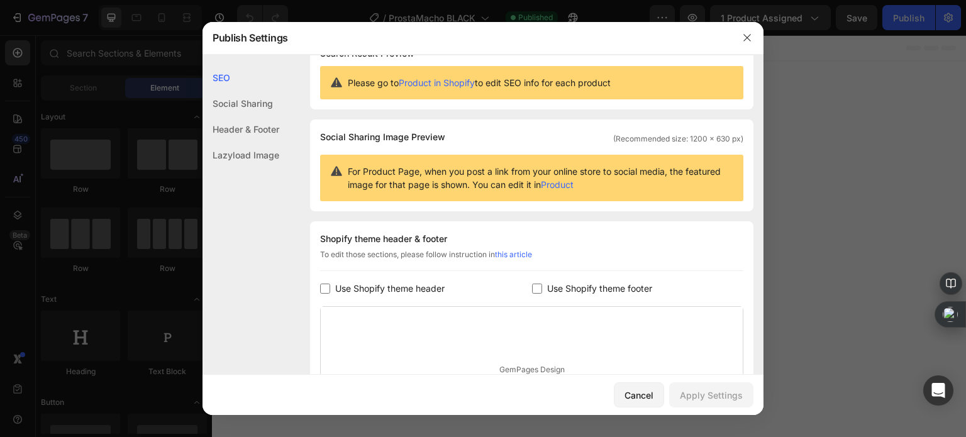
scroll to position [126, 0]
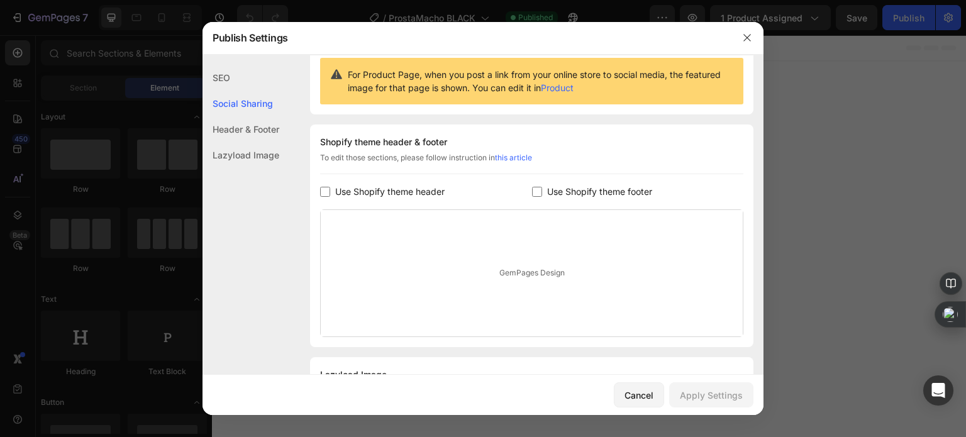
click at [423, 198] on span "Use Shopify theme header" at bounding box center [389, 191] width 109 height 15
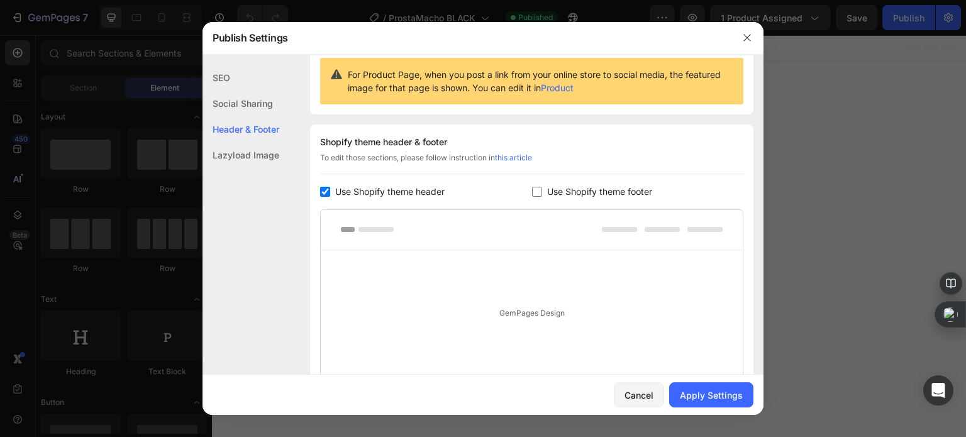
click at [424, 196] on span "Use Shopify theme header" at bounding box center [389, 191] width 109 height 15
checkbox input "false"
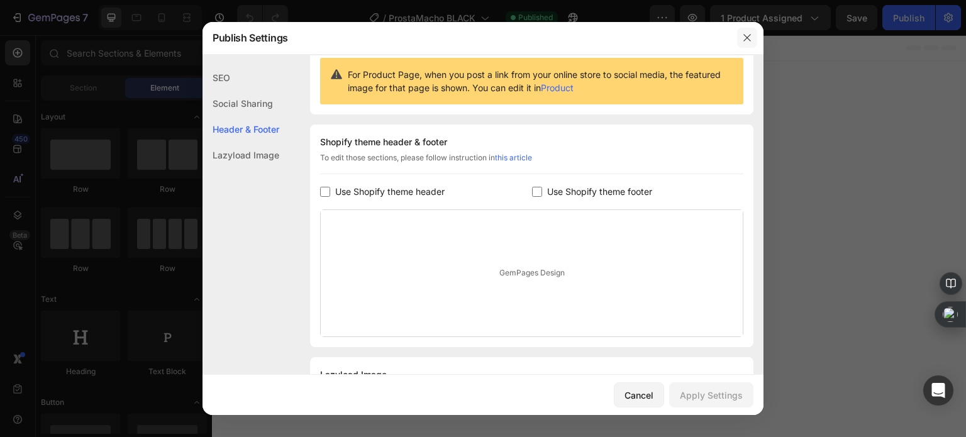
click at [744, 37] on icon "button" at bounding box center [747, 38] width 10 height 10
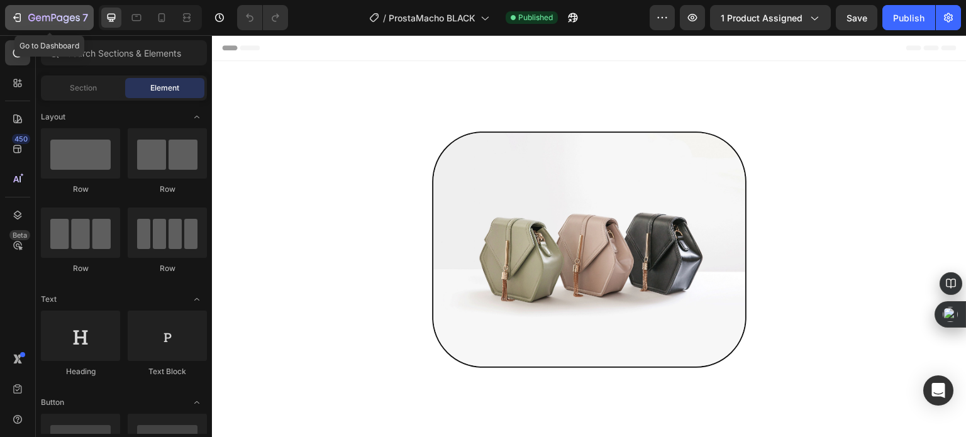
click at [6, 14] on button "7" at bounding box center [49, 17] width 89 height 25
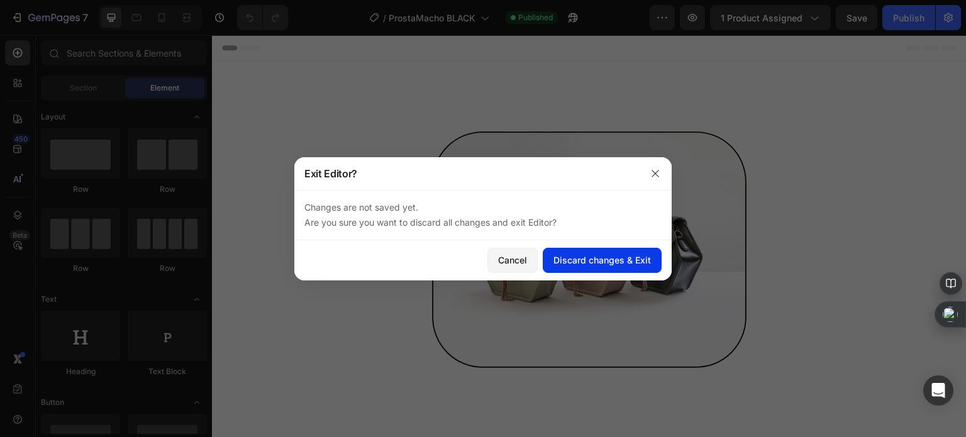
click at [577, 270] on button "Discard changes & Exit" at bounding box center [602, 260] width 119 height 25
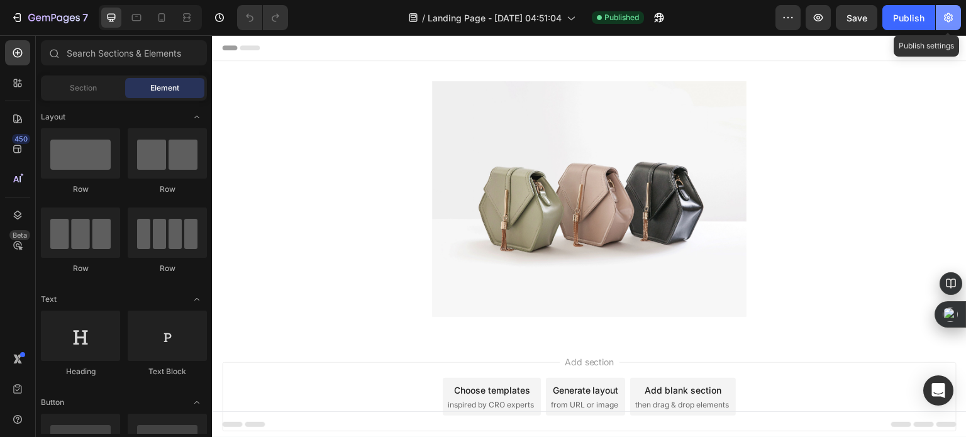
click at [948, 22] on icon "button" at bounding box center [948, 17] width 9 height 9
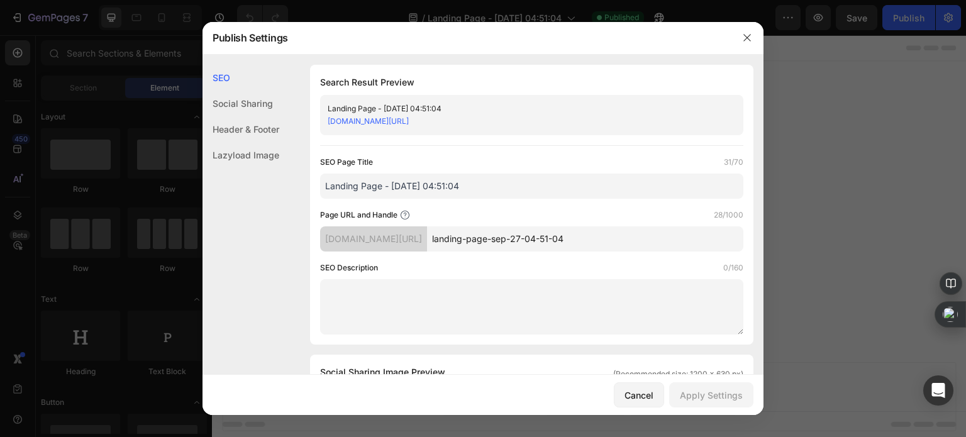
click at [250, 121] on div "Header & Footer" at bounding box center [240, 129] width 77 height 26
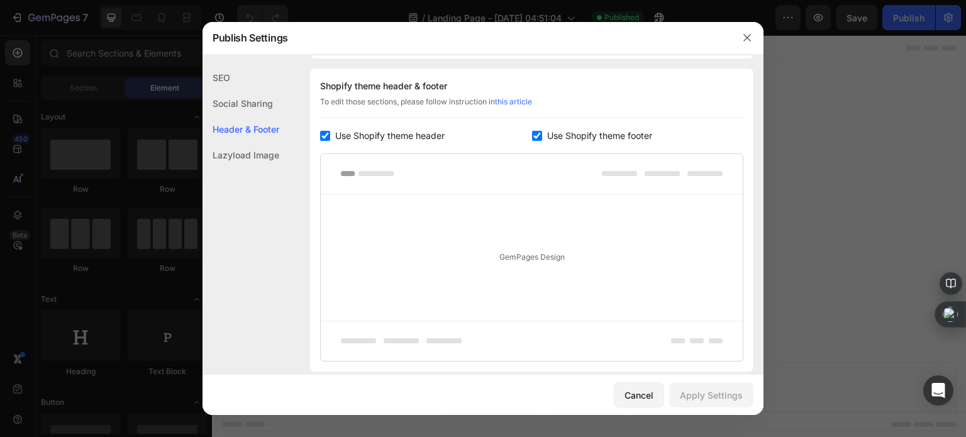
scroll to position [589, 0]
click at [387, 133] on span "Use Shopify theme header" at bounding box center [389, 135] width 109 height 15
checkbox input "false"
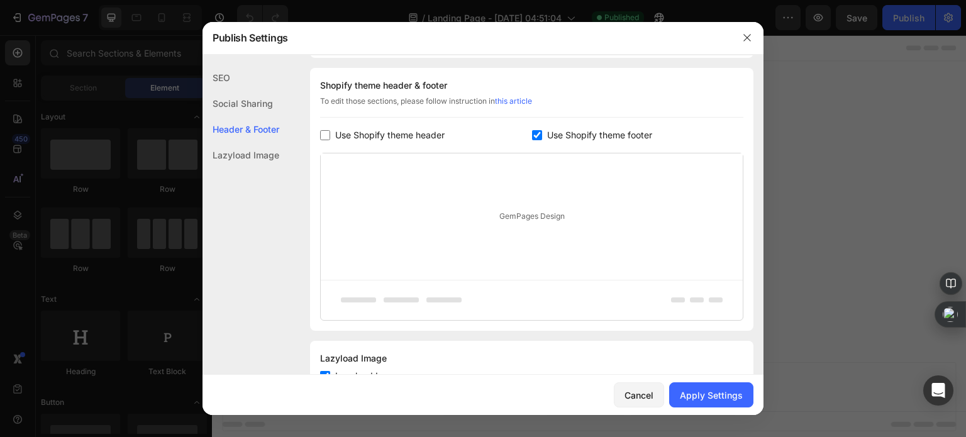
click at [533, 142] on div "Shopify theme header & footer To edit those sections, please follow instruction…" at bounding box center [531, 199] width 443 height 263
click at [567, 144] on div "Shopify theme header & footer To edit those sections, please follow instruction…" at bounding box center [531, 199] width 443 height 263
click at [566, 140] on span "Use Shopify theme footer" at bounding box center [599, 135] width 105 height 15
checkbox input "false"
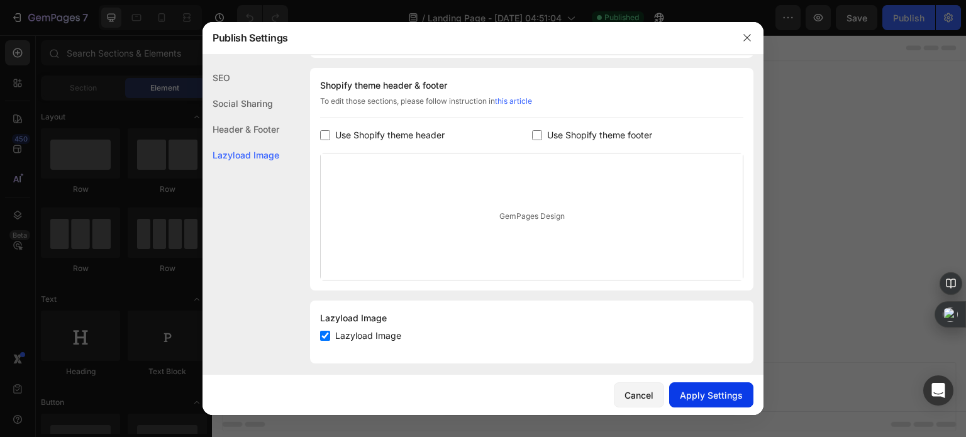
click at [729, 397] on div "Apply Settings" at bounding box center [711, 395] width 63 height 13
click at [749, 33] on icon "button" at bounding box center [747, 38] width 10 height 10
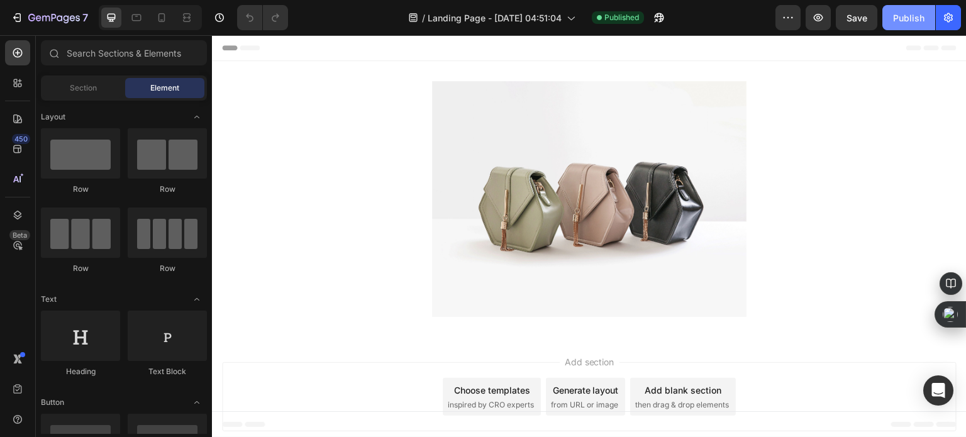
click at [915, 13] on div "Publish" at bounding box center [908, 17] width 31 height 13
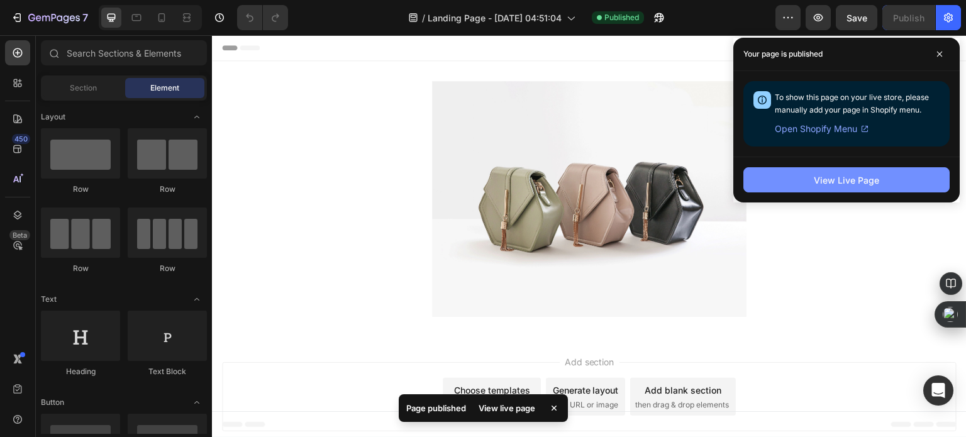
click at [858, 182] on div "View Live Page" at bounding box center [846, 180] width 65 height 13
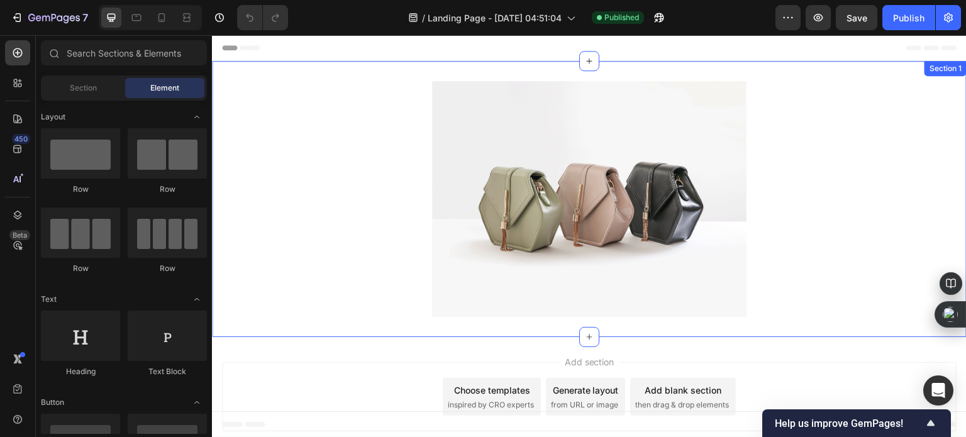
click at [519, 74] on div "Image Section 1" at bounding box center [589, 199] width 755 height 276
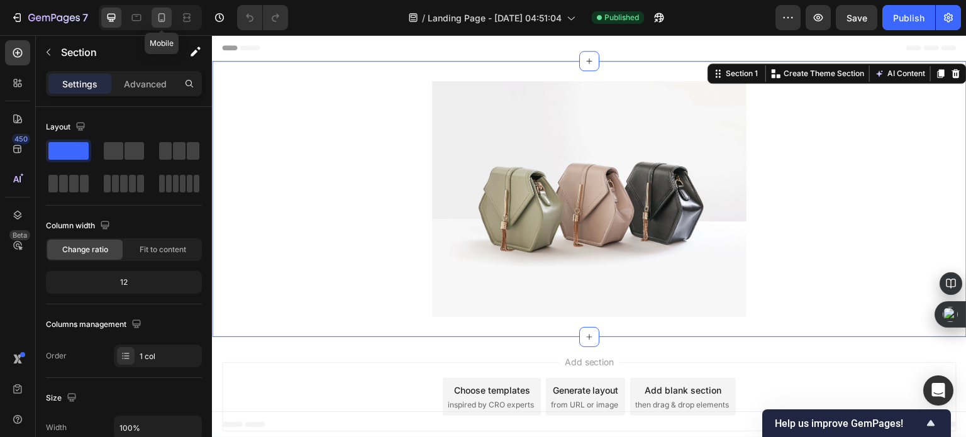
drag, startPoint x: 163, startPoint y: 18, endPoint x: 47, endPoint y: 62, distance: 124.4
click at [163, 18] on icon at bounding box center [161, 17] width 13 height 13
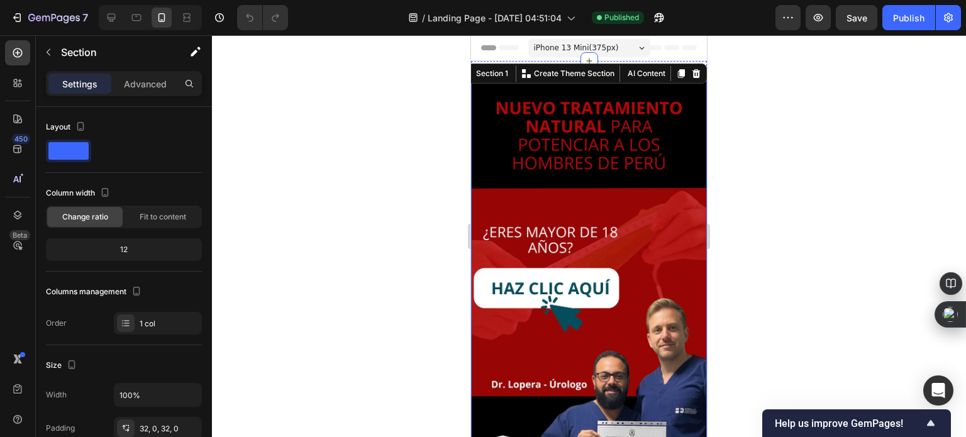
click at [420, 110] on div at bounding box center [589, 236] width 754 height 402
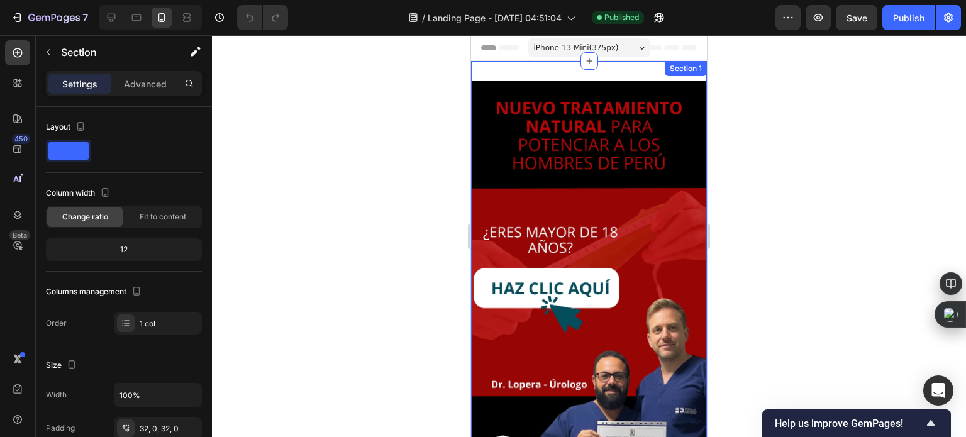
click at [584, 71] on div "Image Section 1" at bounding box center [589, 291] width 236 height 460
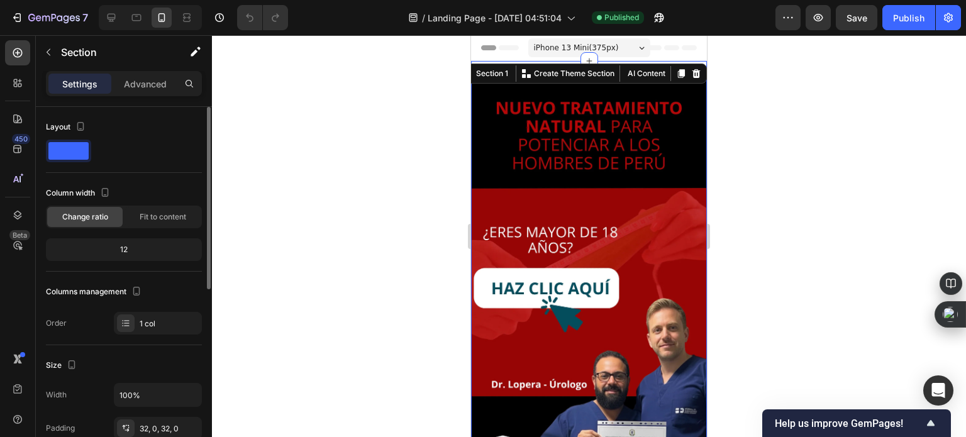
click at [126, 249] on div "12" at bounding box center [123, 250] width 151 height 18
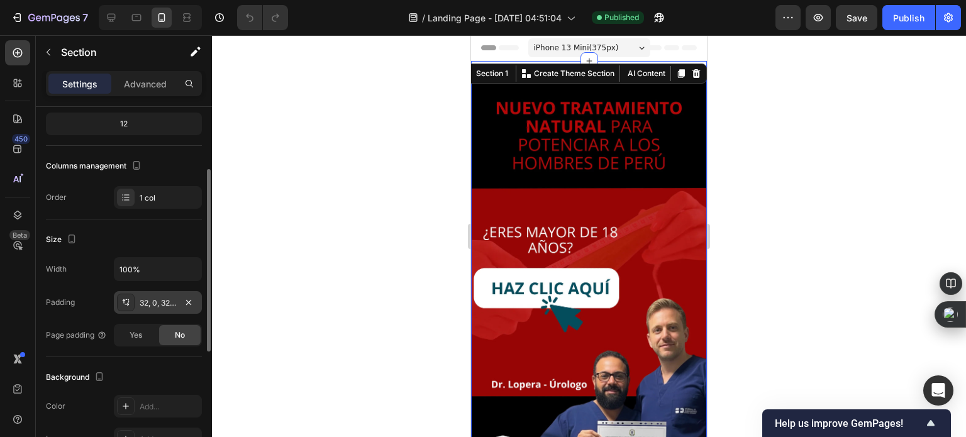
click at [167, 307] on div "32, 0, 32, 0" at bounding box center [158, 302] width 36 height 11
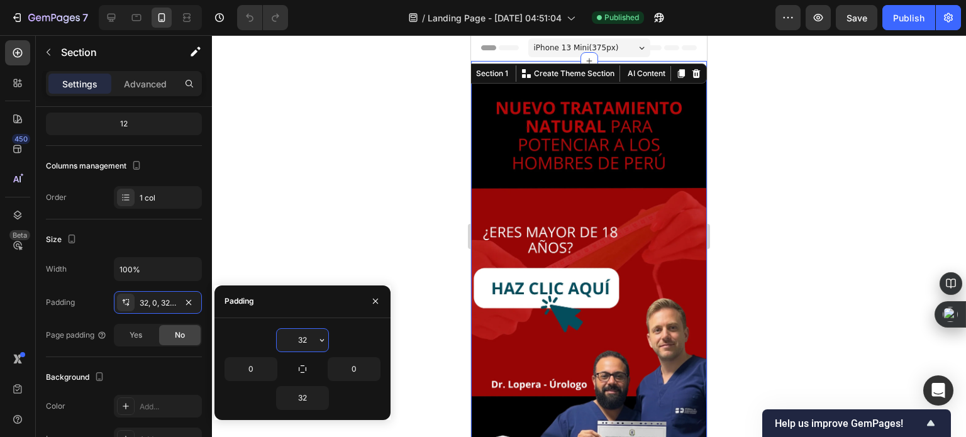
click at [297, 347] on input "32" at bounding box center [303, 340] width 52 height 23
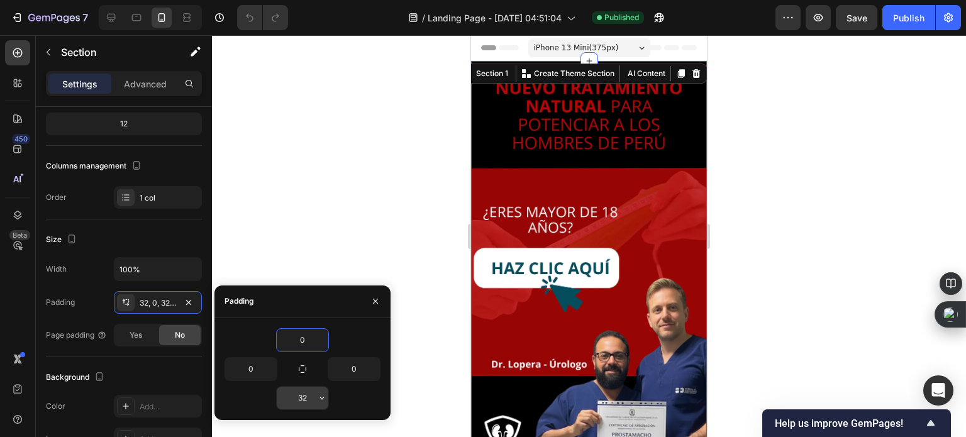
type input "0"
click at [307, 391] on input "32" at bounding box center [303, 398] width 52 height 23
type input "0"
click at [403, 138] on div at bounding box center [589, 236] width 754 height 402
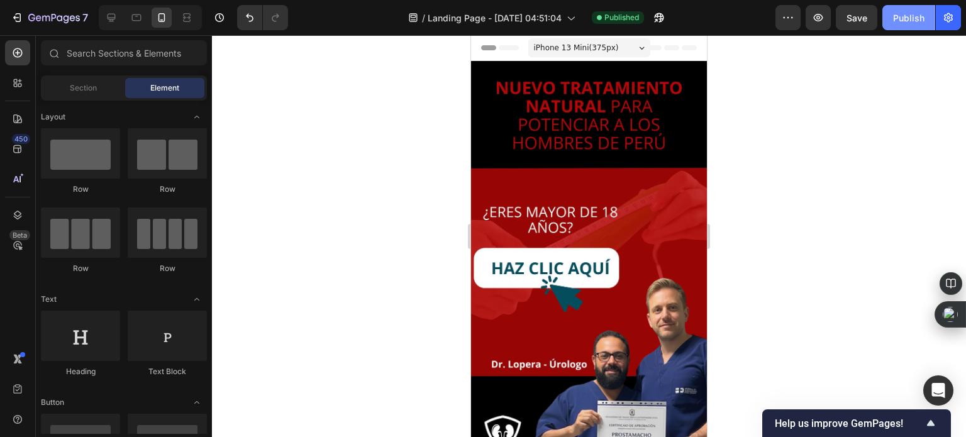
click at [922, 17] on div "Publish" at bounding box center [908, 17] width 31 height 13
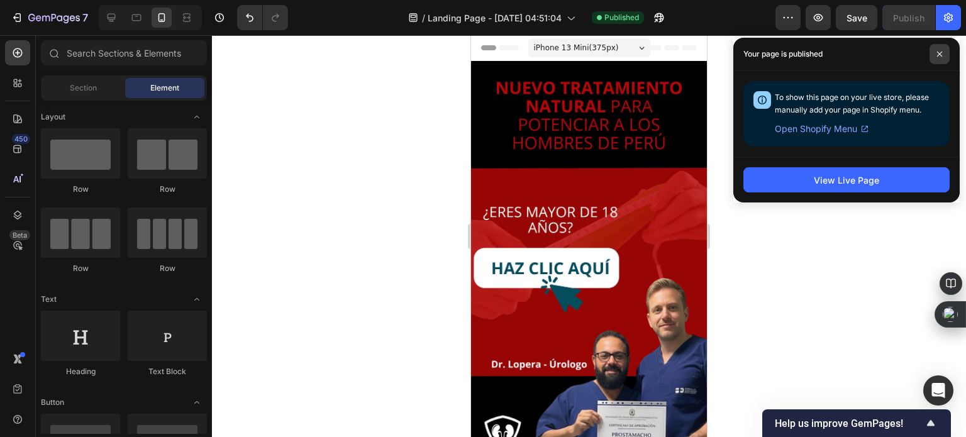
click at [933, 57] on span at bounding box center [939, 54] width 20 height 20
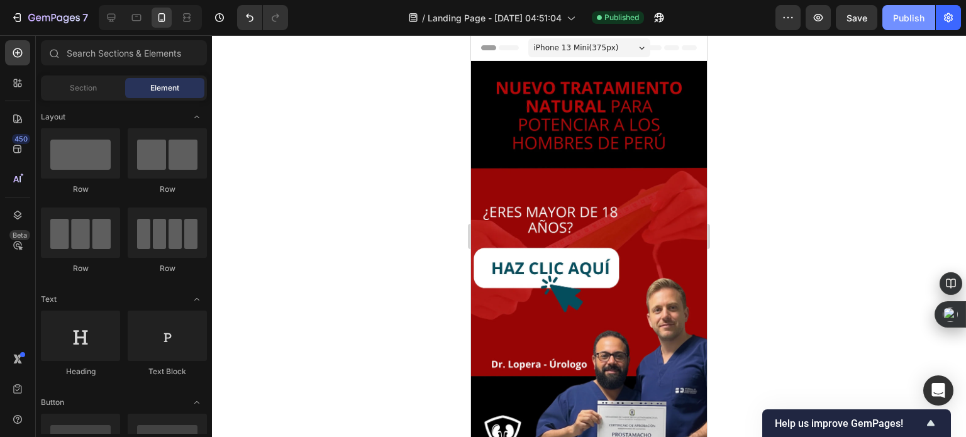
click at [904, 28] on button "Publish" at bounding box center [908, 17] width 53 height 25
